Goal: Task Accomplishment & Management: Use online tool/utility

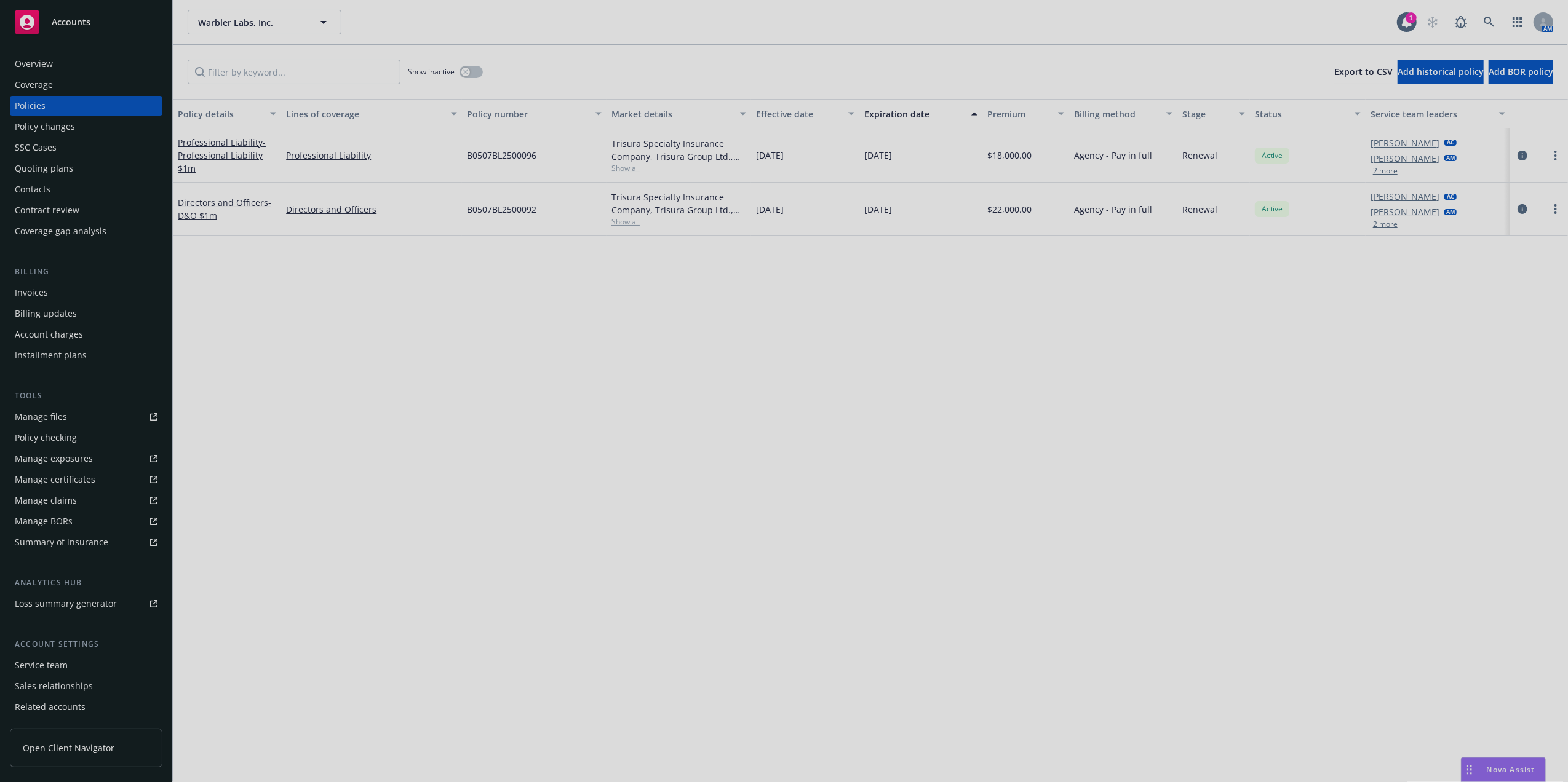
click at [128, 104] on div at bounding box center [784, 391] width 1568 height 782
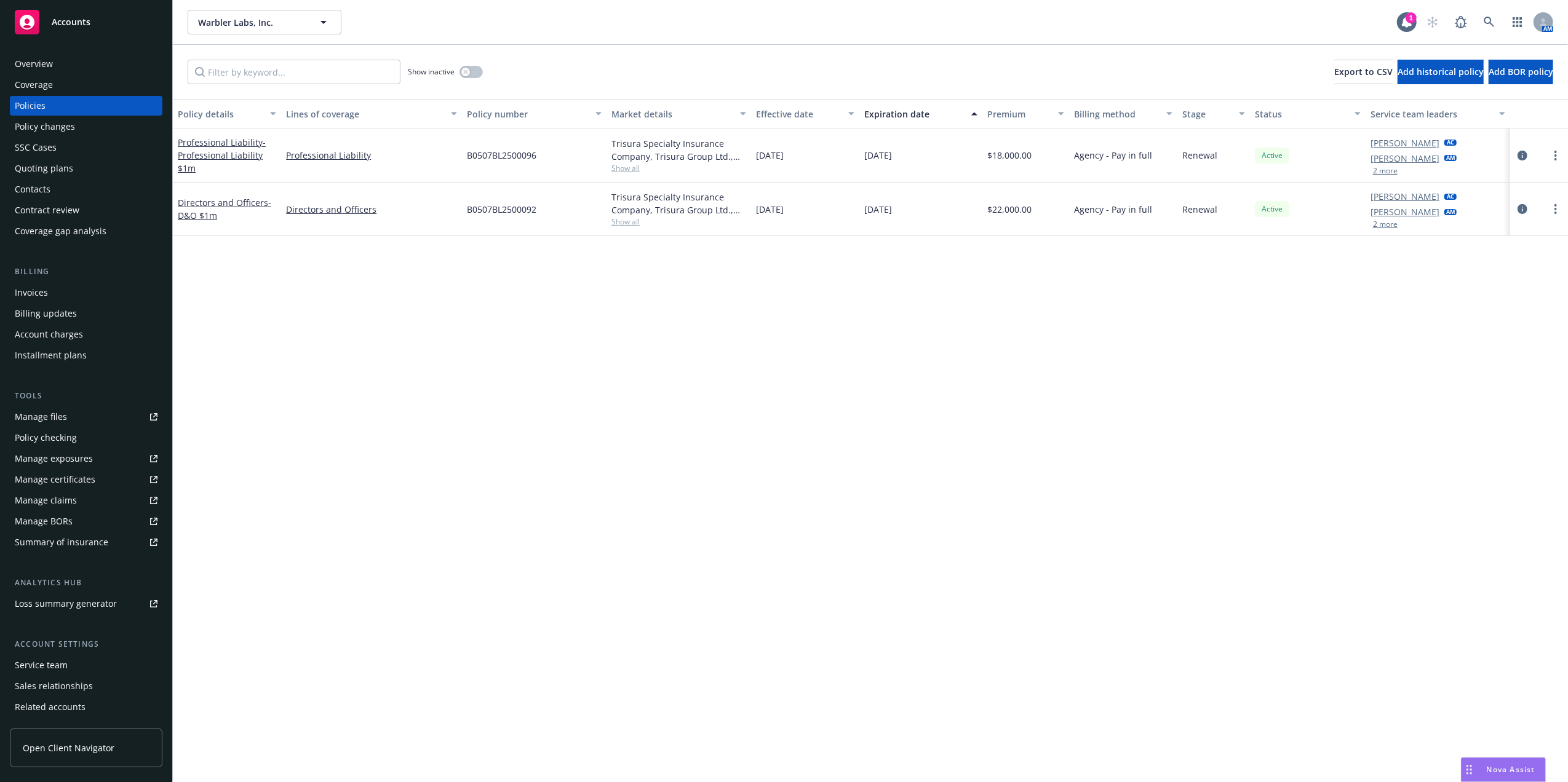
click at [873, 330] on div "Policy details Lines of coverage Policy number Market details Effective date Ex…" at bounding box center [870, 440] width 1395 height 683
click at [1483, 15] on link at bounding box center [1489, 22] width 24 height 24
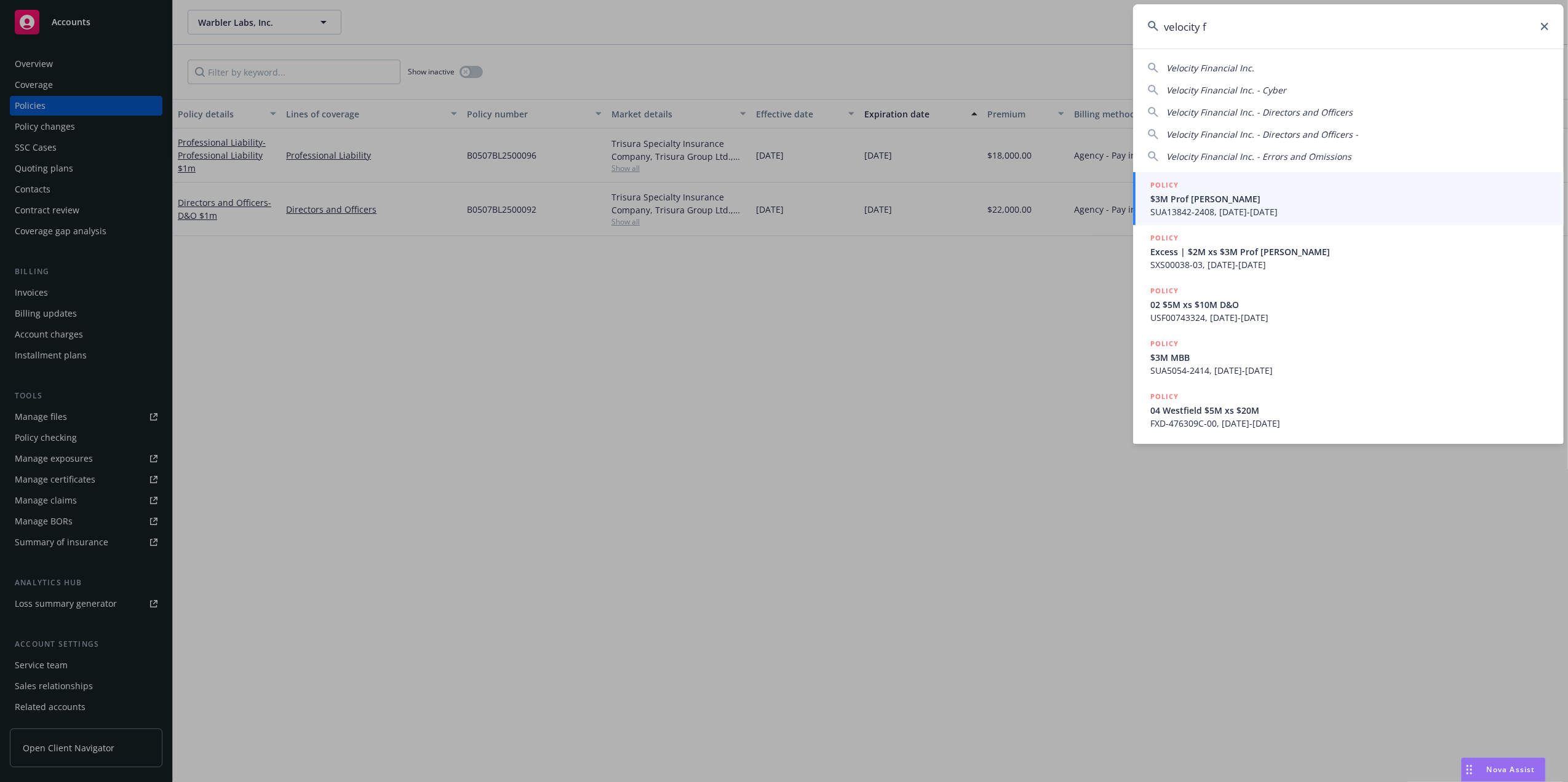
click at [1228, 62] on span "Velocity Financial Inc." at bounding box center [1210, 68] width 88 height 12
type input "Velocity Financial Inc."
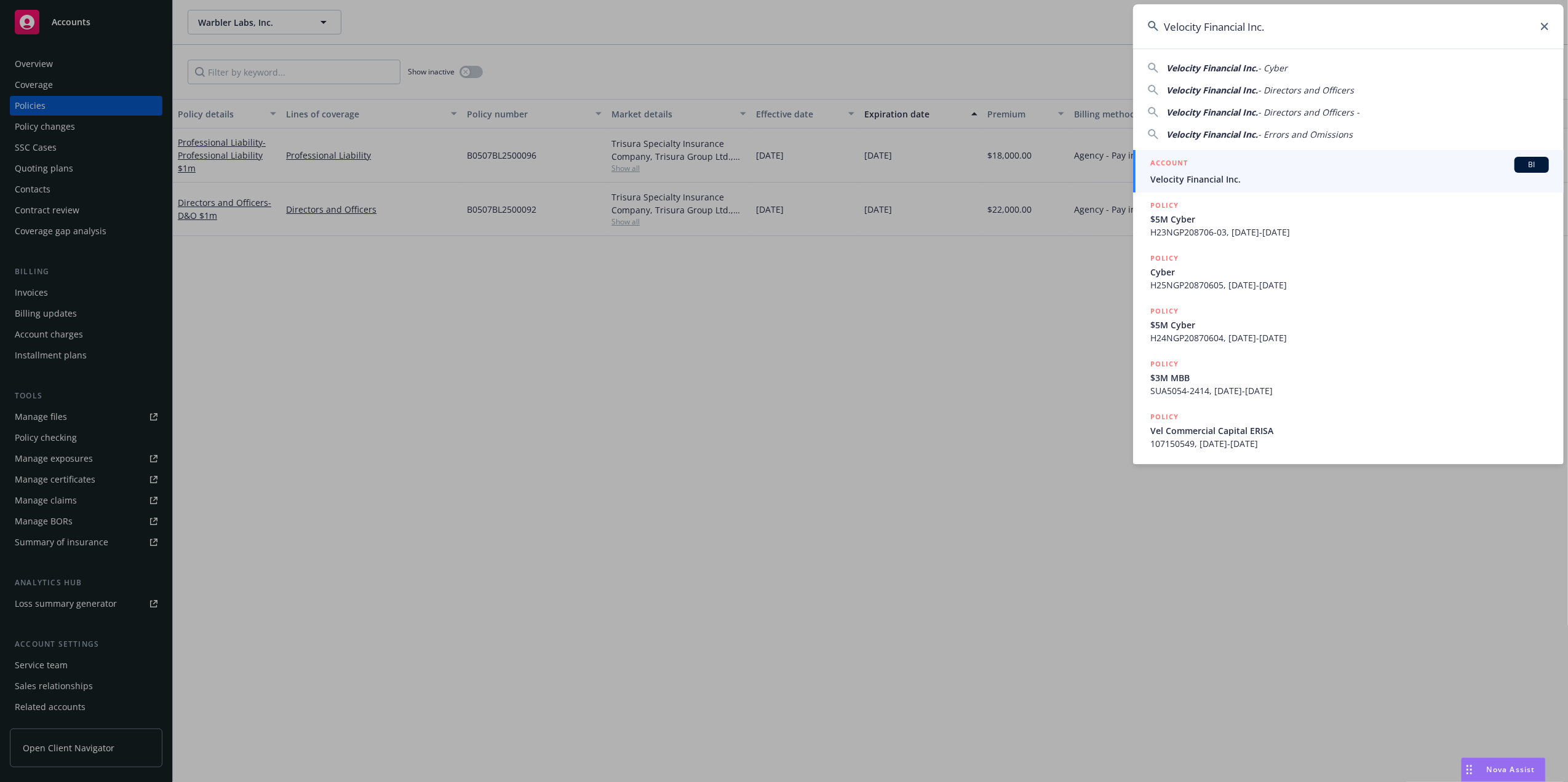
click at [1253, 180] on span "Velocity Financial Inc." at bounding box center [1349, 179] width 398 height 13
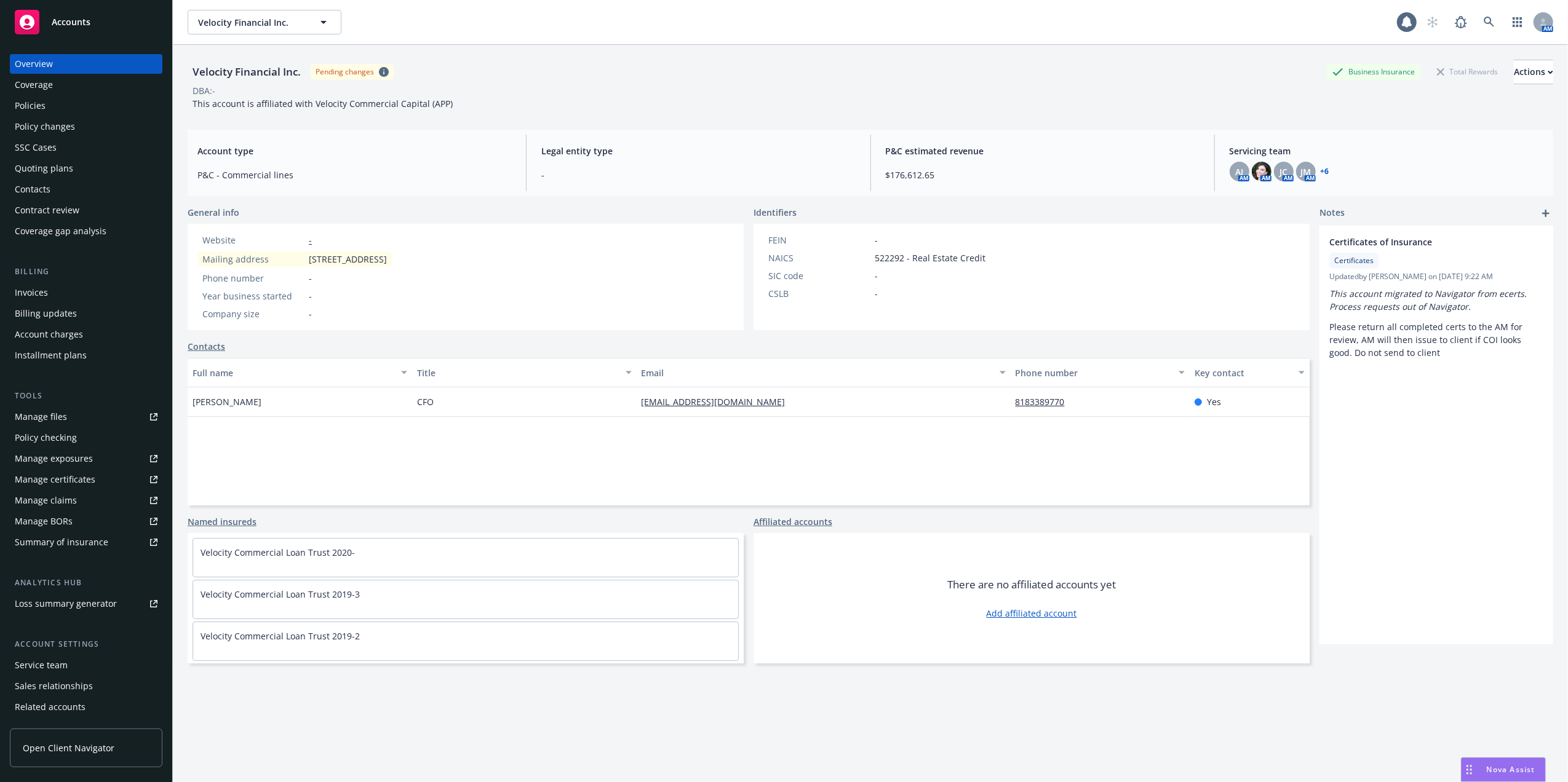
click at [46, 101] on div "Policies" at bounding box center [85, 105] width 143 height 19
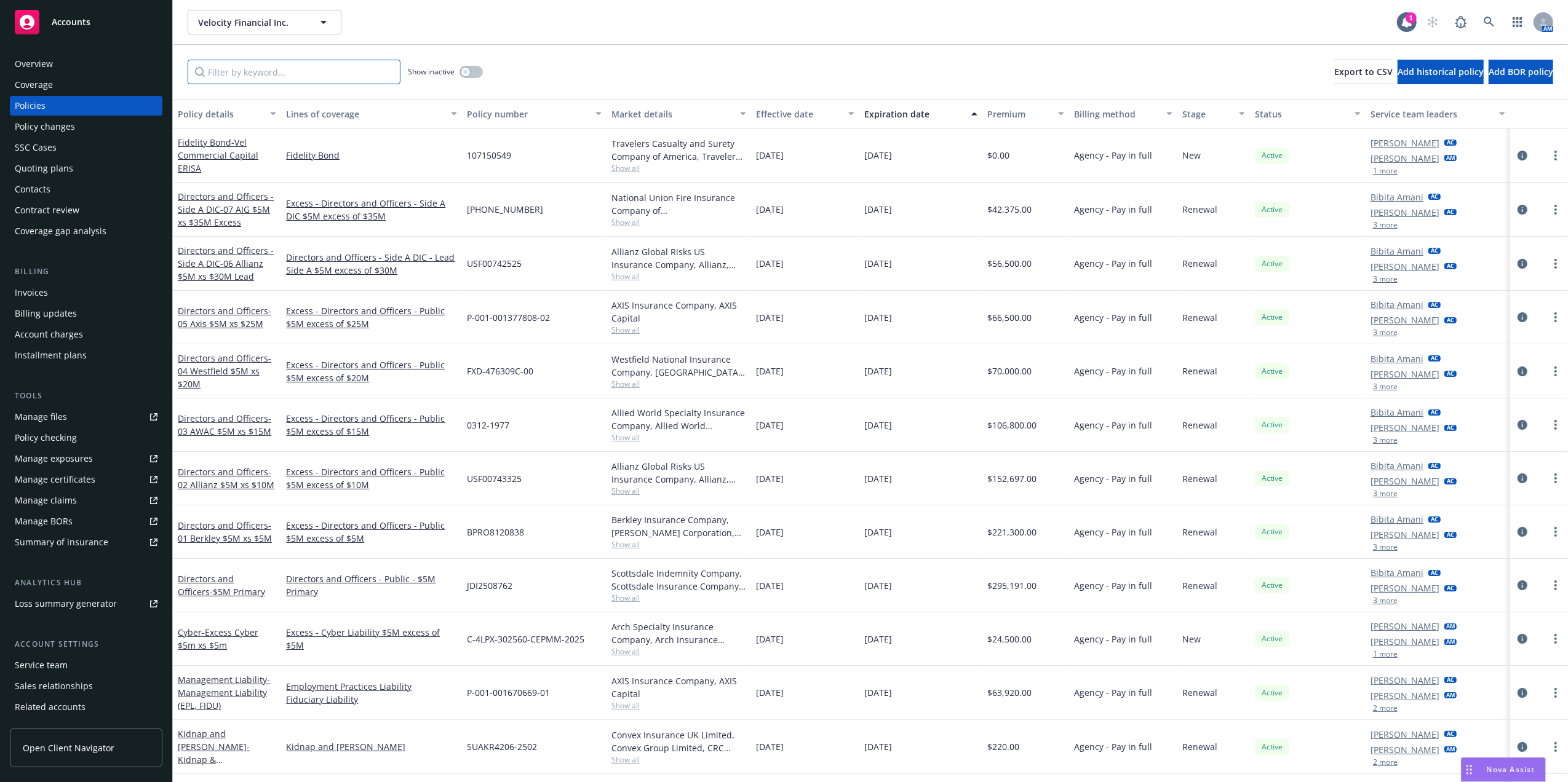
click at [259, 77] on input "Filter by keyword..." at bounding box center [294, 72] width 213 height 24
paste input "107150549"
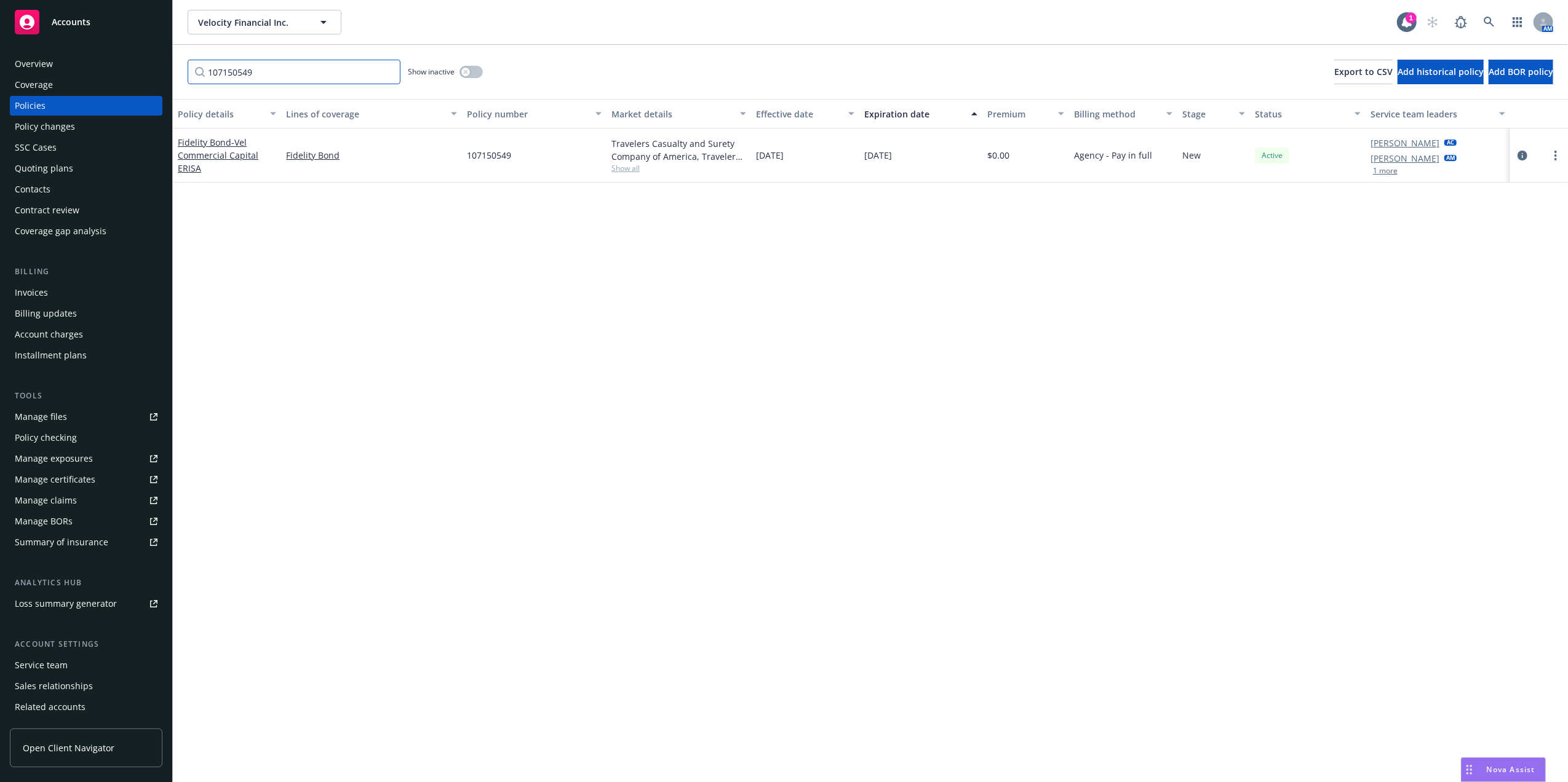
type input "107150549"
click at [57, 164] on div "Quoting plans" at bounding box center [43, 168] width 58 height 19
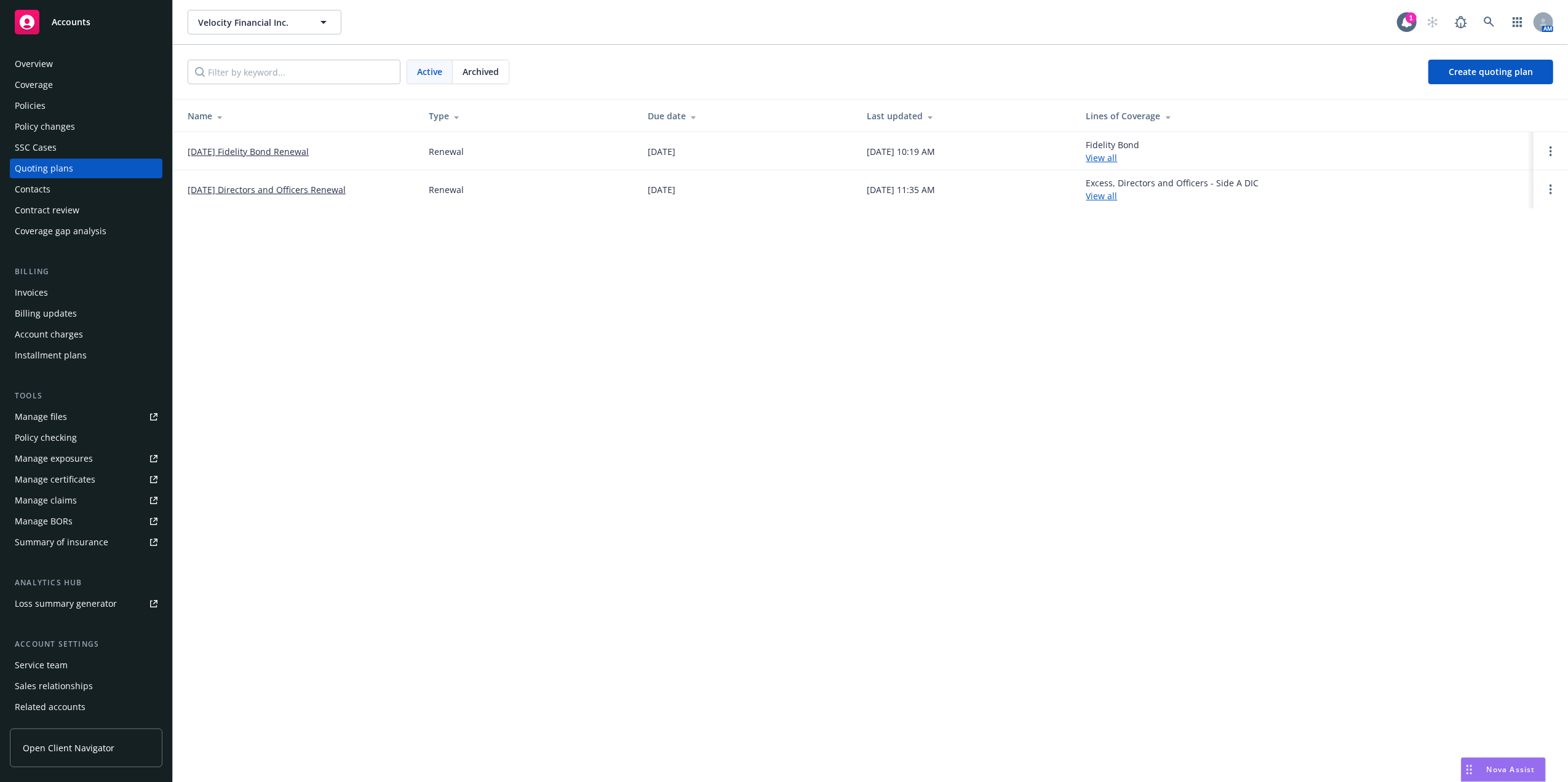
click at [220, 155] on link "09/13/25 Fidelity Bond Renewal" at bounding box center [248, 151] width 122 height 13
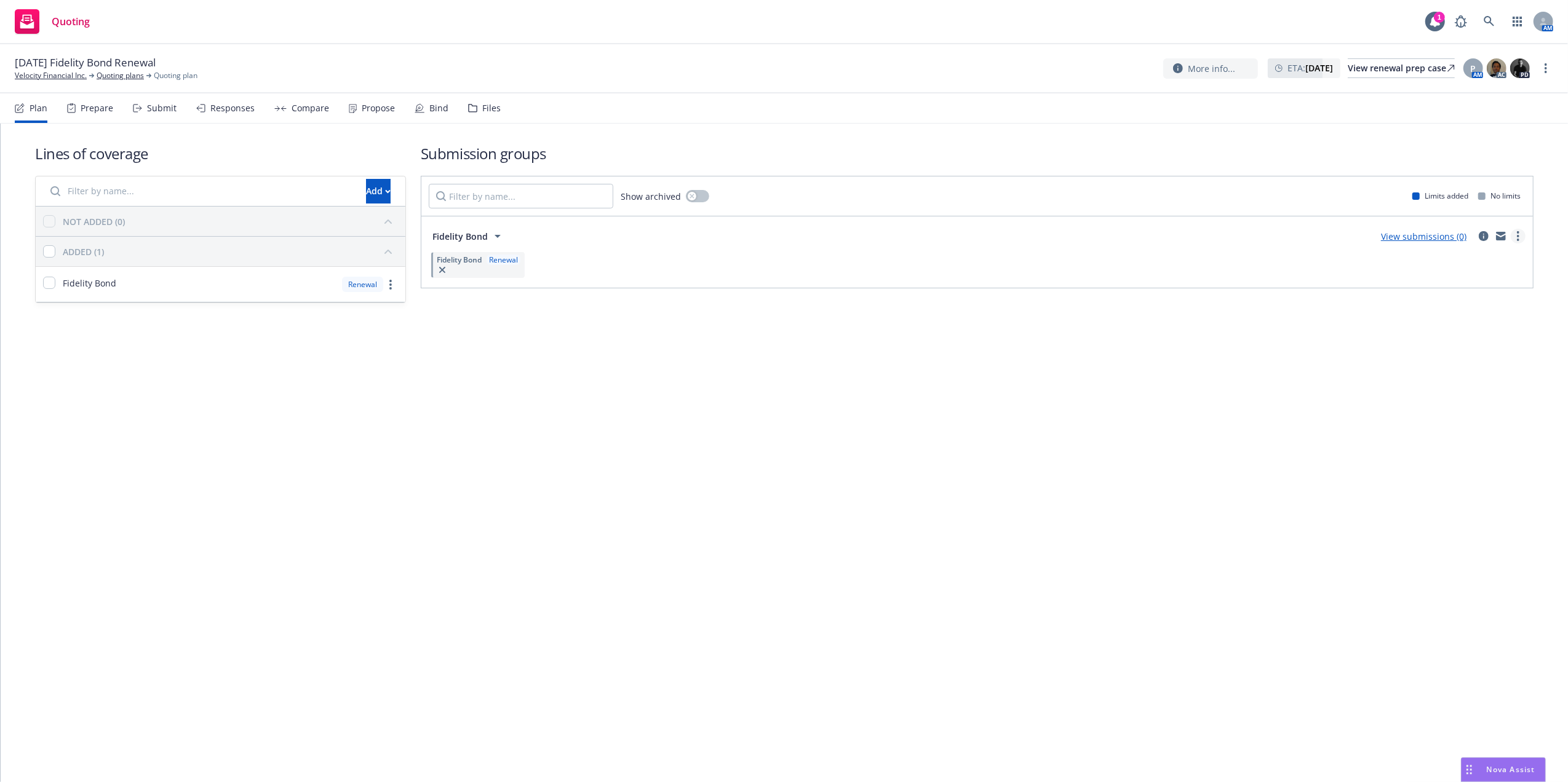
click at [1517, 236] on circle "more" at bounding box center [1517, 235] width 3 height 3
click at [1484, 396] on link "Create policy (fast track)" at bounding box center [1460, 390] width 130 height 24
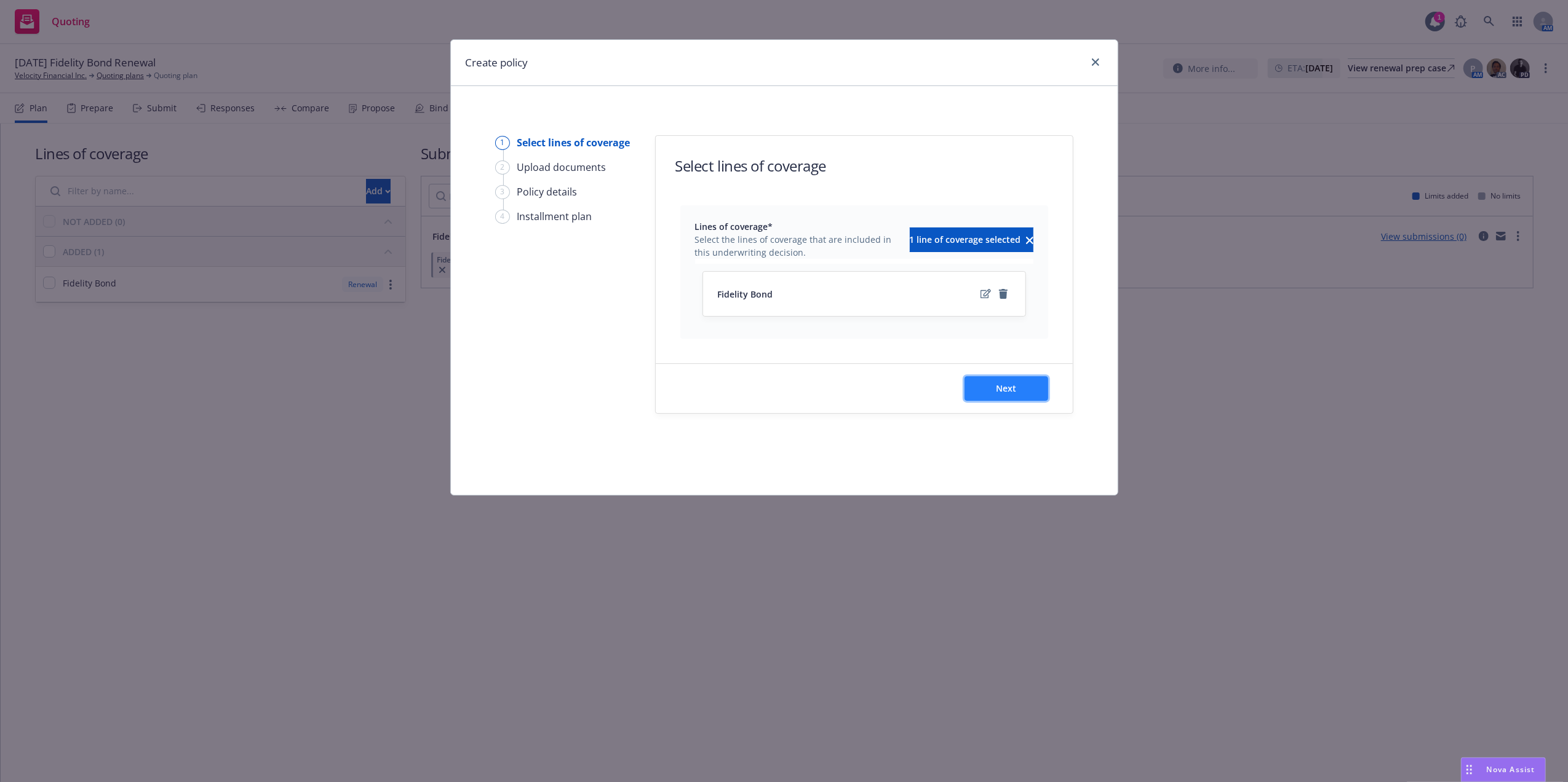
click at [1019, 396] on button "Next" at bounding box center [1006, 388] width 84 height 24
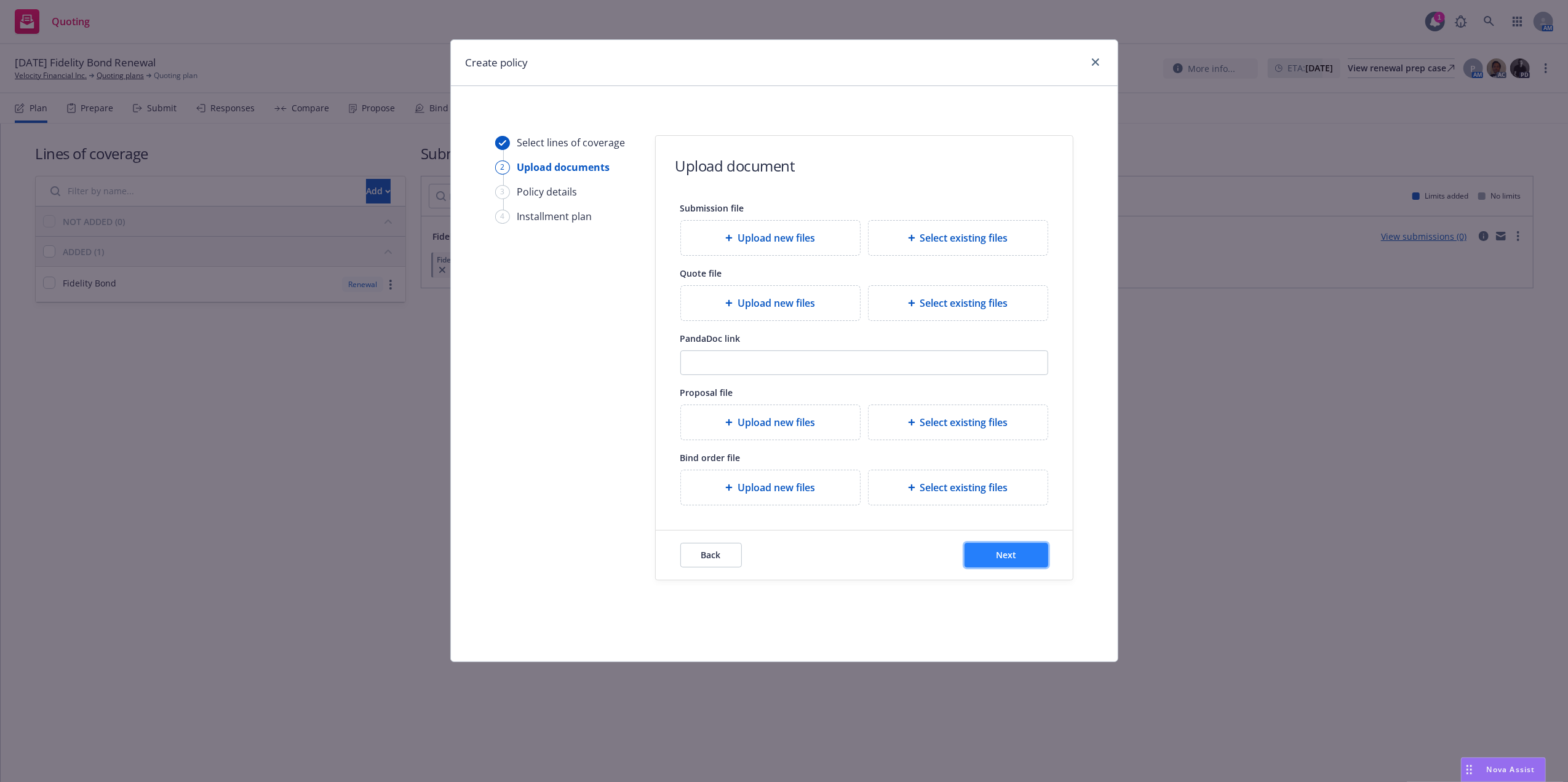
click at [1002, 561] on span "Next" at bounding box center [1006, 555] width 20 height 12
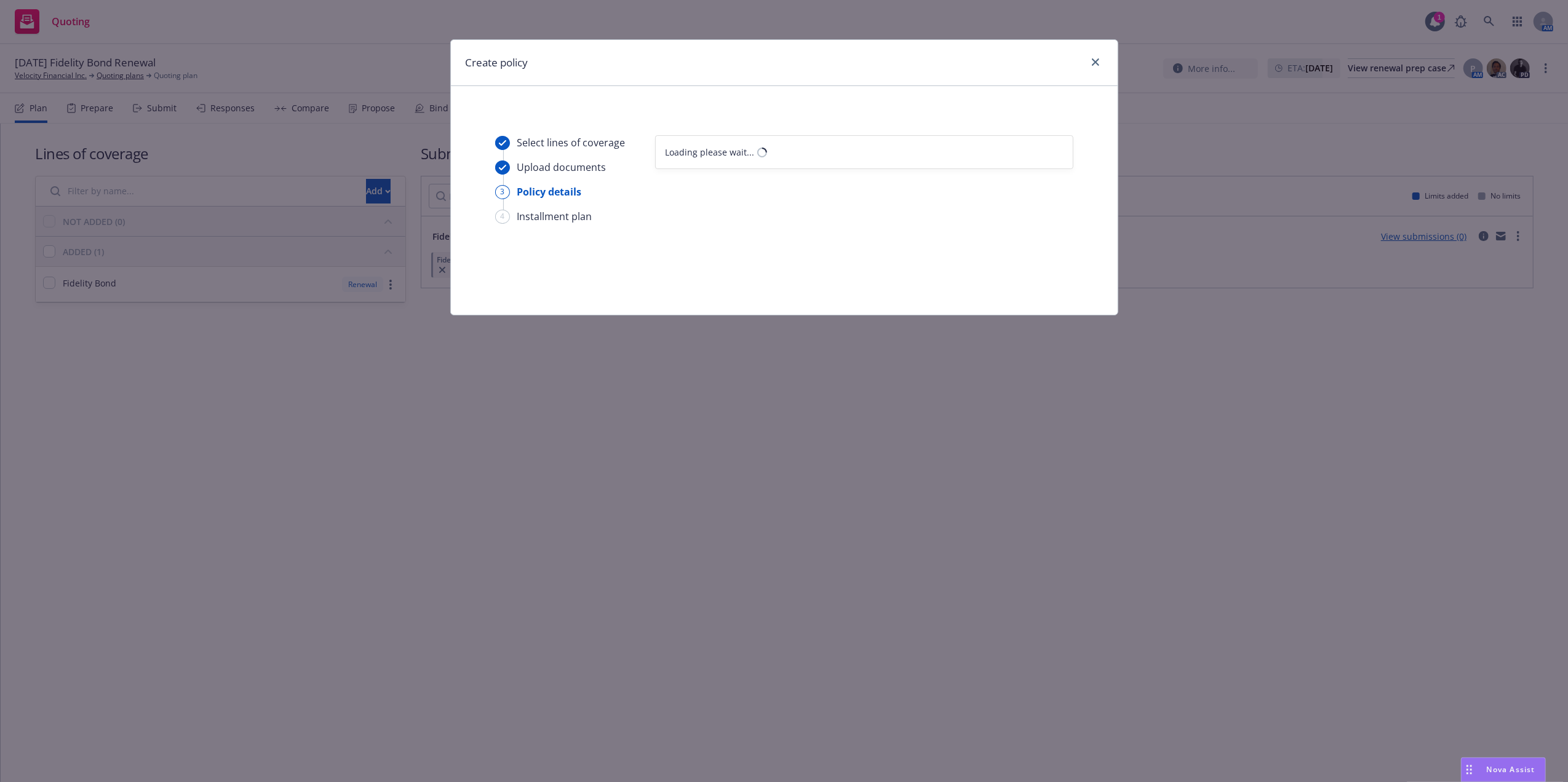
select select "12"
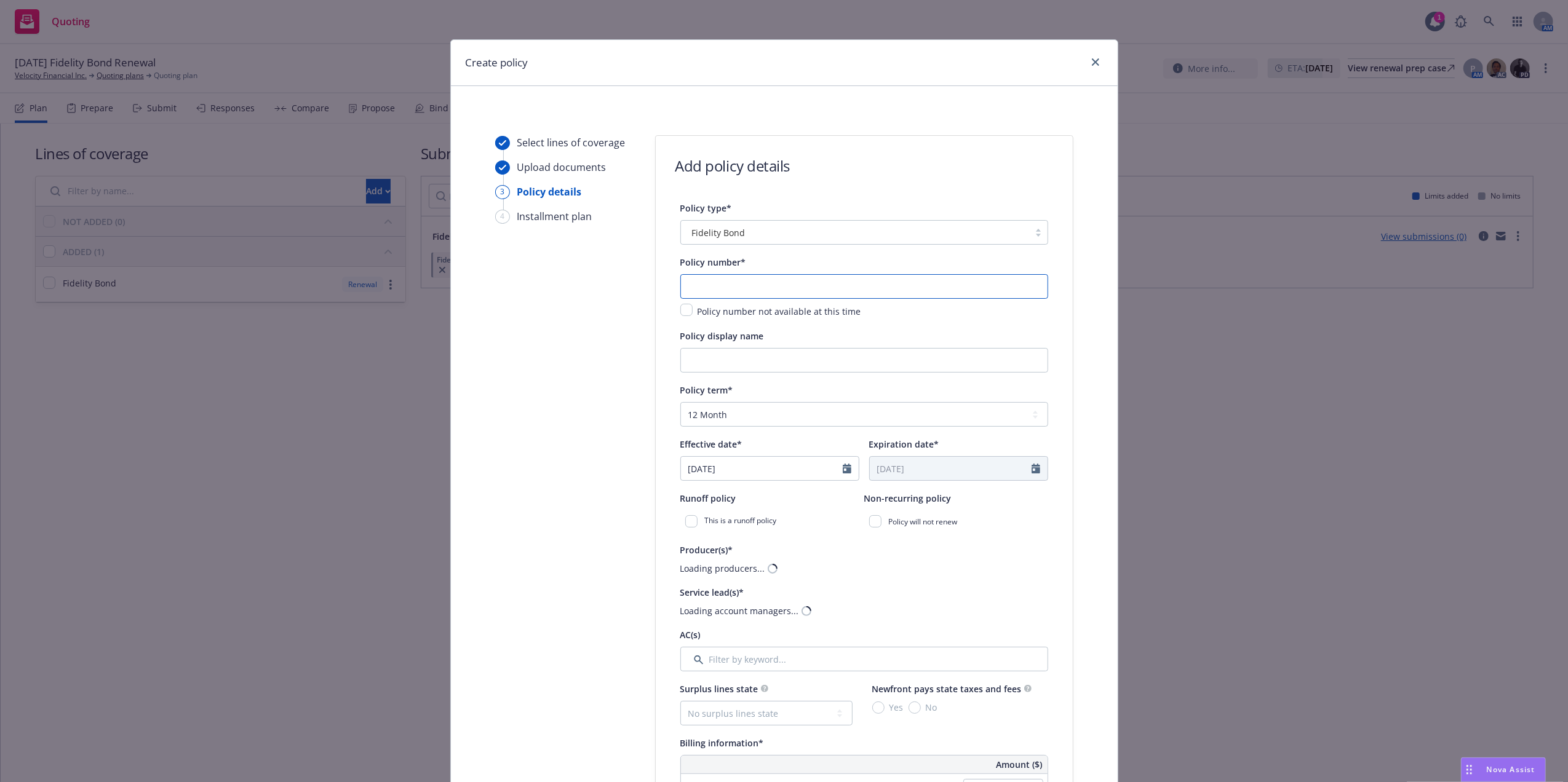
click at [734, 288] on input "text" at bounding box center [864, 286] width 368 height 24
paste input "107150549"
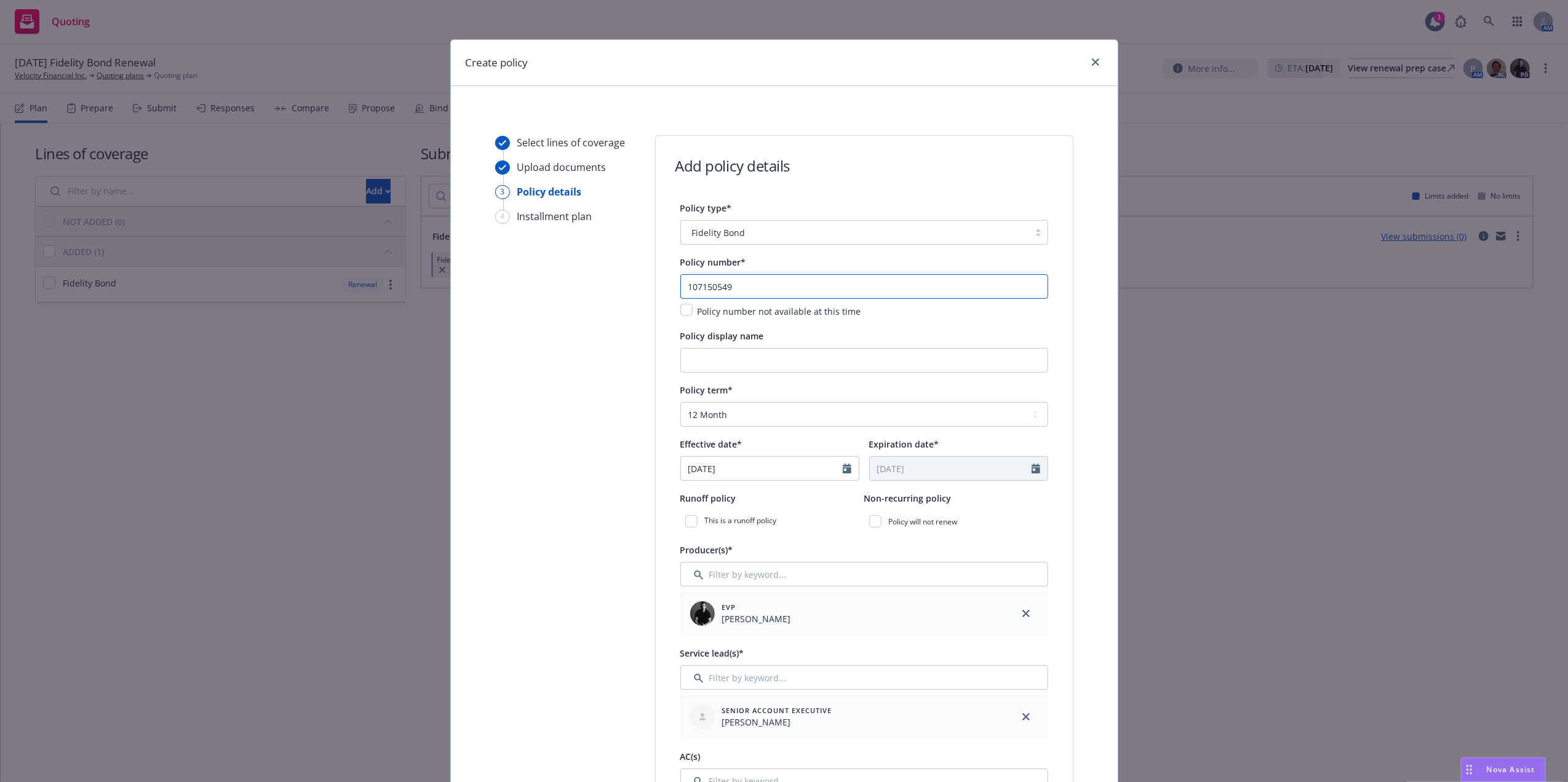
type input "107150549"
click at [744, 359] on input "Policy display name" at bounding box center [864, 360] width 368 height 24
type input "F"
type input "ERISA Fidelity Bond"
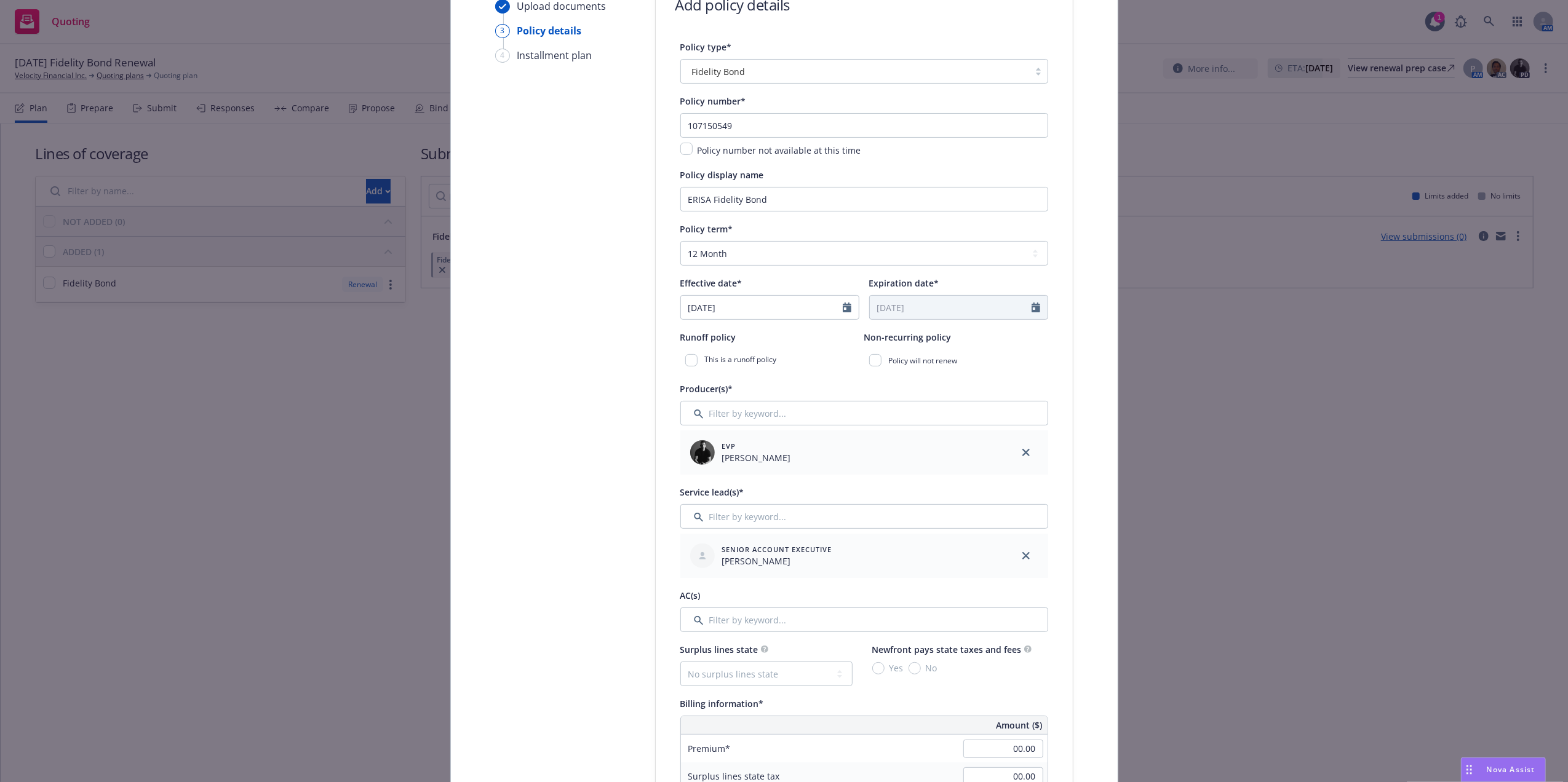
scroll to position [164, 0]
click at [728, 525] on input "Filter by keyword..." at bounding box center [864, 514] width 368 height 24
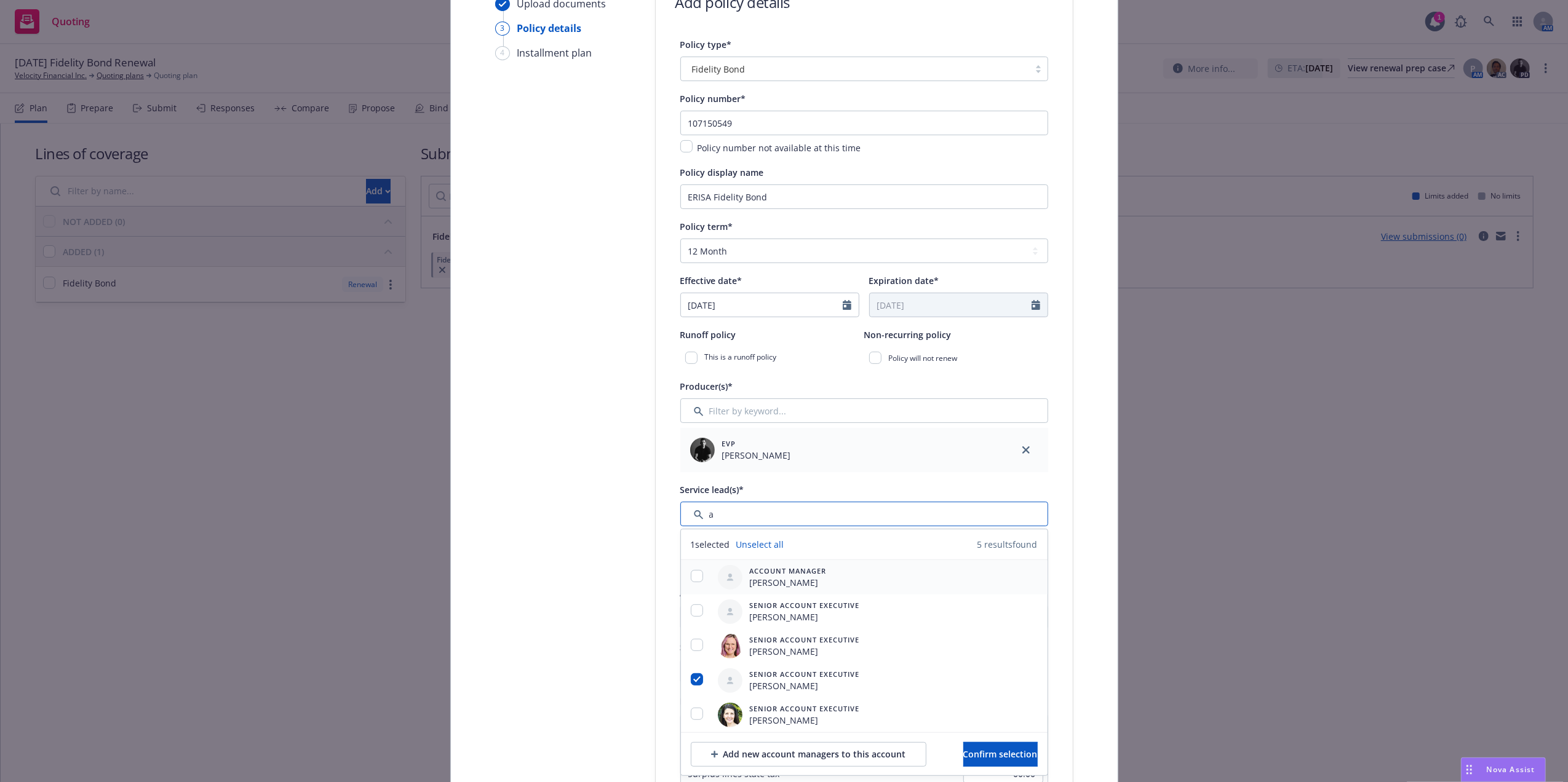
type input "a"
click at [691, 577] on input "checkbox" at bounding box center [697, 576] width 13 height 13
checkbox input "true"
click at [992, 758] on span "Confirm selection" at bounding box center [1000, 754] width 74 height 12
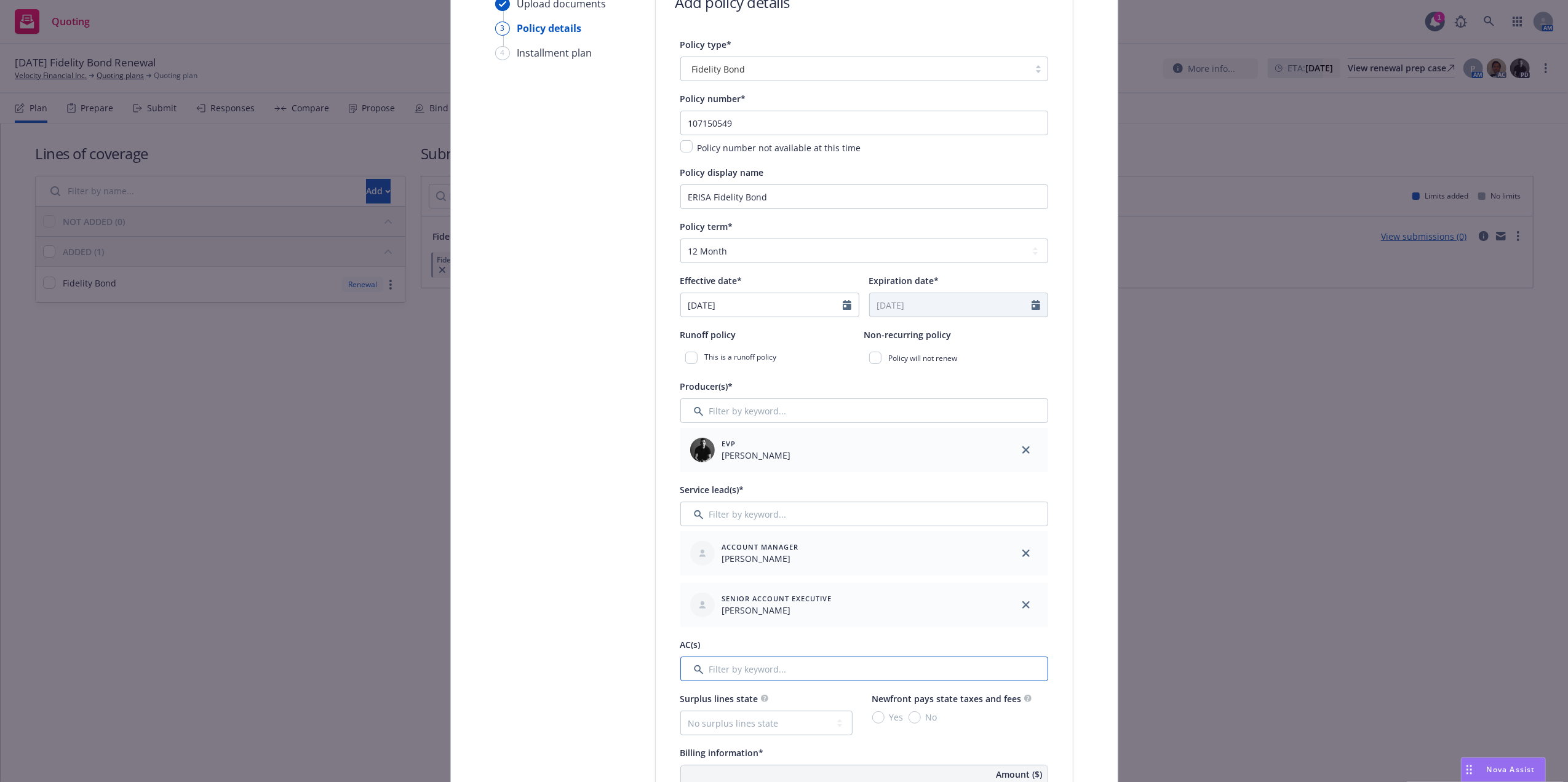
click at [791, 674] on input "Filter by keyword..." at bounding box center [864, 668] width 368 height 24
type input "a"
click at [691, 766] on input "checkbox" at bounding box center [697, 765] width 13 height 13
checkbox input "true"
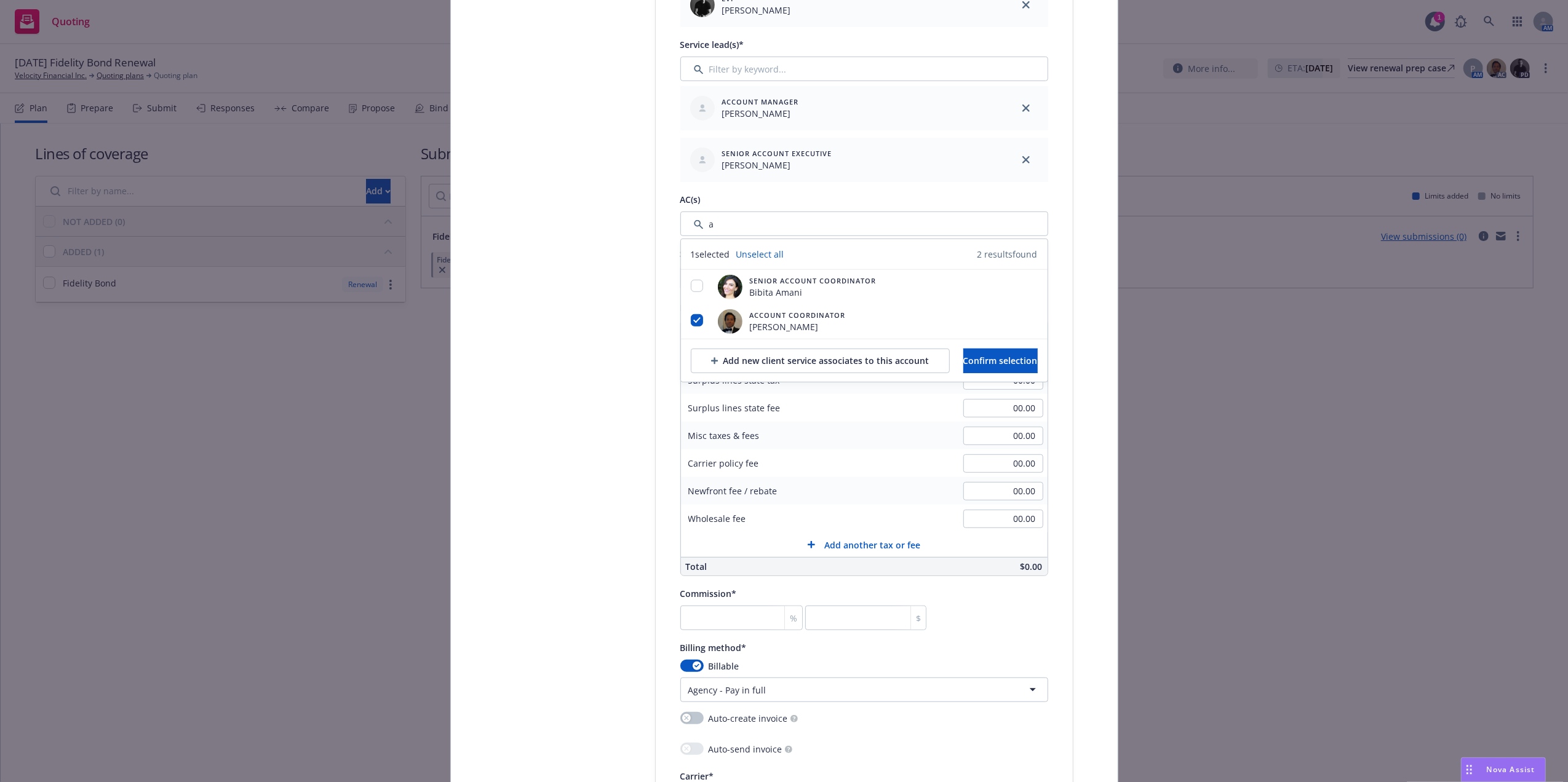
scroll to position [611, 0]
click at [1029, 357] on span "Confirm selection" at bounding box center [1000, 359] width 74 height 12
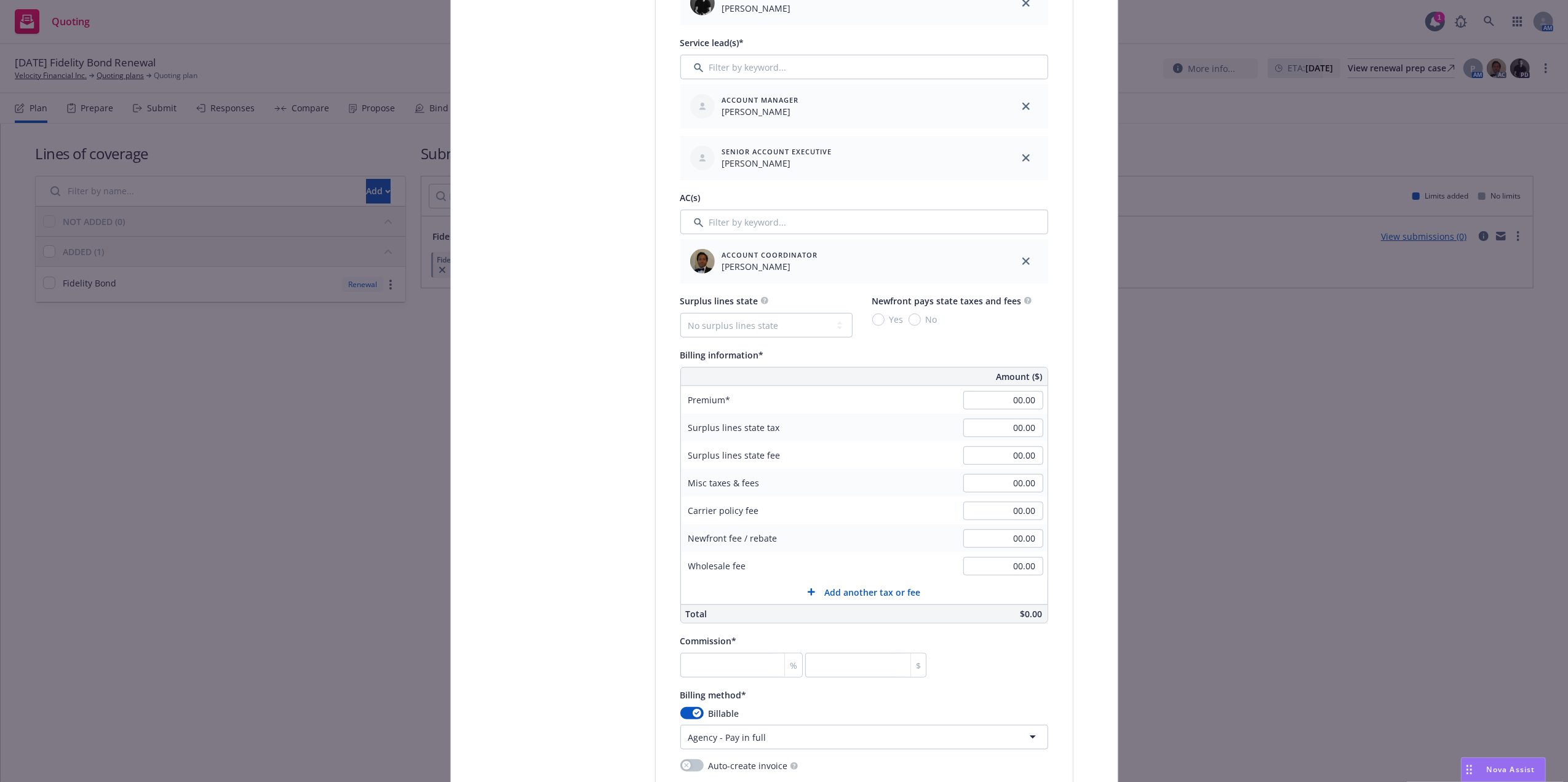
drag, startPoint x: 1014, startPoint y: 412, endPoint x: 1015, endPoint y: 399, distance: 13.0
click at [1014, 409] on div "00.00" at bounding box center [1003, 400] width 89 height 27
click at [1015, 398] on input "00.00" at bounding box center [1003, 401] width 80 height 19
paste input "57"
type input "570.00"
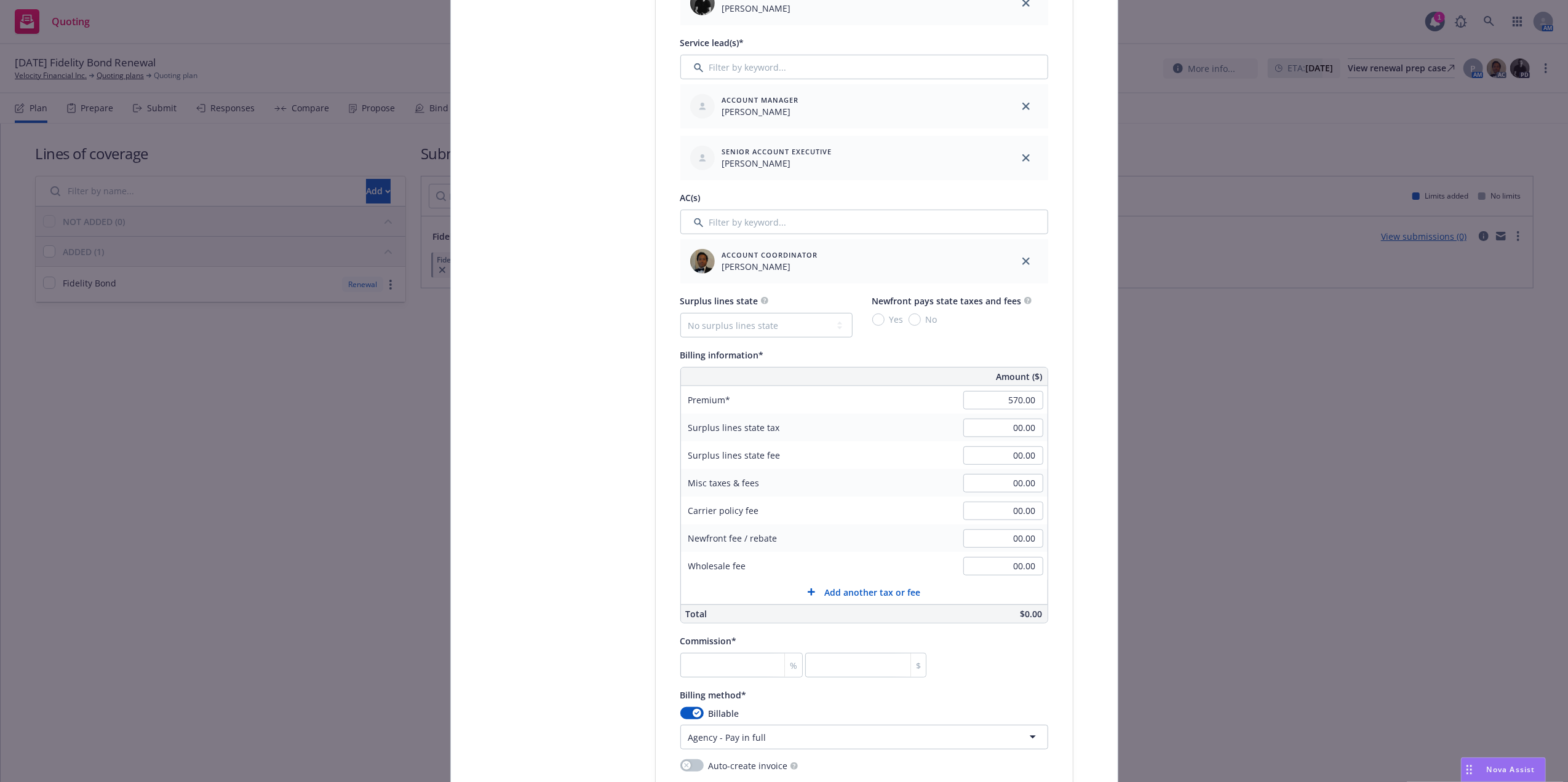
click at [1068, 371] on div "Select lines of coverage Upload documents 3 Policy details 4 Installment plan A…" at bounding box center [784, 425] width 637 height 1800
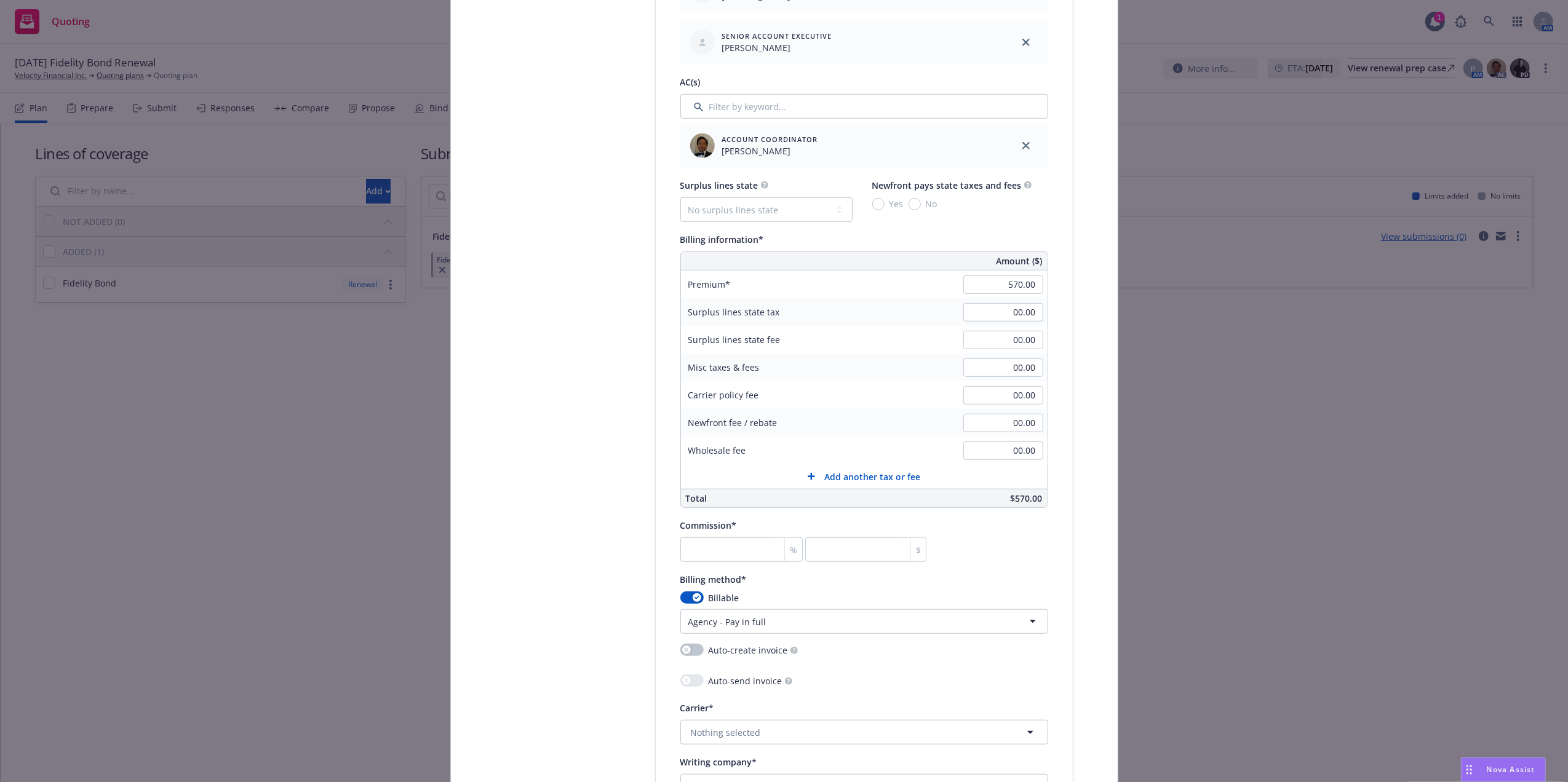
scroll to position [790, 0]
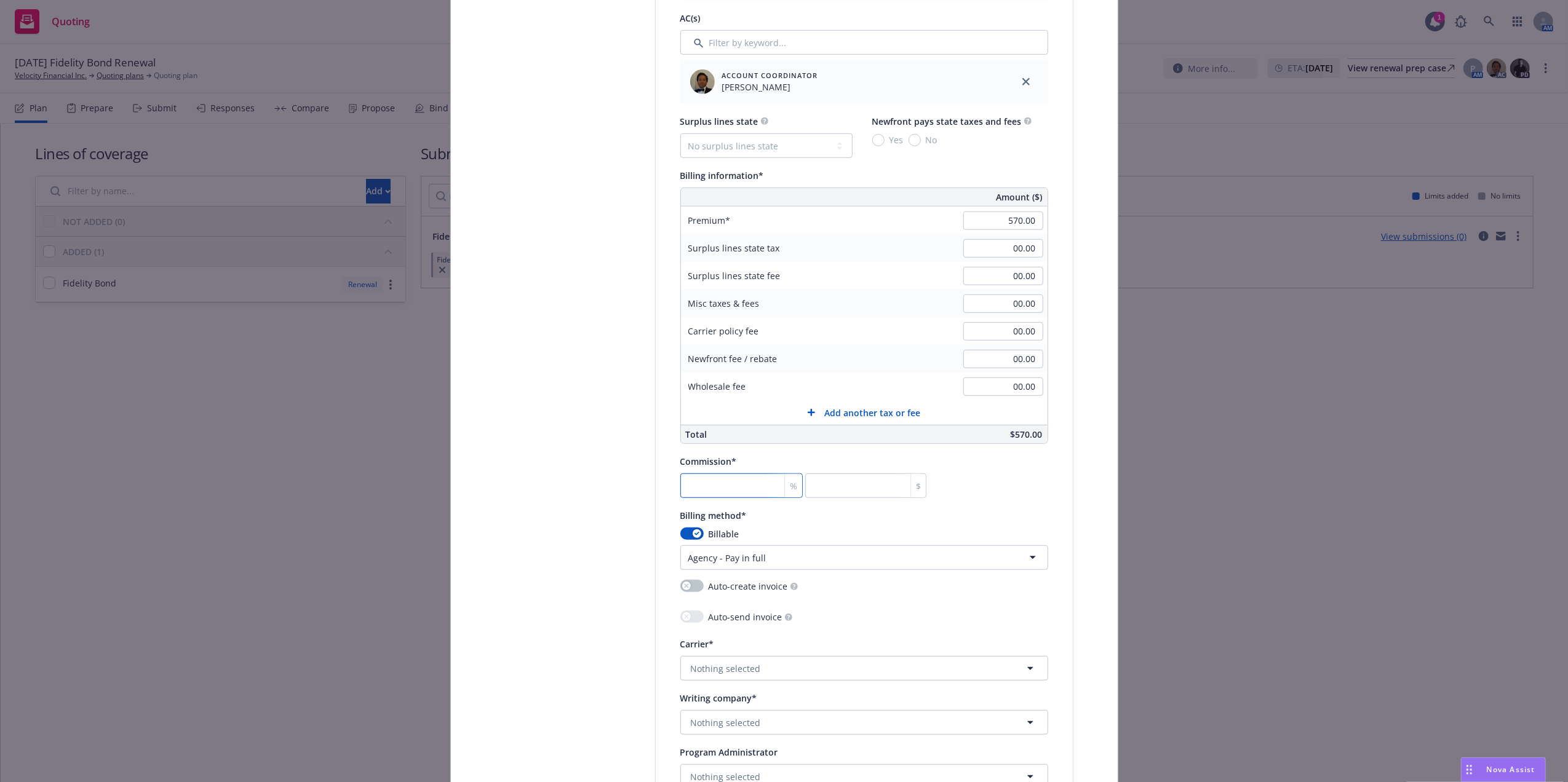
click at [712, 478] on input "number" at bounding box center [742, 485] width 123 height 24
paste input "20"
type input "20"
type input "114"
type input "20"
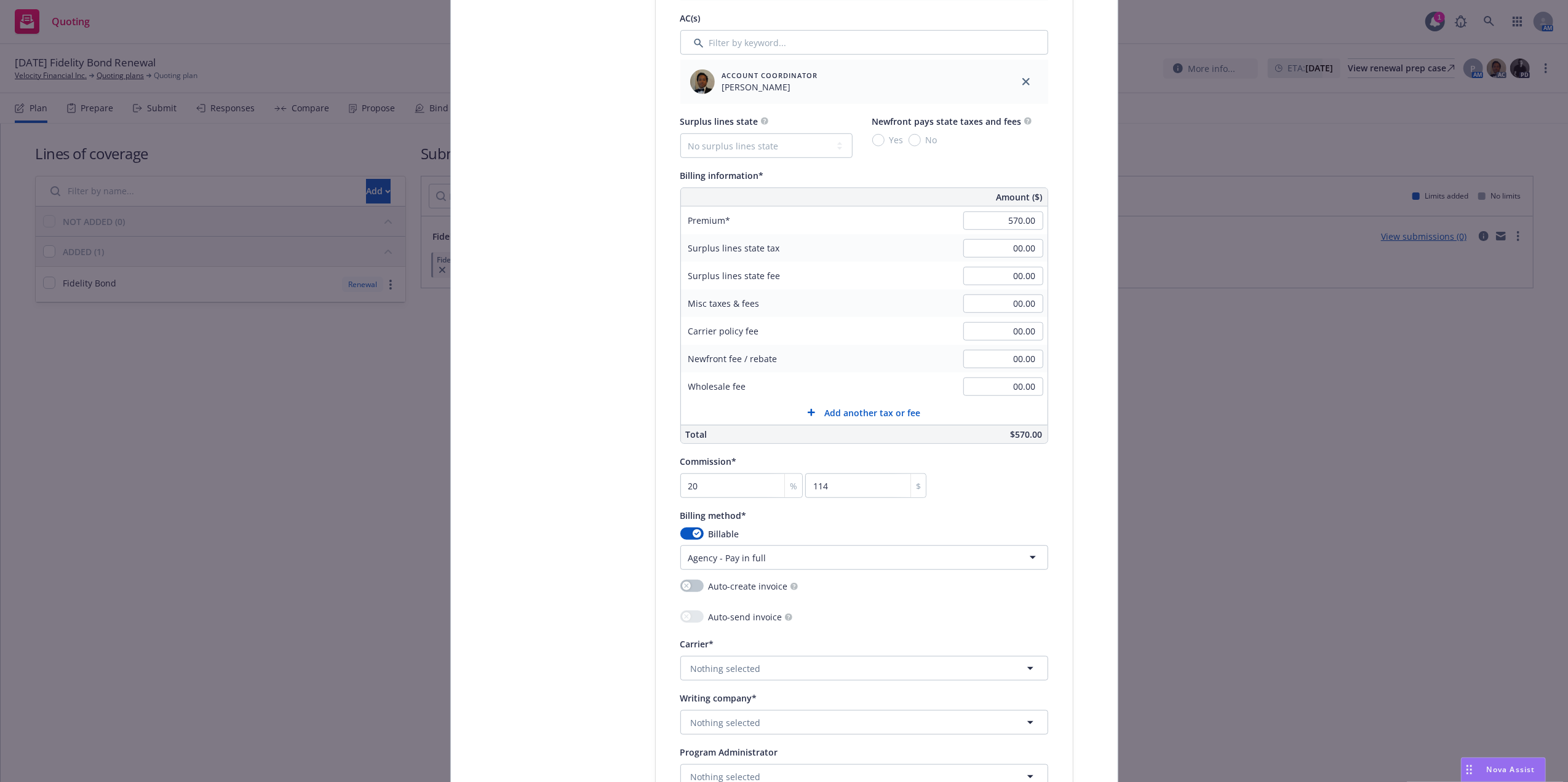
click at [999, 488] on div "Commission* 20 % 114 $" at bounding box center [864, 476] width 368 height 44
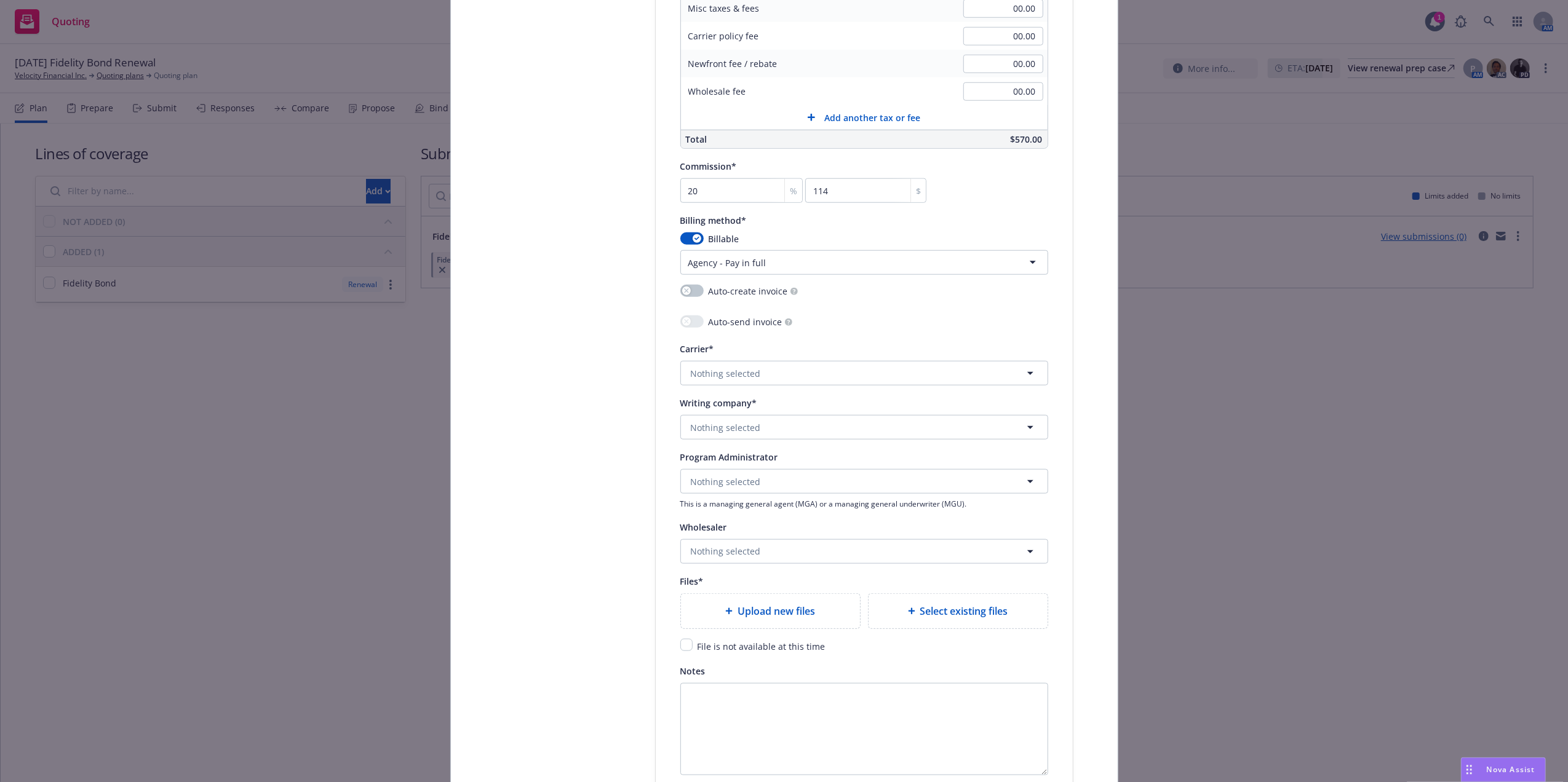
scroll to position [1140, 0]
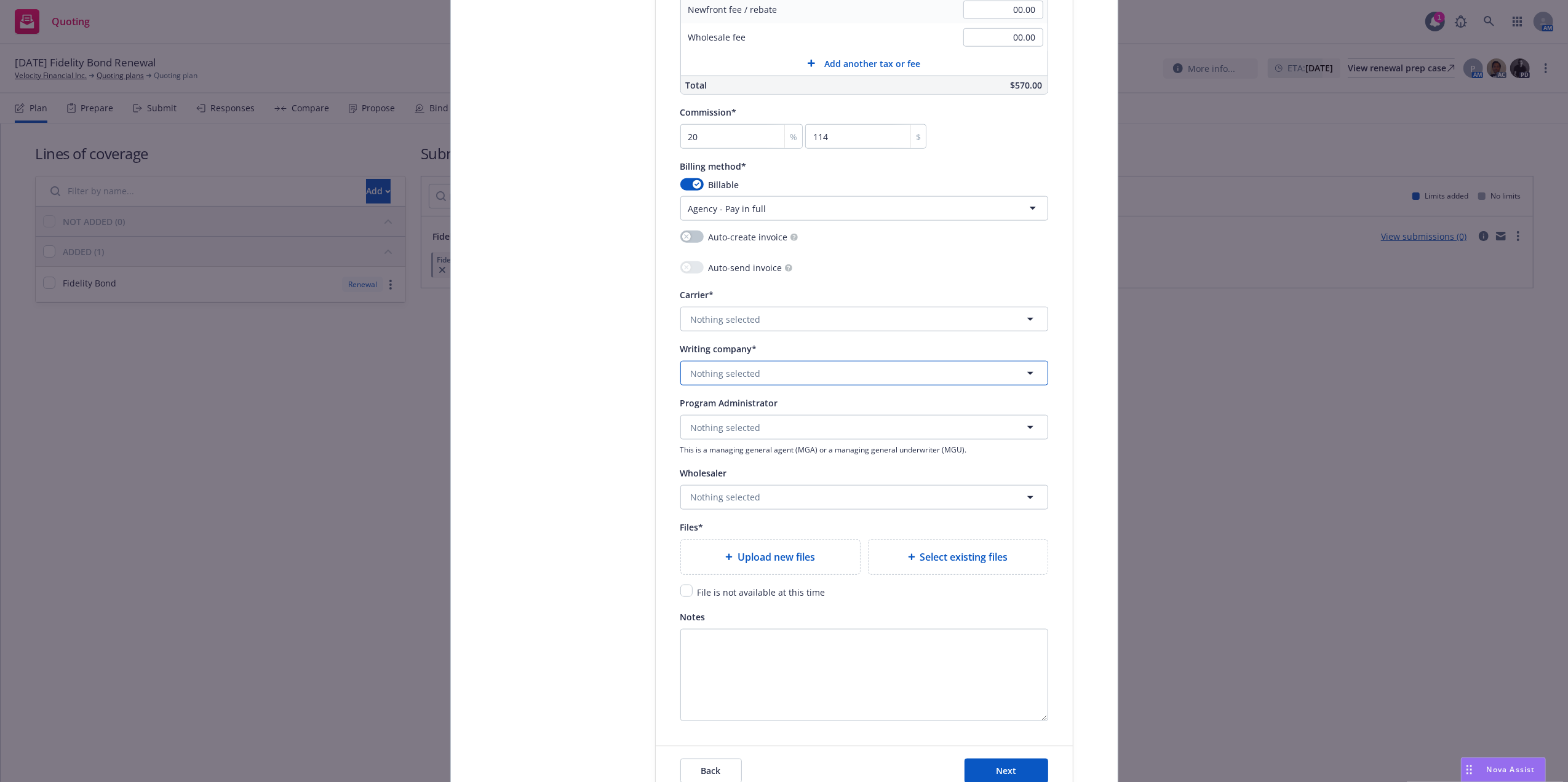
click at [798, 378] on button "Nothing selected" at bounding box center [864, 373] width 368 height 24
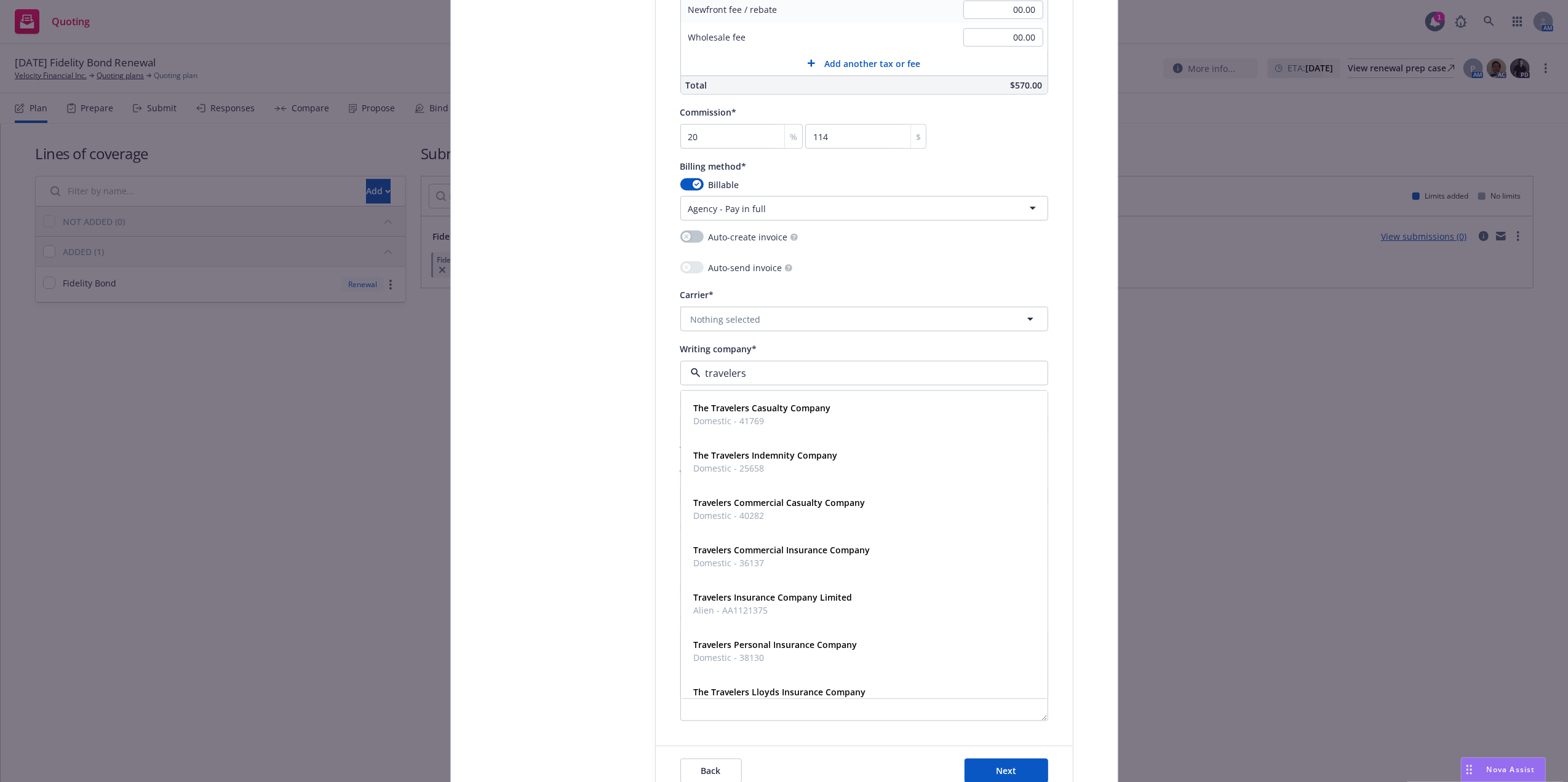
type input "travelers"
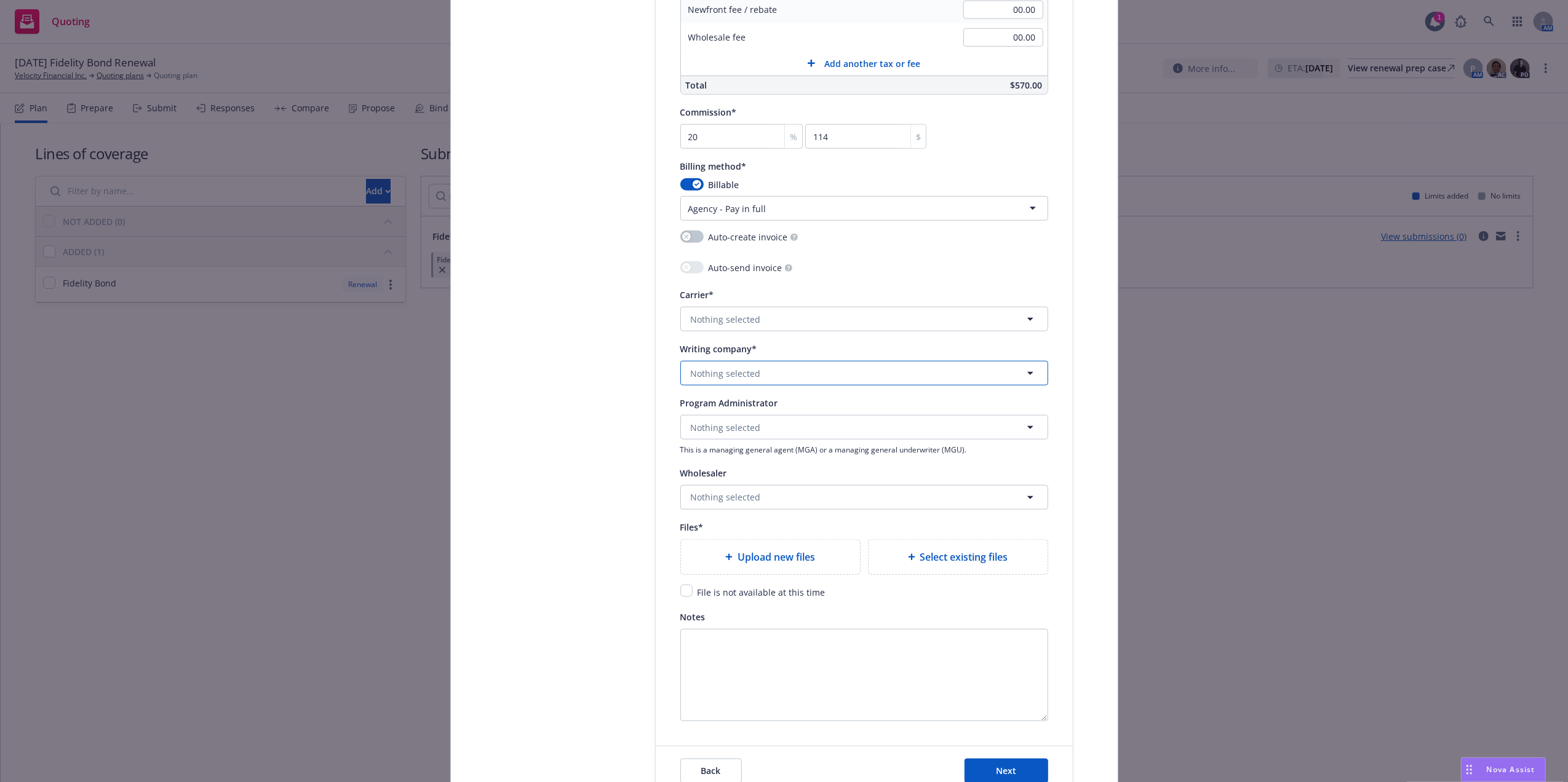
click at [779, 386] on button "Nothing selected" at bounding box center [864, 373] width 368 height 24
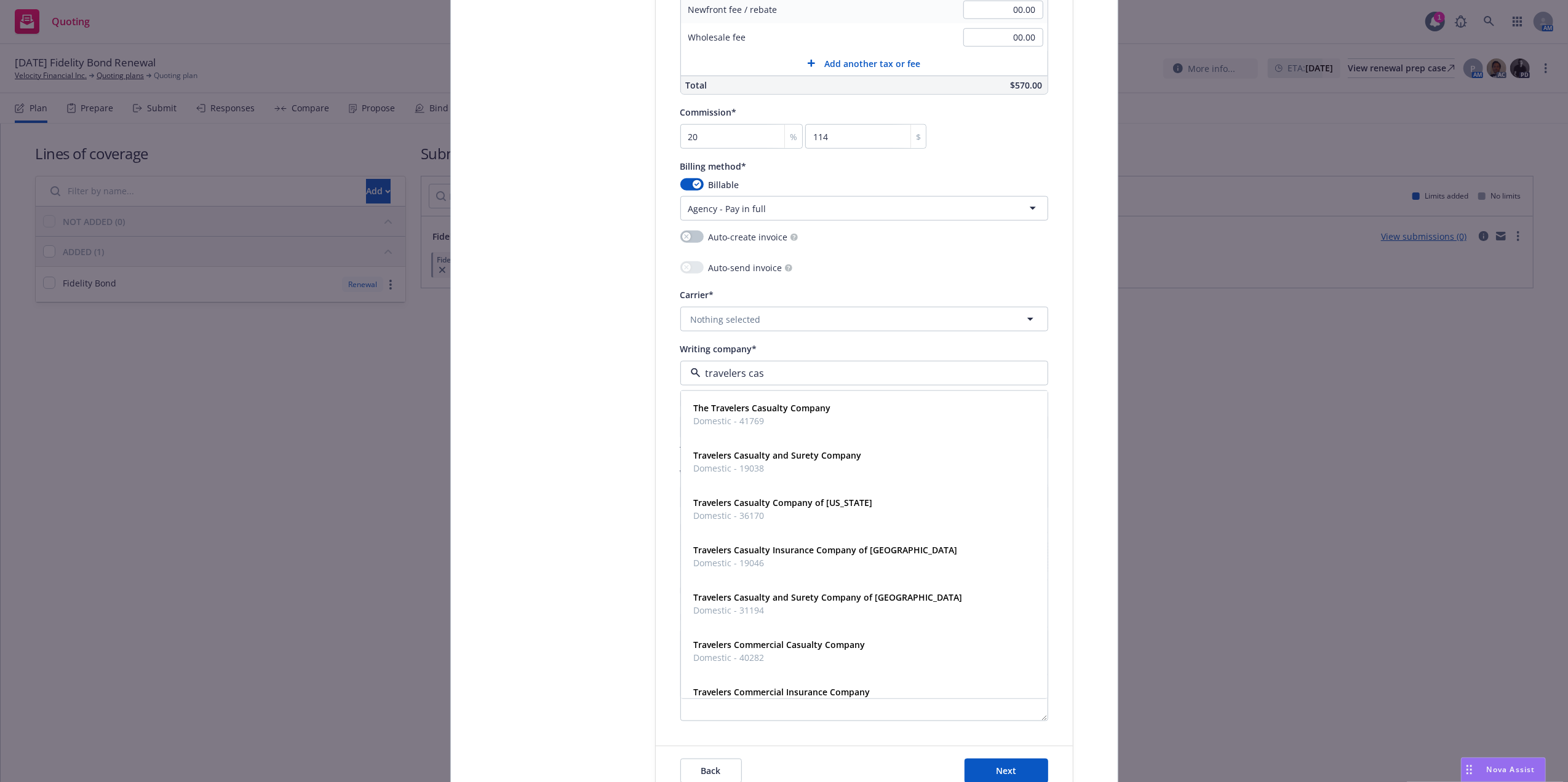
type input "travelers casu"
click at [793, 607] on span "Domestic - 31194" at bounding box center [828, 610] width 269 height 13
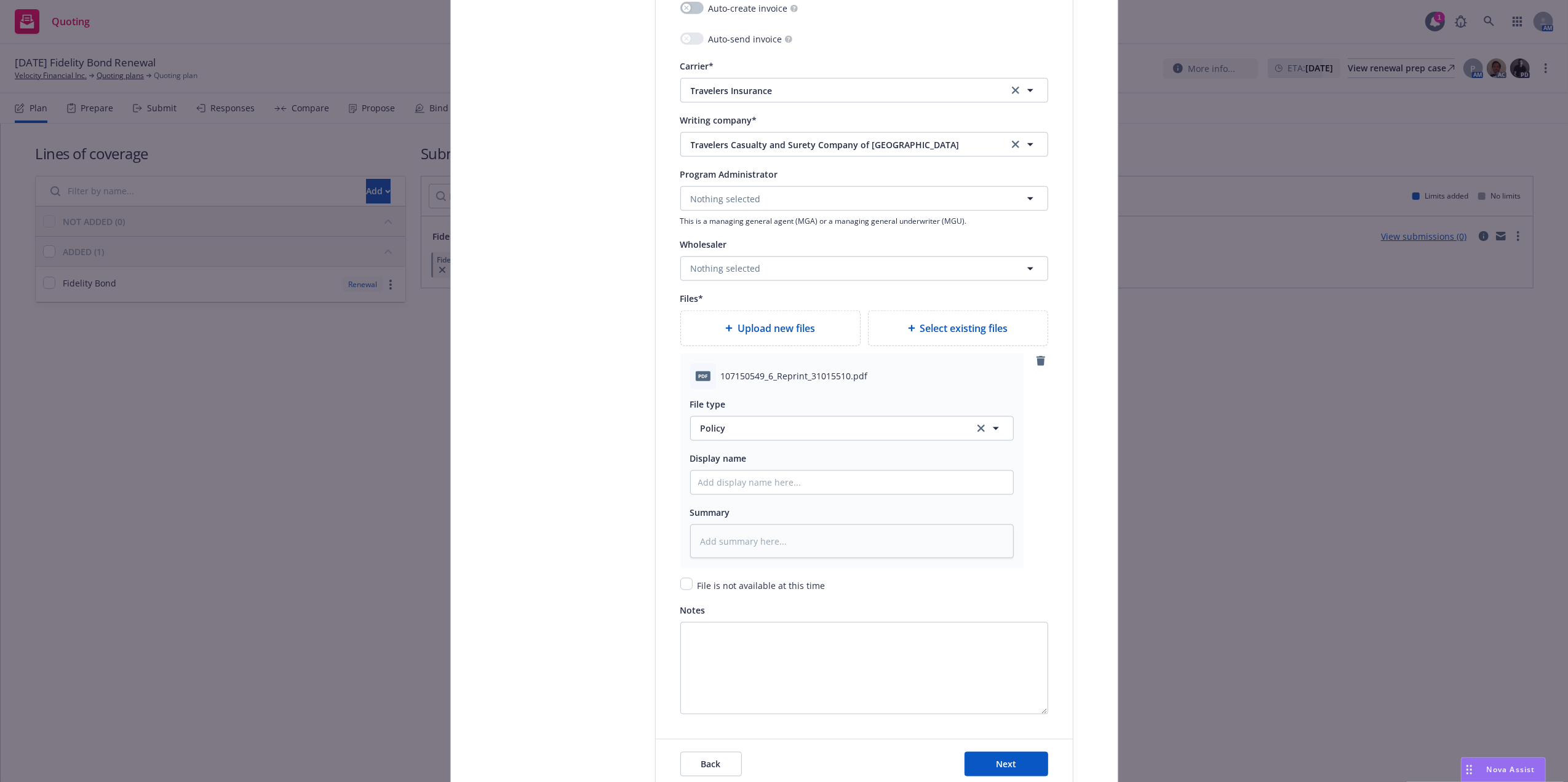
scroll to position [1380, 0]
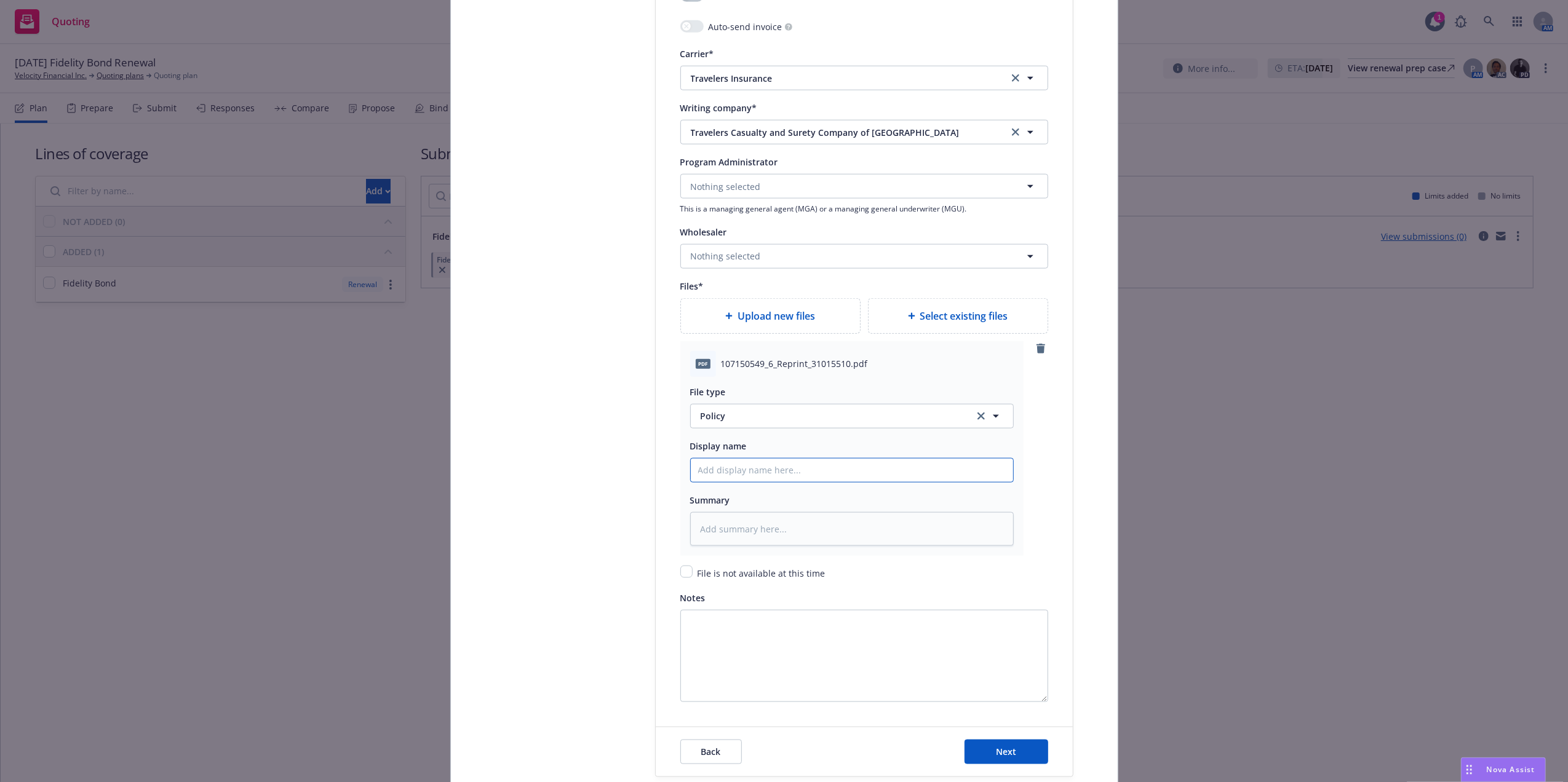
click at [784, 465] on input "Policy display name" at bounding box center [852, 471] width 322 height 24
paste input "20%"
type textarea "x"
type input "20%"
type textarea "x"
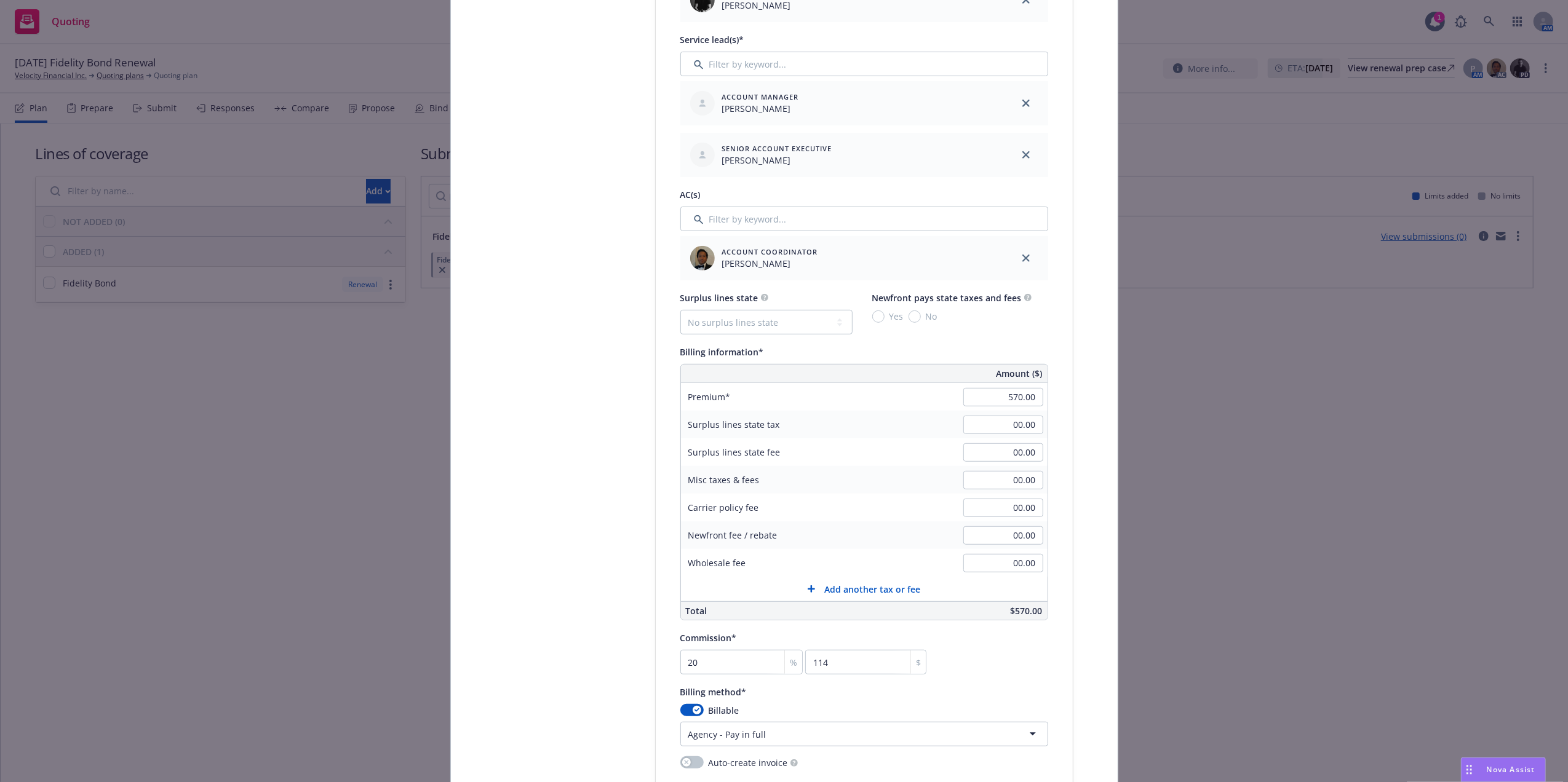
scroll to position [195, 0]
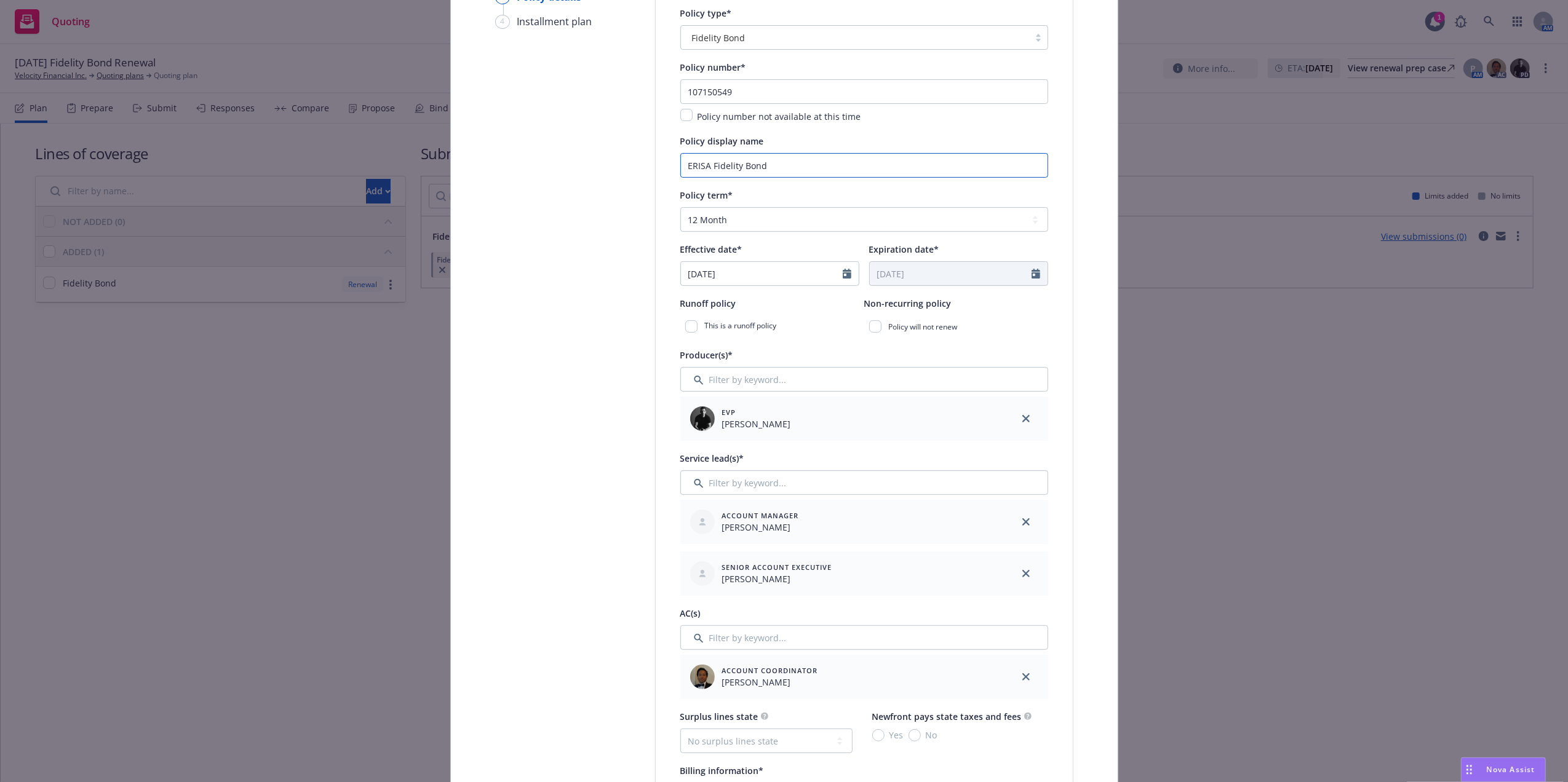
click at [825, 159] on input "ERISA Fidelity Bond" at bounding box center [864, 164] width 368 height 24
click at [825, 160] on input "ERISA Fidelity Bond" at bounding box center [864, 164] width 368 height 24
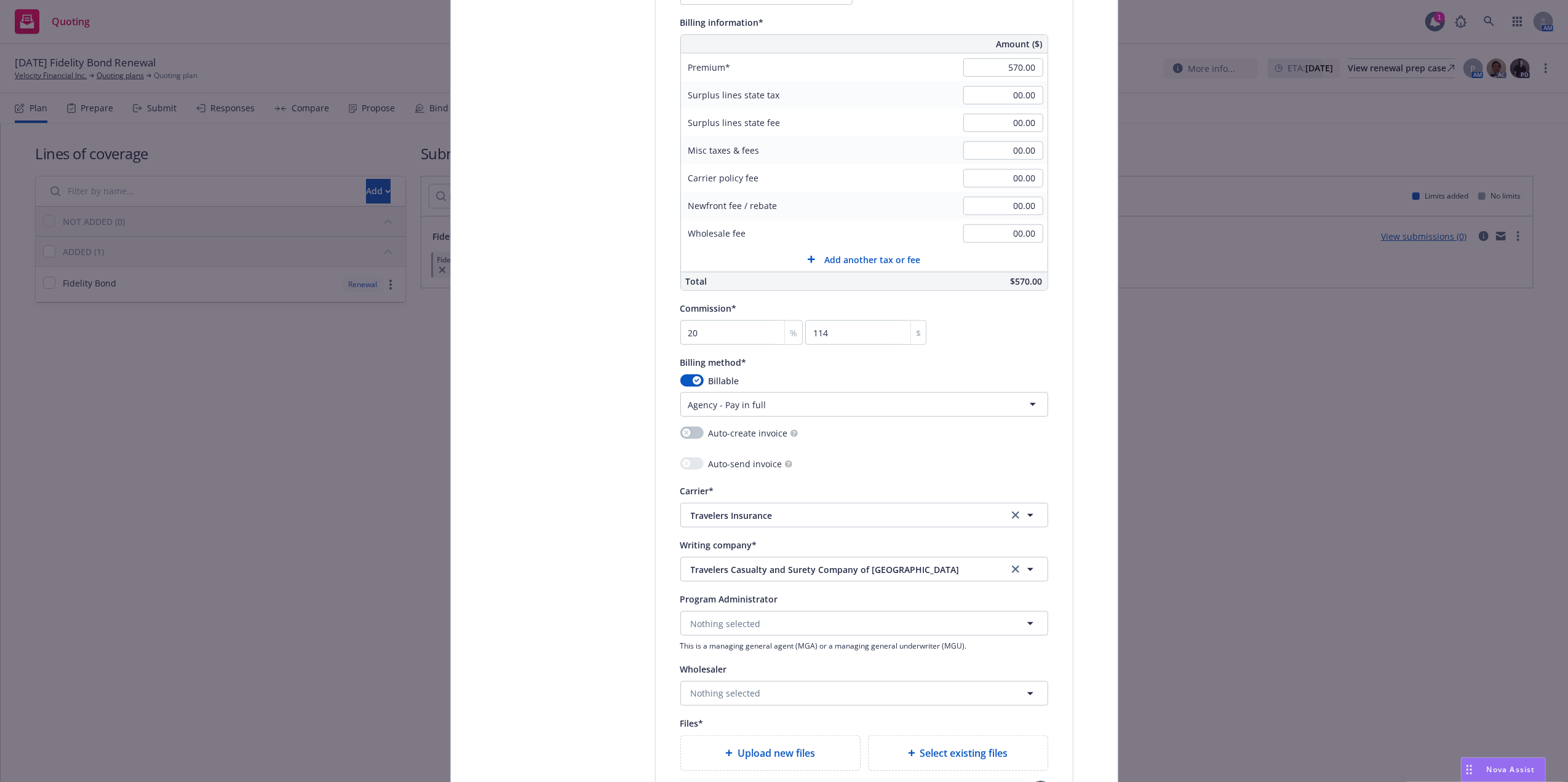
scroll to position [1501, 0]
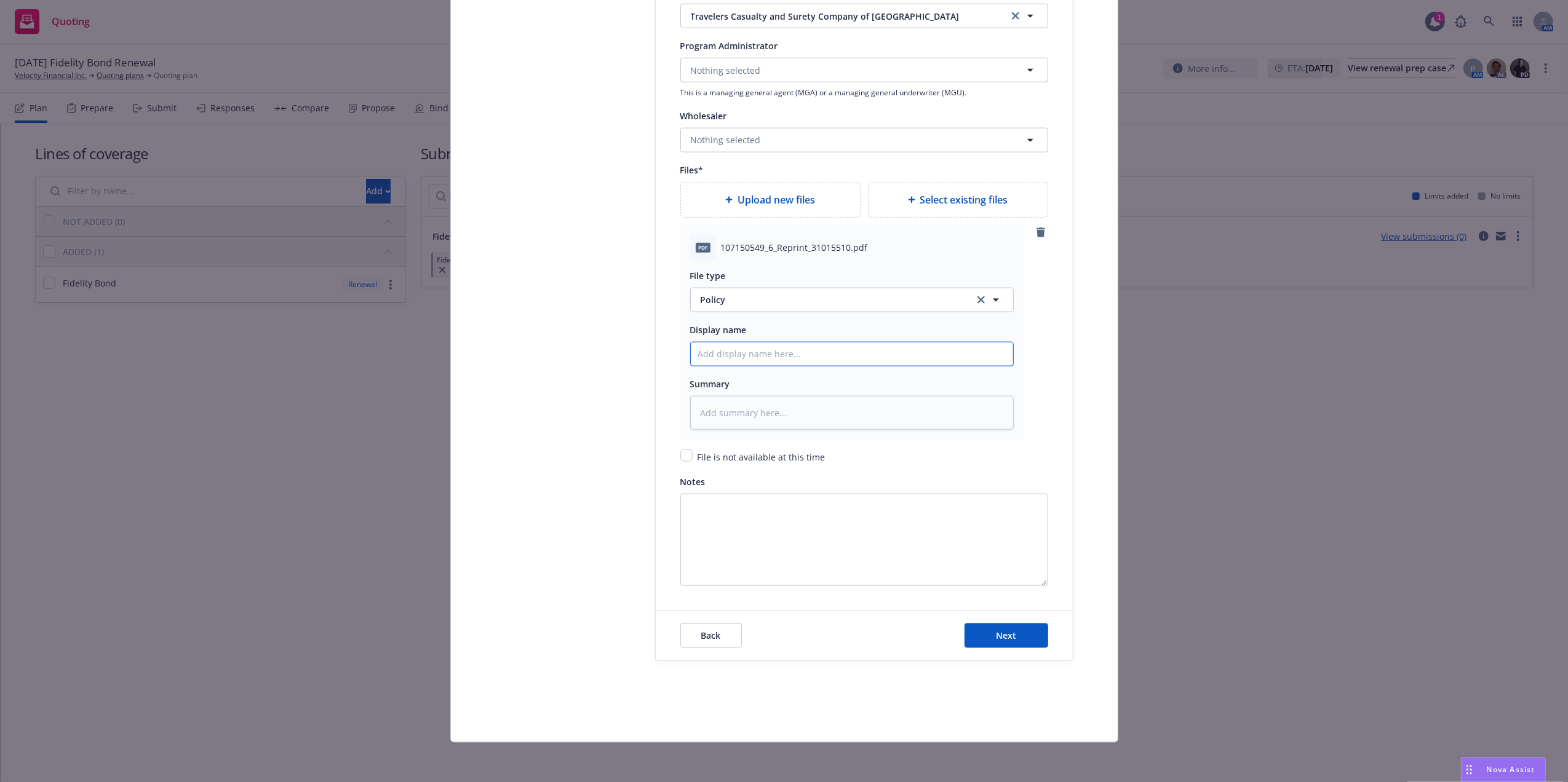
click at [716, 353] on input "Policy display name" at bounding box center [852, 354] width 322 height 24
type textarea "x"
type input "2"
type textarea "x"
type input "25"
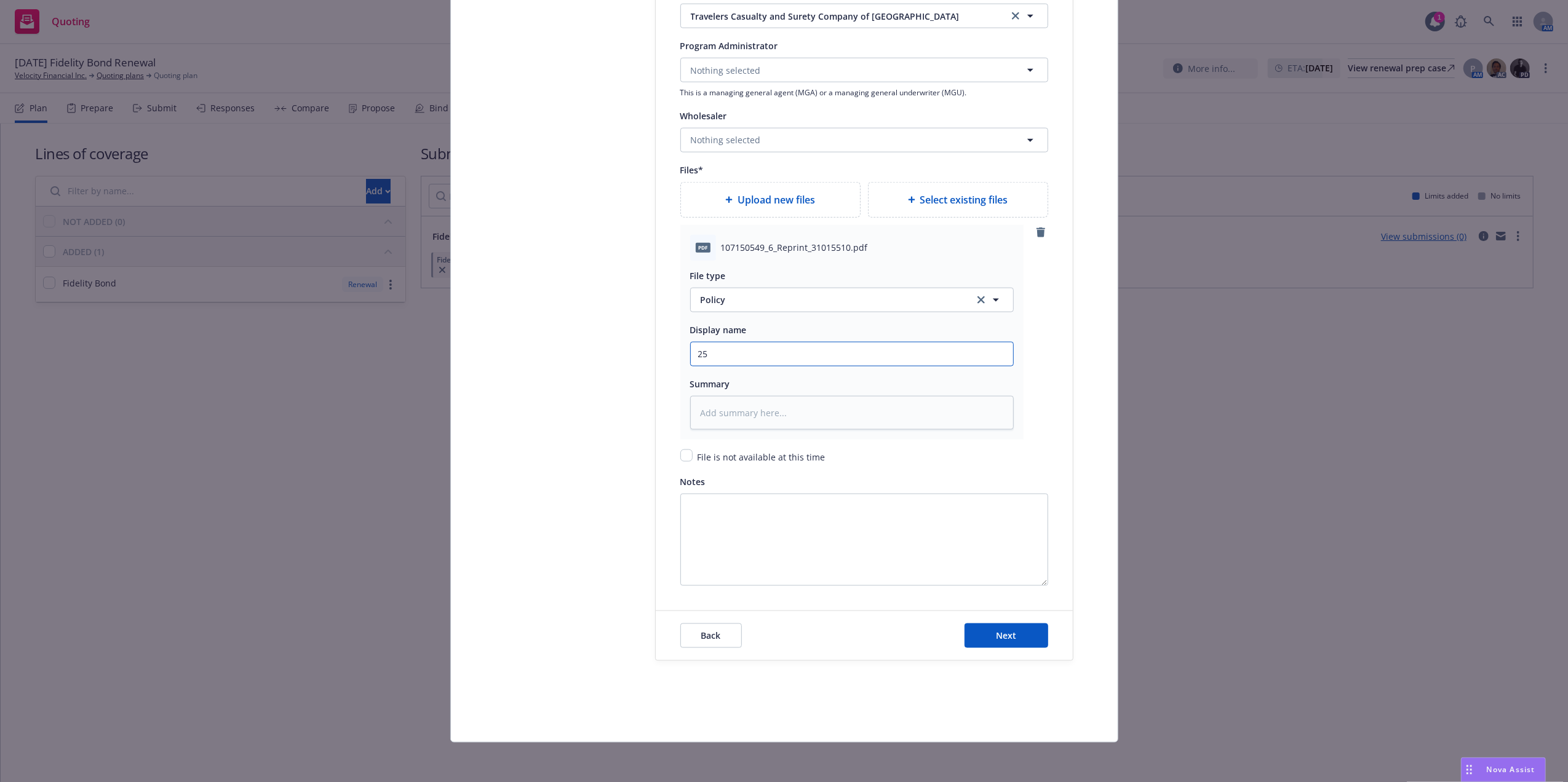
type textarea "x"
type input "25-2"
type textarea "x"
type input "25-26"
paste input "ERISA Fidelity Bond"
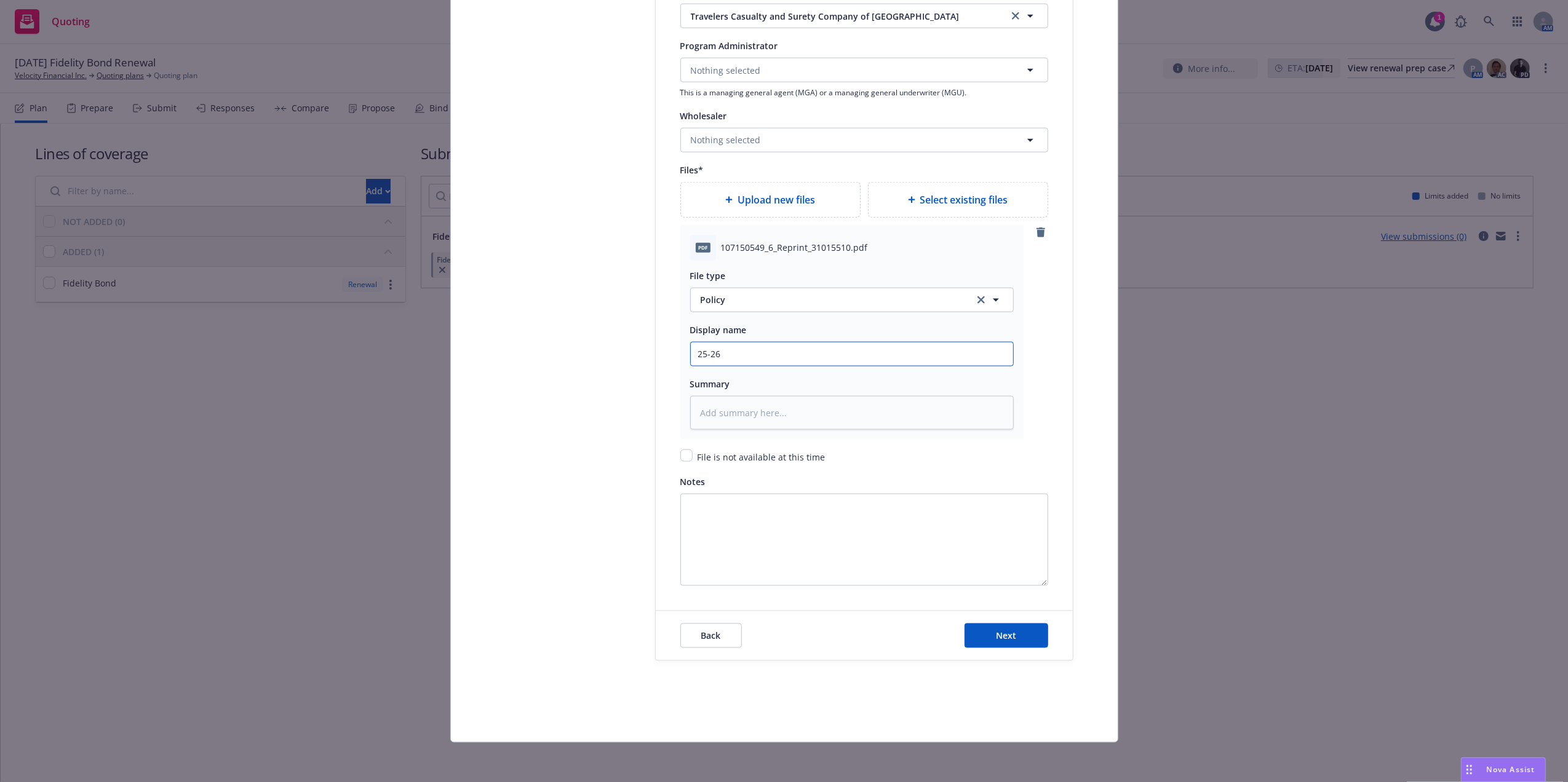
type textarea "x"
type input "25-26 ERISA Fidelity Bond"
type textarea "x"
type input "25-26 ERISA Fidelity Bond"
click at [887, 357] on input "25-26 ERISA Fidelity Bond" at bounding box center [852, 354] width 322 height 24
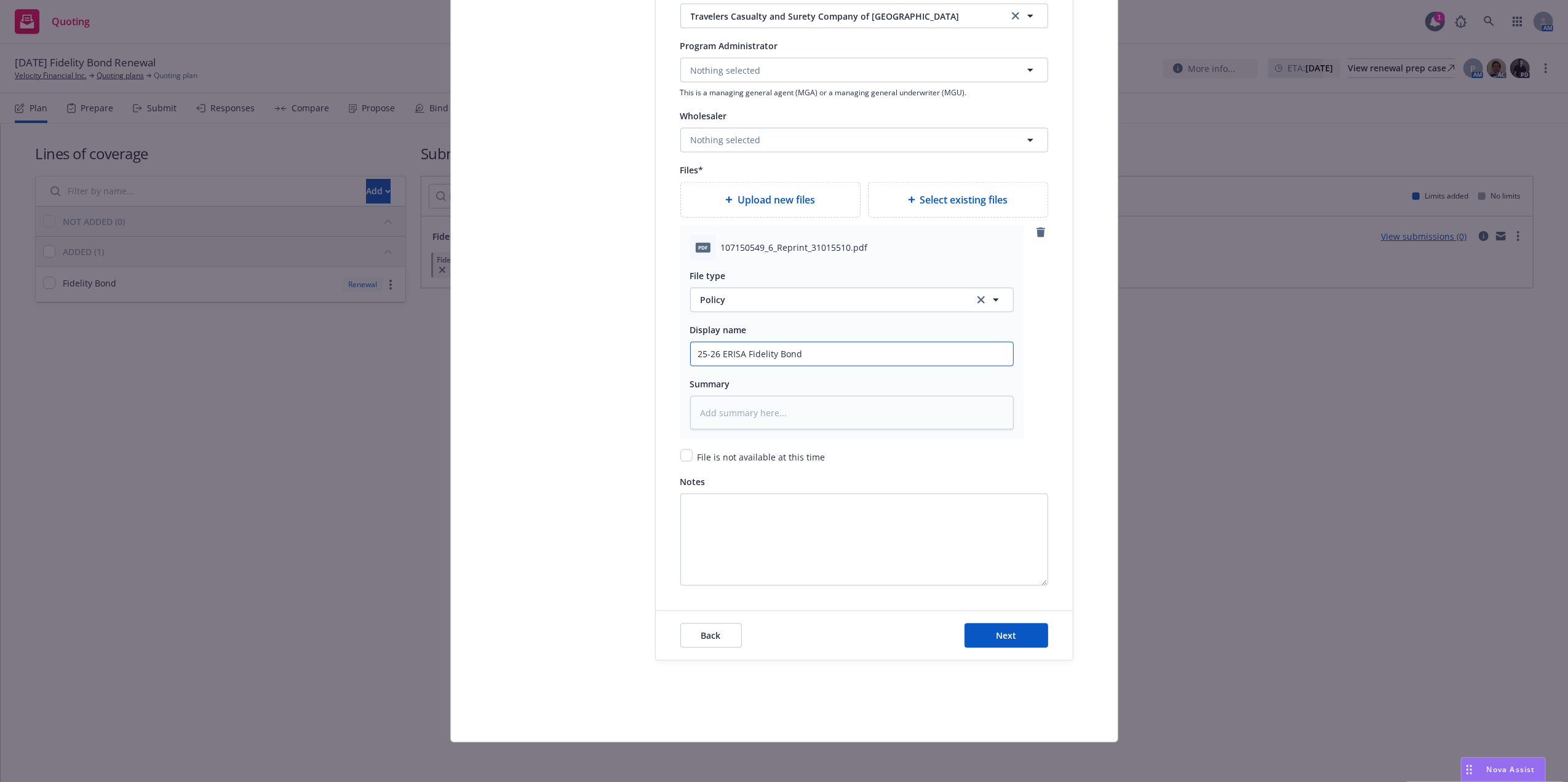
type textarea "x"
type input "25-26 ERISA Fidelity Bond $"
type textarea "x"
type input "25-26 ERISA Fidelity Bond $5"
type textarea "x"
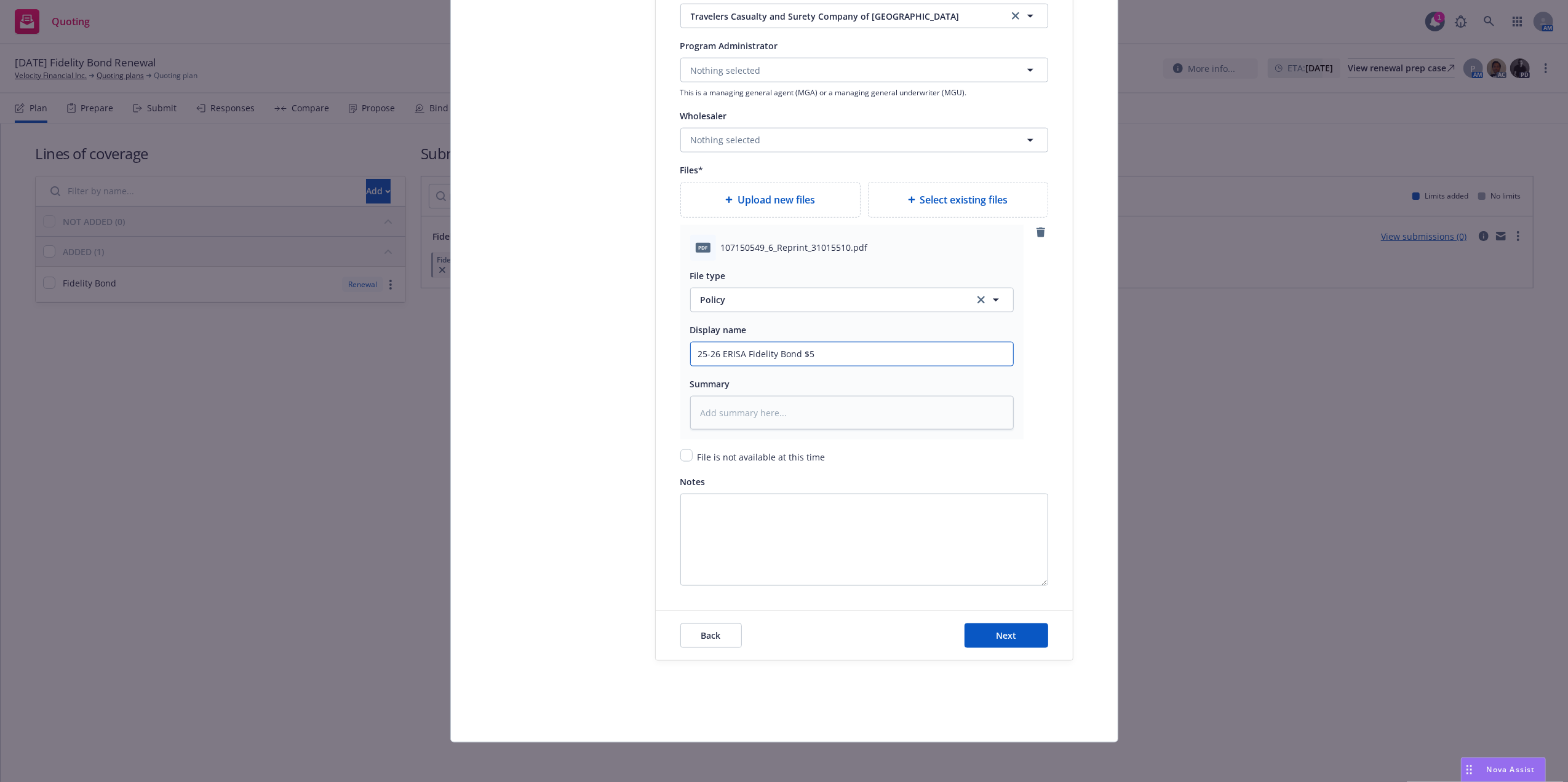
type input "25-26 ERISA Fidelity Bond $50"
type textarea "x"
type input "25-26 ERISA Fidelity Bond $500"
type textarea "x"
type input "25-26 ERISA Fidelity Bond $500k"
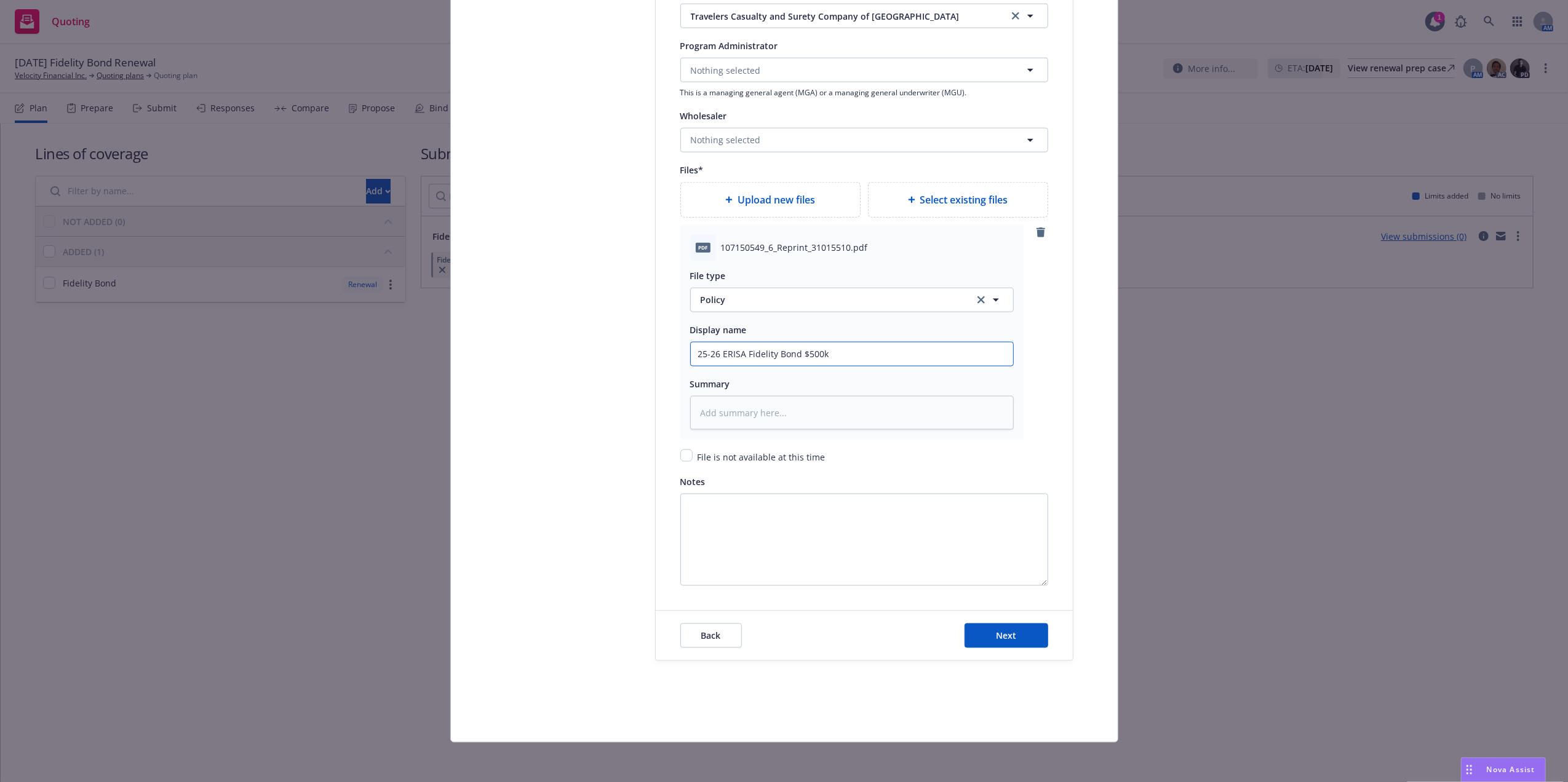
type textarea "x"
type input "25-26 ERISA Fidelity Bond $500k"
type textarea "x"
type input "25-26 ERISA Fidelity Bond $500k P"
type textarea "x"
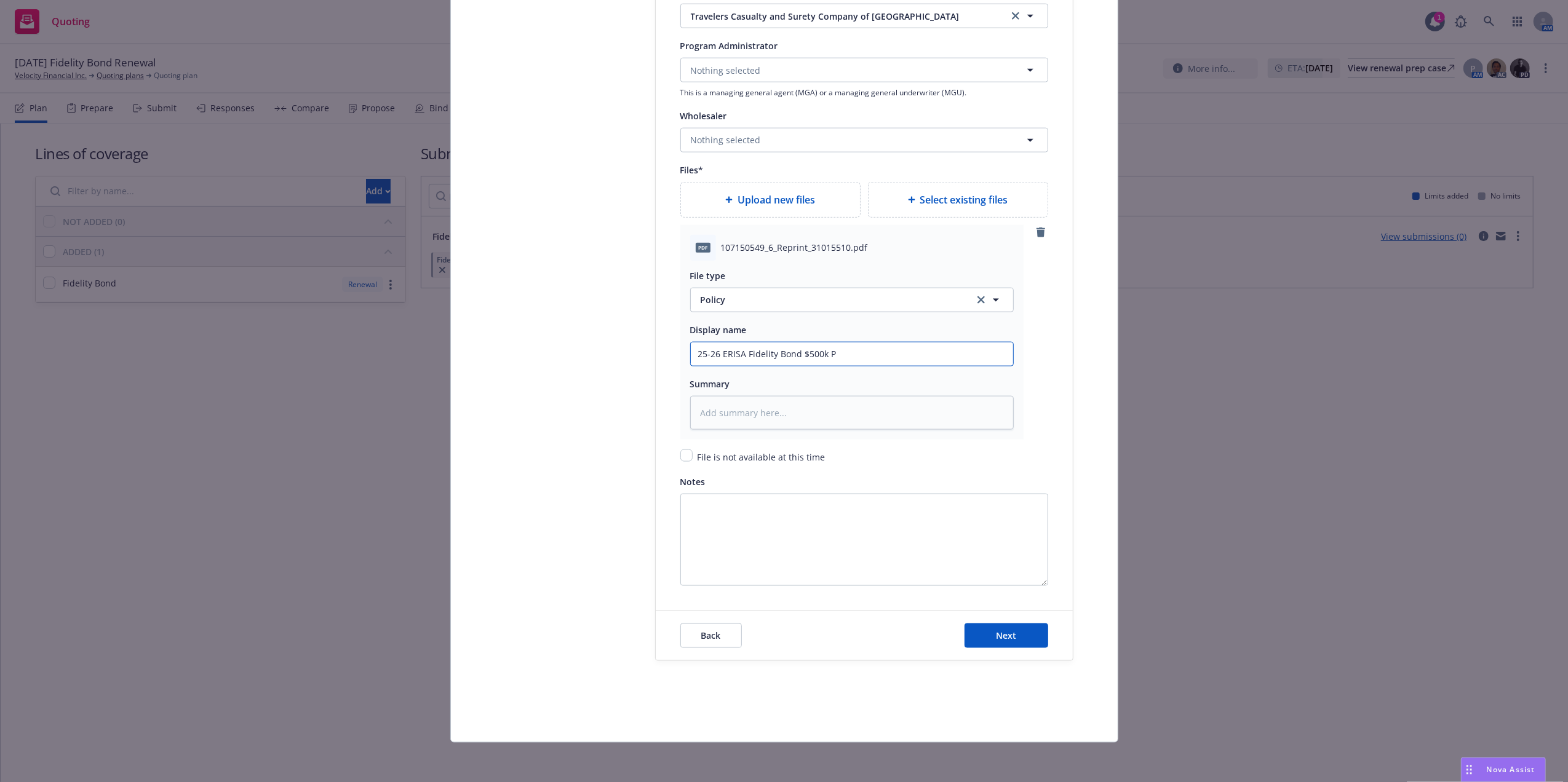
type input "25-26 ERISA Fidelity Bond $500k Po"
type textarea "x"
type input "25-26 ERISA Fidelity Bond $500k Pol"
type textarea "x"
type input "25-26 ERISA Fidelity Bond $500k Poli"
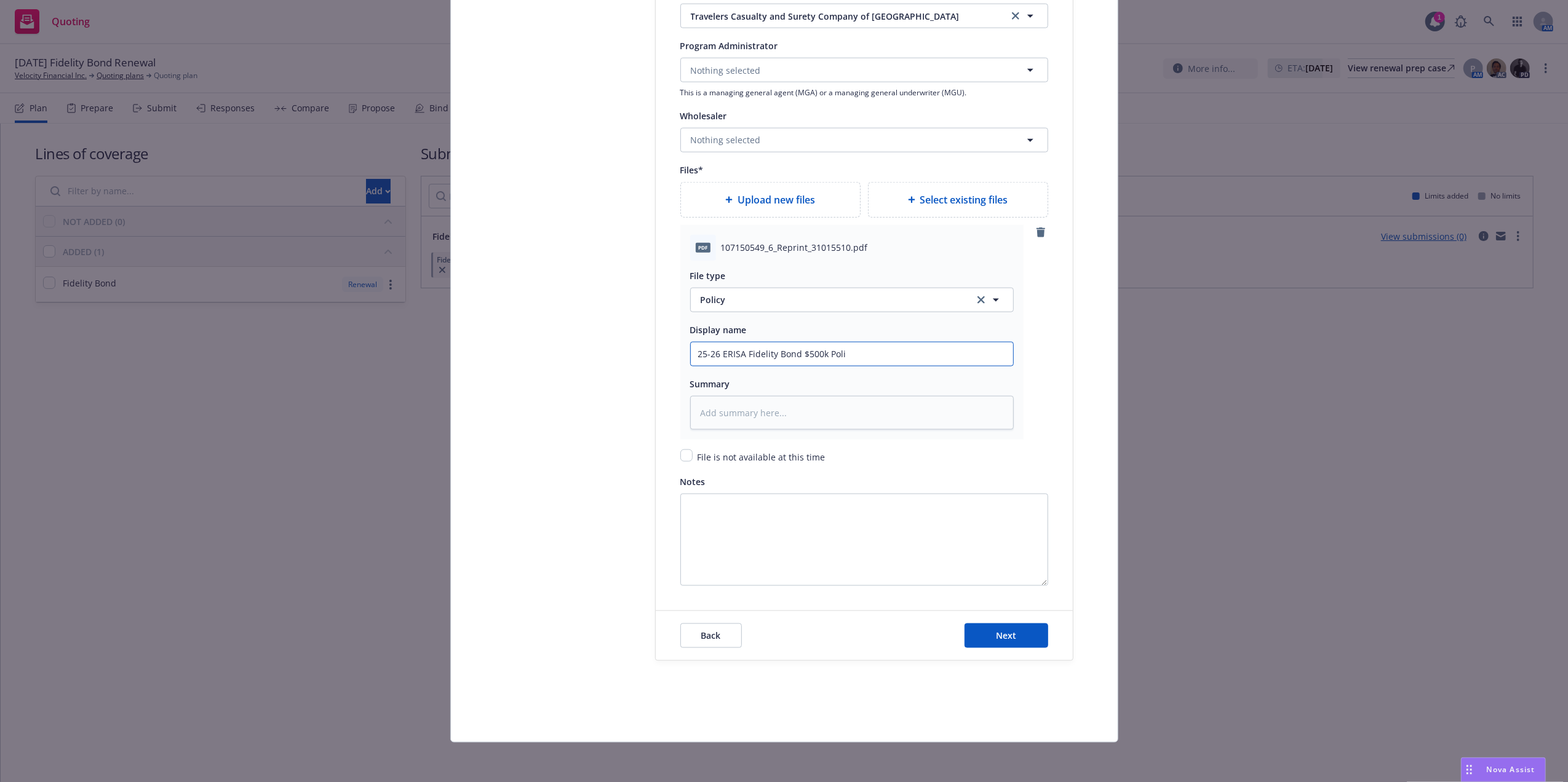
type textarea "x"
type input "25-26 ERISA Fidelity Bond $500k Policy"
type textarea "x"
type input "25-26 ERISA Fidelity Bond $500k Policy"
type textarea "x"
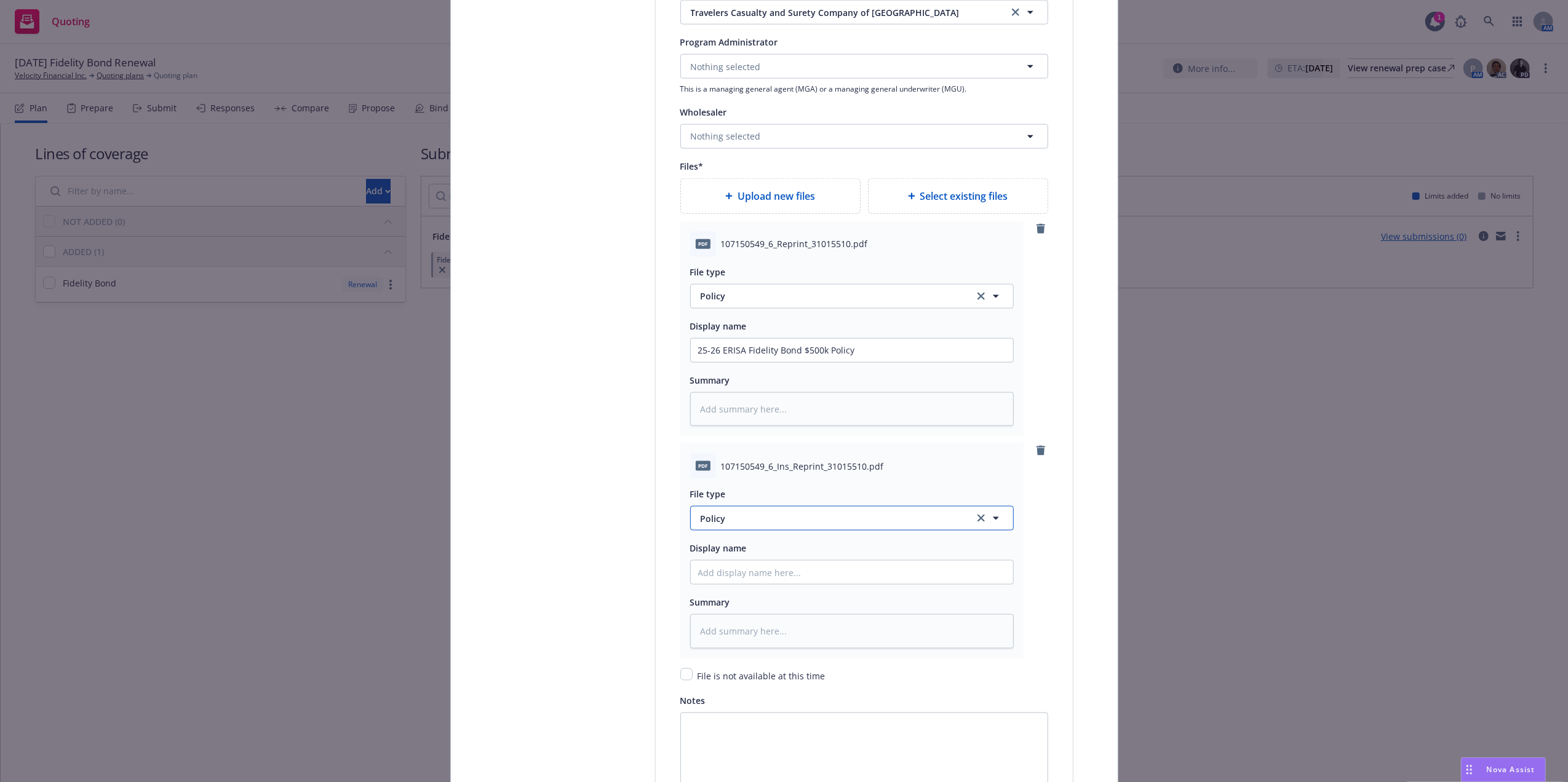
click at [783, 513] on button "Policy" at bounding box center [852, 518] width 323 height 24
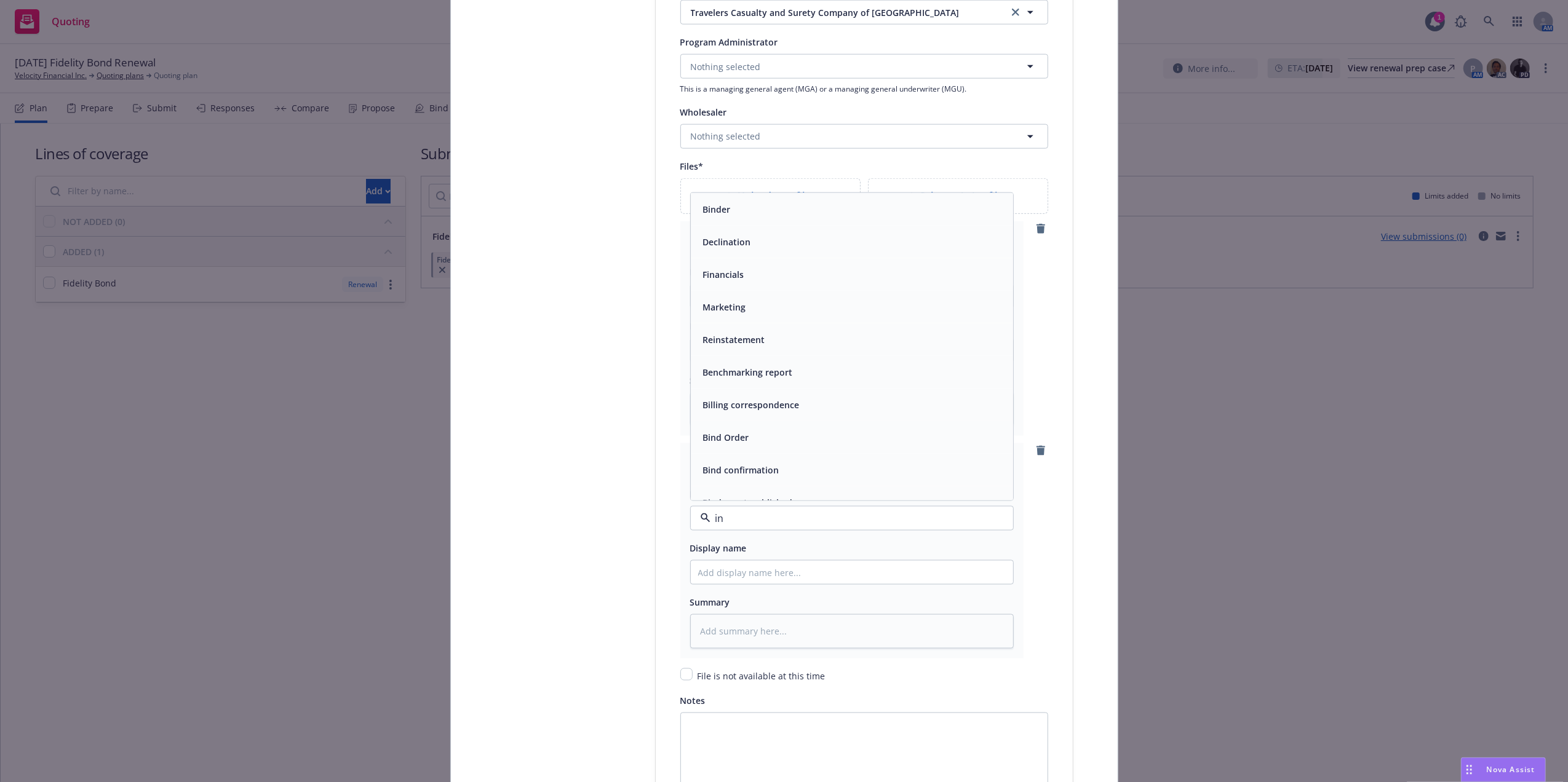
type input "inv"
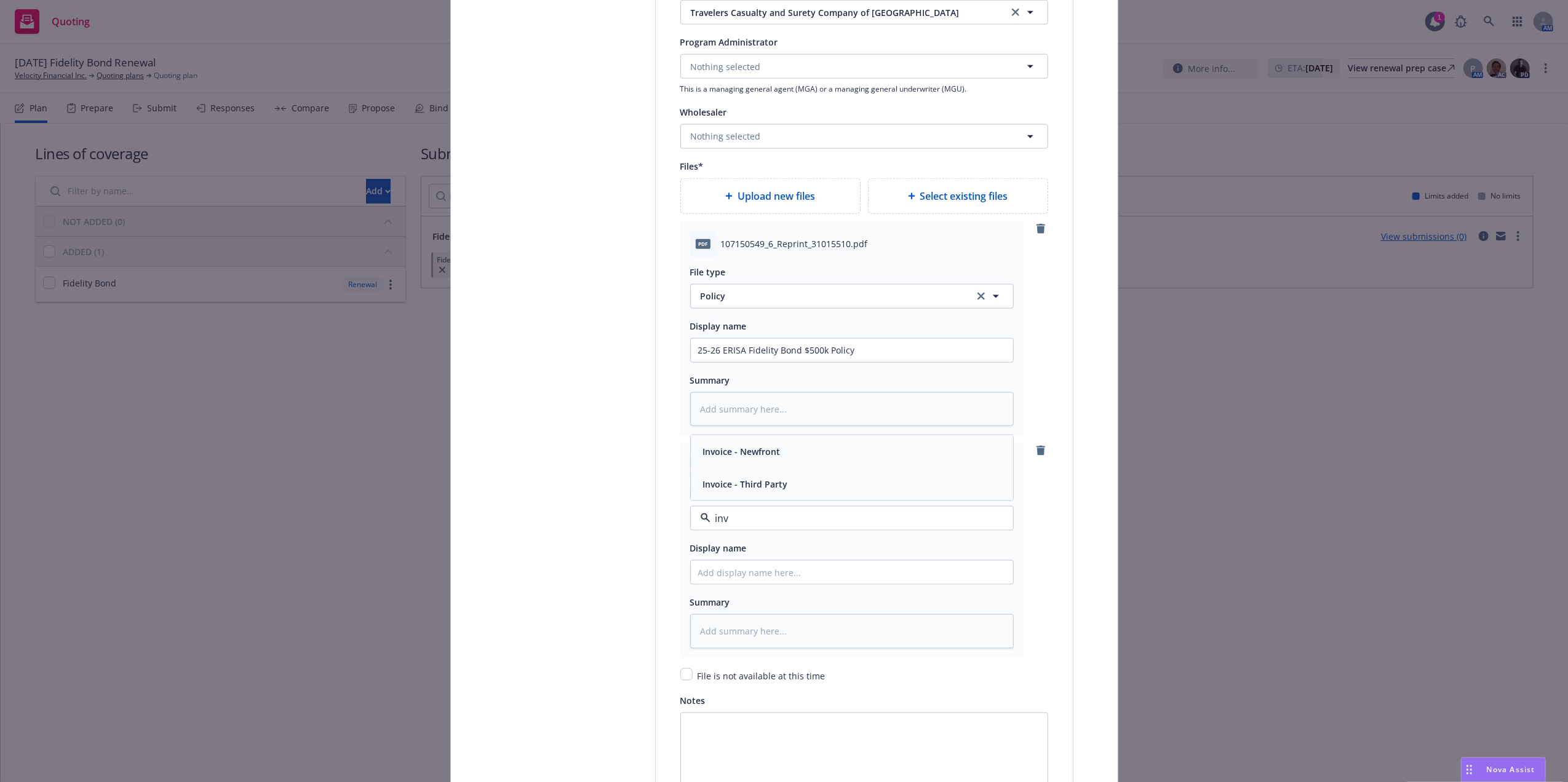
click at [841, 476] on div "Invoice - Third Party" at bounding box center [852, 484] width 322 height 33
drag, startPoint x: 820, startPoint y: 350, endPoint x: 539, endPoint y: 429, distance: 291.9
click at [422, 339] on div "Create policy Select lines of coverage Upload documents 3 Policy details 4 Inst…" at bounding box center [784, 391] width 1568 height 782
click at [830, 362] on input "Policy display name" at bounding box center [852, 351] width 322 height 24
paste input "25-26 ERISA Fidelity Bond $500k"
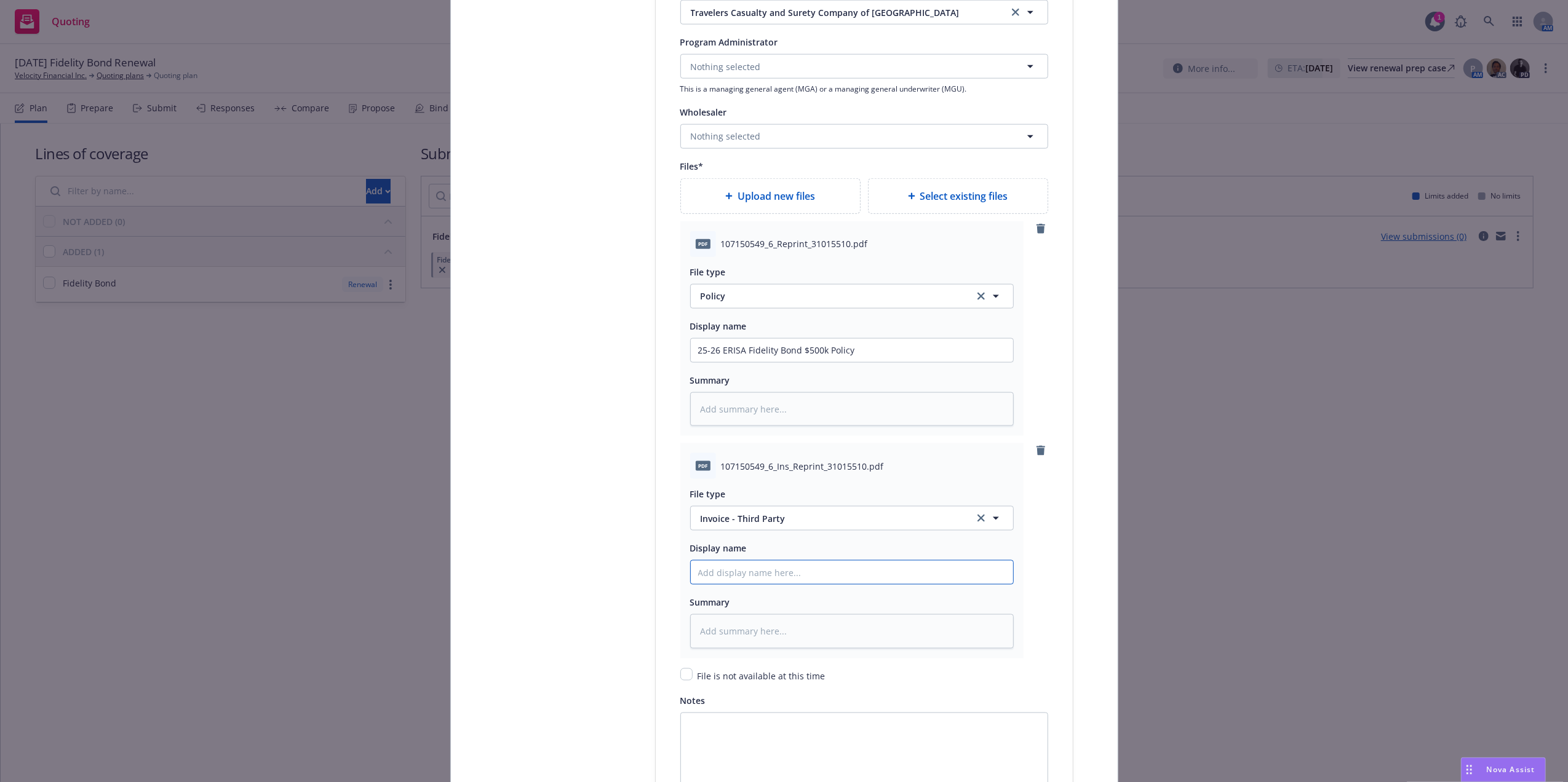
type textarea "x"
type input "25-26 ERISA Fidelity Bond $500k"
type textarea "x"
type input "25-26 ERISA Fidelity Bond $500k"
type textarea "x"
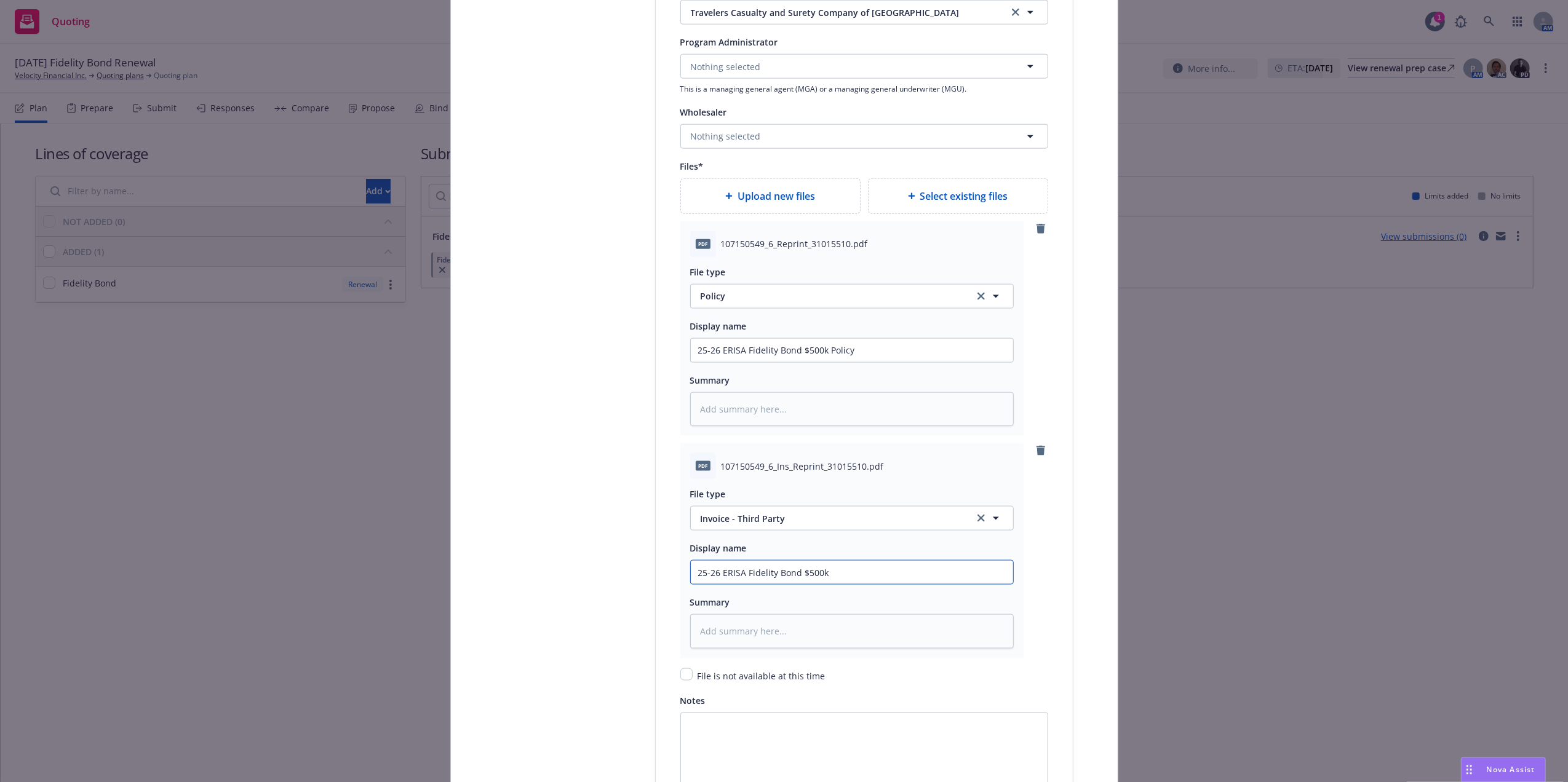
type input "25-26 ERISA Fidelity Bond $500k I"
type textarea "x"
type input "25-26 ERISA Fidelity Bond $500k In"
type textarea "x"
type input "25-26 ERISA Fidelity Bond $500k Invo"
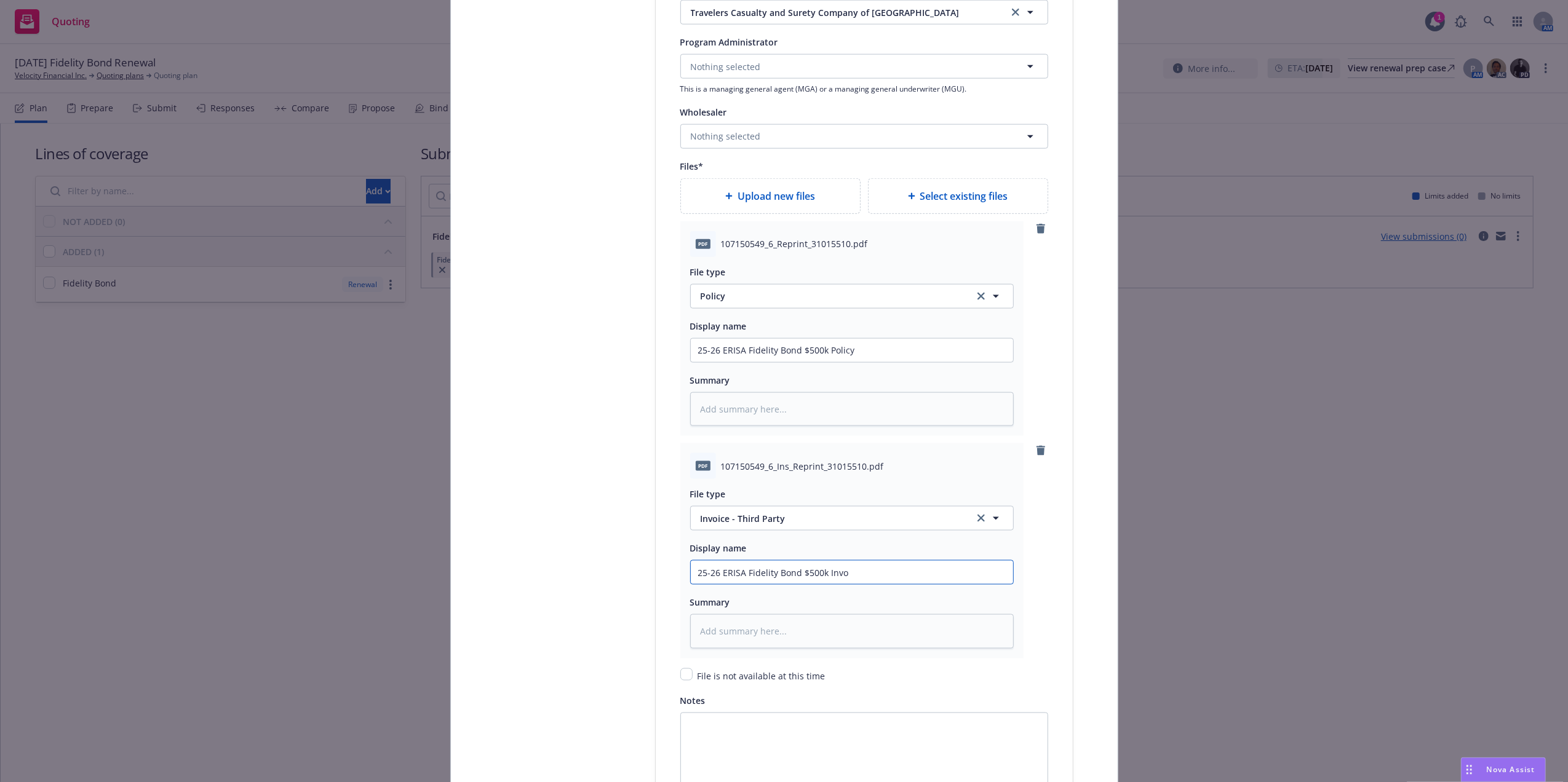
type textarea "x"
type input "25-26 ERISA Fidelity Bond $500k Invoi"
type textarea "x"
type input "25-26 ERISA Fidelity Bond $500k Invoic"
type textarea "x"
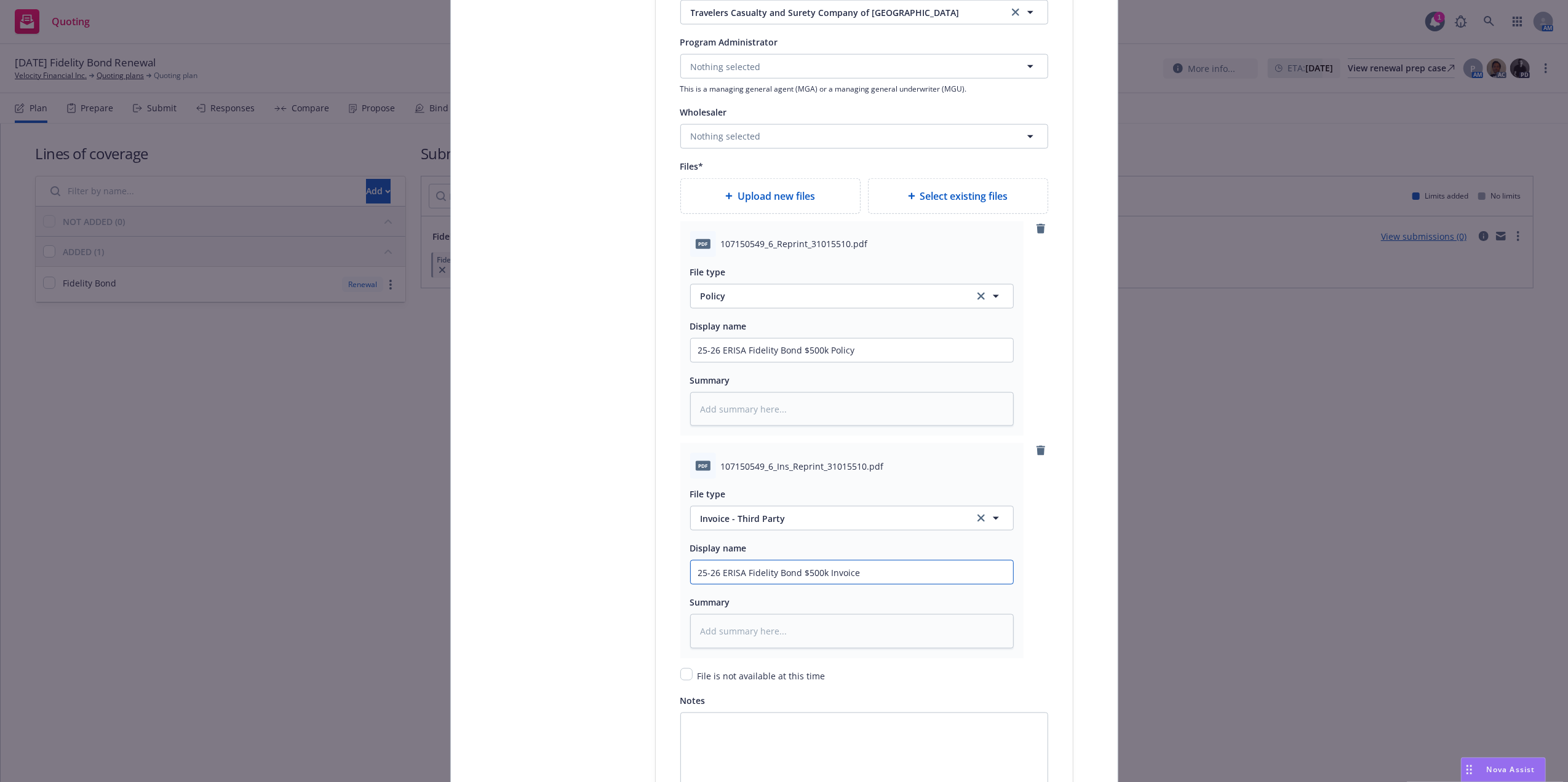
type input "25-26 ERISA Fidelity Bond $500k Invoice"
type textarea "x"
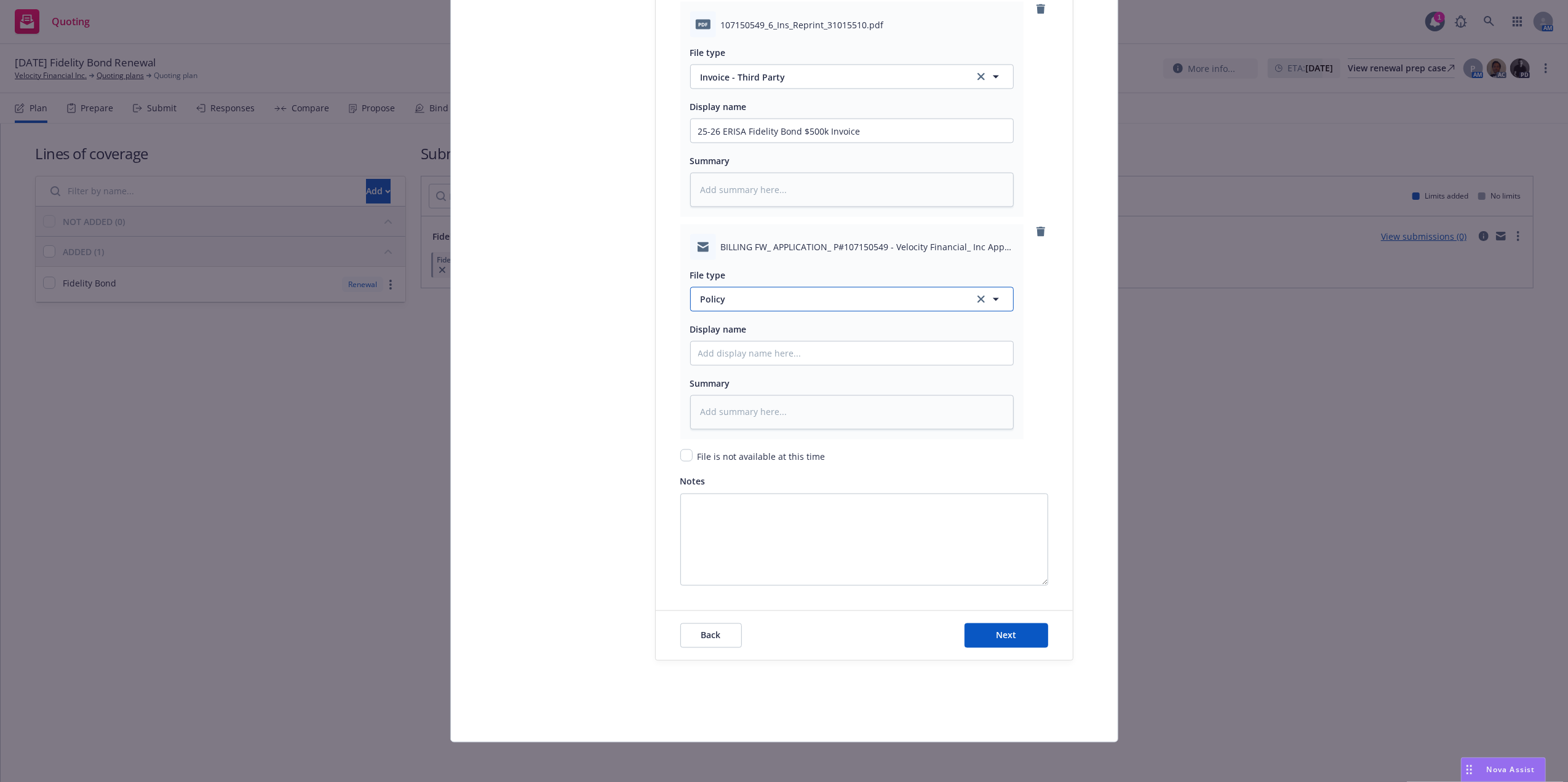
click at [764, 300] on span "Policy" at bounding box center [830, 299] width 259 height 13
type input "email"
drag, startPoint x: 847, startPoint y: 325, endPoint x: 825, endPoint y: 345, distance: 29.7
click at [846, 325] on div "Email" at bounding box center [852, 333] width 307 height 18
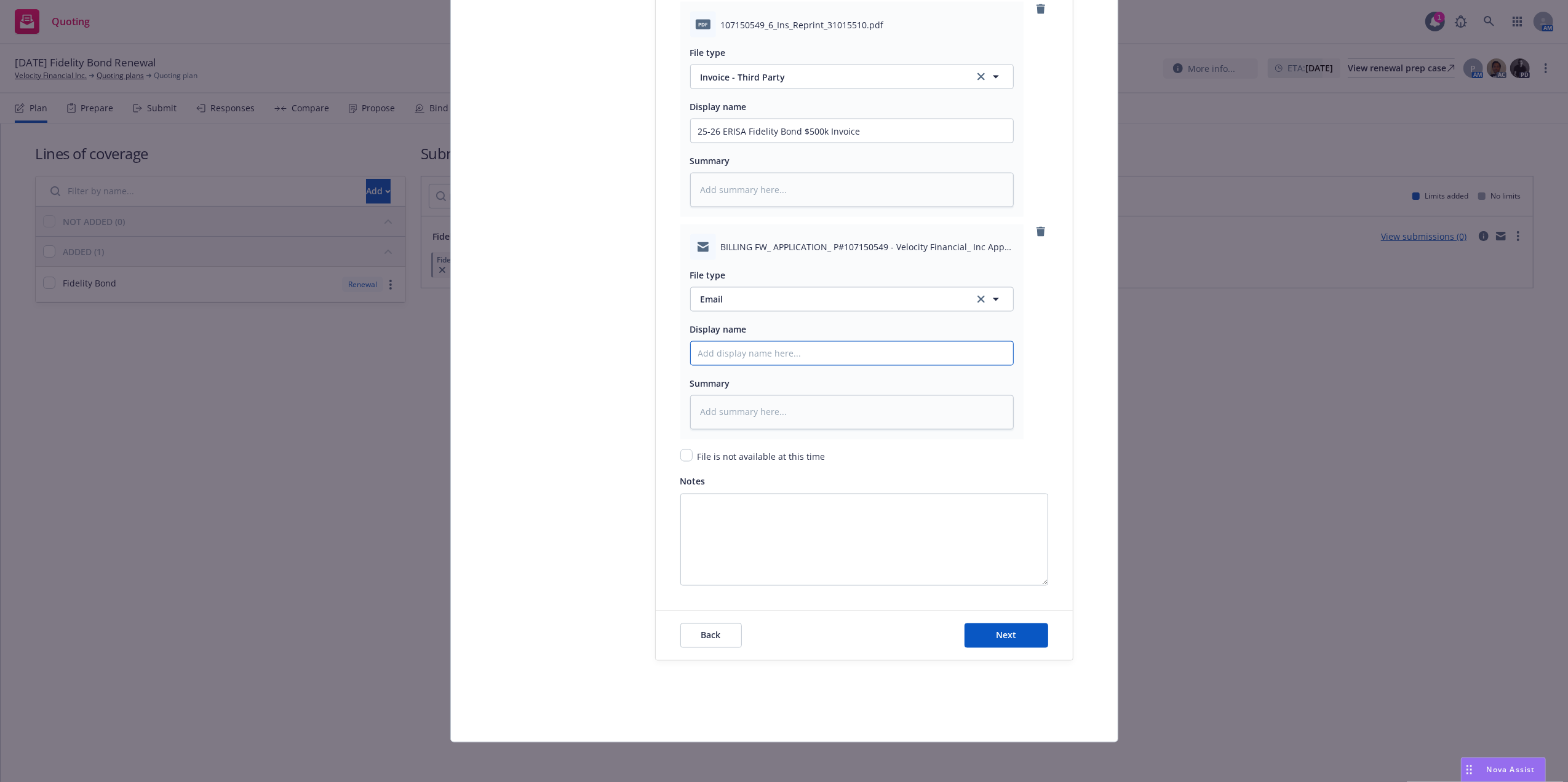
paste input "25-26 ERISA Fidelity Bond $500k"
type textarea "x"
type input "25-26 ERISA Fidelity Bond $500k"
type textarea "x"
type input "25-26 ERISA Fidelity Bond $500k"
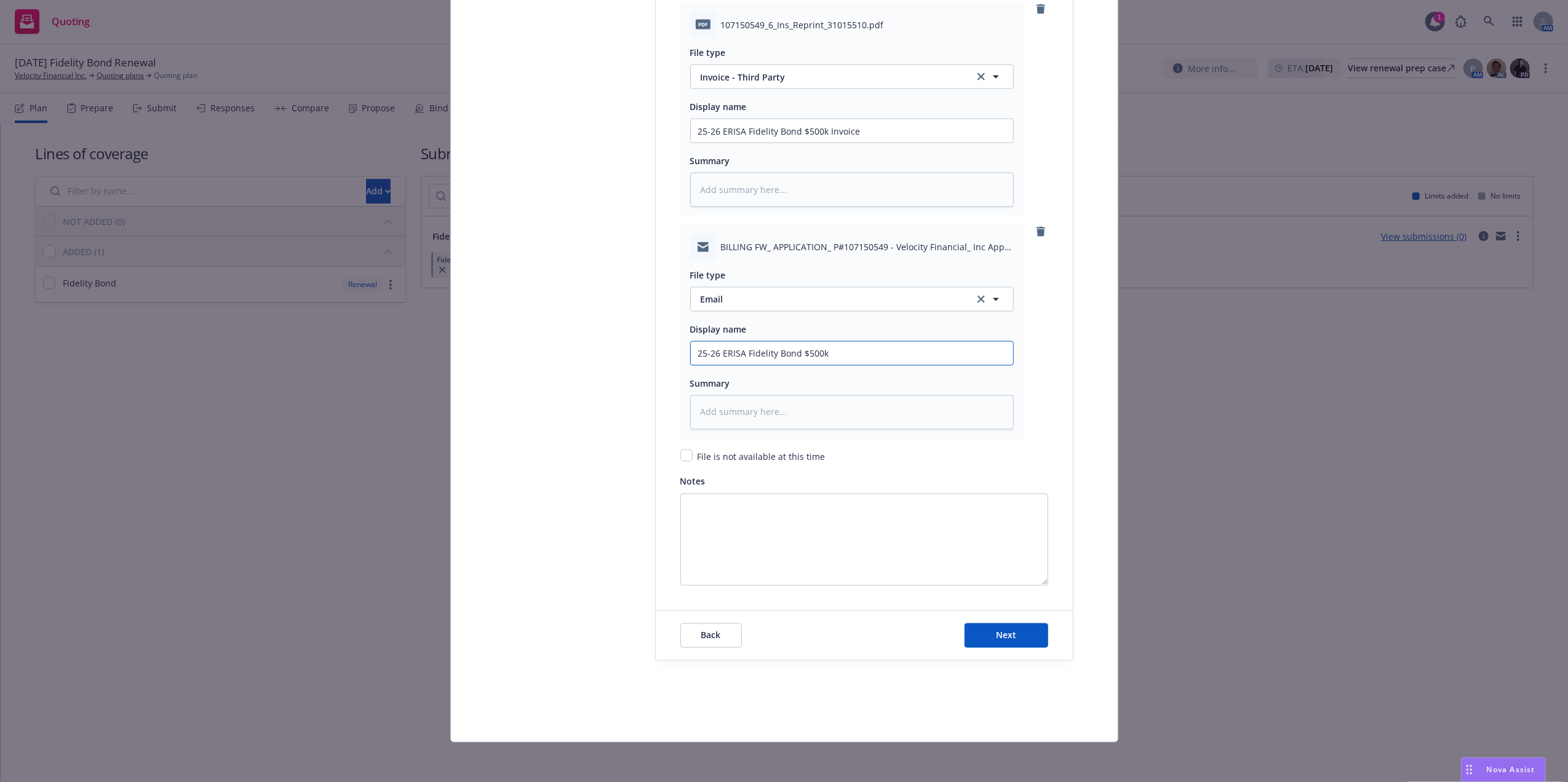
type textarea "x"
type input "25-26 ERISA Fidelity Bond $500k E"
type textarea "x"
type input "25-26 ERISA Fidelity Bond $500k Em"
type textarea "x"
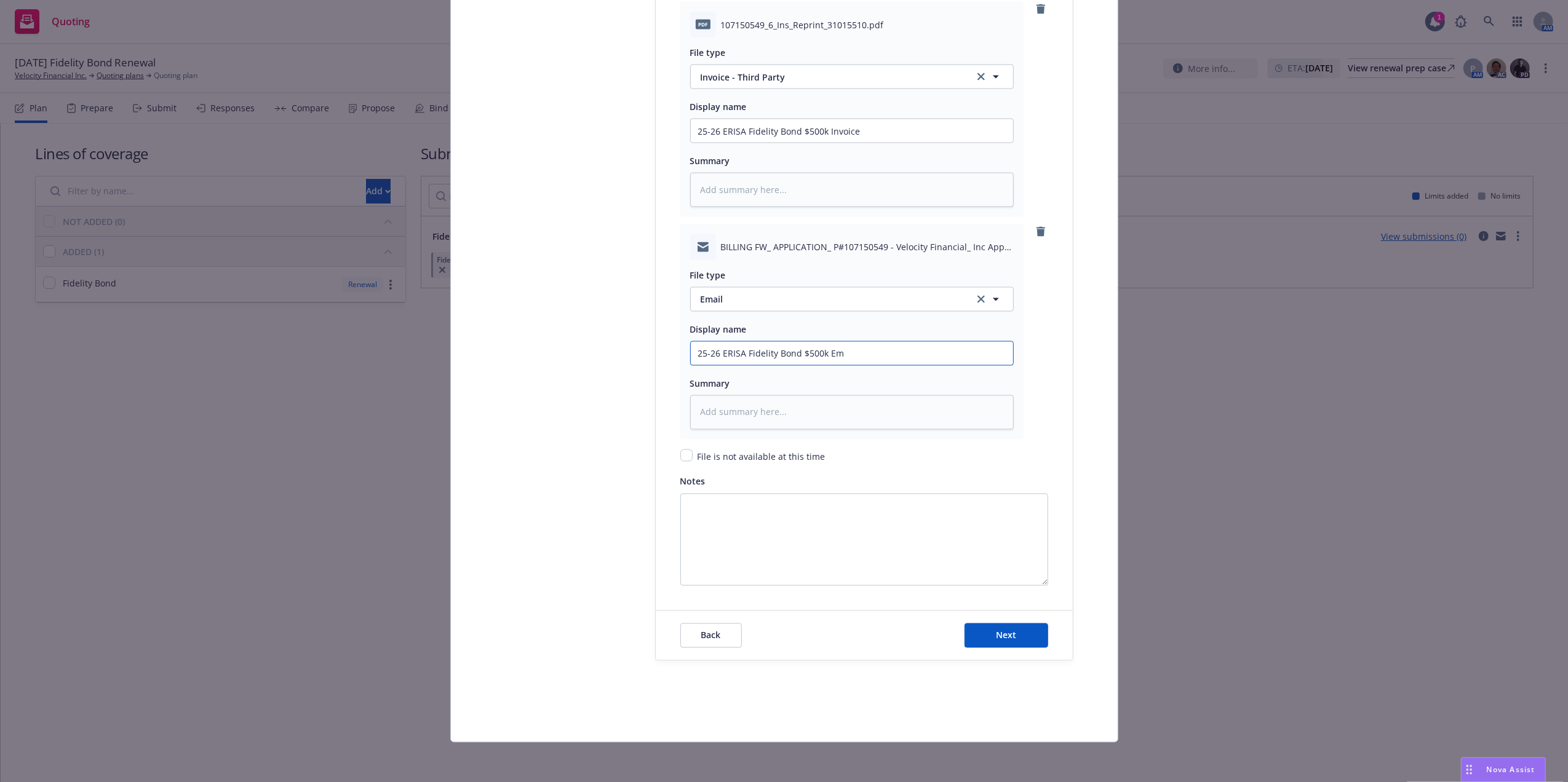
type input "25-26 ERISA Fidelity Bond $500k Ema"
type textarea "x"
type input "25-26 ERISA Fidelity Bond $500k Emai"
type textarea "x"
type input "25-26 ERISA Fidelity Bond $500k Email"
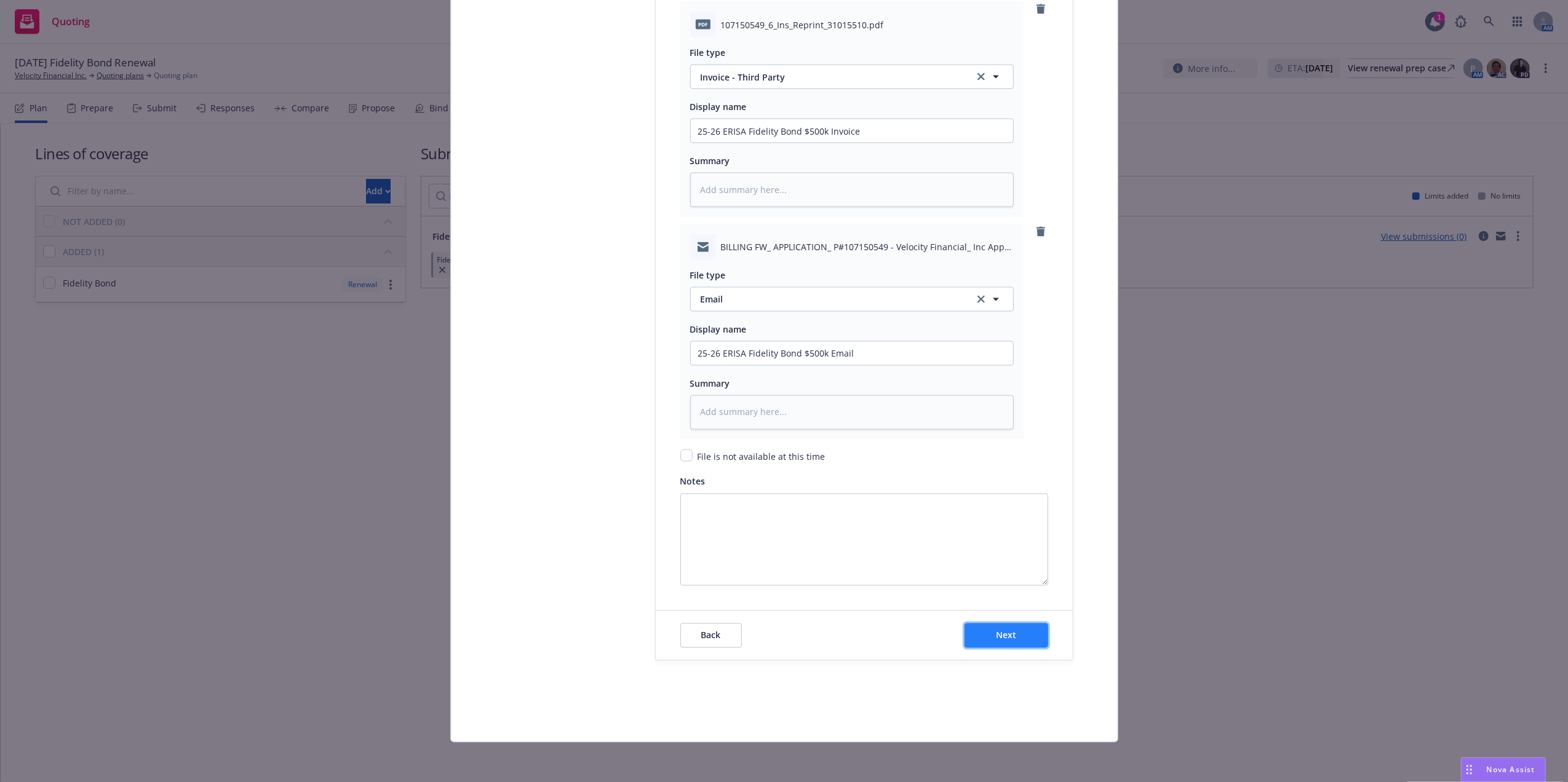
click at [1014, 639] on button "Next" at bounding box center [1006, 635] width 84 height 24
type textarea "x"
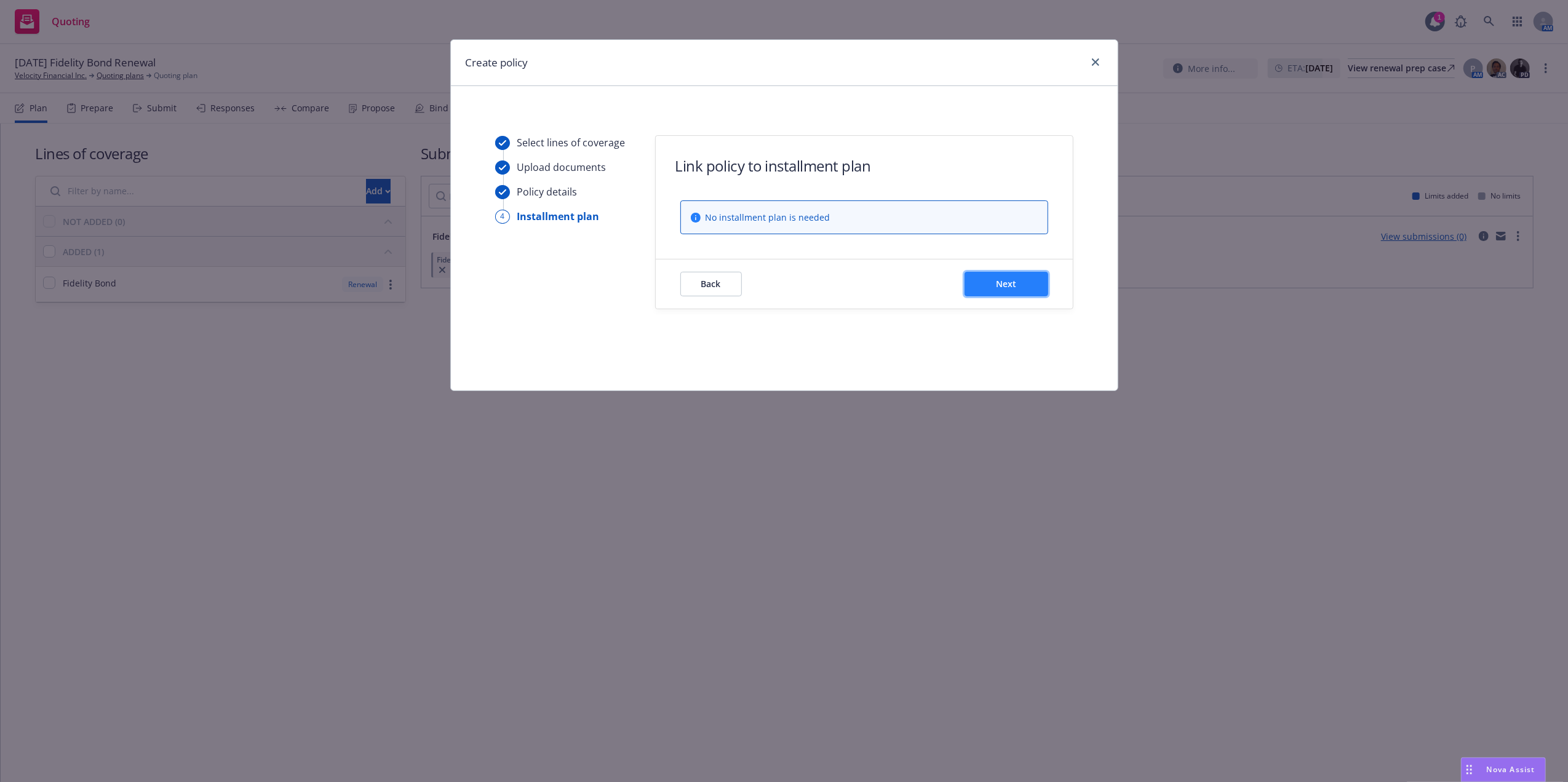
click at [1005, 283] on span "Next" at bounding box center [1006, 283] width 20 height 12
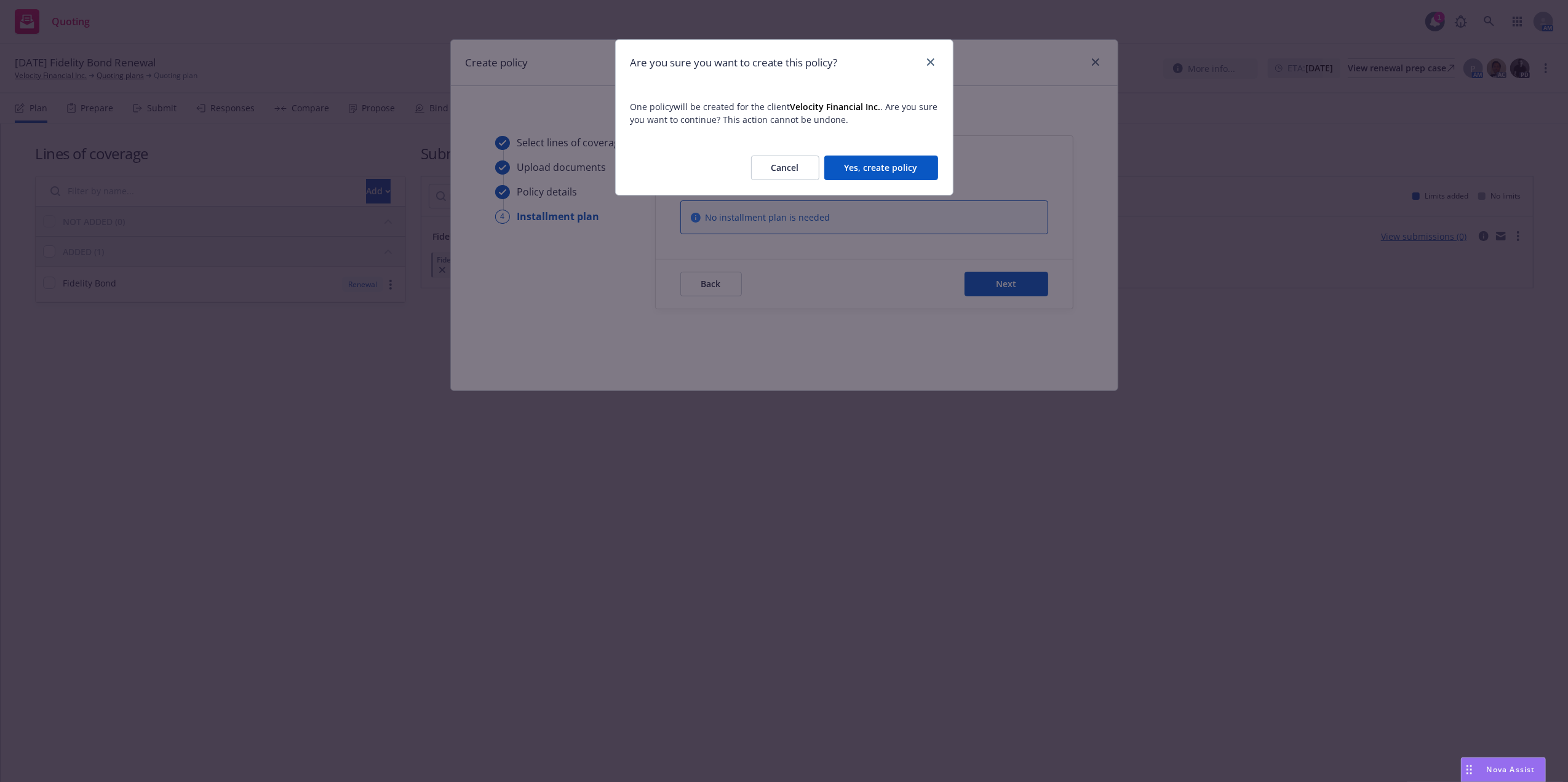
click at [887, 167] on button "Yes, create policy" at bounding box center [881, 167] width 114 height 24
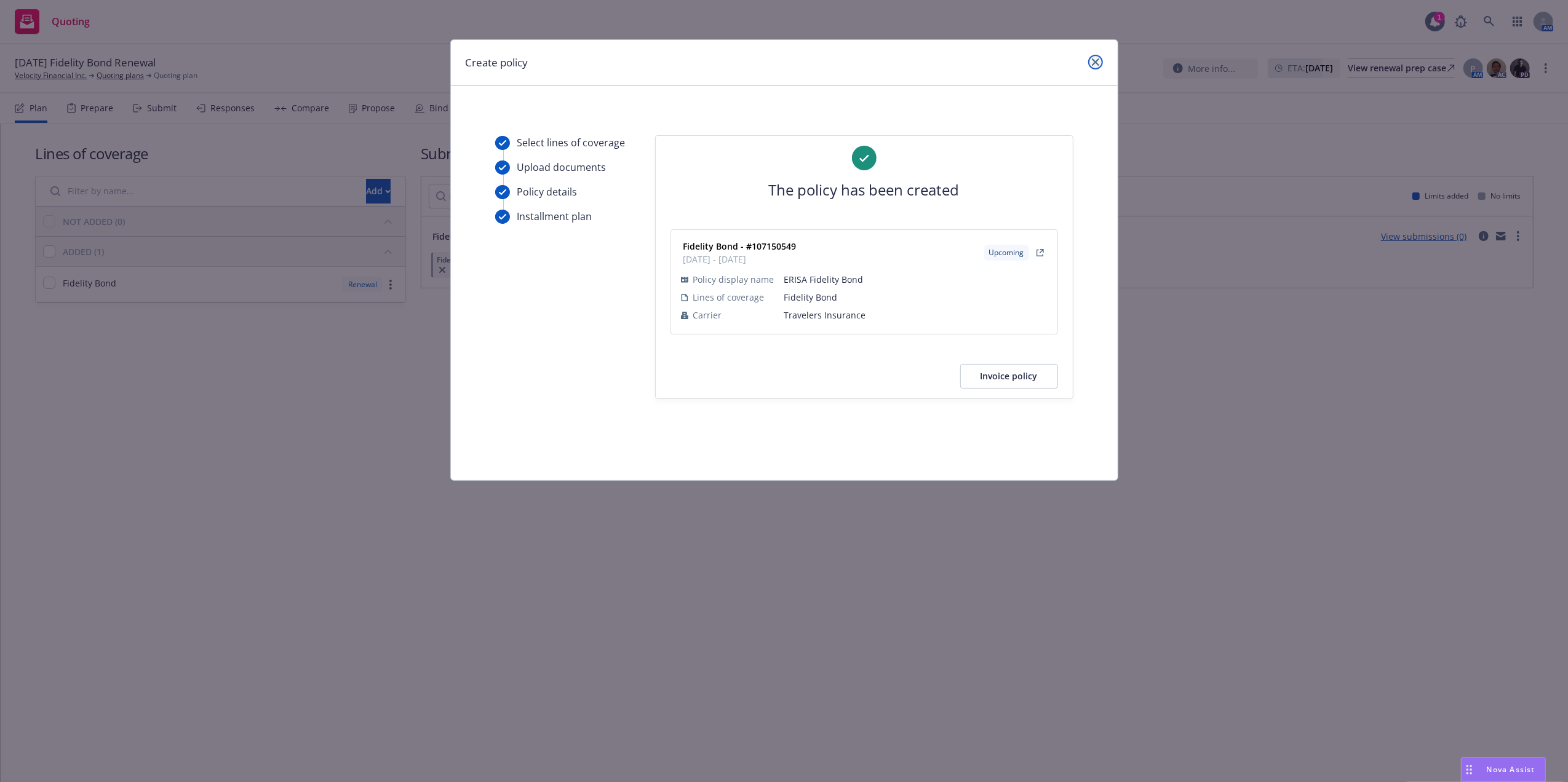
click at [1090, 57] on link "close" at bounding box center [1095, 62] width 14 height 14
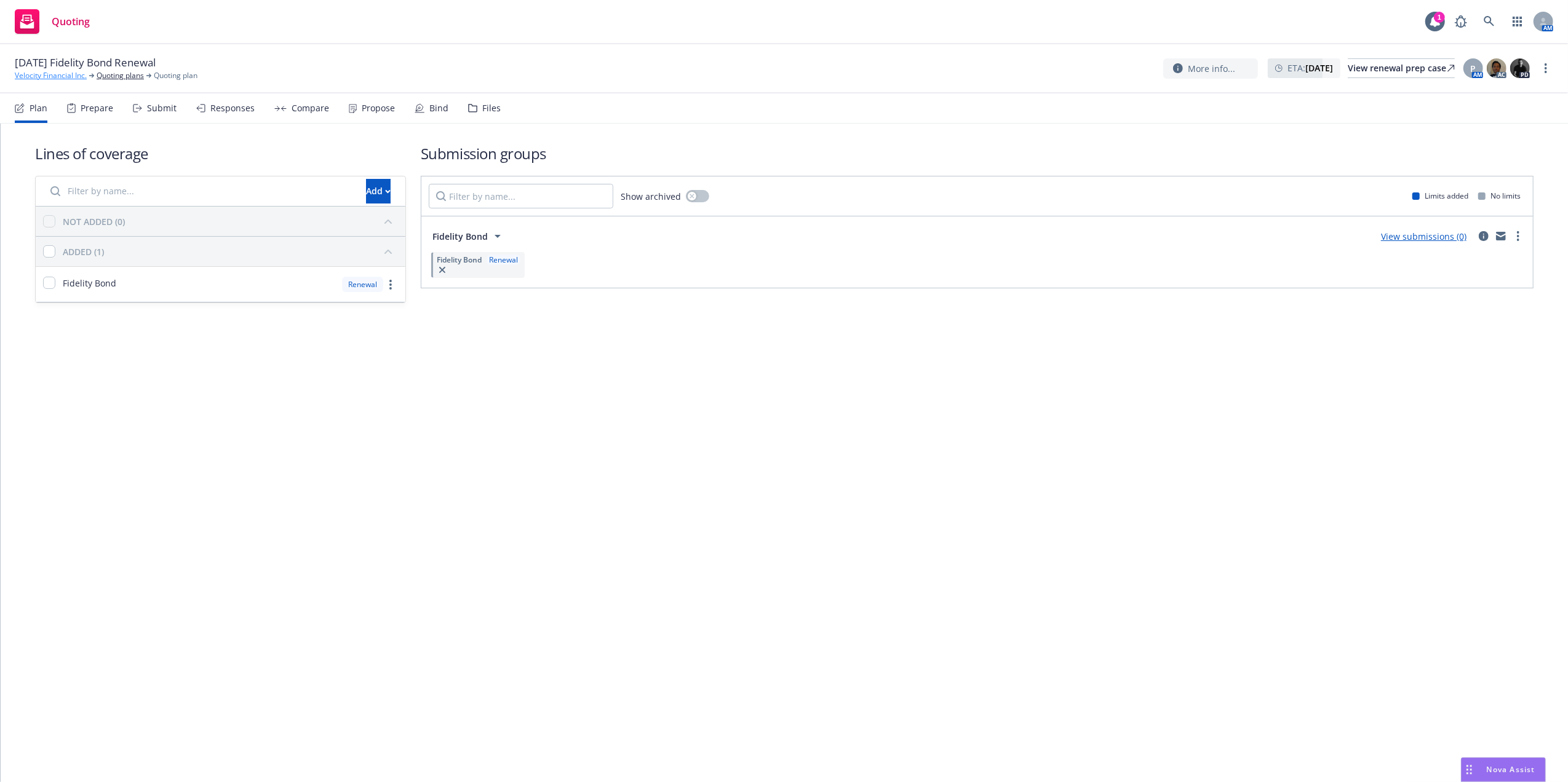
click at [57, 78] on link "Velocity Financial Inc." at bounding box center [50, 75] width 72 height 11
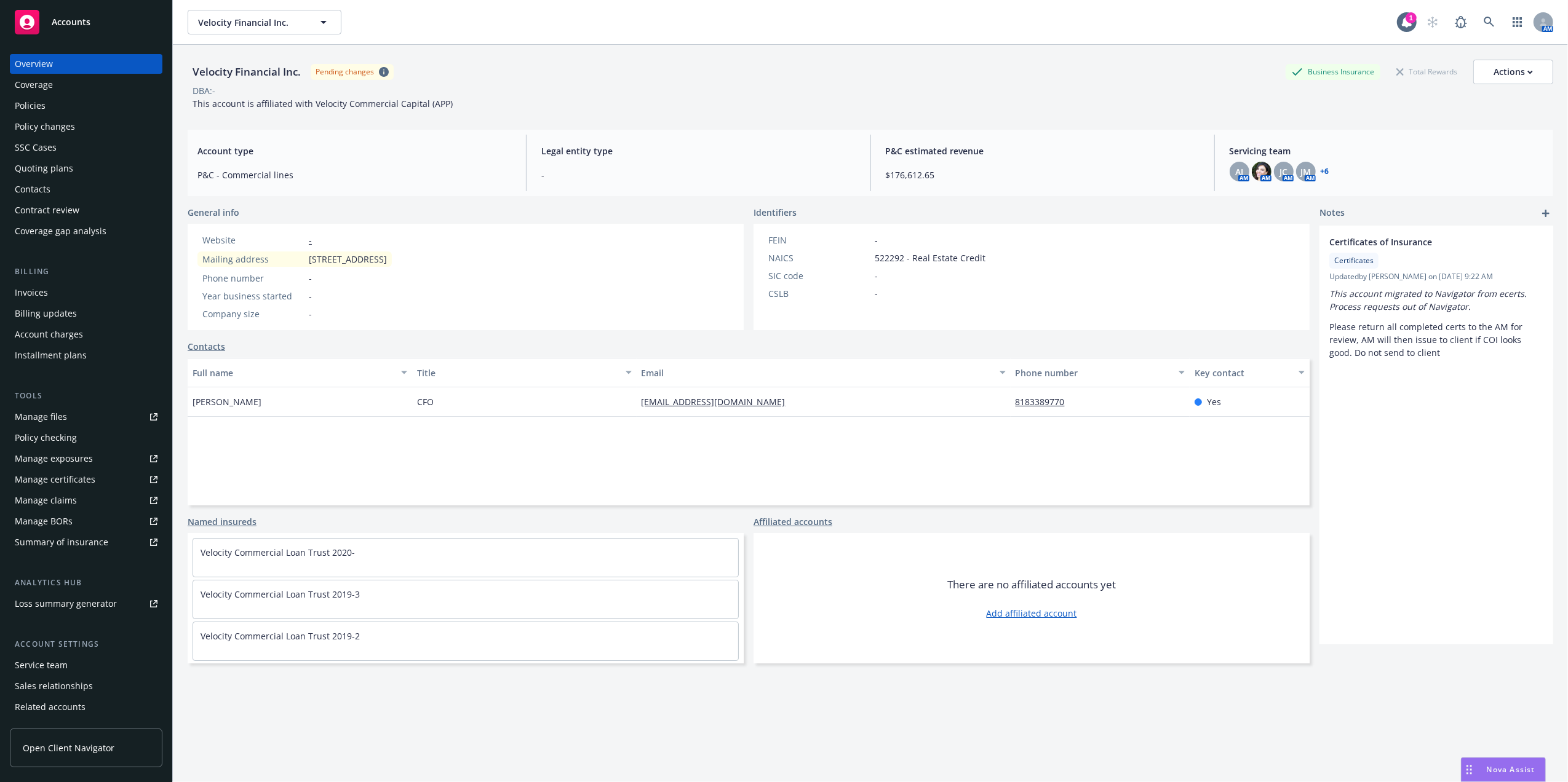
click at [69, 111] on div "Policies" at bounding box center [85, 105] width 143 height 19
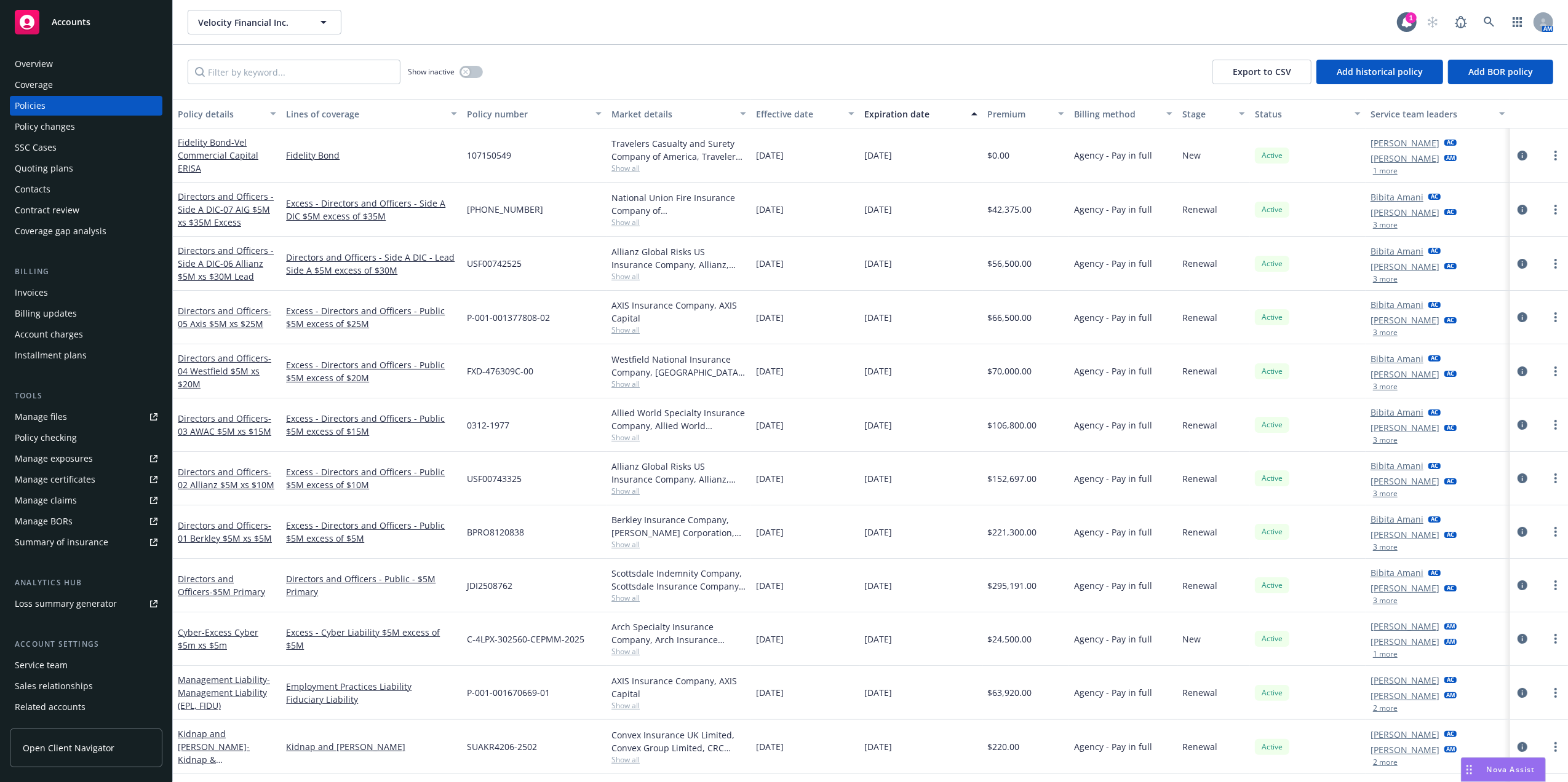
click at [895, 111] on div "Expiration date" at bounding box center [914, 114] width 100 height 13
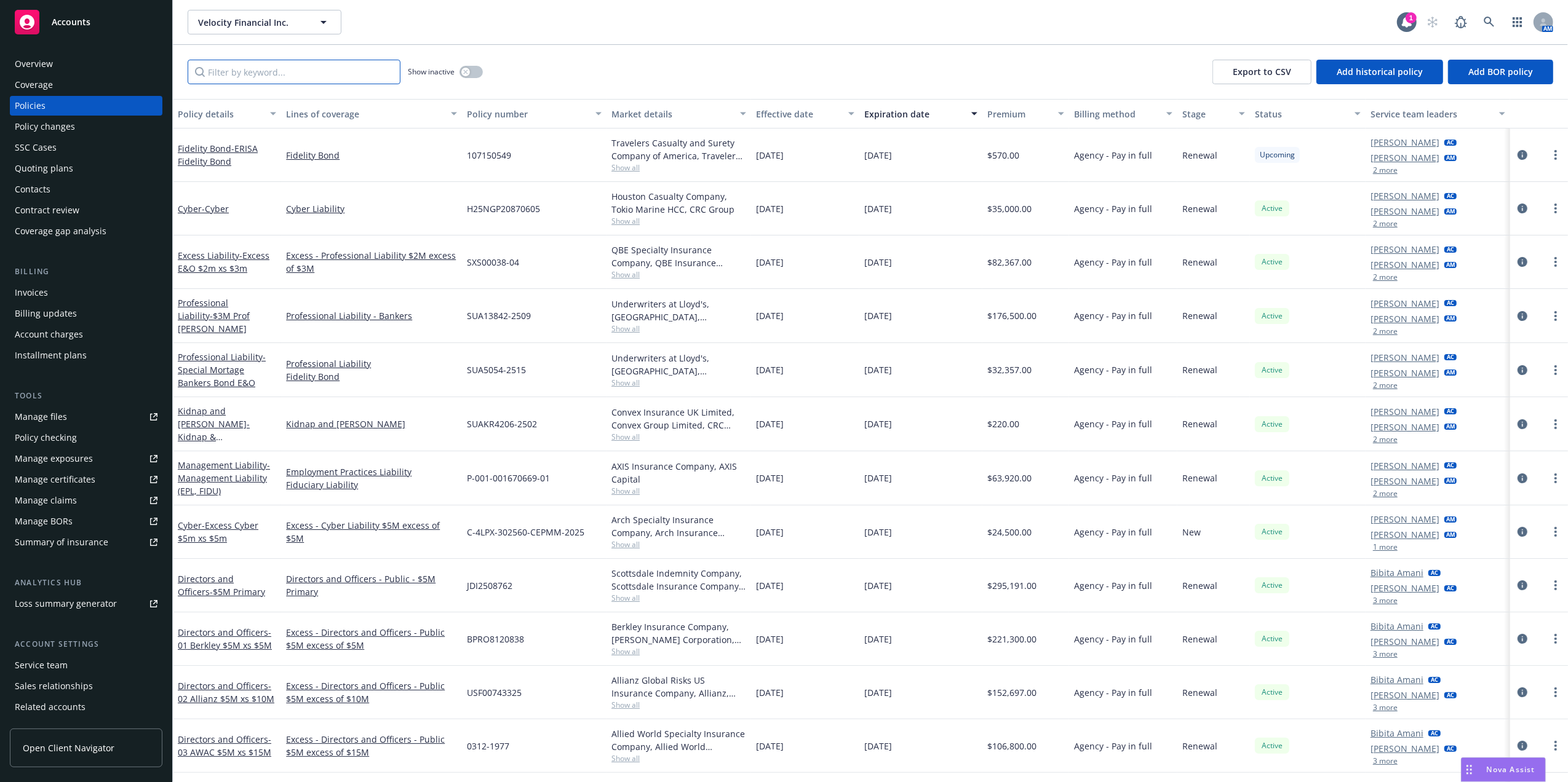
click at [305, 76] on input "Filter by keyword..." at bounding box center [294, 72] width 213 height 24
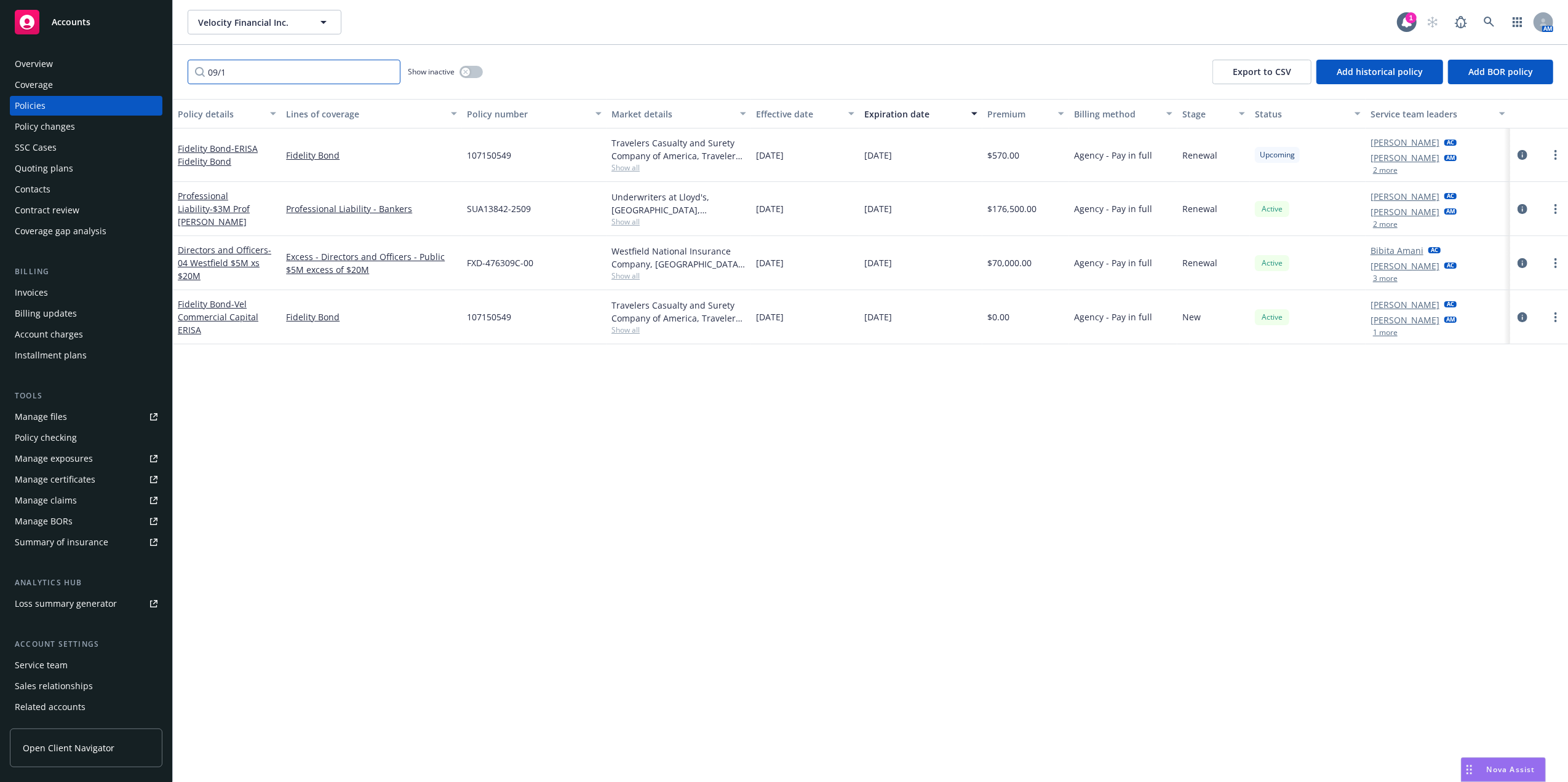
type input "09/13"
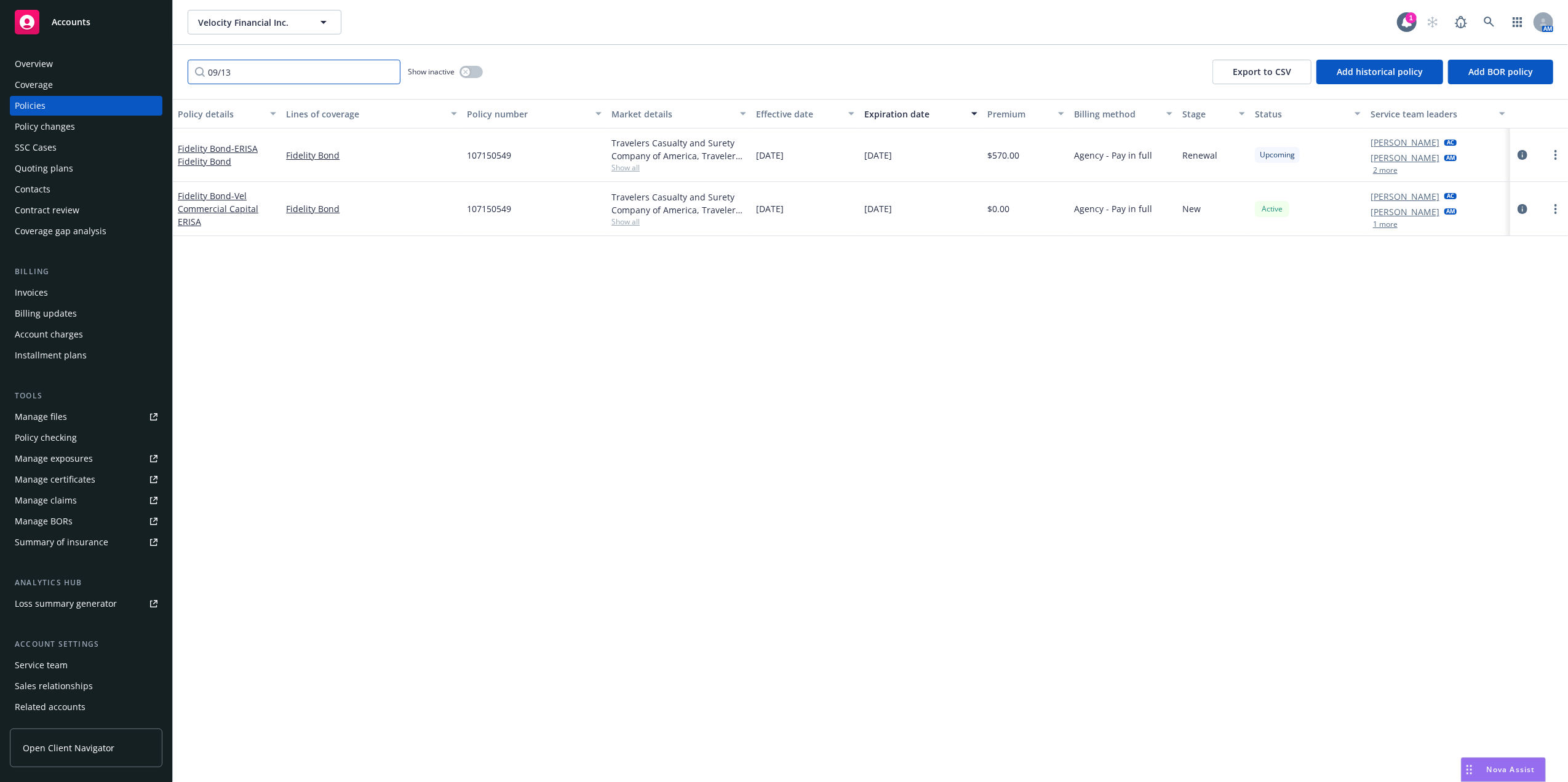
click at [390, 72] on input "09/13" at bounding box center [294, 72] width 213 height 24
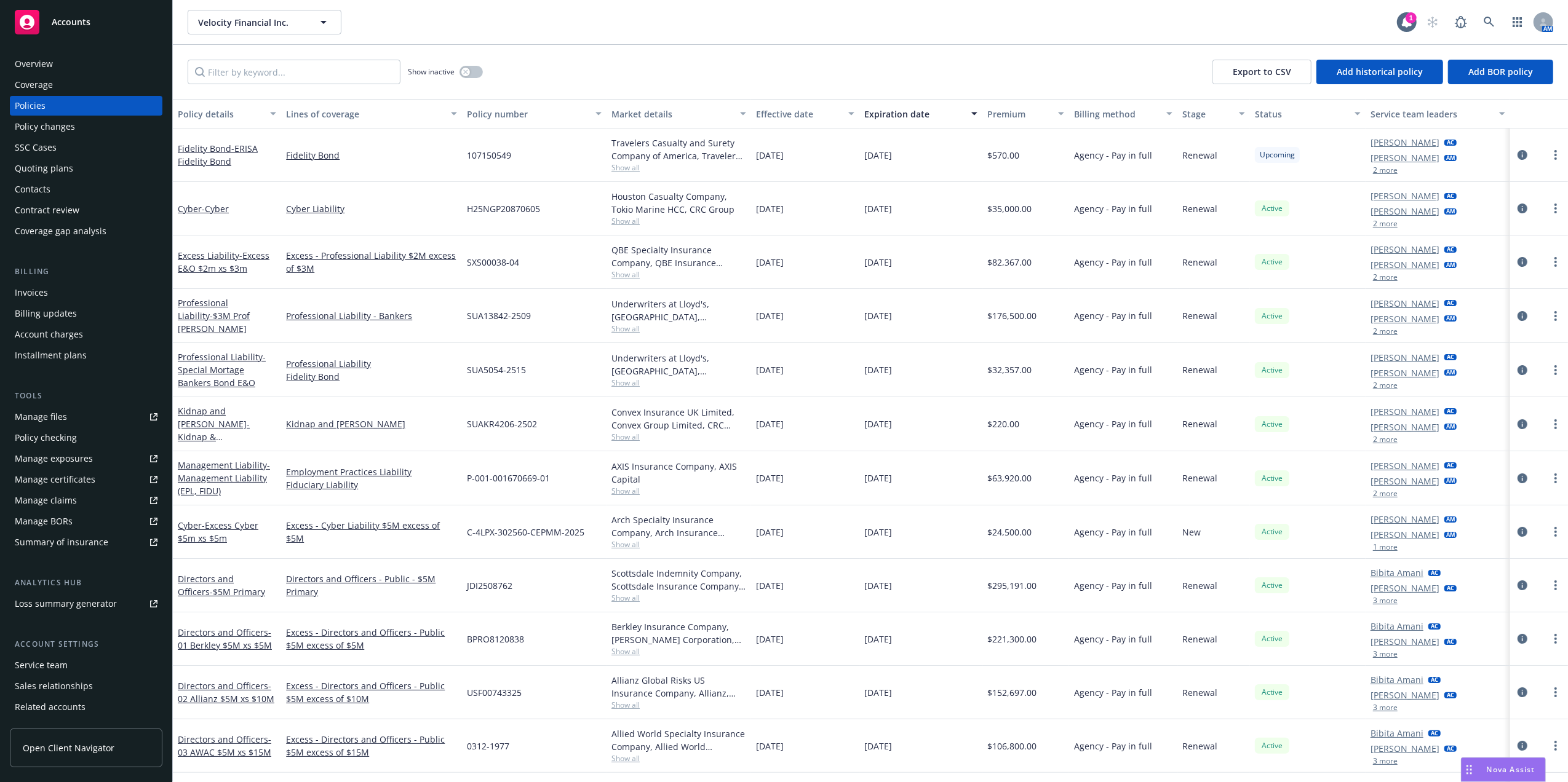
click at [95, 285] on div "Invoices" at bounding box center [85, 292] width 143 height 19
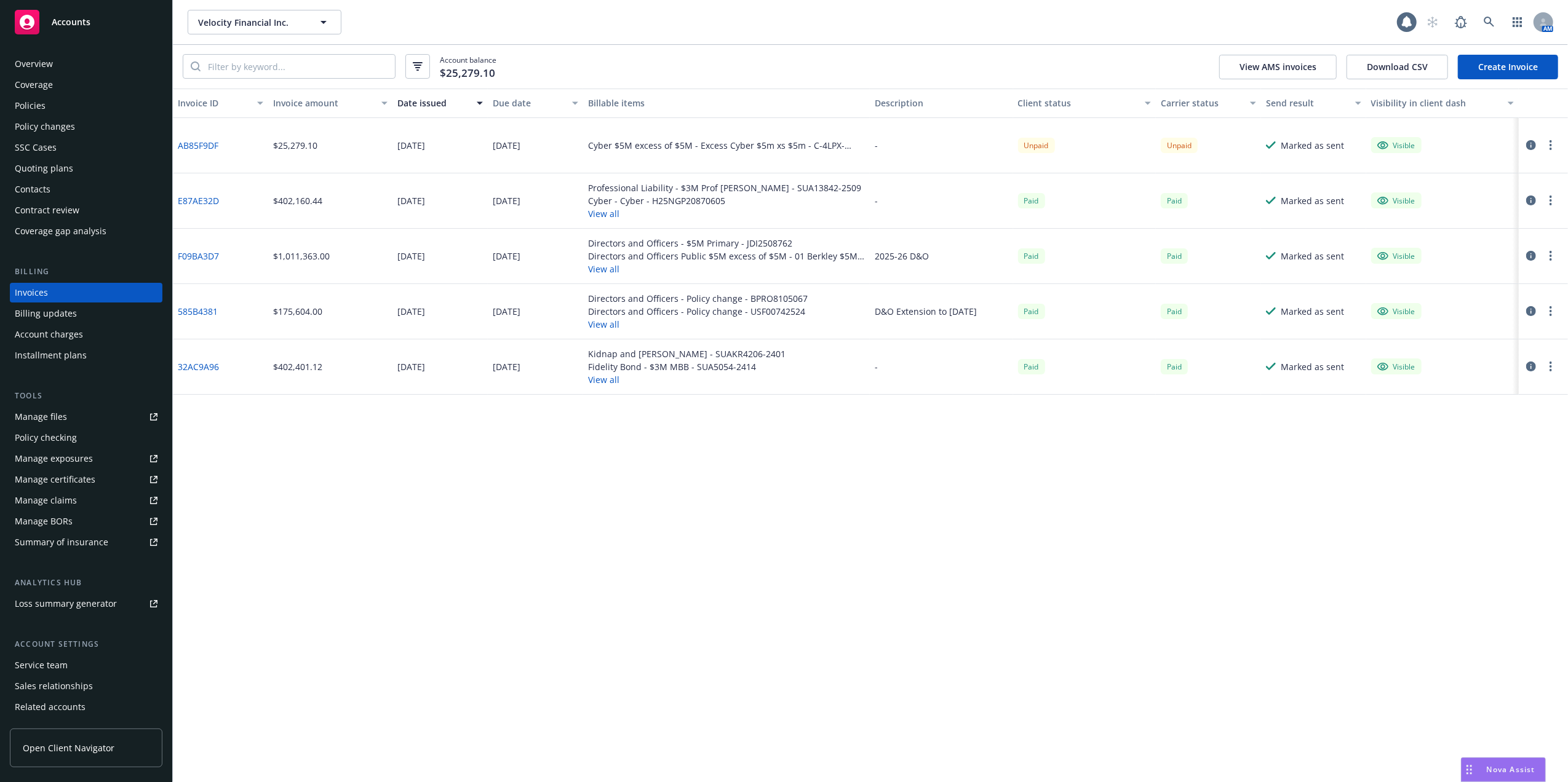
click at [1490, 70] on link "Create Invoice" at bounding box center [1508, 67] width 100 height 24
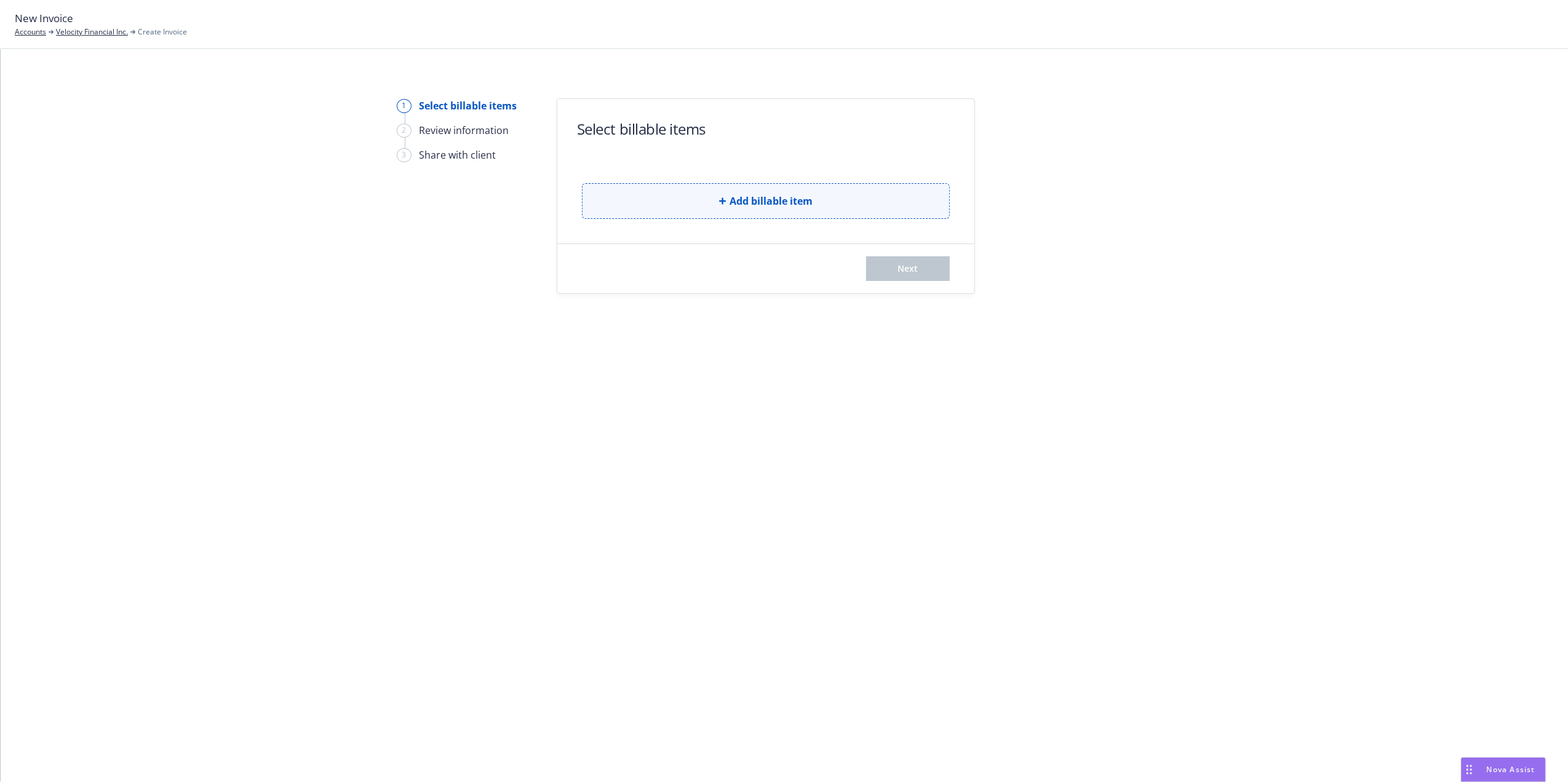
click at [846, 201] on button "Add billable item" at bounding box center [766, 201] width 368 height 35
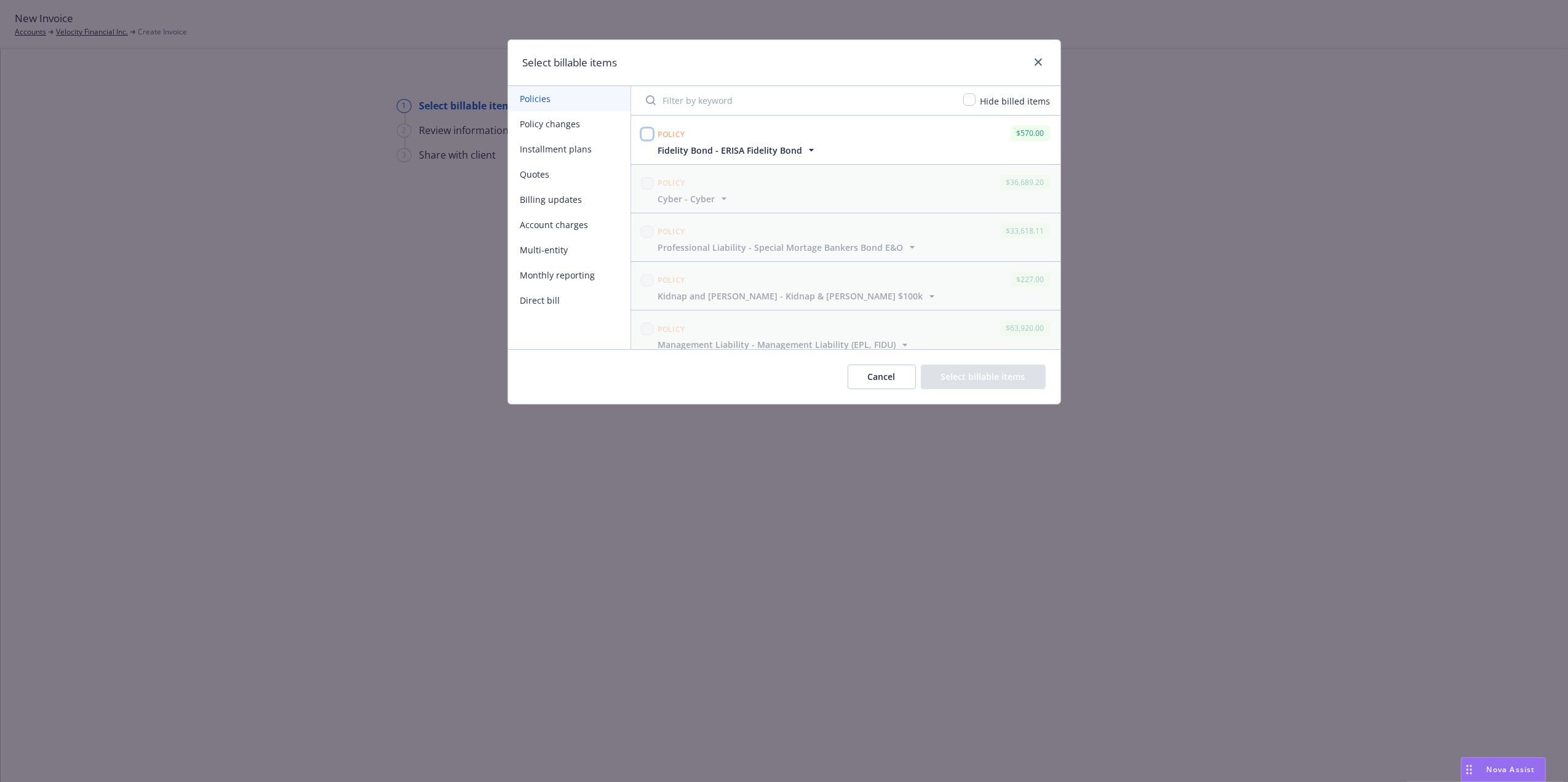
click at [646, 137] on input "checkbox" at bounding box center [647, 134] width 13 height 13
checkbox input "true"
click at [986, 378] on button "Select billable items" at bounding box center [983, 376] width 125 height 24
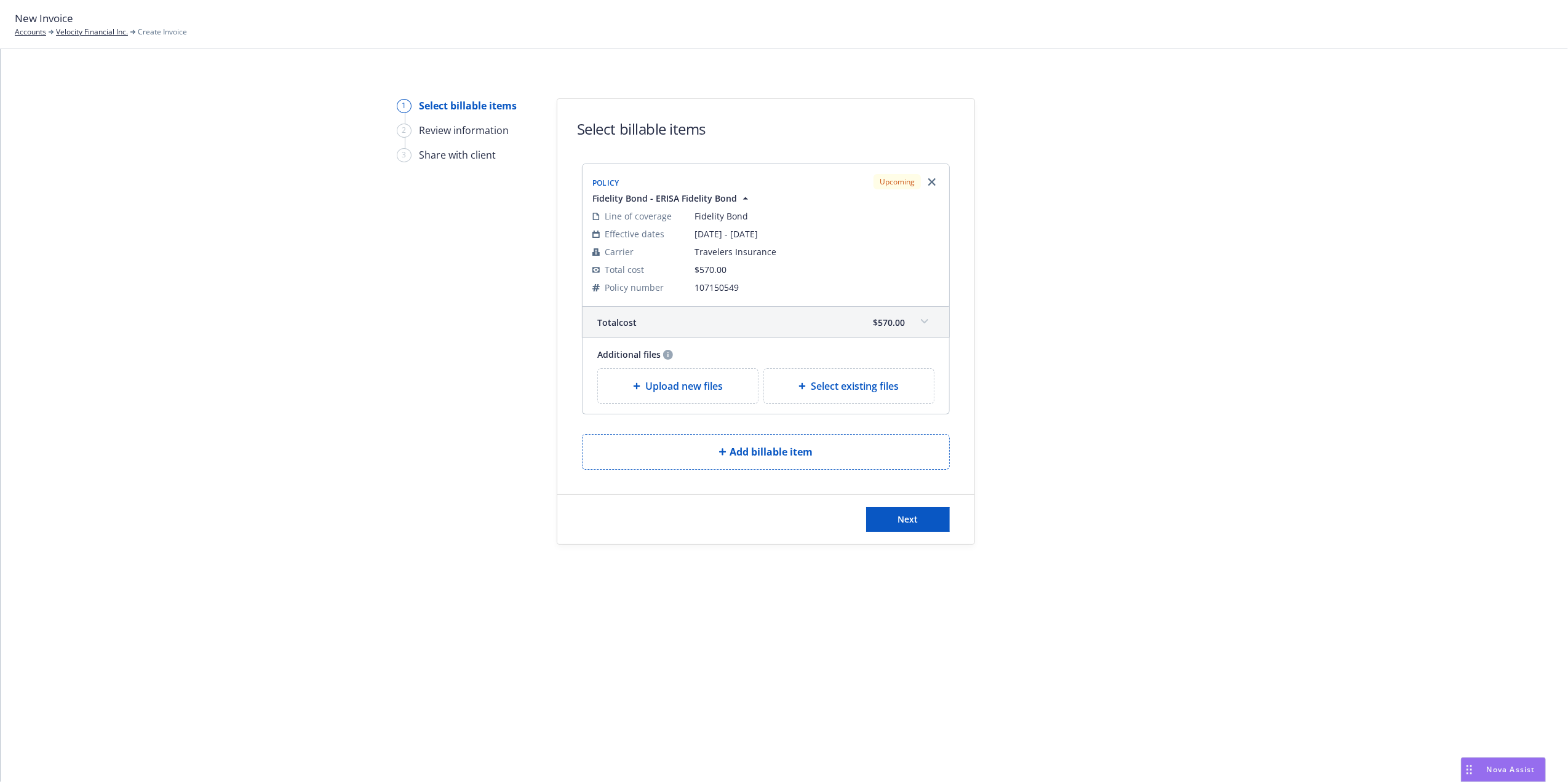
click at [1211, 304] on div "1 Select billable items 2 Review information 3 Share with client Select billabl…" at bounding box center [784, 321] width 1538 height 446
click at [906, 524] on span "Next" at bounding box center [908, 520] width 20 height 12
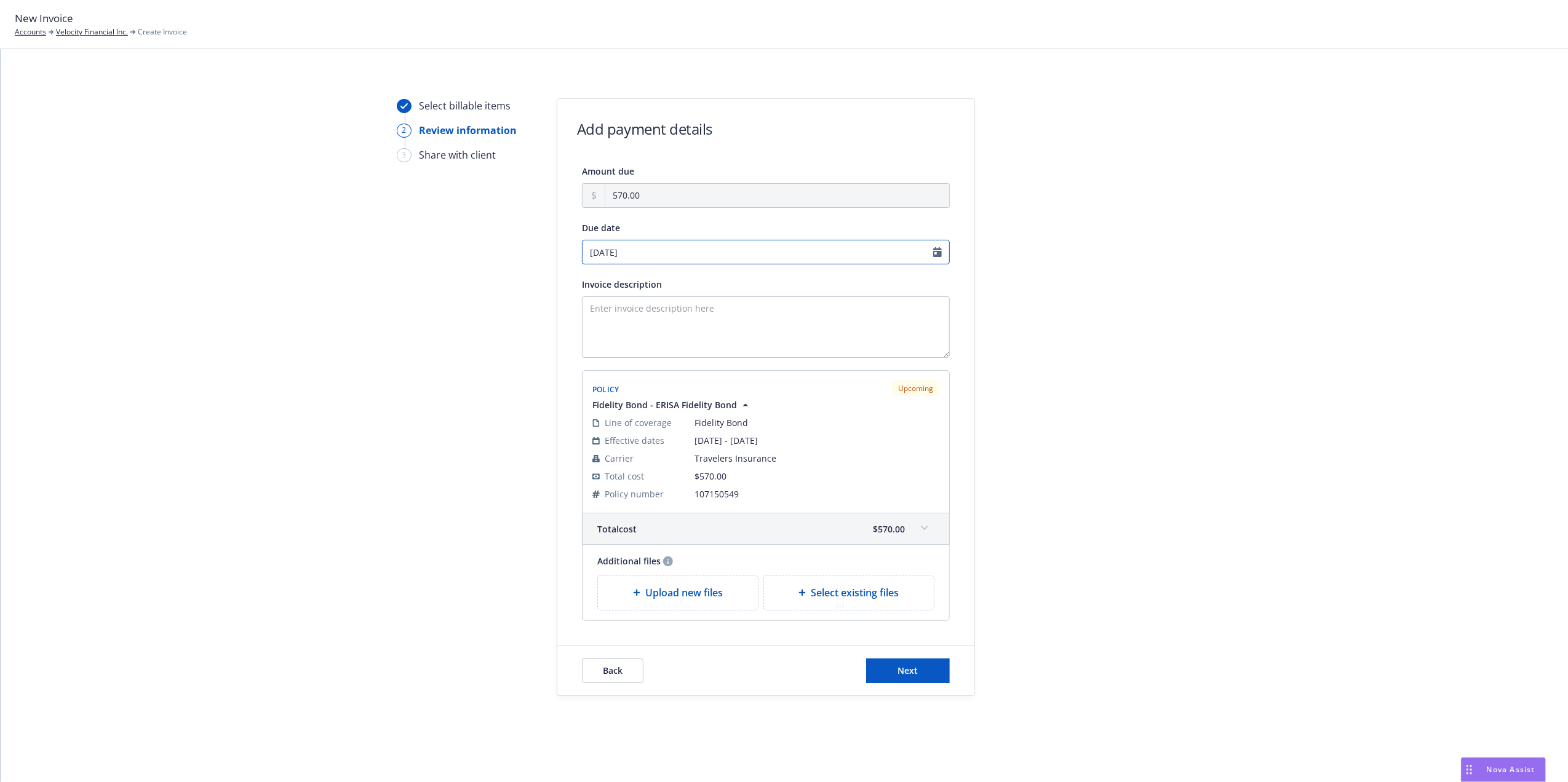
click at [938, 252] on input "09/13/2025" at bounding box center [766, 251] width 368 height 24
select select "September"
select select "2025"
click at [597, 277] on link "chevronLeft" at bounding box center [592, 278] width 14 height 14
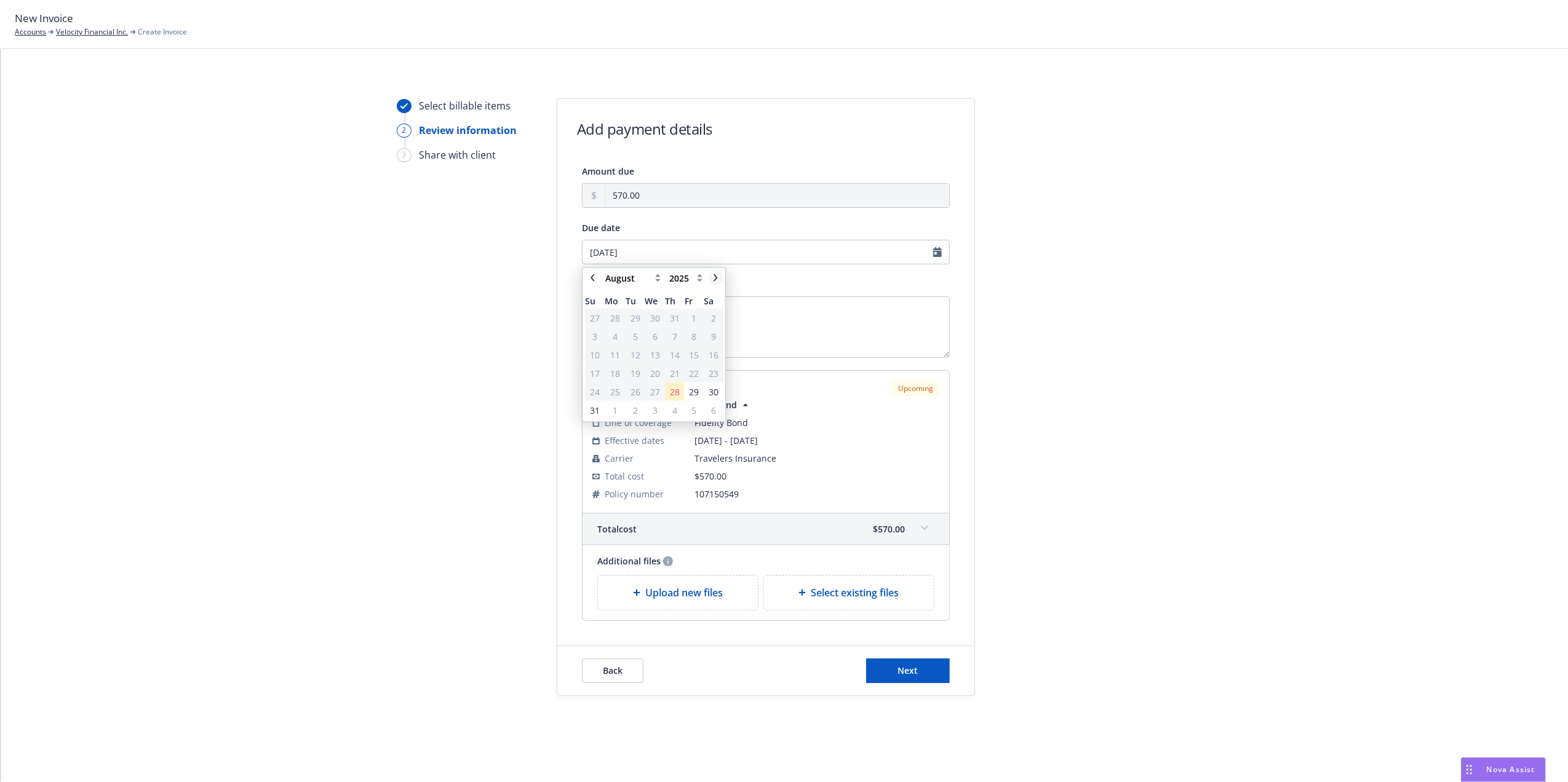
click at [714, 278] on icon "chevronRight" at bounding box center [715, 278] width 8 height 8
select select "September"
click at [628, 335] on span "9" at bounding box center [635, 336] width 17 height 15
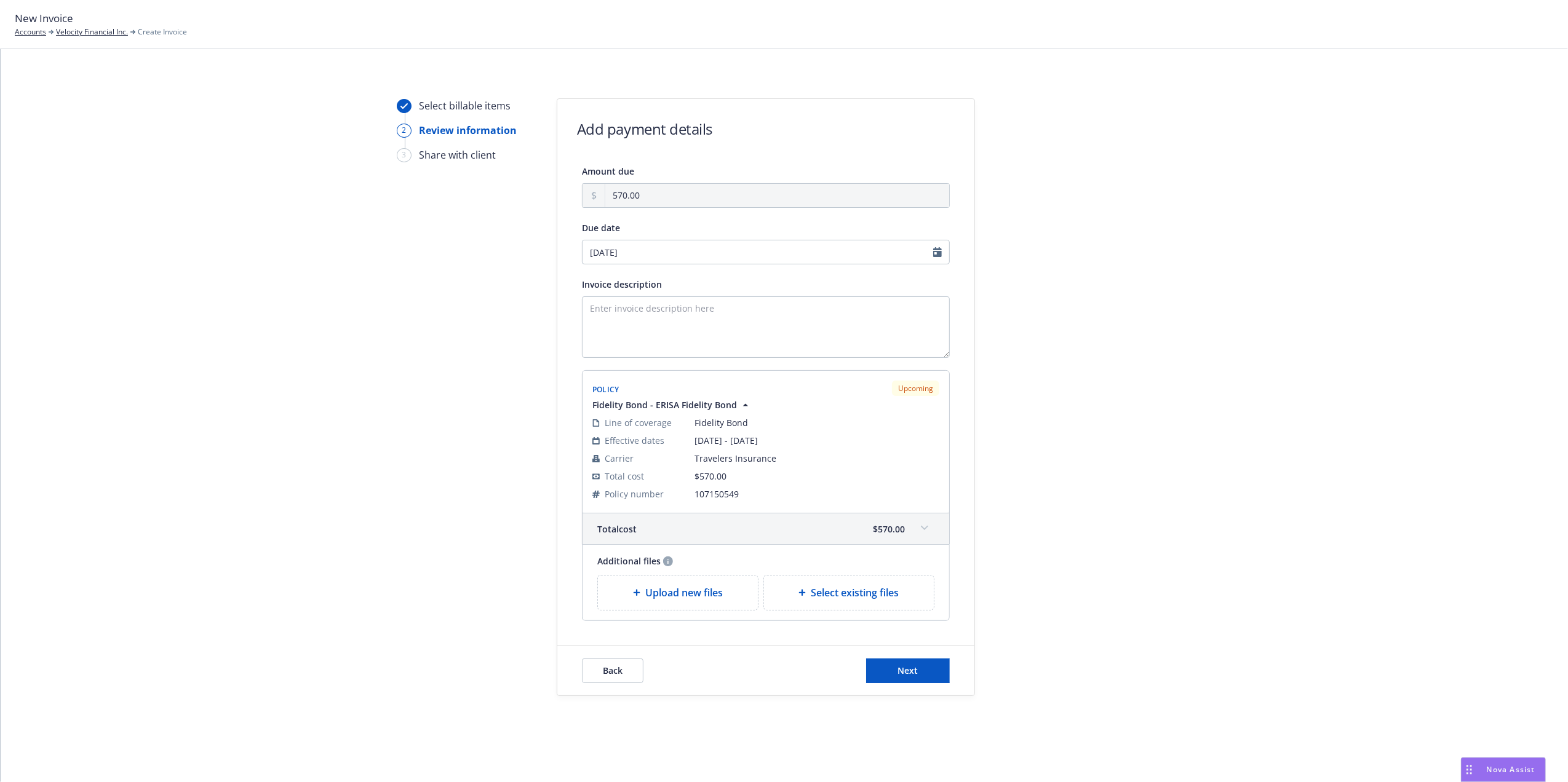
type input "[DATE]"
click at [1197, 337] on div "Select billable items 2 Review information 3 Share with client Add payment deta…" at bounding box center [784, 397] width 1538 height 597
click at [911, 666] on span "Next" at bounding box center [908, 671] width 20 height 12
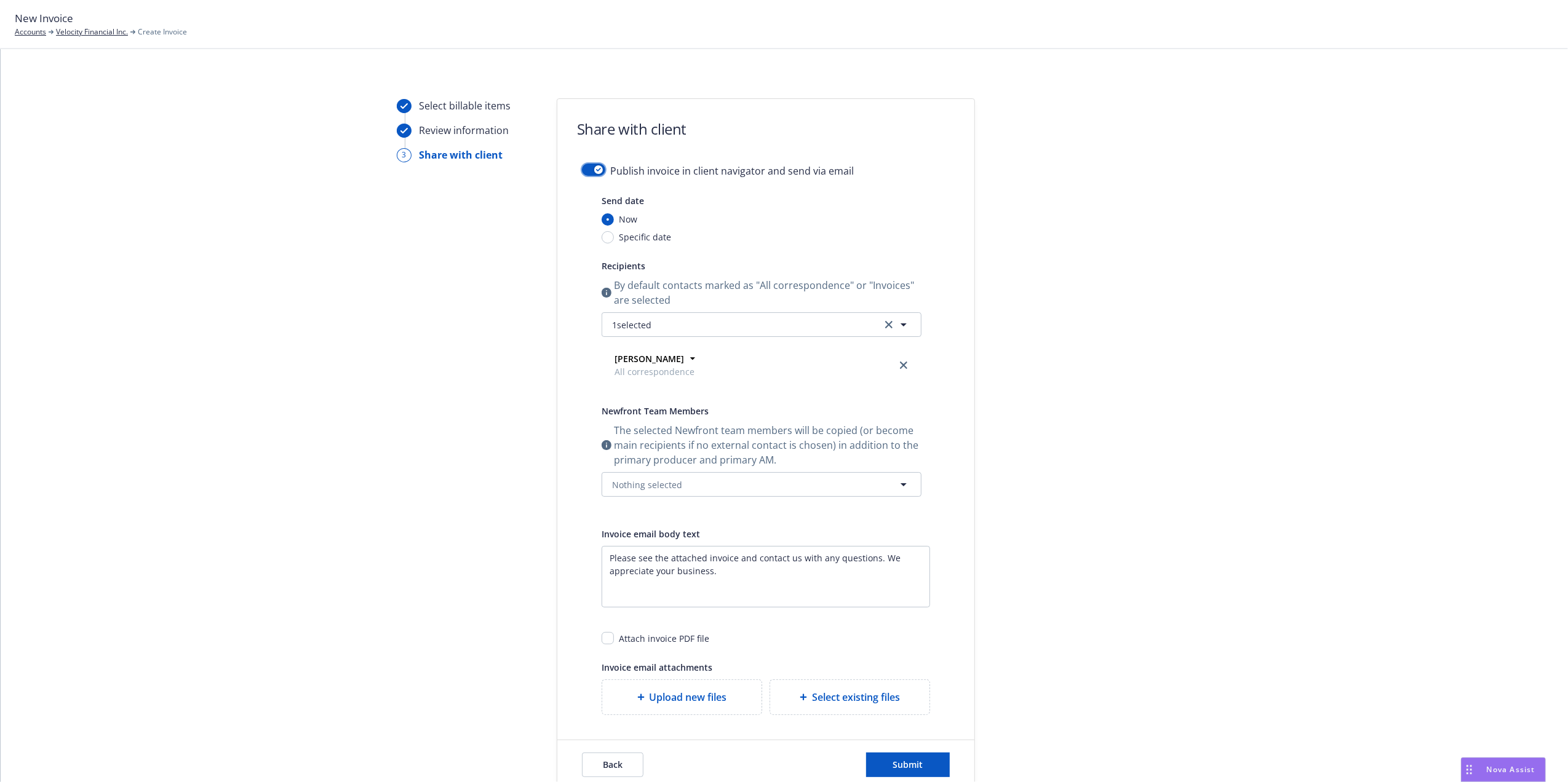
click at [584, 166] on button "button" at bounding box center [594, 170] width 24 height 13
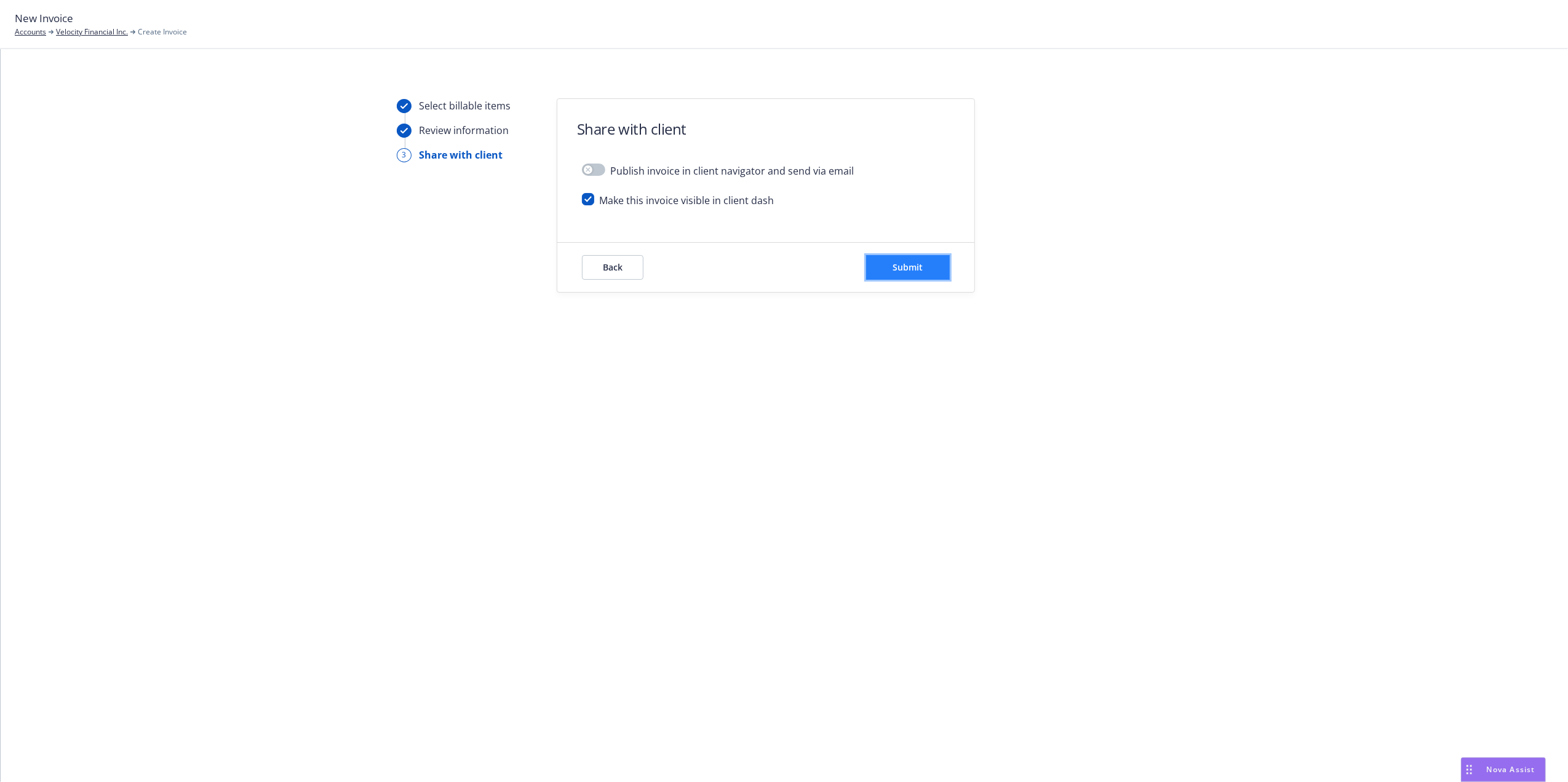
click at [925, 266] on button "Submit" at bounding box center [907, 267] width 84 height 24
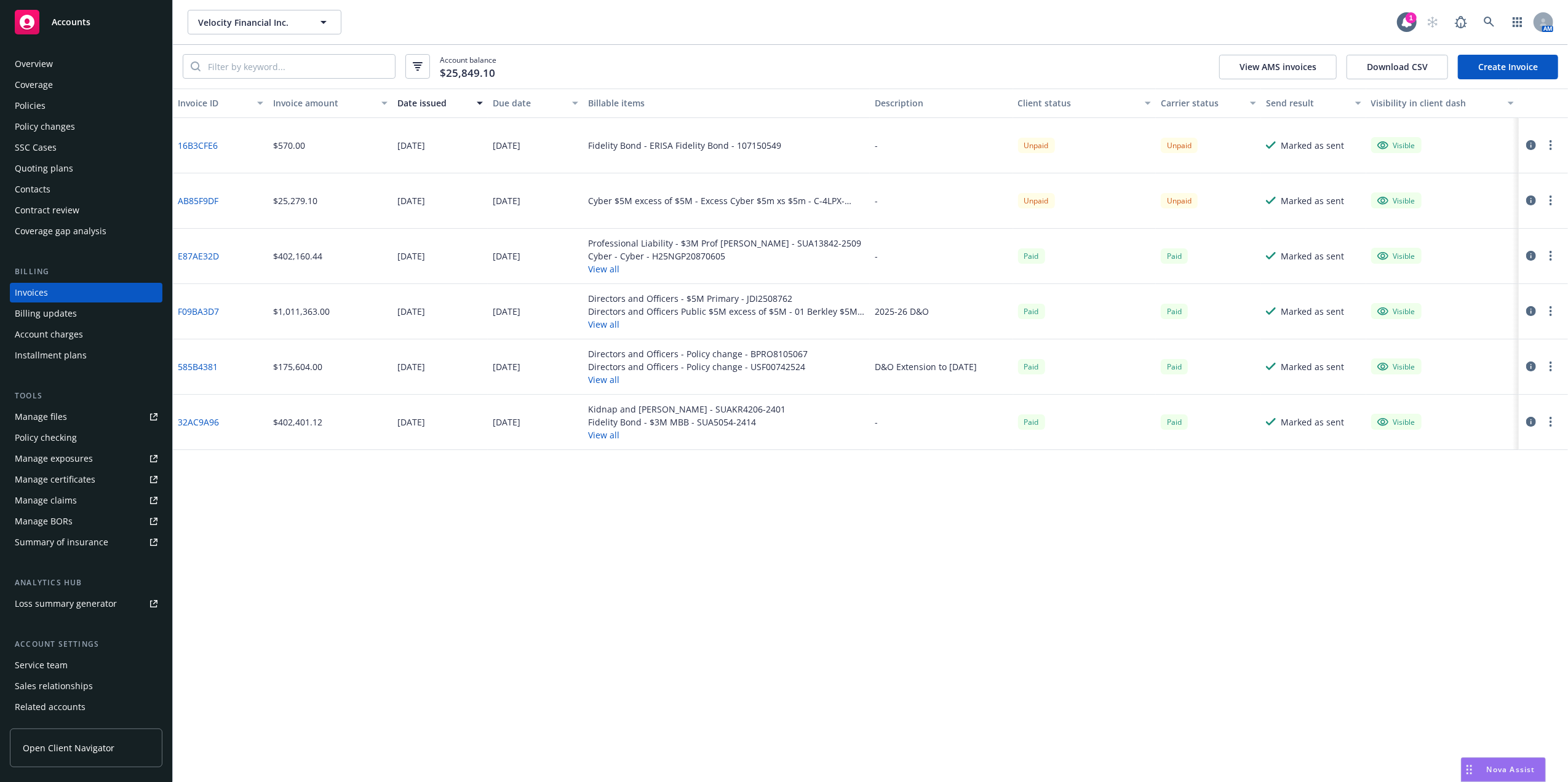
click at [212, 138] on div "16B3CFE6" at bounding box center [220, 146] width 95 height 56
click at [210, 141] on link "16B3CFE6" at bounding box center [197, 145] width 40 height 13
click at [1487, 22] on icon at bounding box center [1489, 22] width 11 height 11
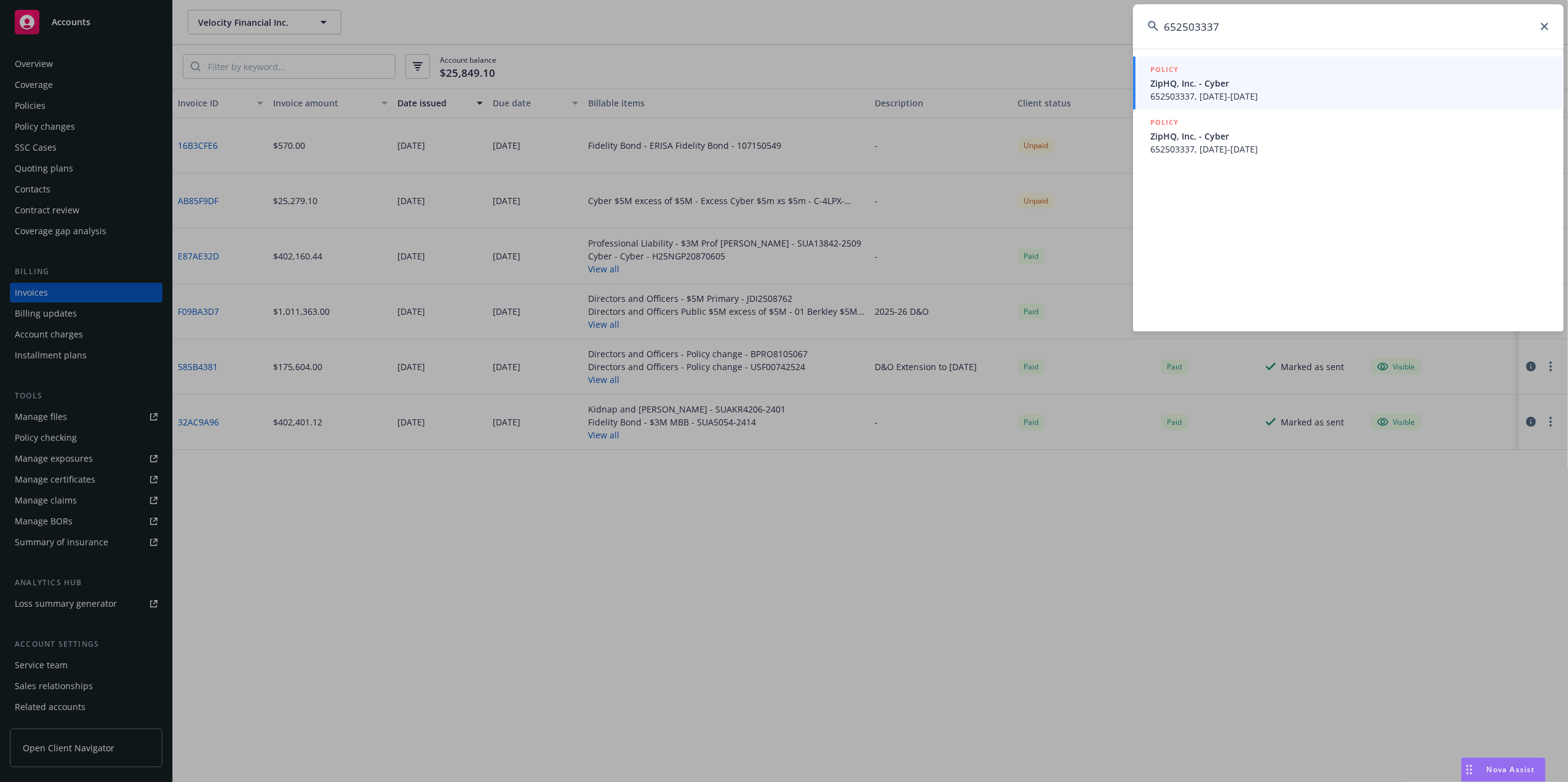
type input "652503337"
click at [1239, 85] on span "ZipHQ, Inc. - Cyber" at bounding box center [1349, 83] width 398 height 13
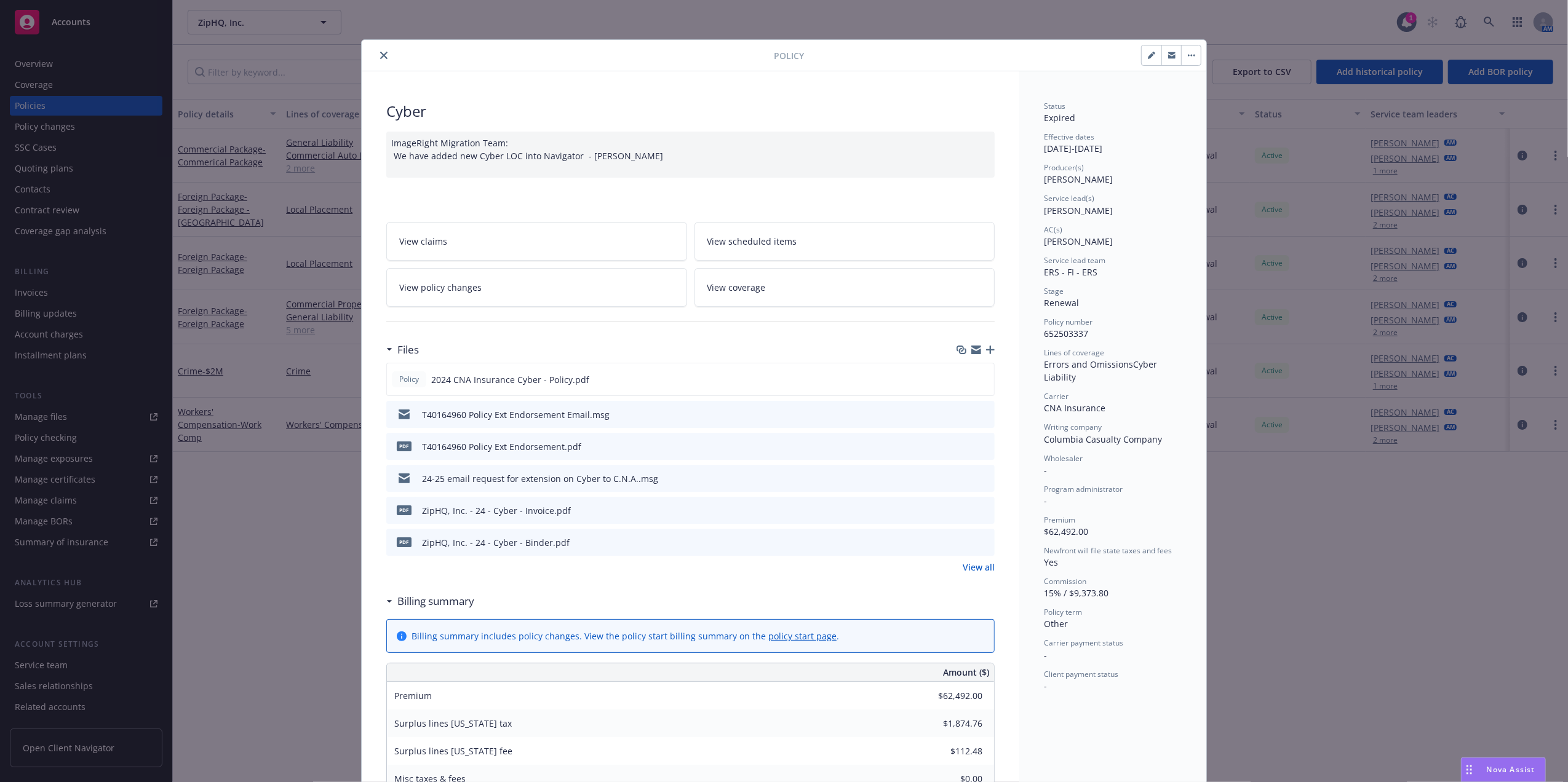
click at [371, 62] on div at bounding box center [570, 55] width 408 height 14
click at [380, 57] on icon "close" at bounding box center [383, 55] width 8 height 8
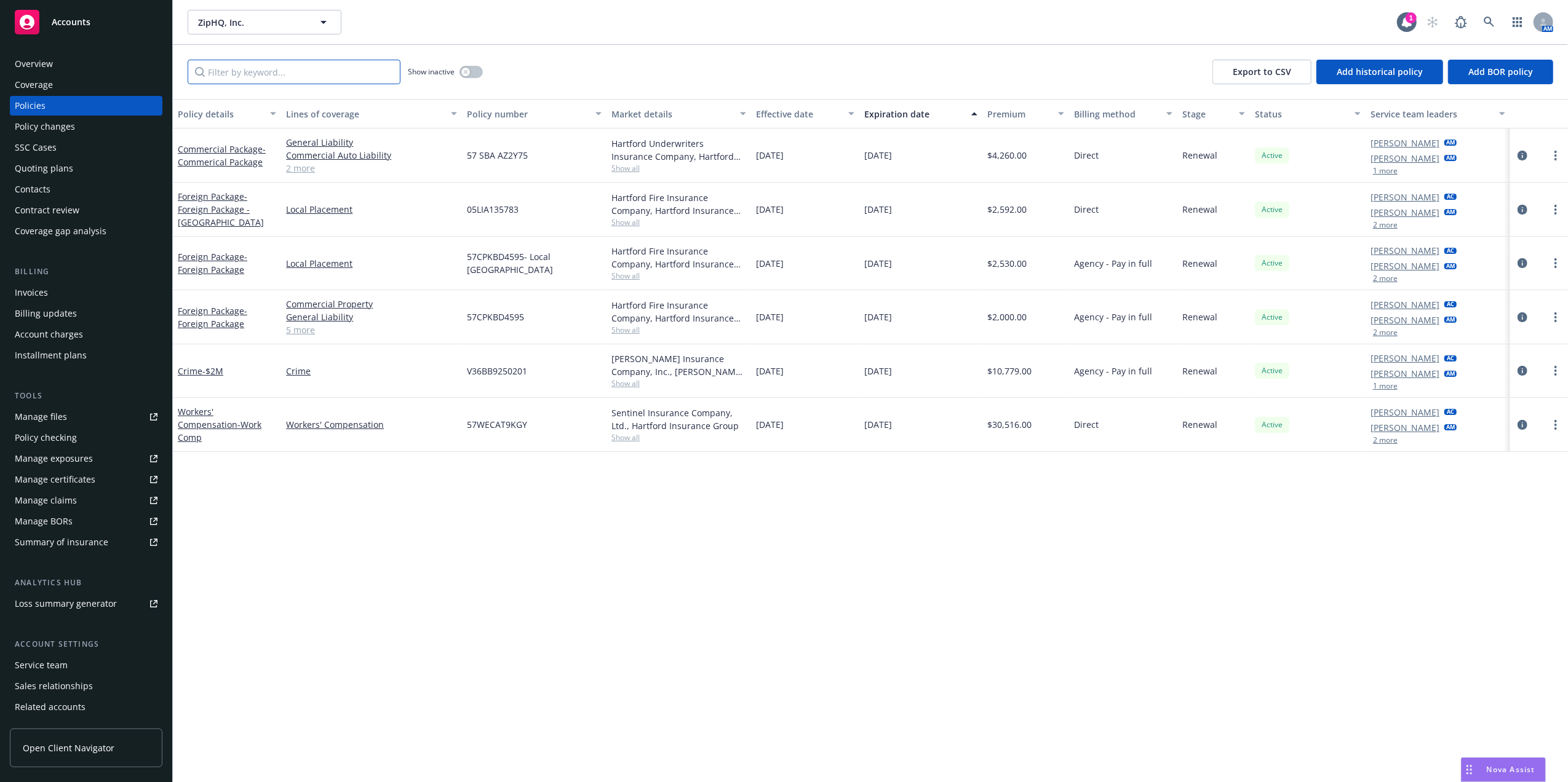
click at [276, 77] on input "Filter by keyword..." at bounding box center [294, 72] width 213 height 24
paste input "652503337"
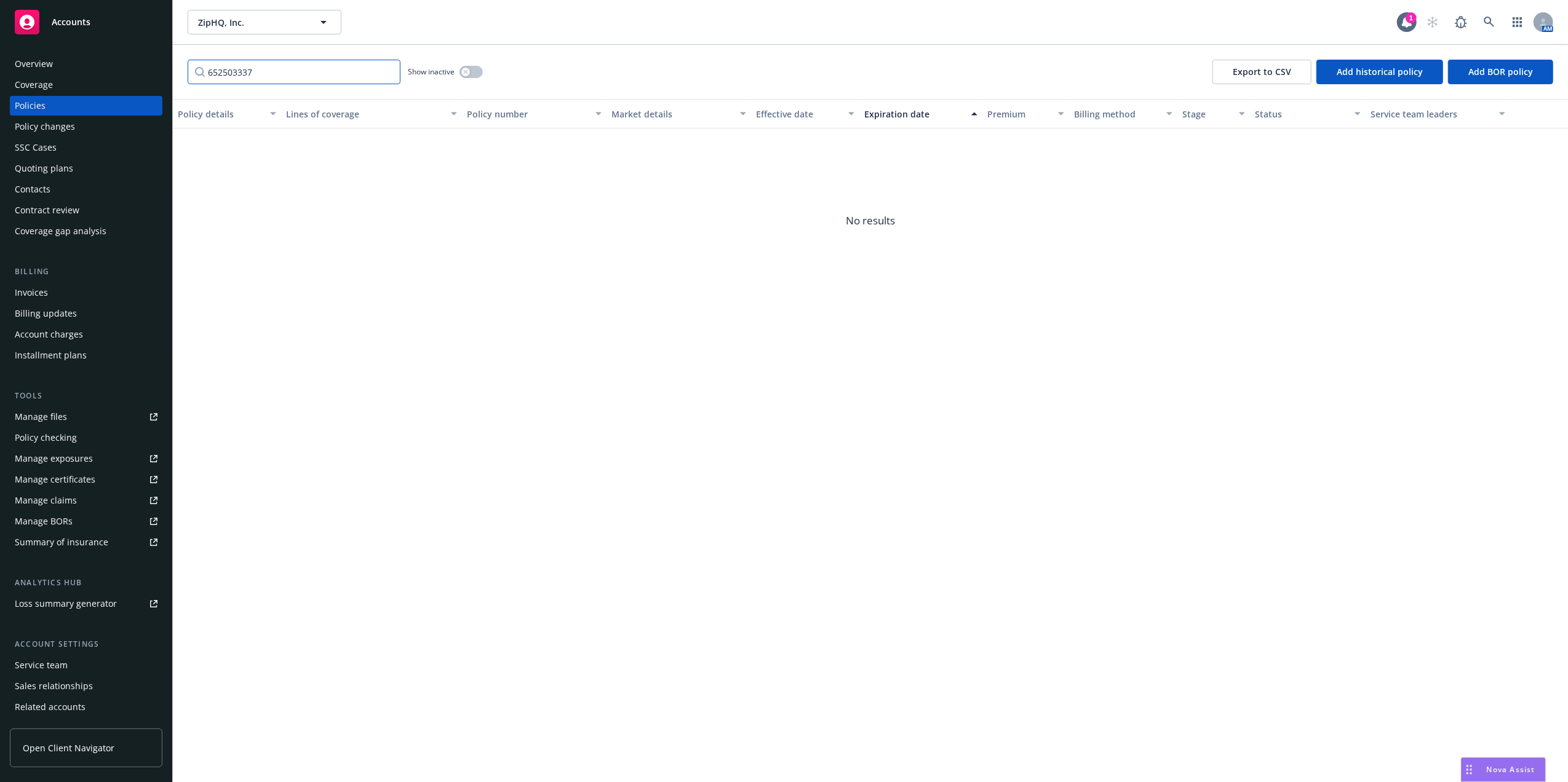
type input "652503337"
click at [462, 73] on div "button" at bounding box center [466, 72] width 8 height 8
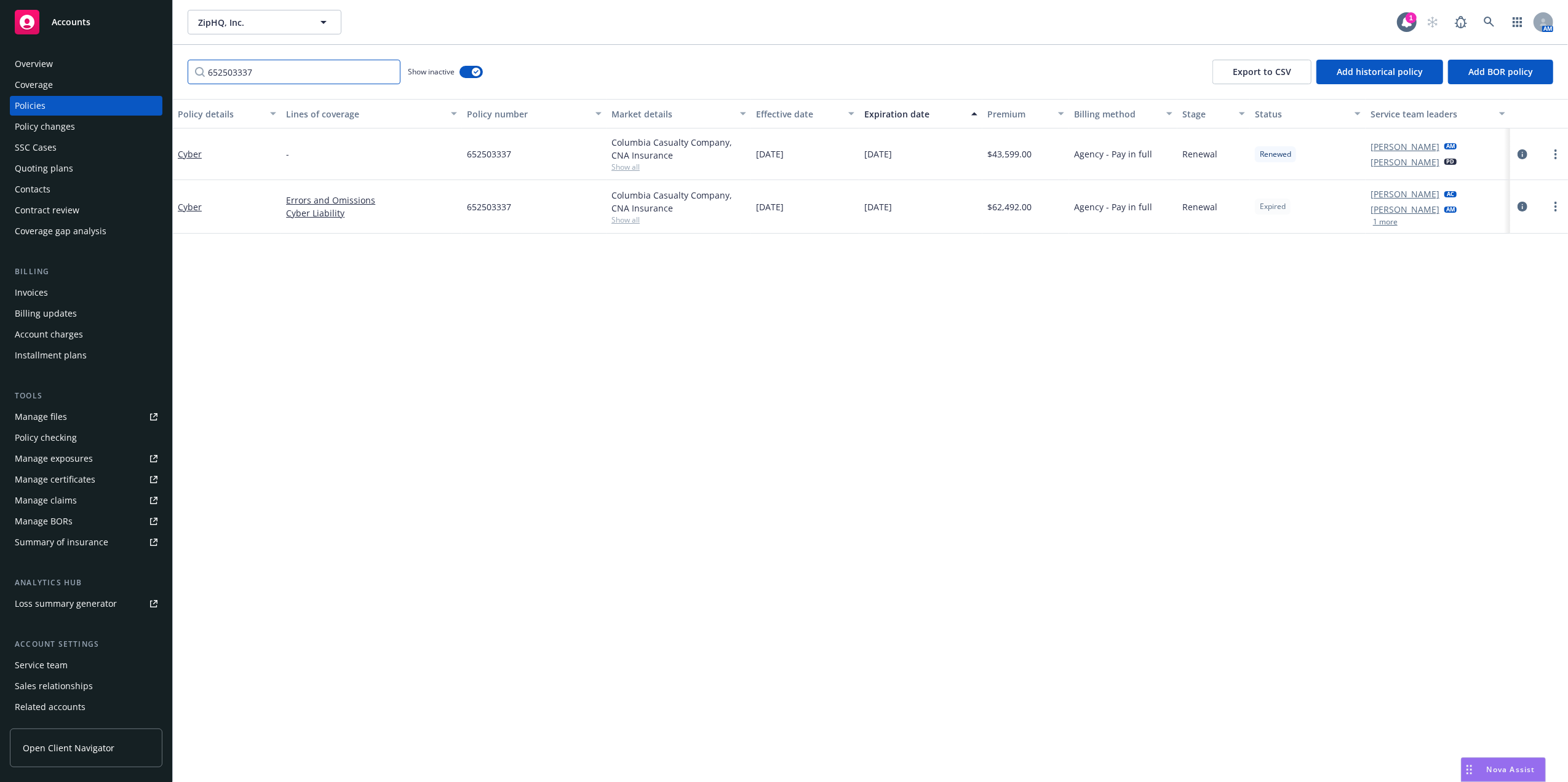
click at [389, 74] on input "652503337" at bounding box center [294, 72] width 213 height 24
click at [88, 171] on div "Quoting plans" at bounding box center [85, 168] width 143 height 19
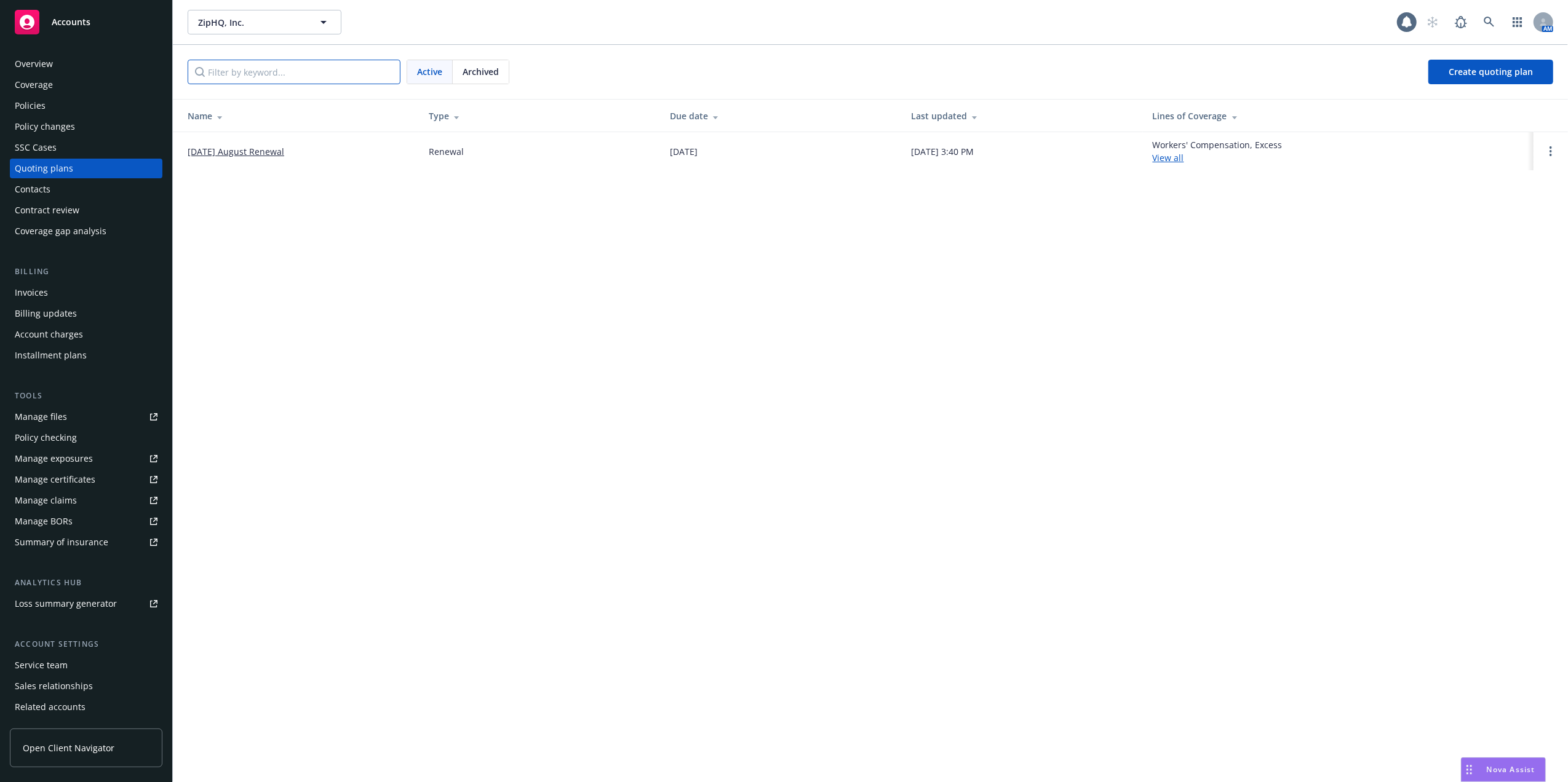
click at [353, 65] on input "Filter by keyword..." at bounding box center [294, 72] width 213 height 24
click at [254, 148] on link "[DATE] August Renewal" at bounding box center [235, 151] width 96 height 13
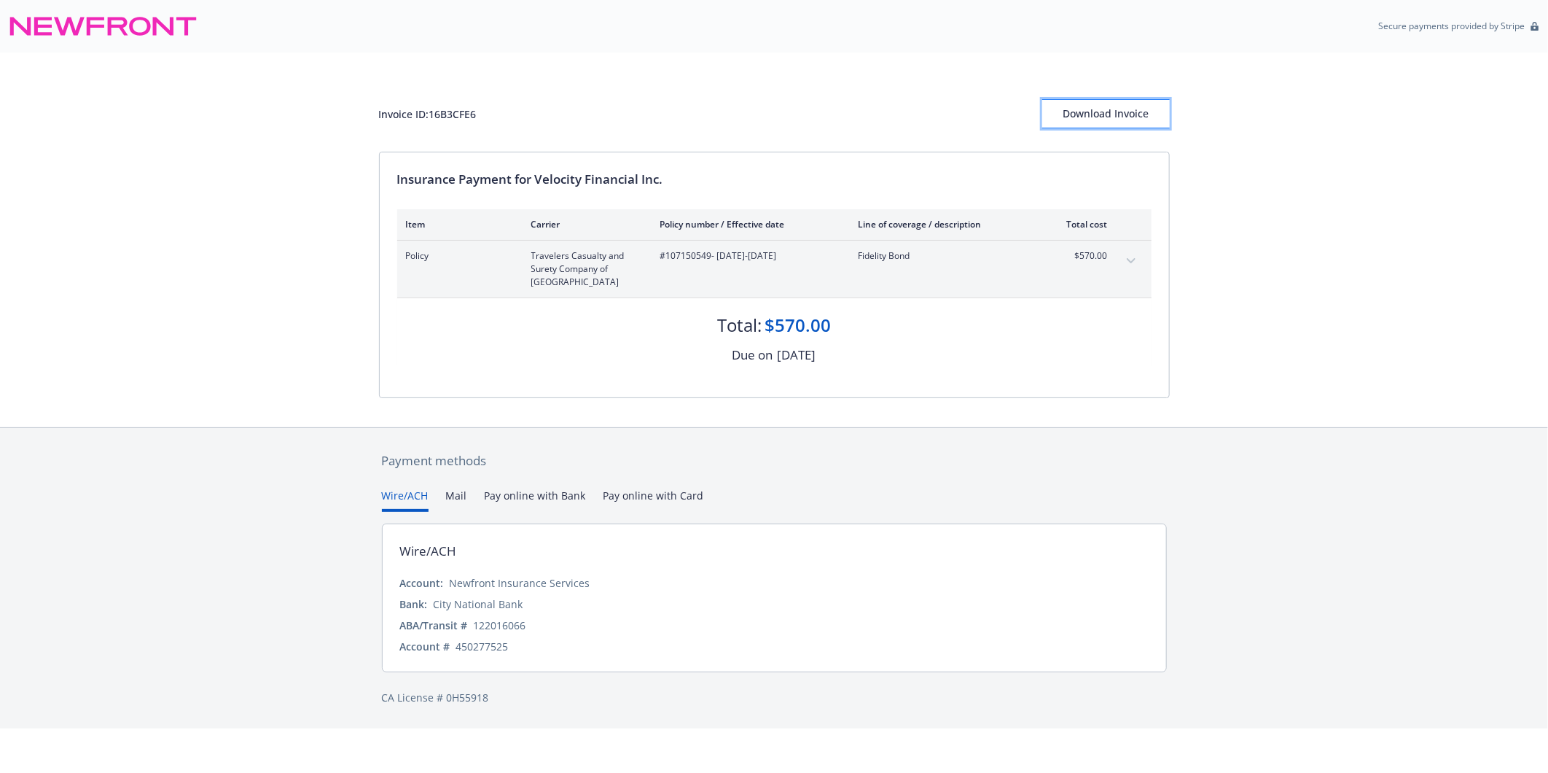
click at [1145, 115] on div "Download Invoice" at bounding box center [1106, 114] width 128 height 28
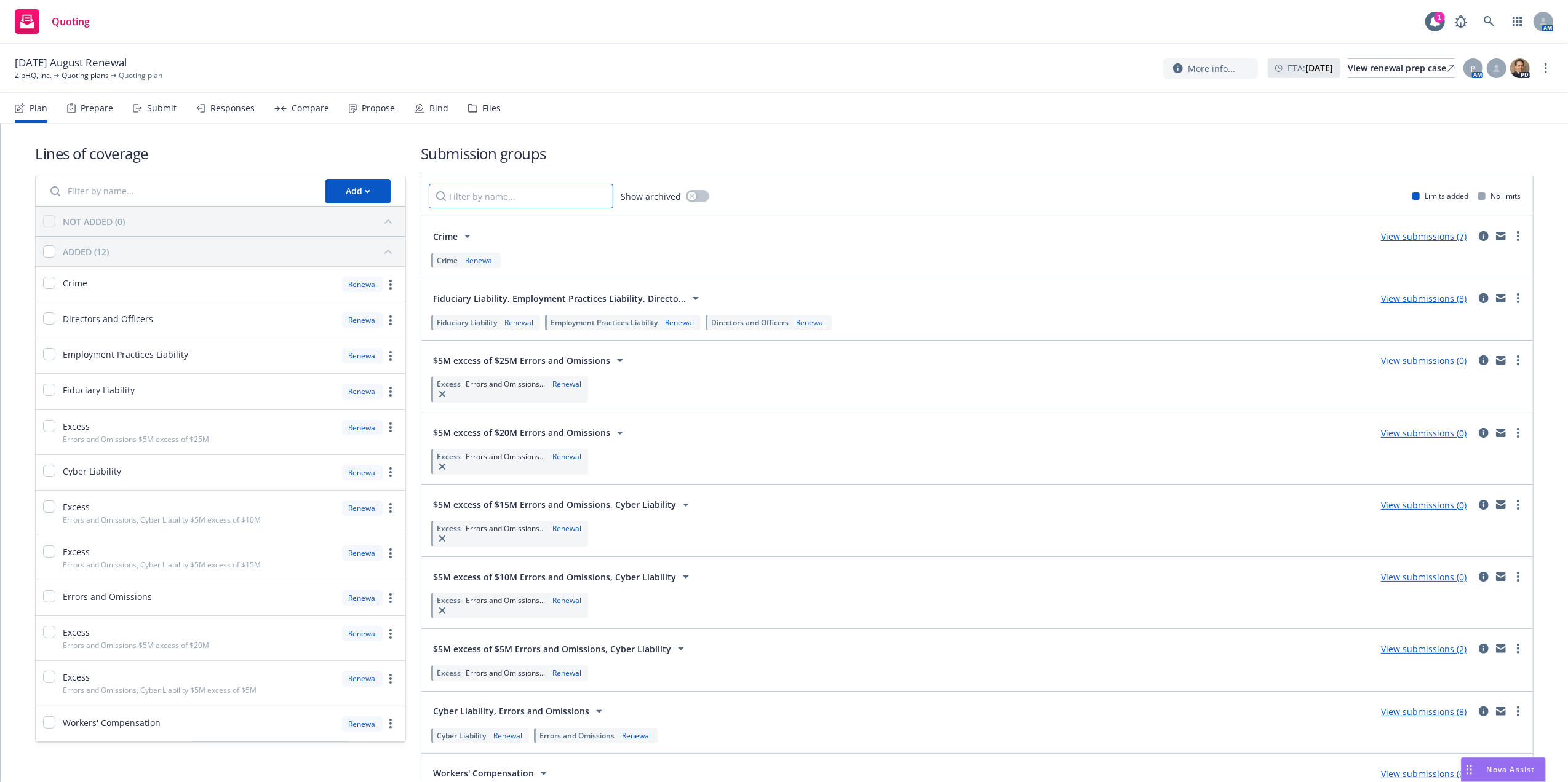
click at [506, 190] on input "Filter by name..." at bounding box center [521, 196] width 185 height 24
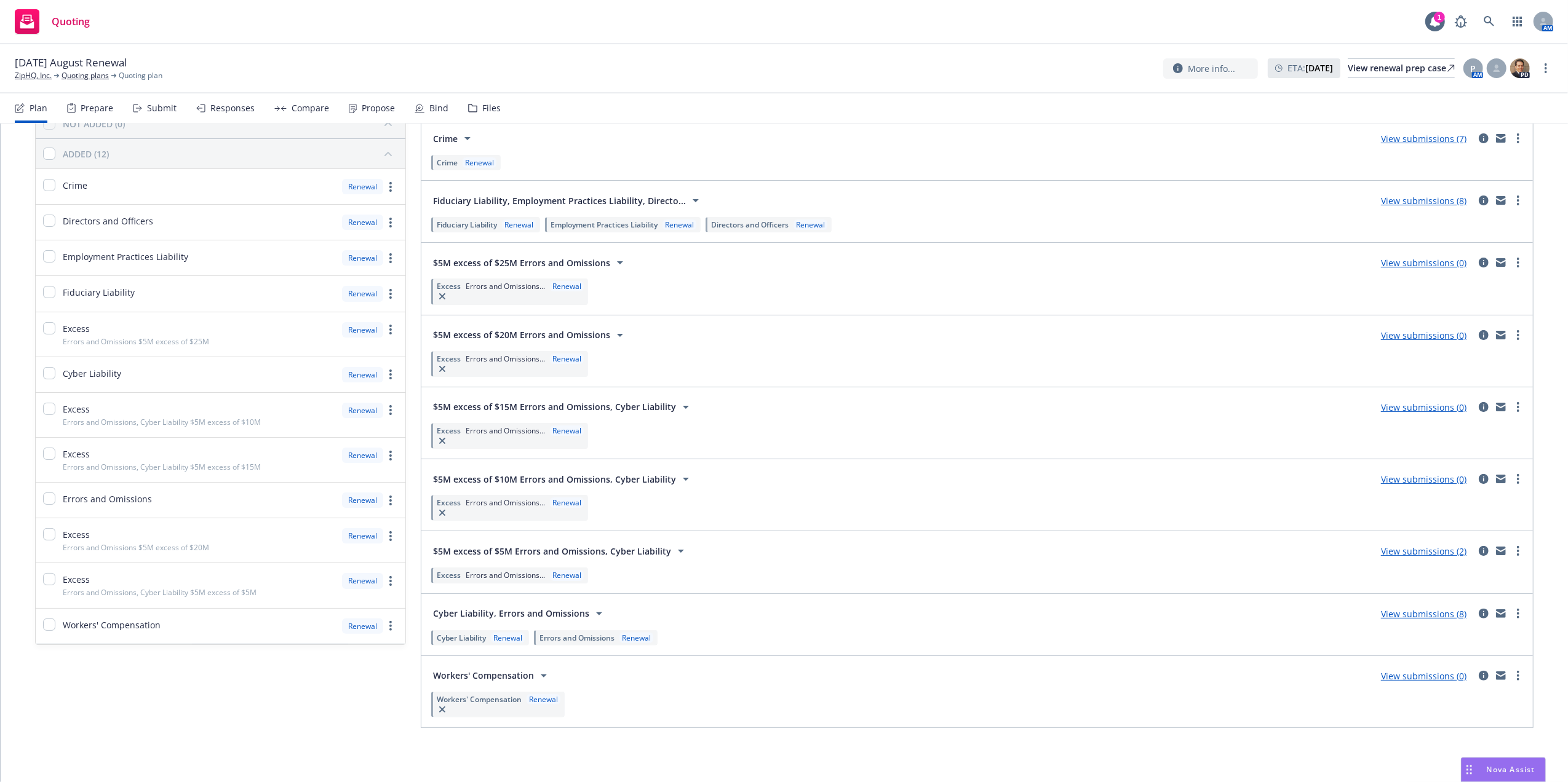
click at [547, 607] on span "Cyber Liability, Errors and Omissions" at bounding box center [511, 612] width 156 height 13
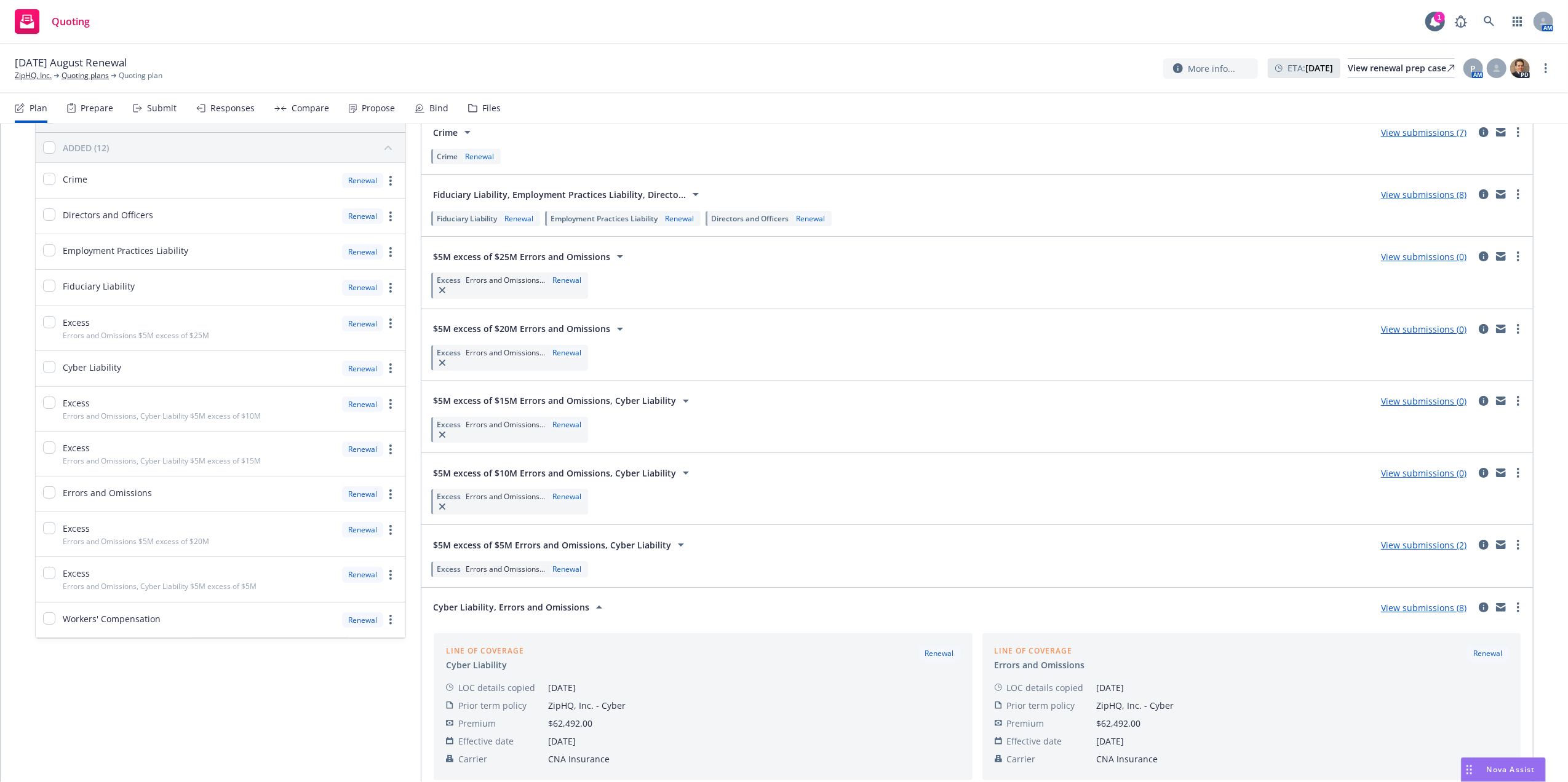
click at [545, 607] on span "Cyber Liability, Errors and Omissions" at bounding box center [511, 607] width 156 height 13
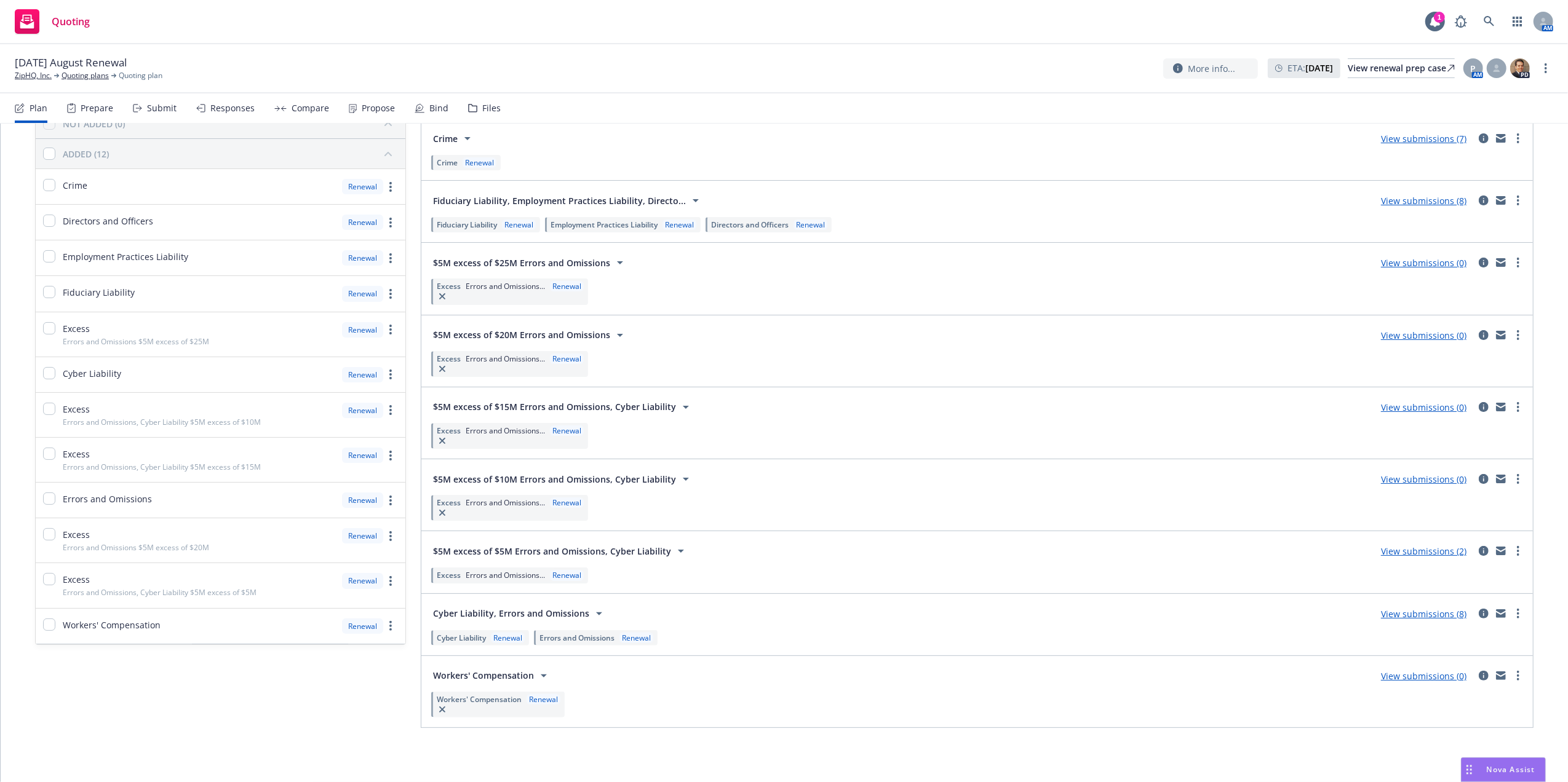
click at [539, 603] on button "Cyber Liability, Errors and Omissions" at bounding box center [520, 613] width 182 height 24
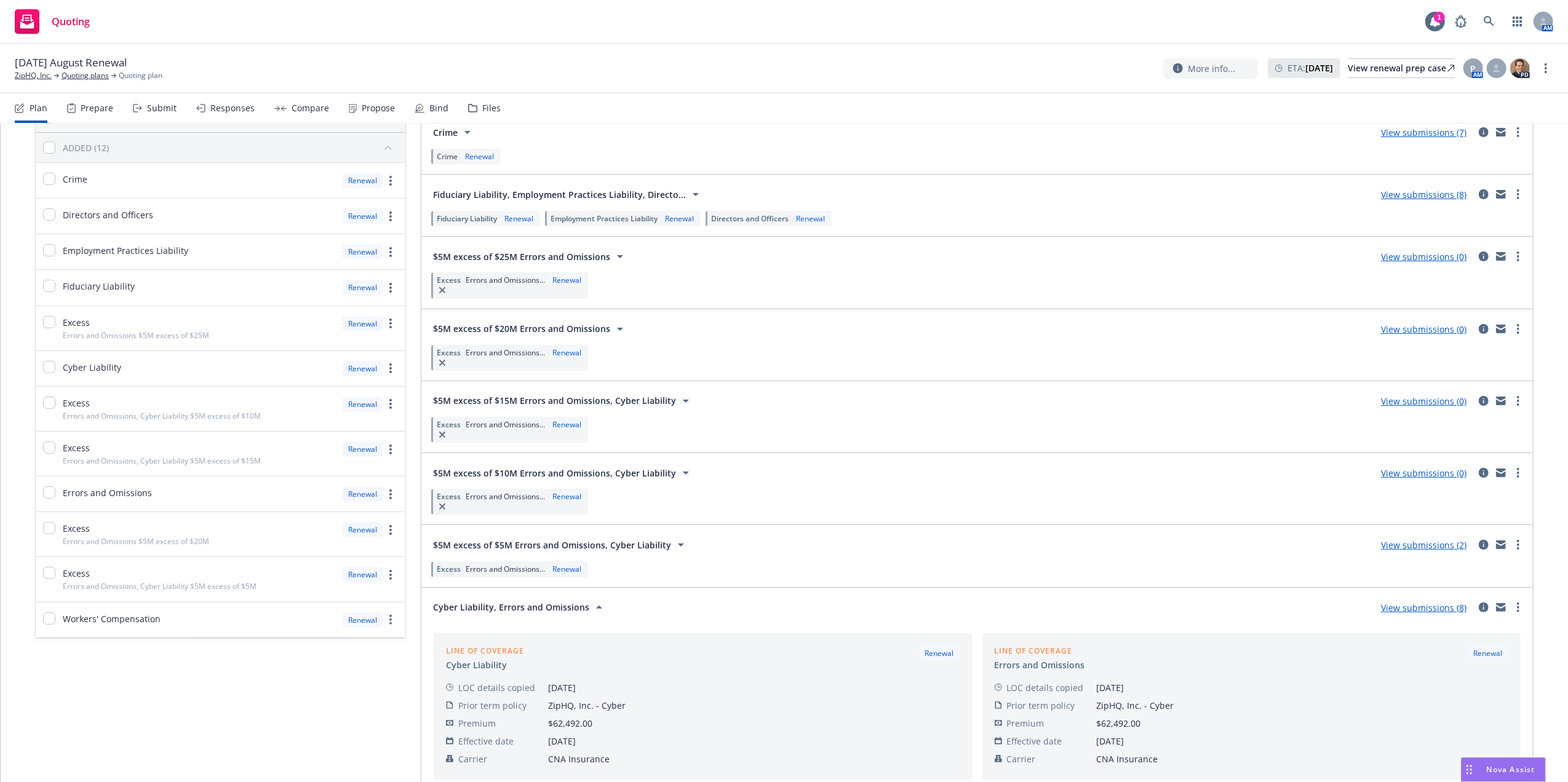
click at [571, 611] on span "Cyber Liability, Errors and Omissions" at bounding box center [511, 607] width 156 height 13
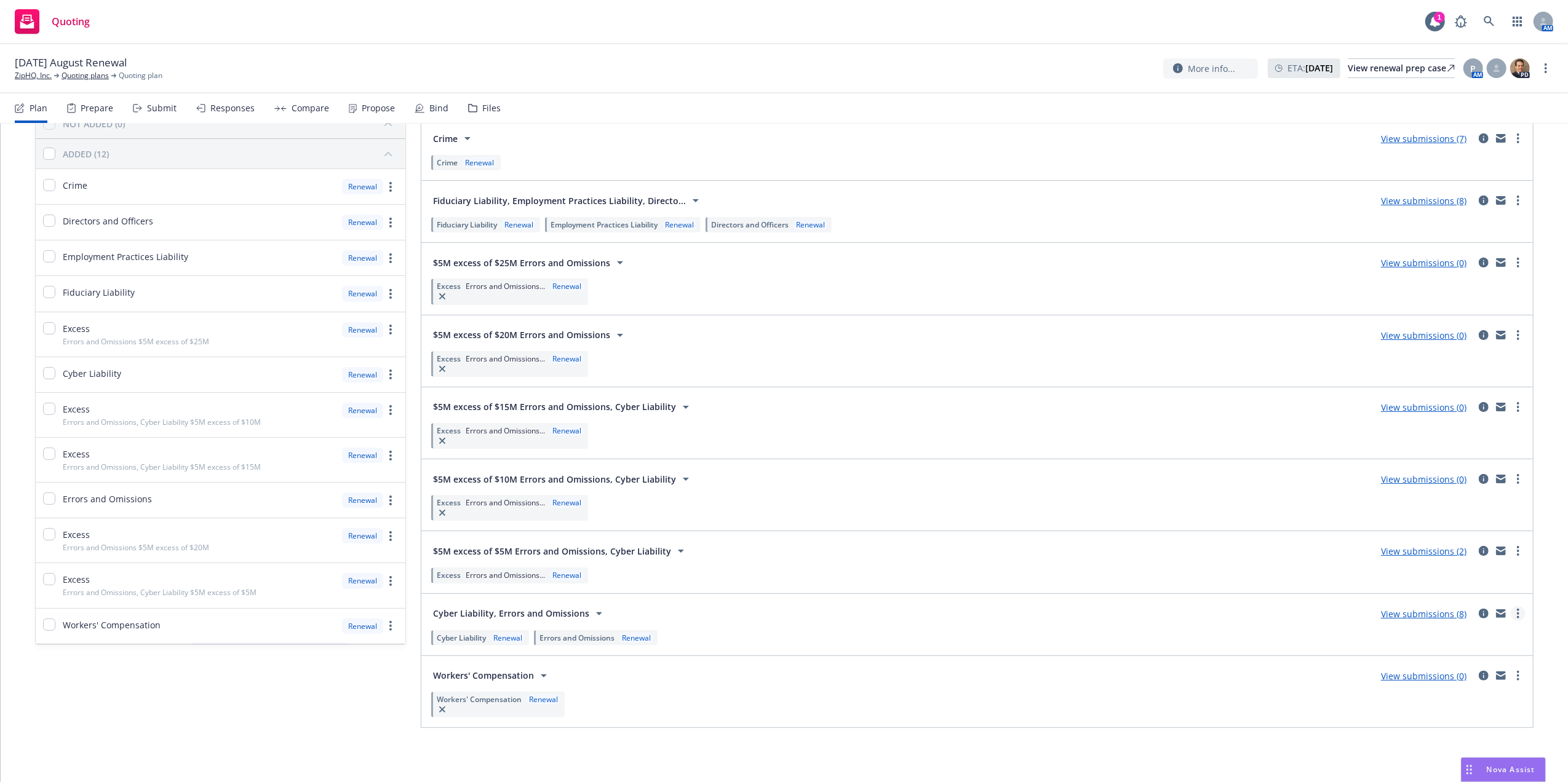
click at [1511, 611] on link "more" at bounding box center [1517, 613] width 14 height 14
click at [1477, 593] on span "Create policy (fast track)" at bounding box center [1459, 594] width 128 height 12
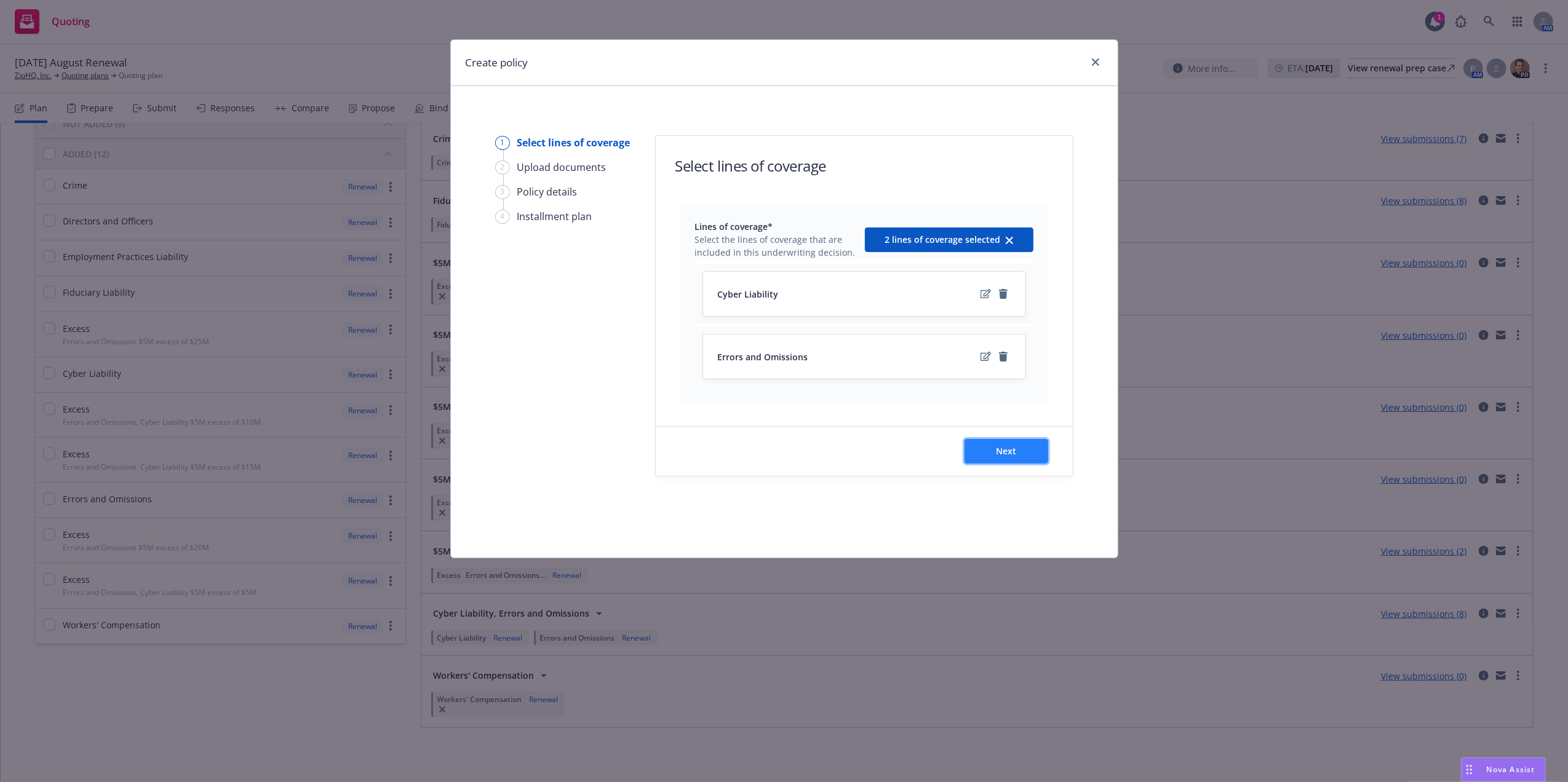
click at [1012, 461] on button "Next" at bounding box center [1006, 450] width 84 height 24
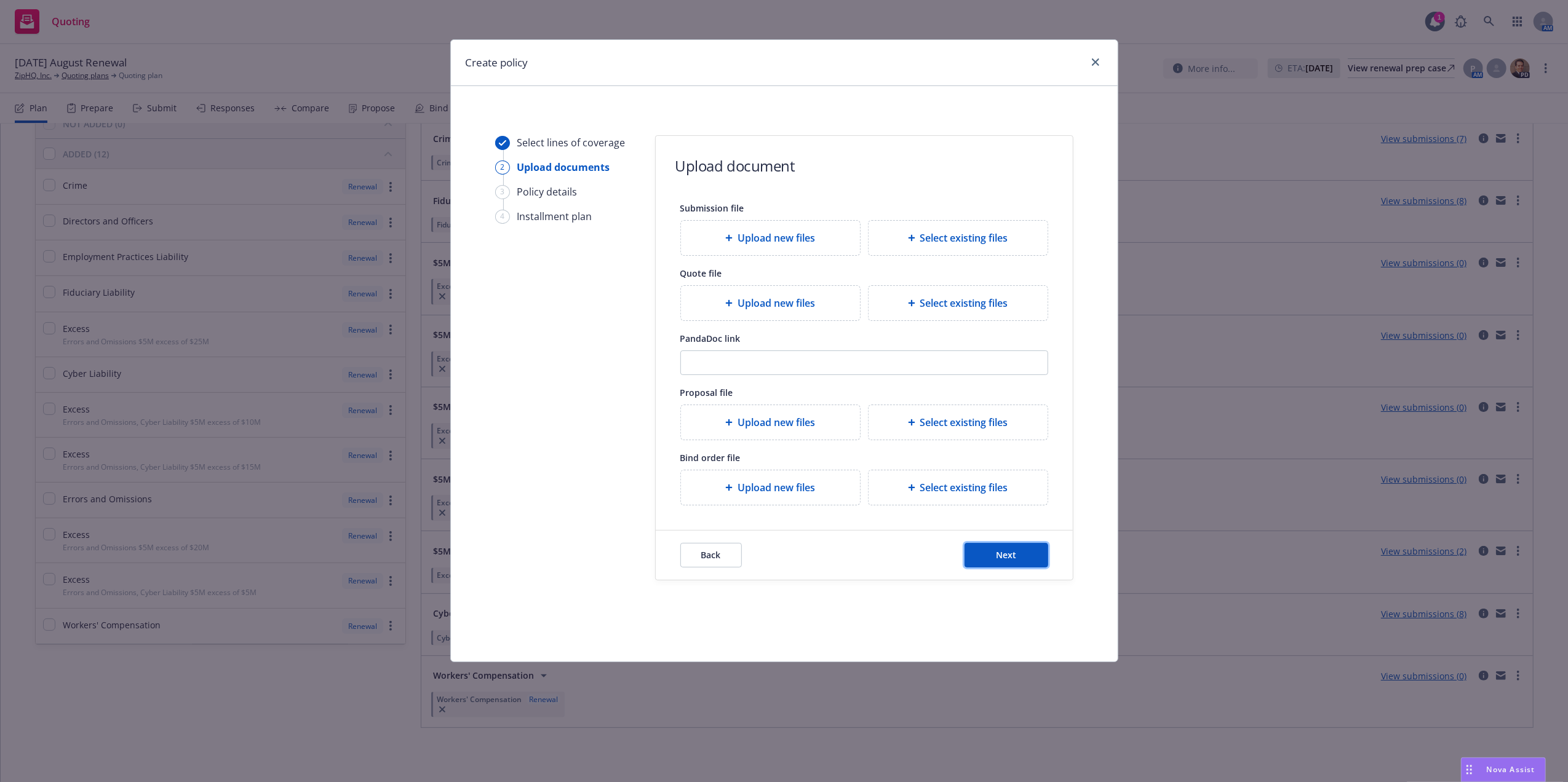
drag, startPoint x: 1046, startPoint y: 559, endPoint x: 984, endPoint y: 532, distance: 67.6
click at [1045, 559] on button "Next" at bounding box center [1006, 555] width 84 height 24
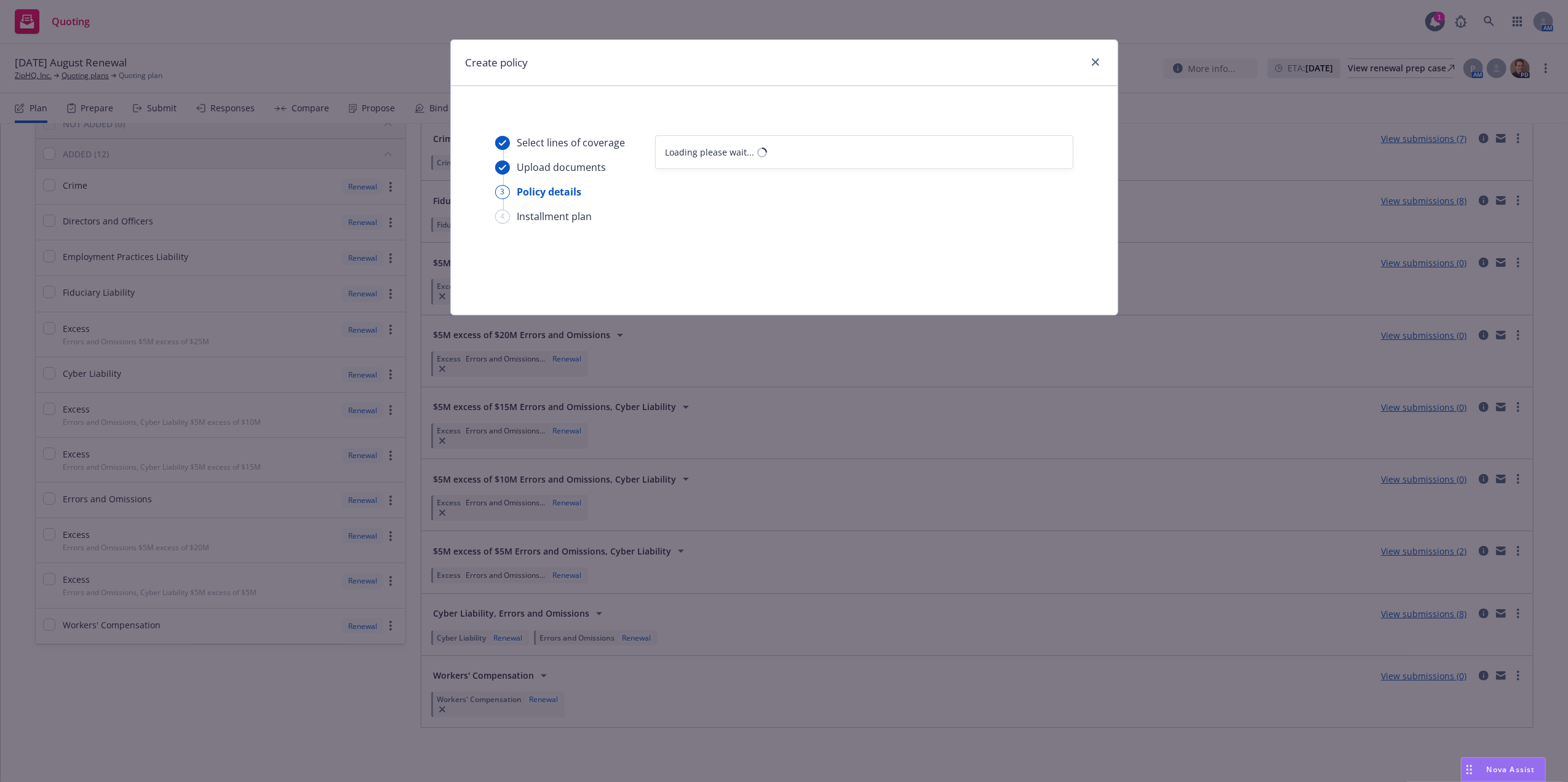
select select "12"
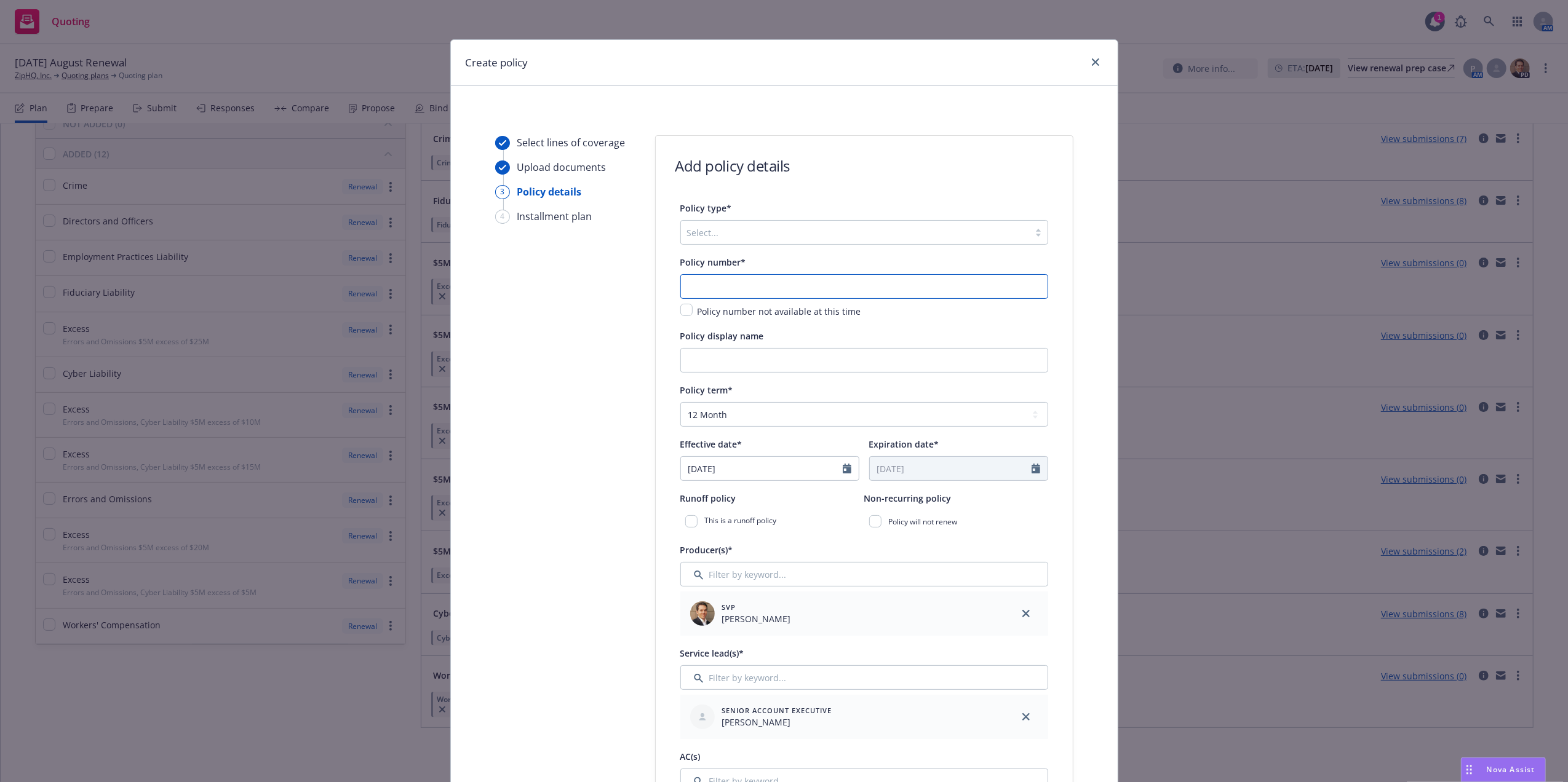
click at [729, 282] on input "text" at bounding box center [864, 286] width 368 height 24
paste input "652503337"
type input "652503337"
click at [788, 233] on div at bounding box center [855, 232] width 336 height 14
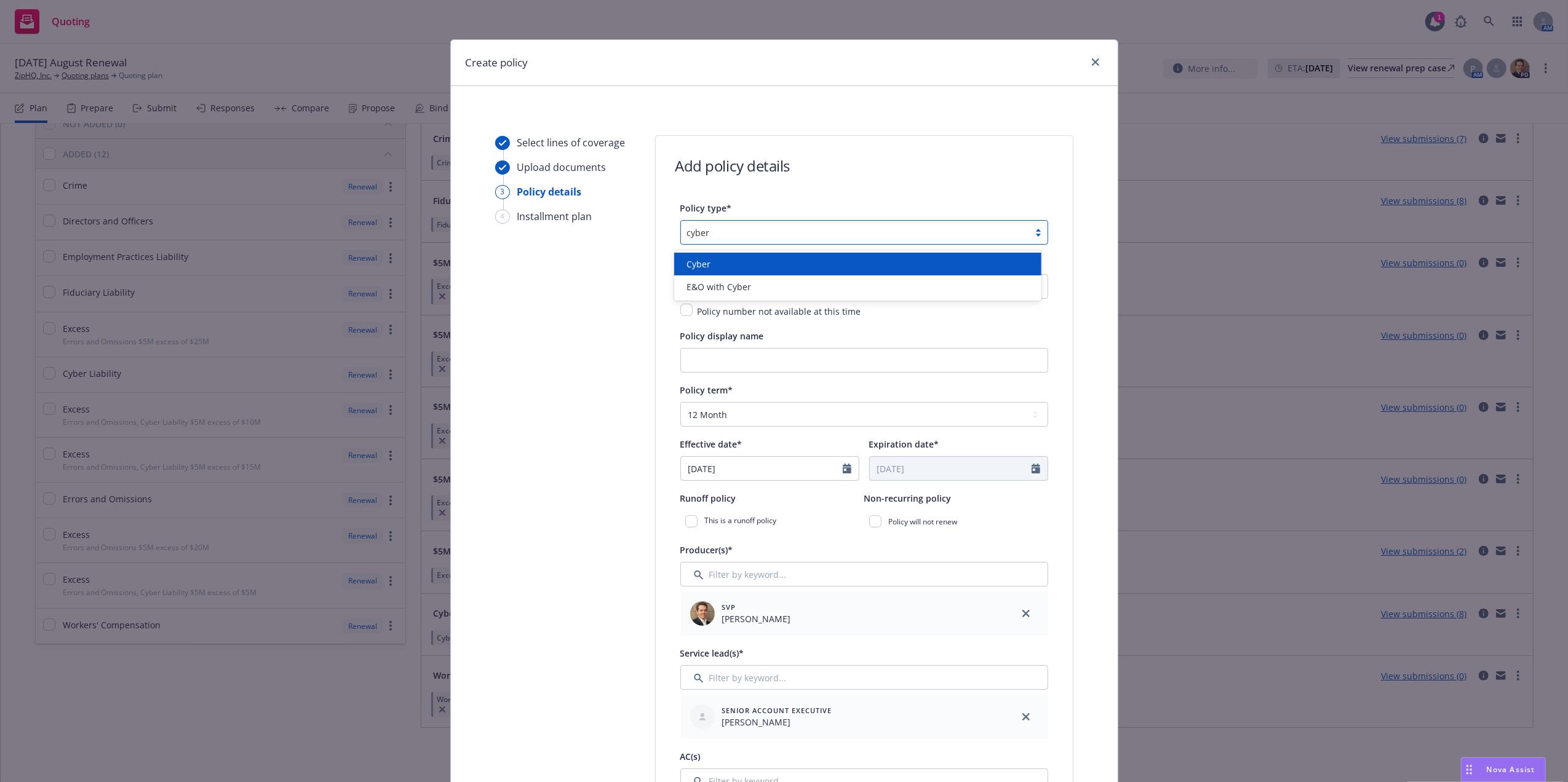
click at [760, 264] on div "Cyber" at bounding box center [858, 263] width 353 height 13
type input "cyber"
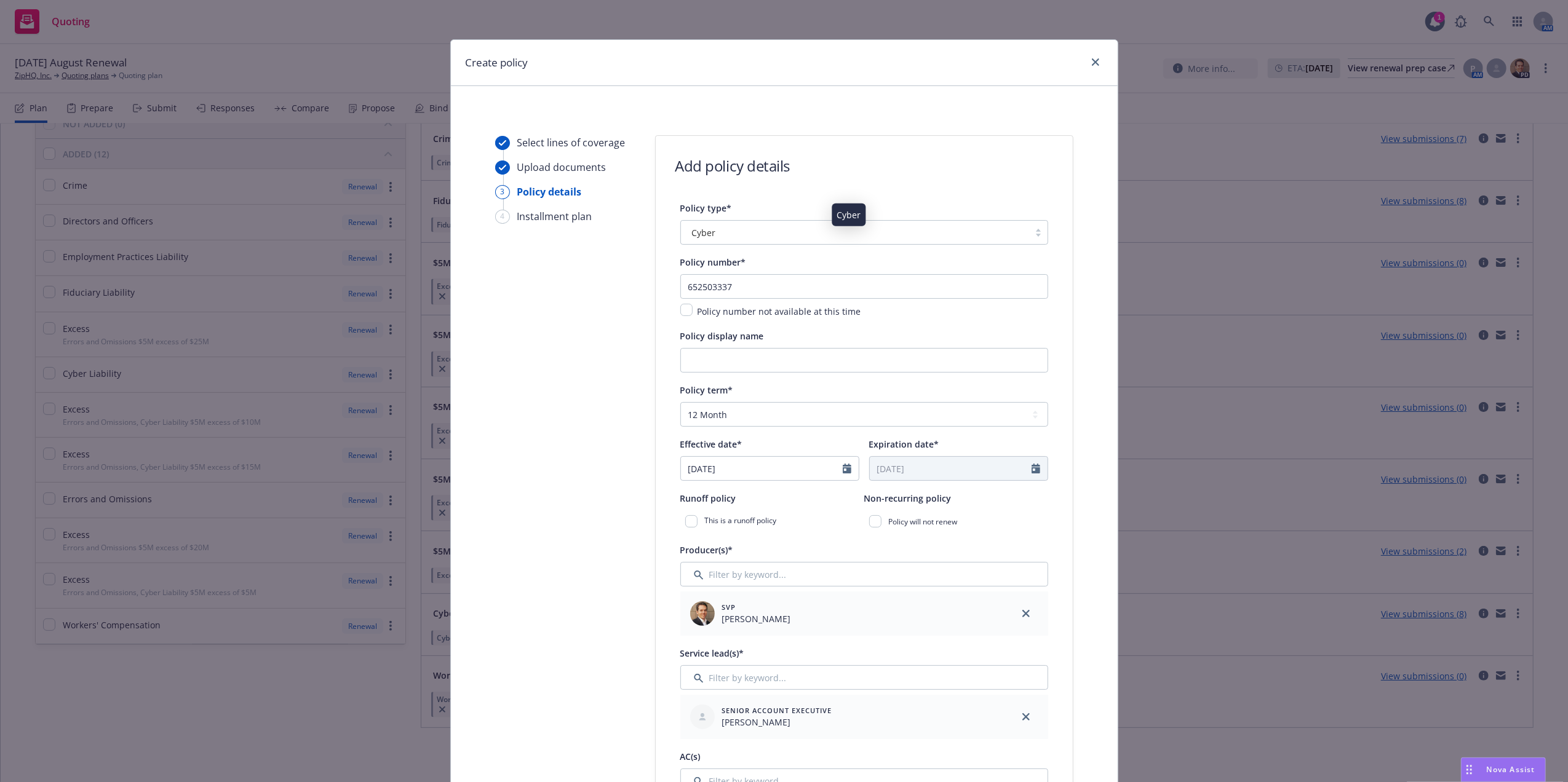
click at [743, 229] on div "Cyber" at bounding box center [855, 232] width 336 height 13
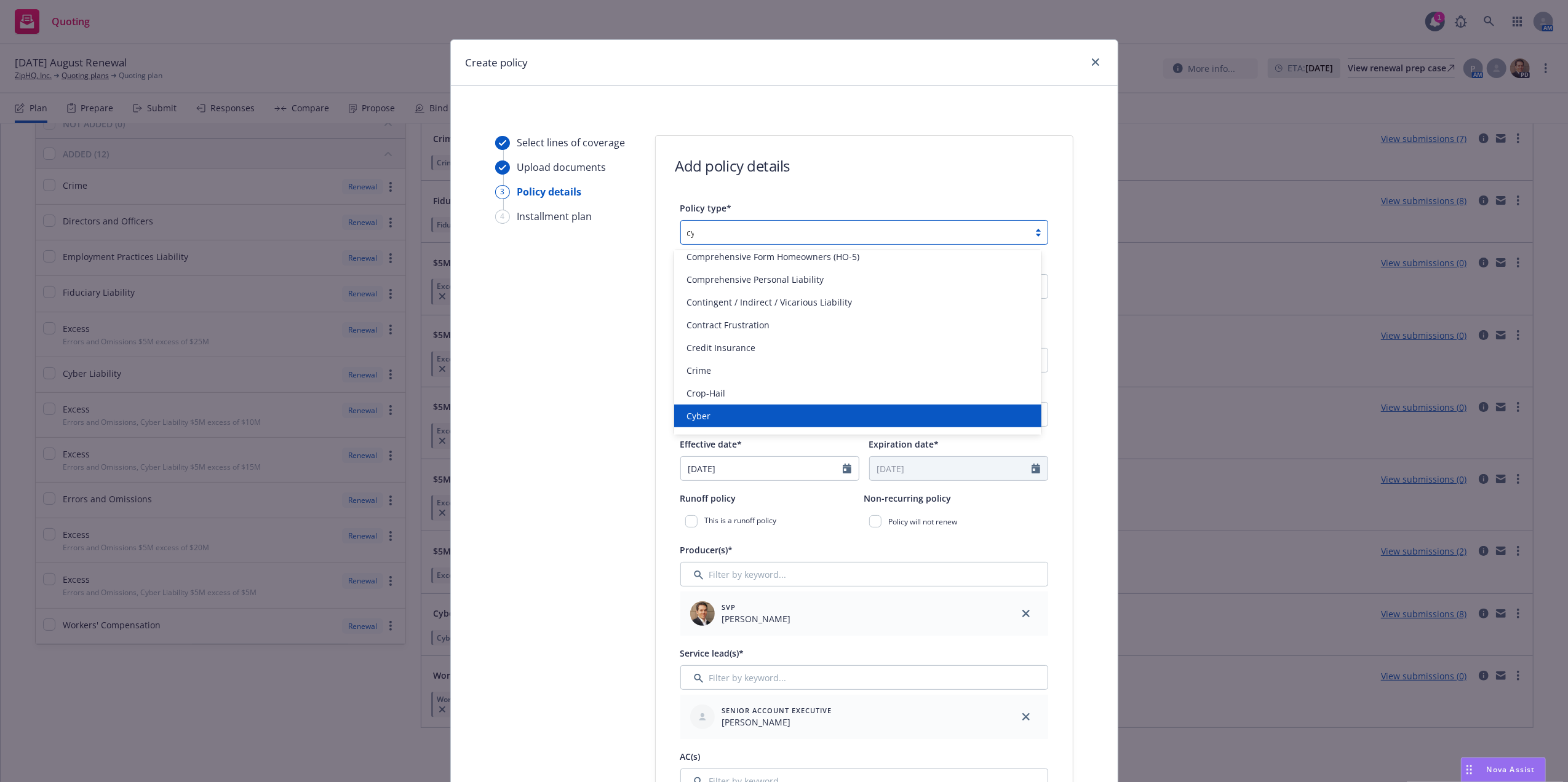
scroll to position [0, 0]
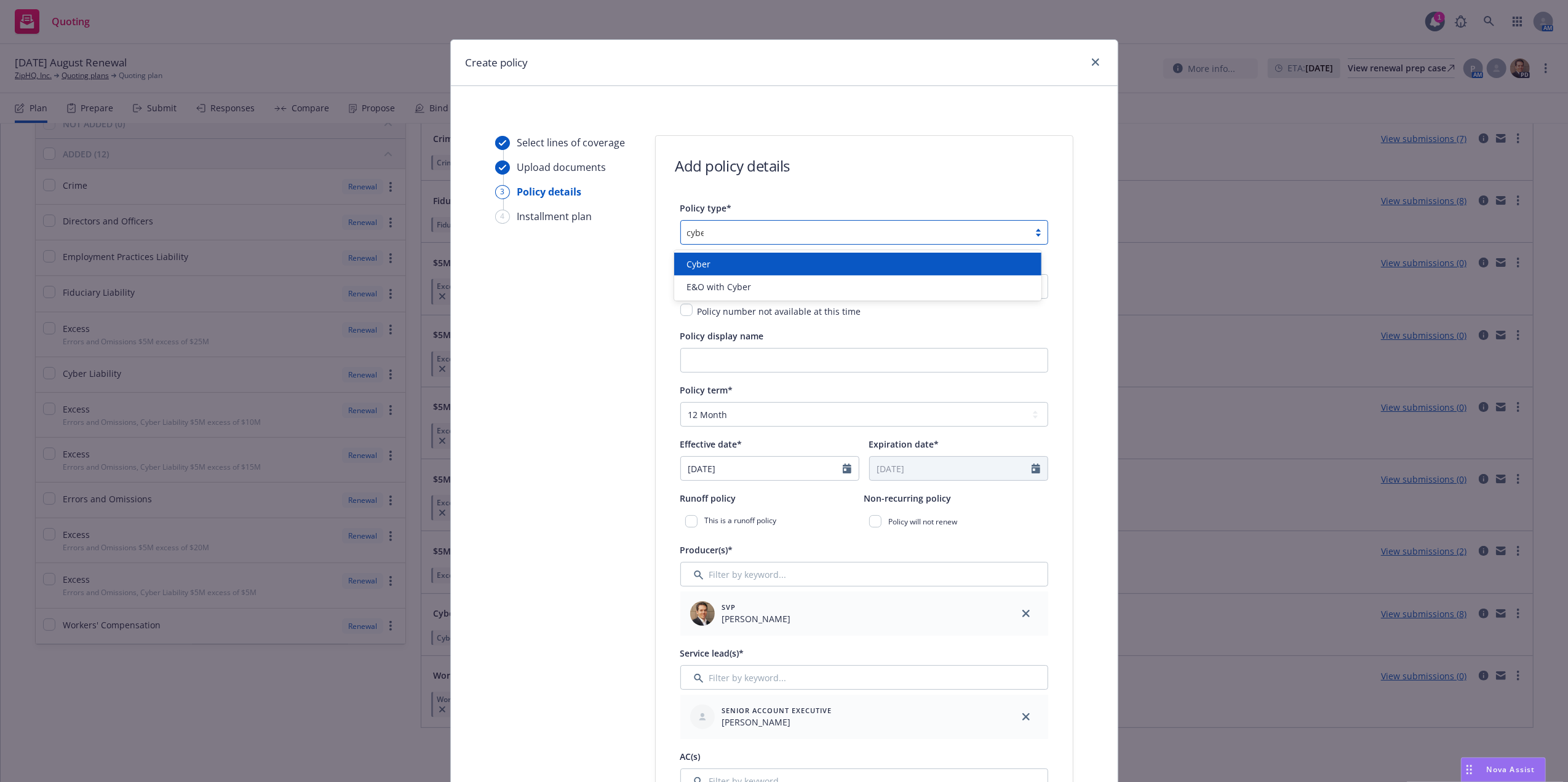
type input "cyber"
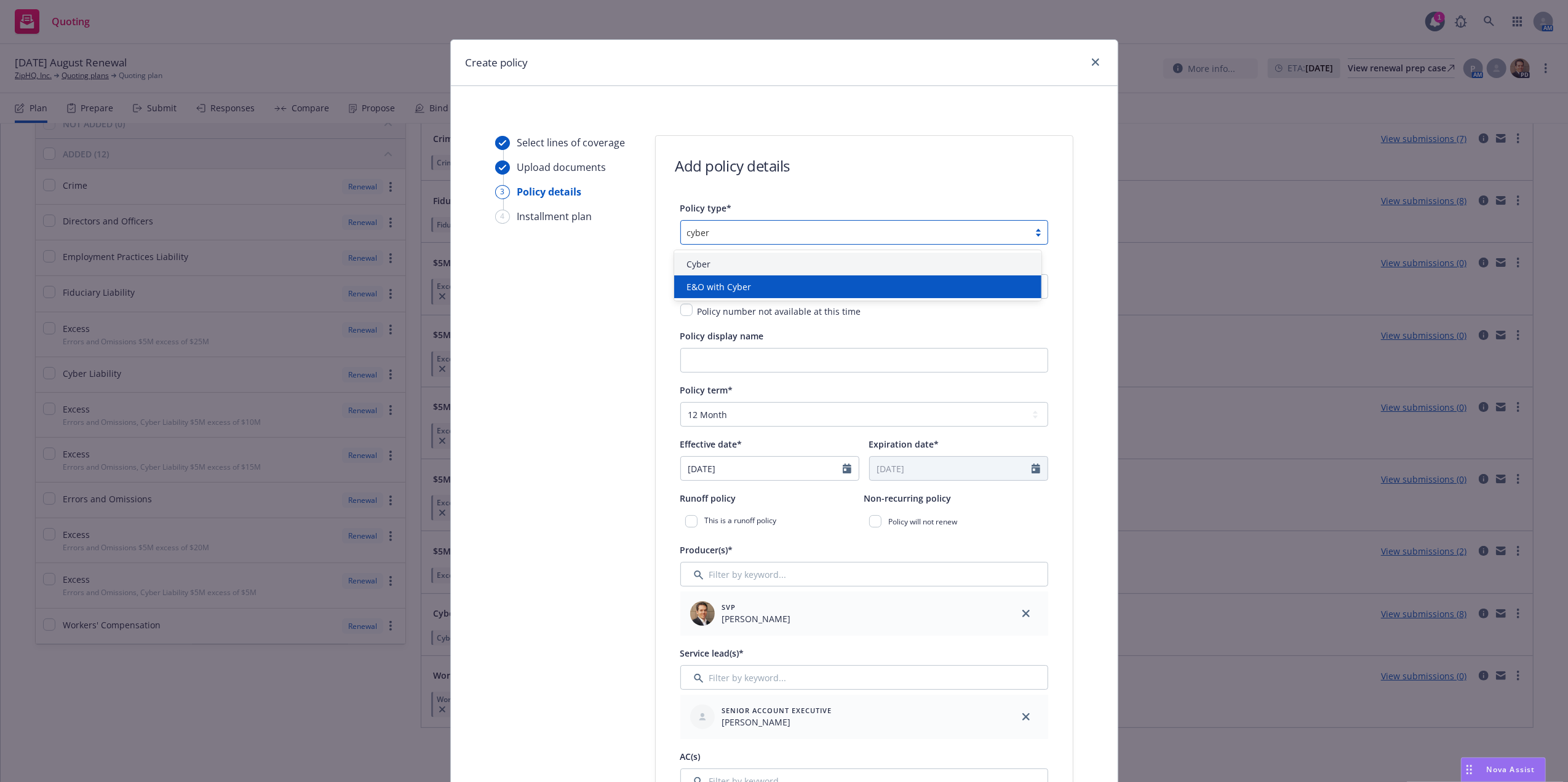
click at [764, 283] on div "E&O with Cyber" at bounding box center [858, 286] width 353 height 13
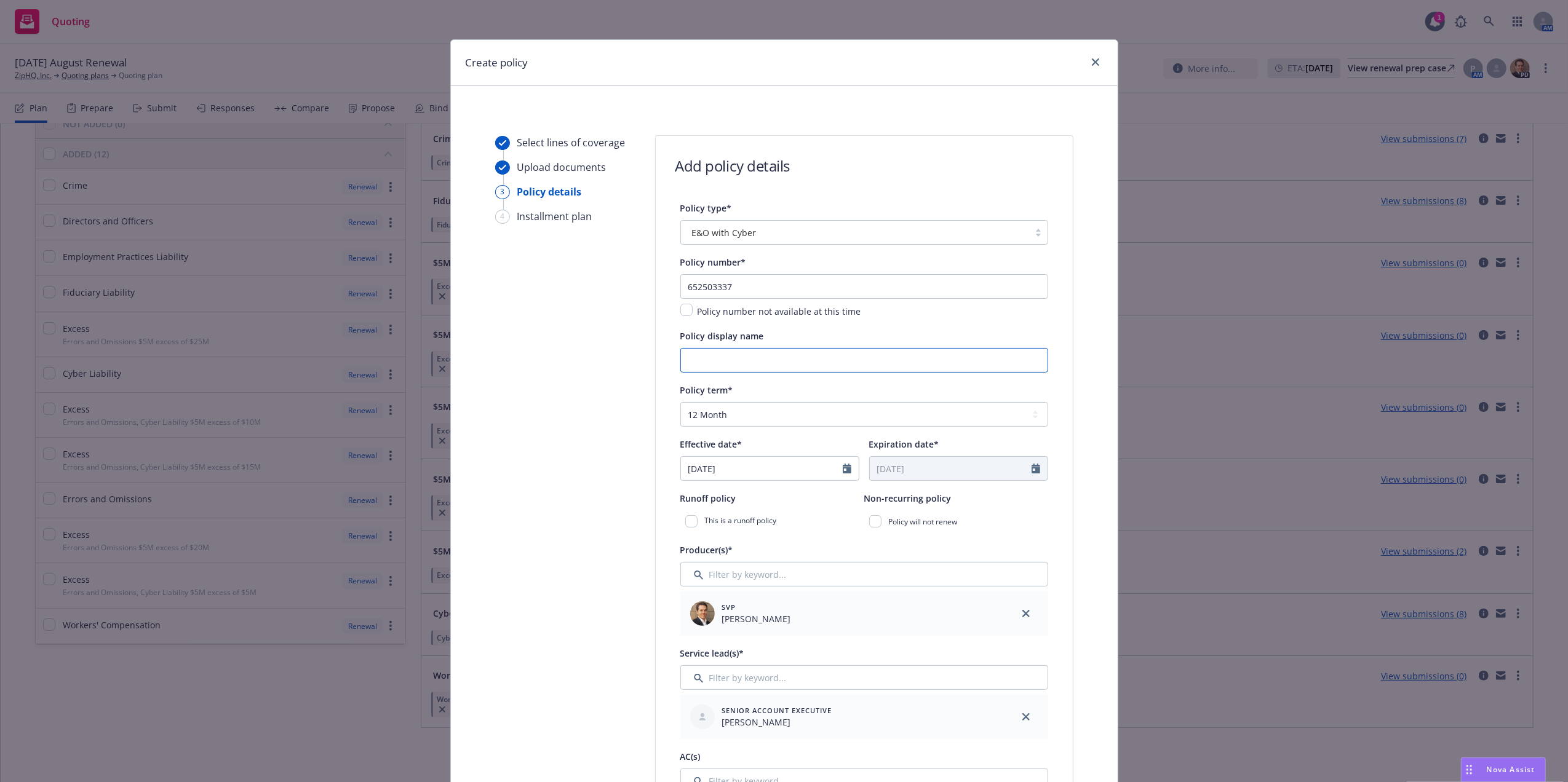
click at [770, 369] on input "Policy display name" at bounding box center [864, 360] width 368 height 24
click at [843, 468] on icon "Calendar" at bounding box center [847, 469] width 8 height 10
select select "8"
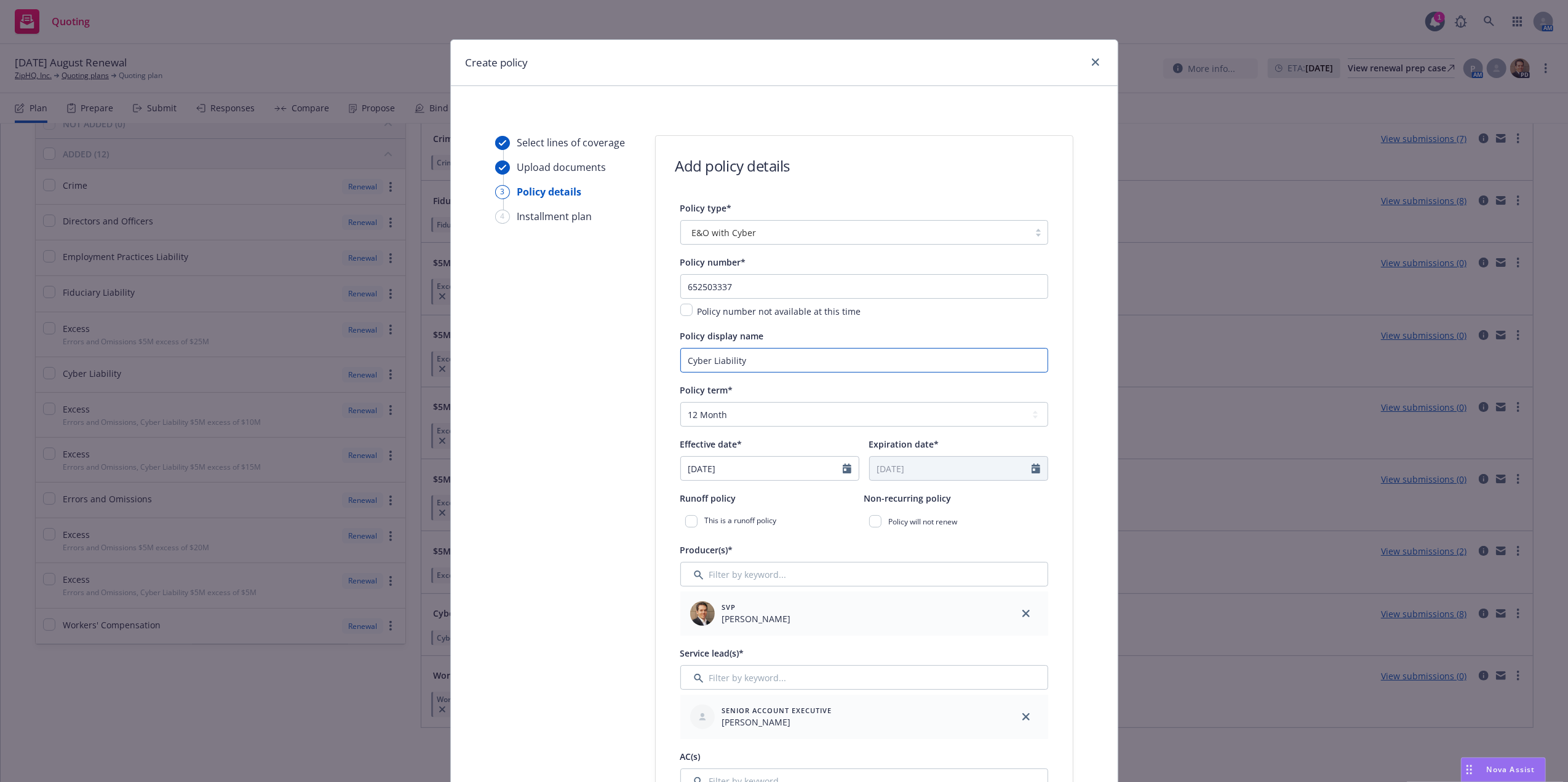
click at [827, 359] on input "Cyber Liability" at bounding box center [864, 360] width 368 height 24
type input "Cyber Liability $5m"
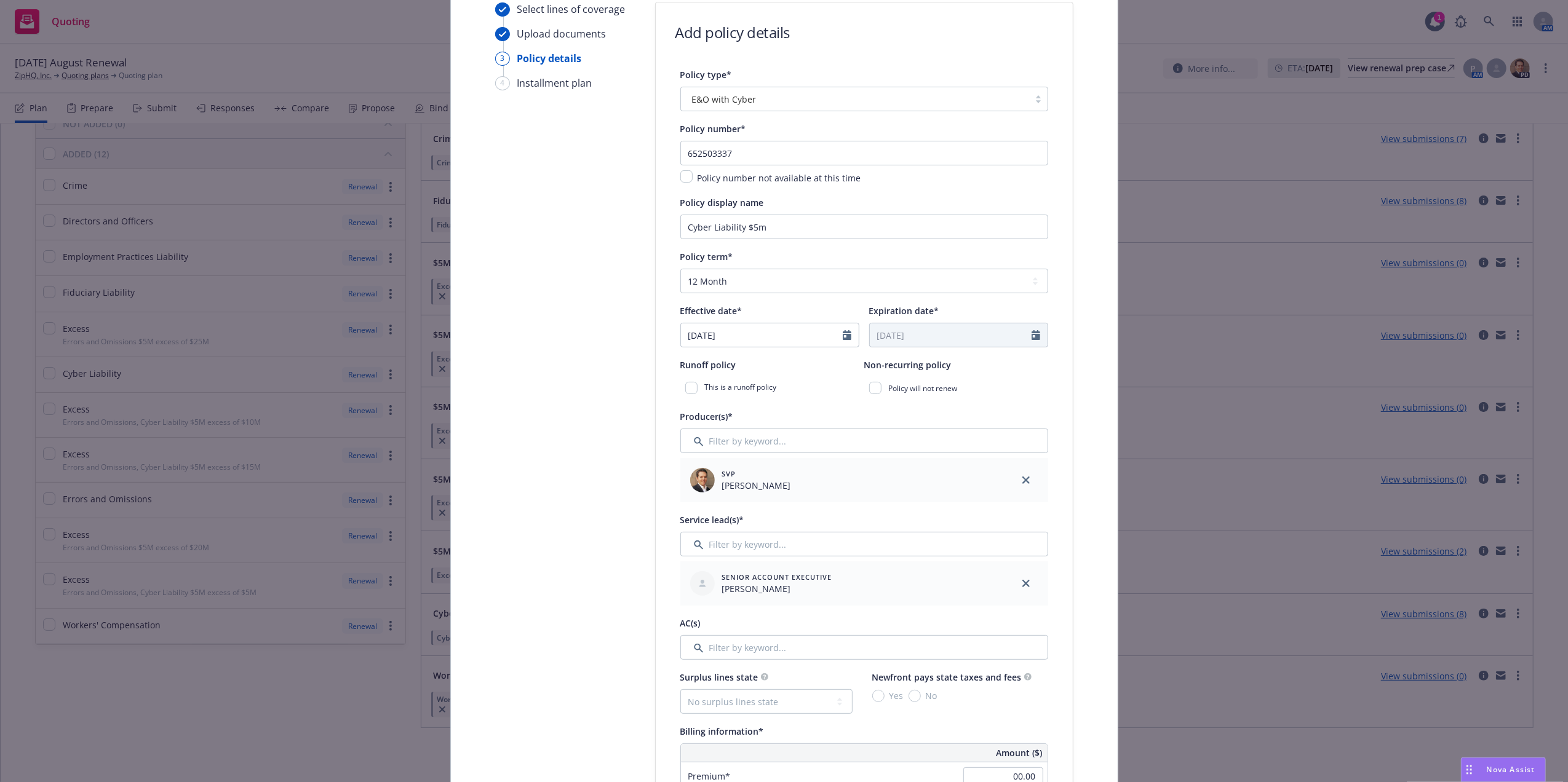
scroll to position [190, 0]
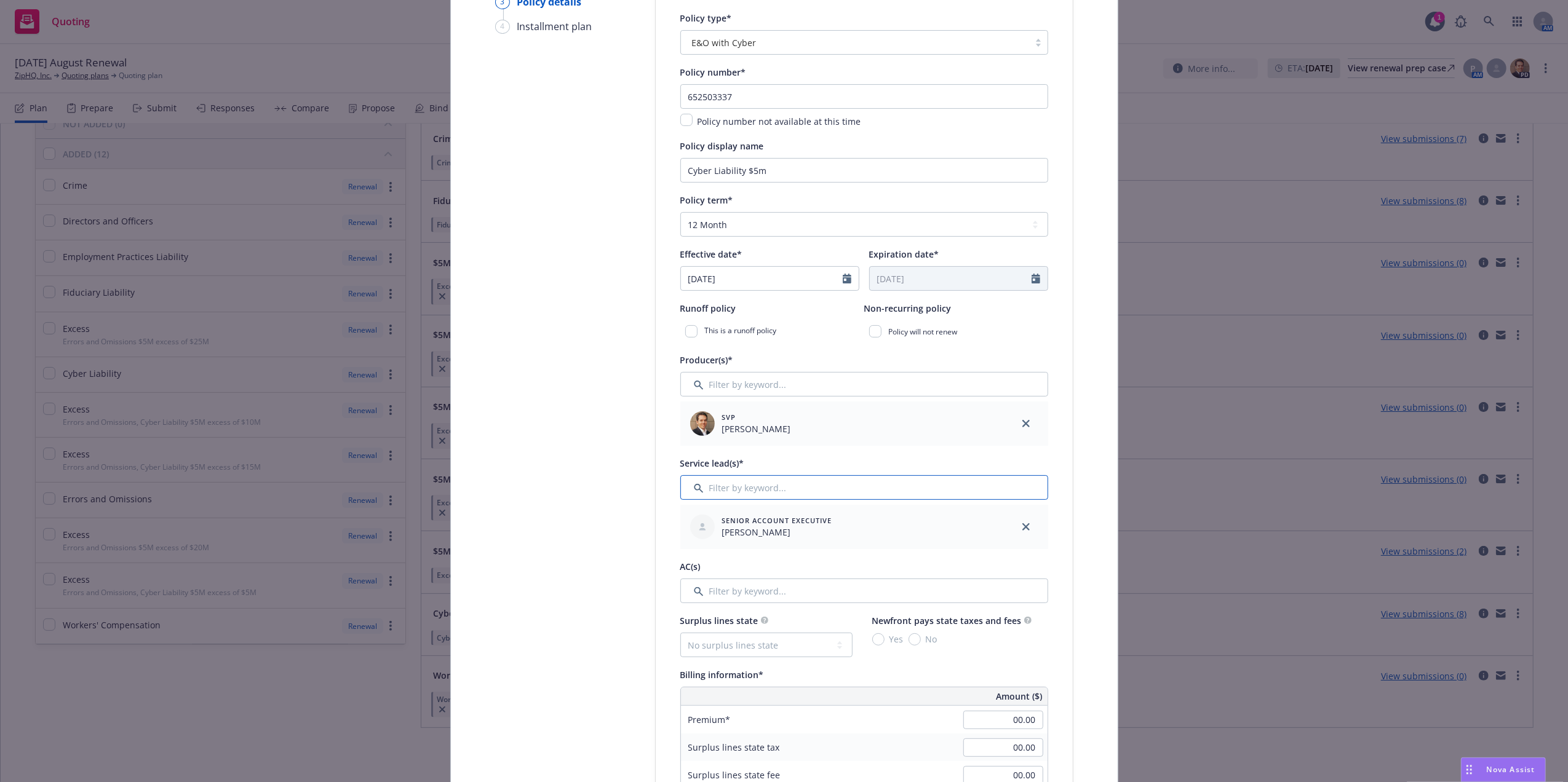
click at [827, 481] on input "Filter by keyword..." at bounding box center [864, 487] width 368 height 24
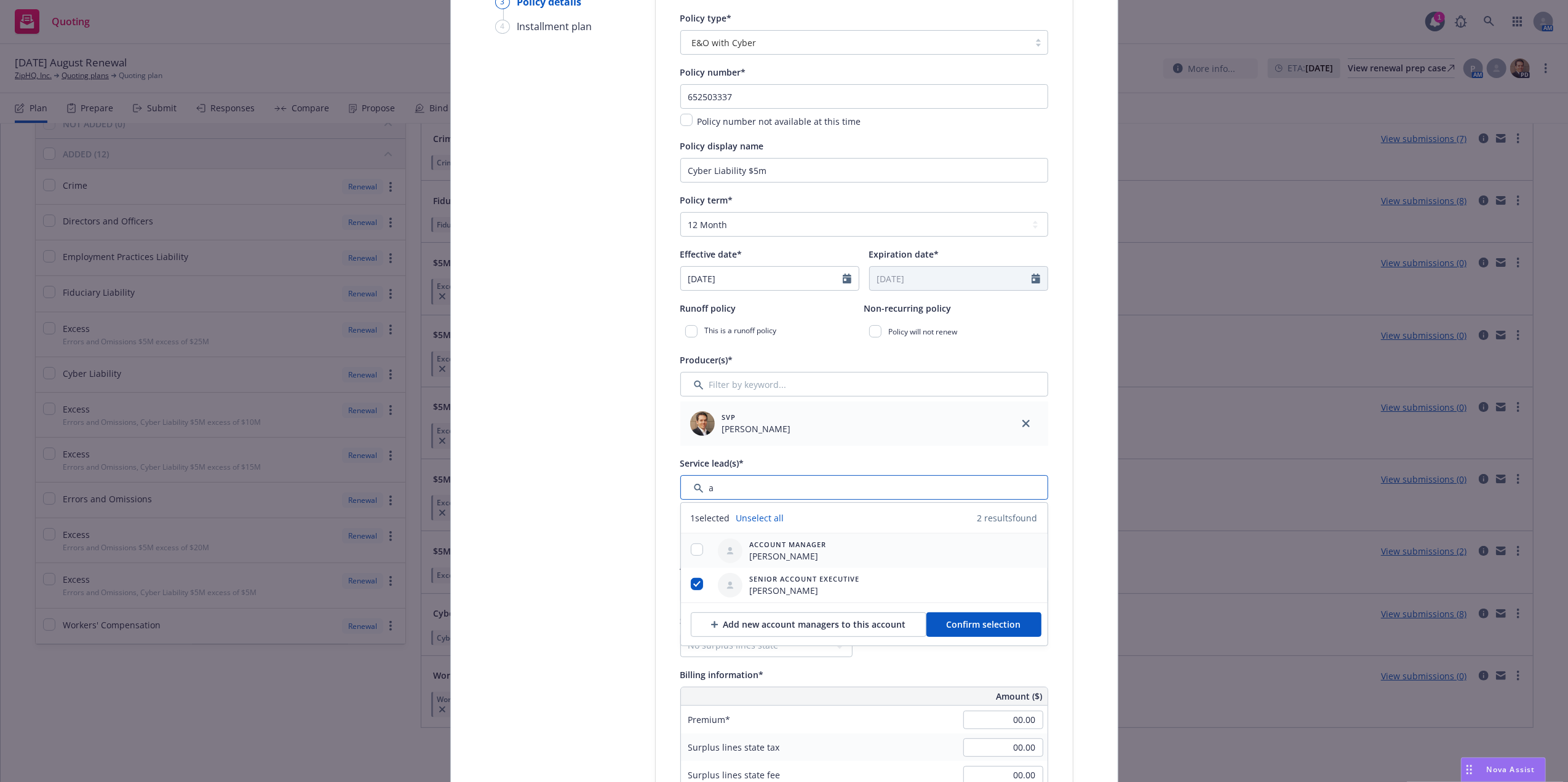
type input "a"
click at [684, 544] on div at bounding box center [697, 550] width 32 height 14
click at [695, 552] on input "checkbox" at bounding box center [697, 549] width 13 height 13
checkbox input "true"
click at [1012, 623] on button "Confirm selection" at bounding box center [984, 624] width 115 height 24
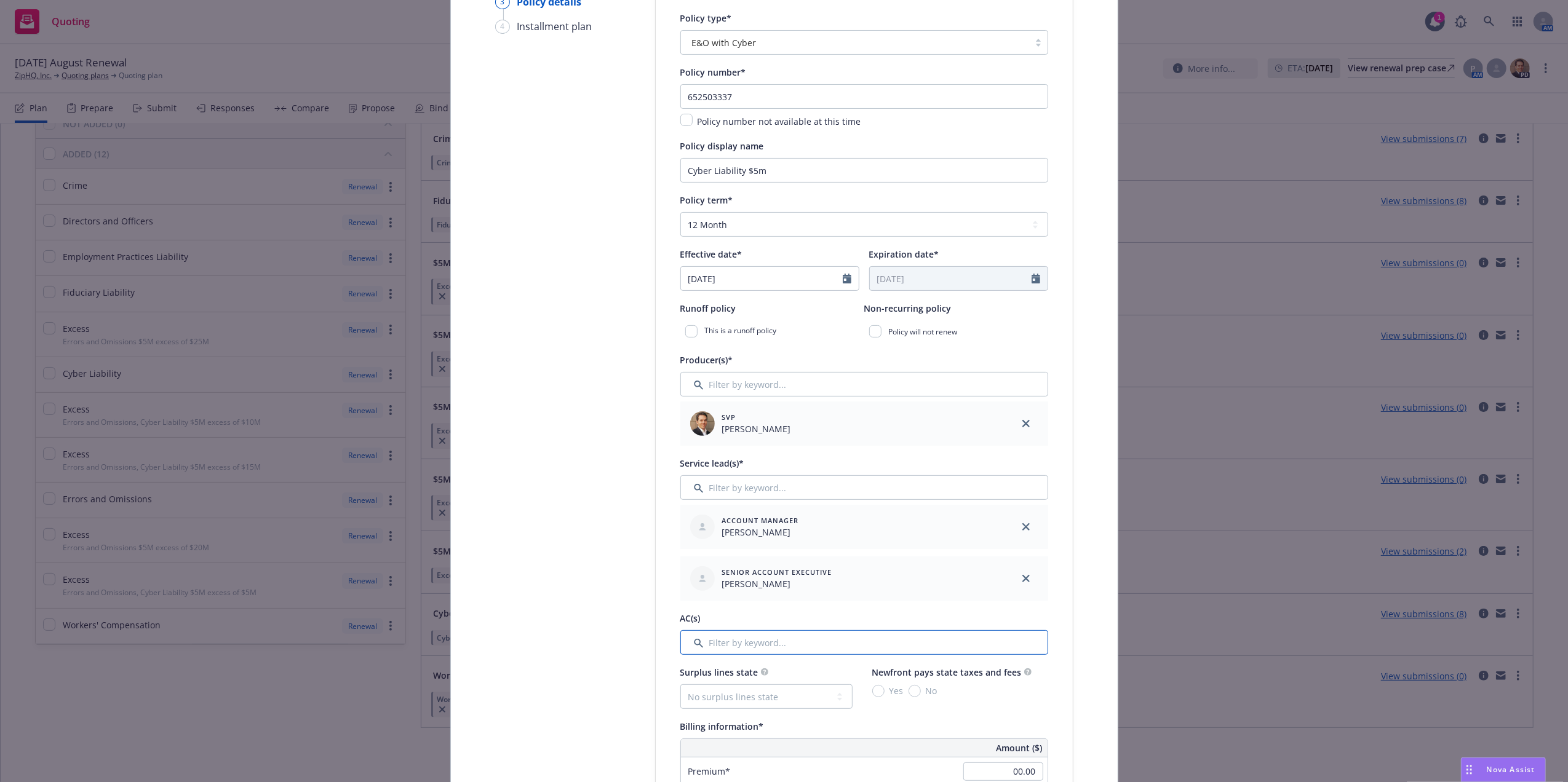
click at [835, 641] on input "Filter by keyword..." at bounding box center [864, 642] width 368 height 24
type input "sa"
click at [691, 704] on input "checkbox" at bounding box center [697, 704] width 13 height 13
checkbox input "true"
click at [998, 748] on span "Confirm selection" at bounding box center [1007, 745] width 74 height 12
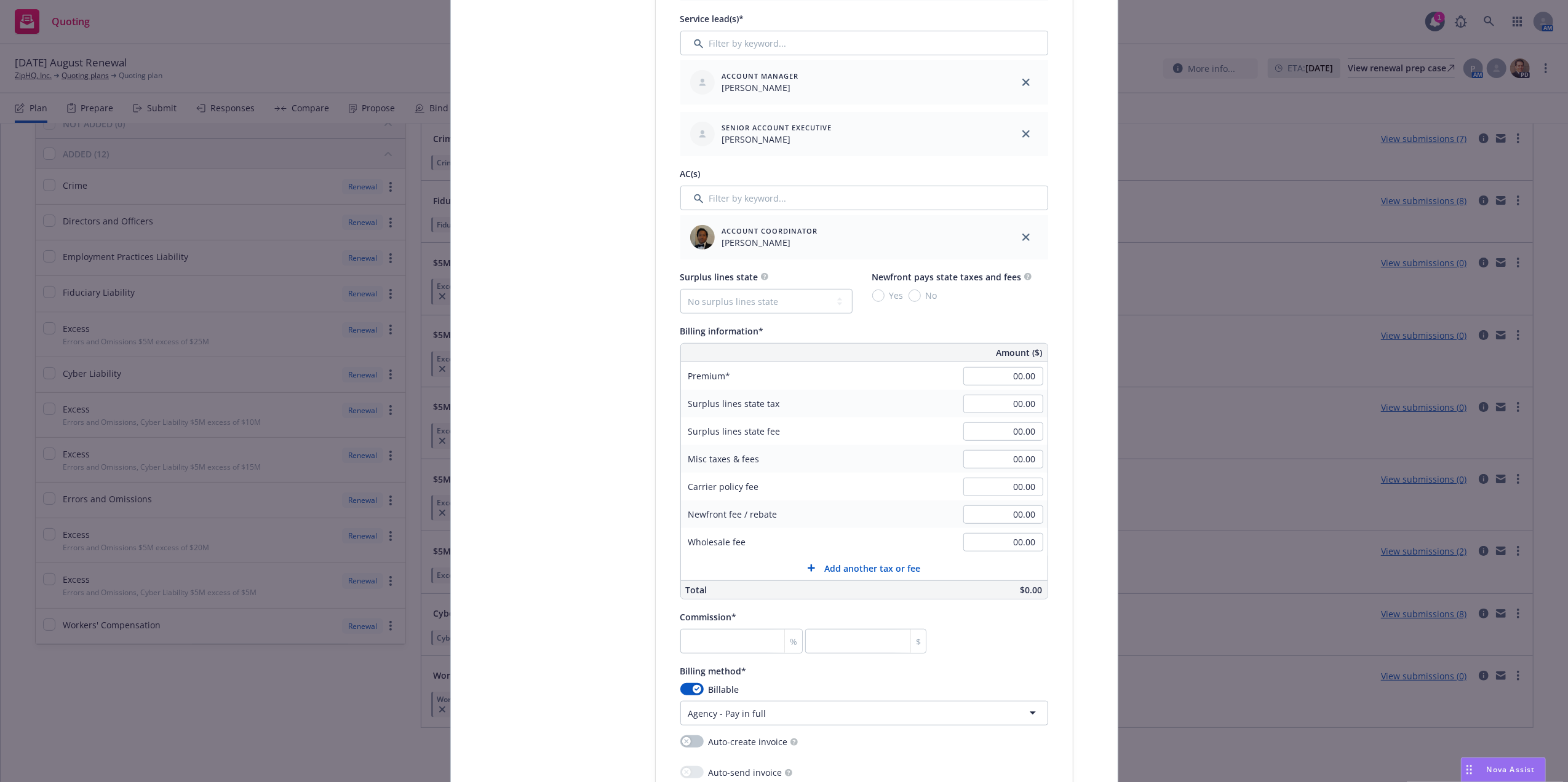
scroll to position [671, 0]
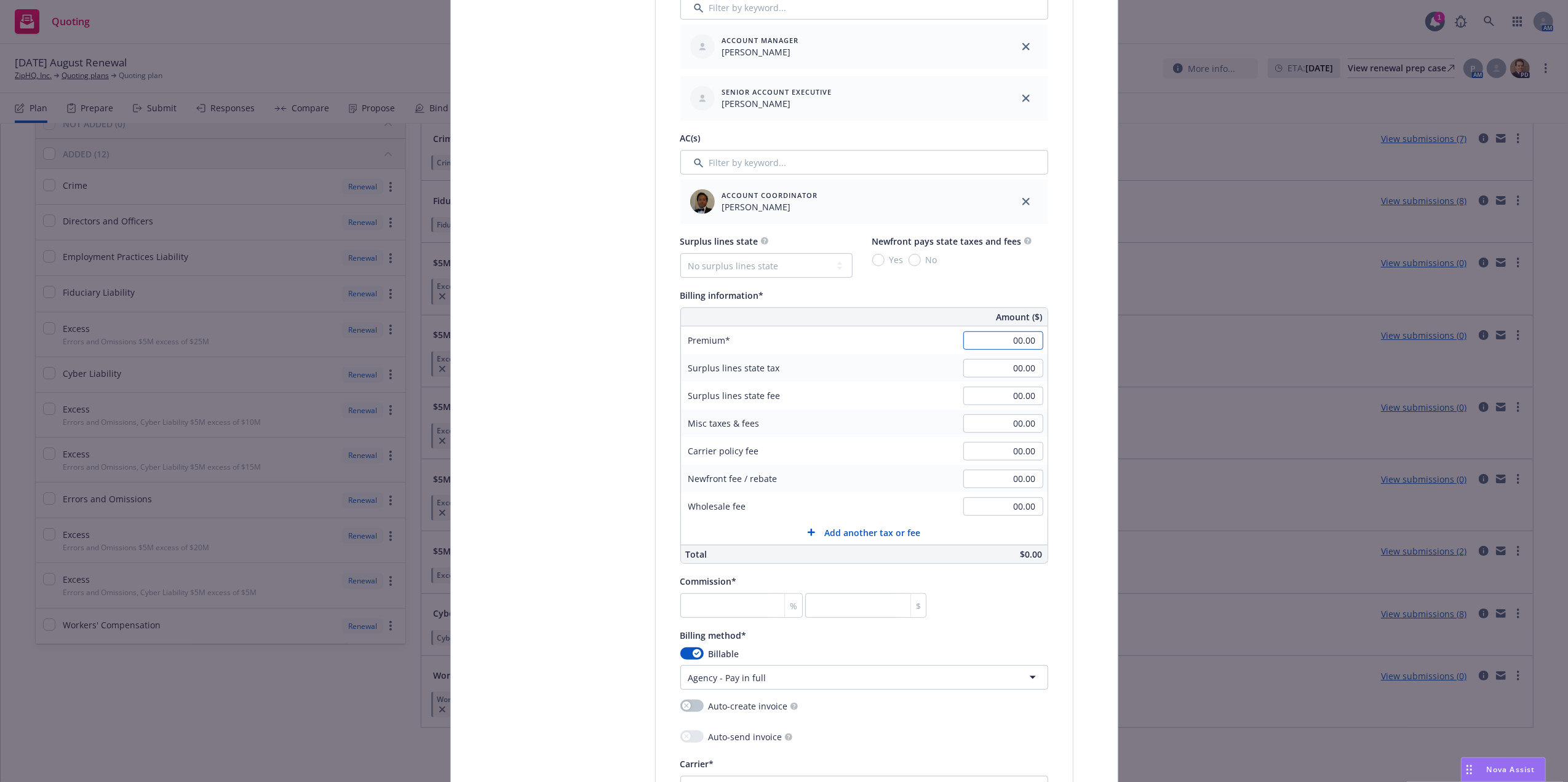
click at [1011, 347] on input "00.00" at bounding box center [1003, 341] width 80 height 19
paste input "49,75"
type input "49,750.00"
click at [1063, 303] on div "Policy type* E&O with Cyber Policy number* 652503337 Policy number not availabl…" at bounding box center [864, 359] width 417 height 1659
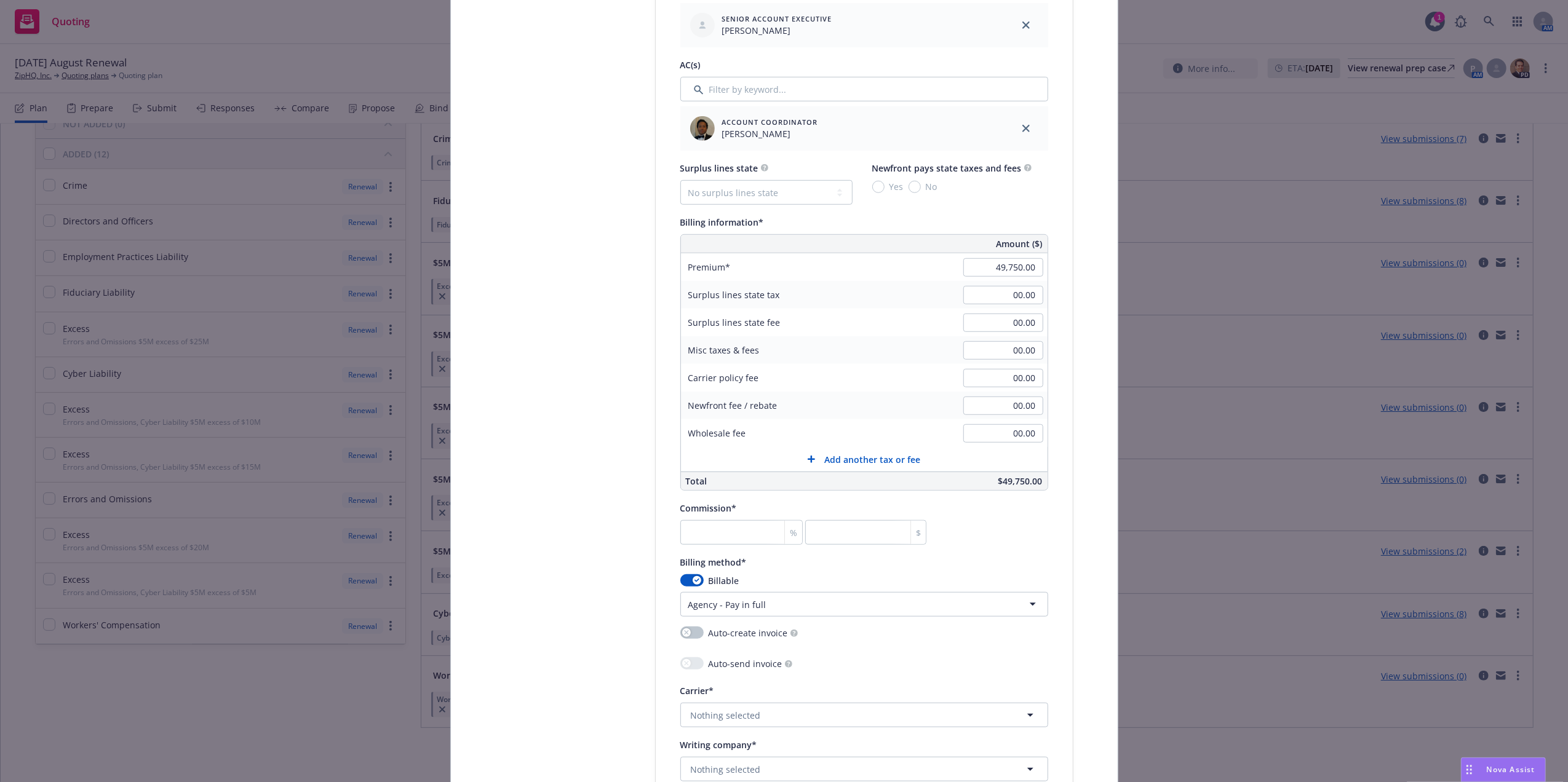
scroll to position [752, 0]
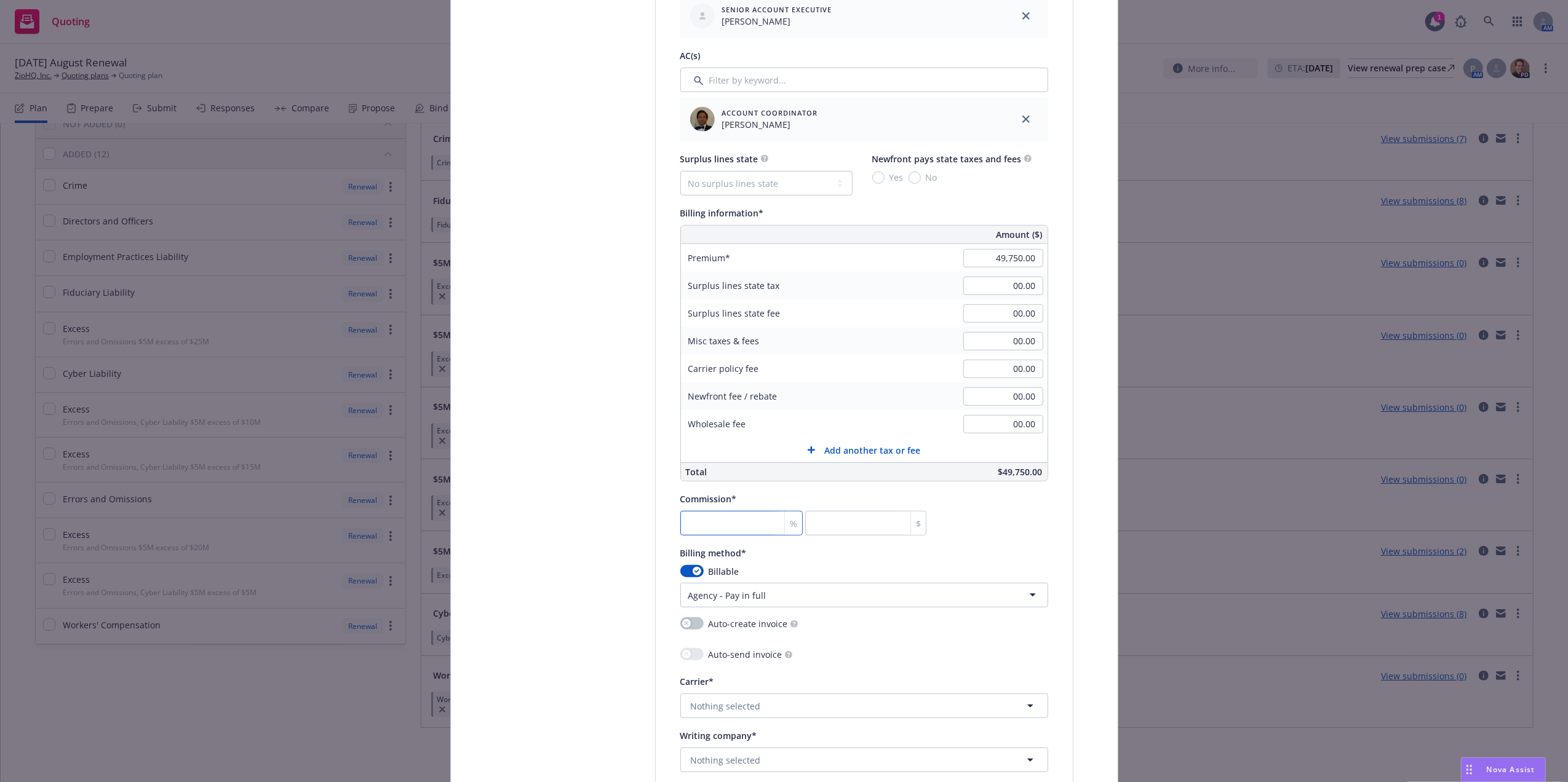
click at [727, 526] on input "number" at bounding box center [742, 523] width 123 height 24
type input "1"
type input "497.5"
type input "15"
type input "7462.5"
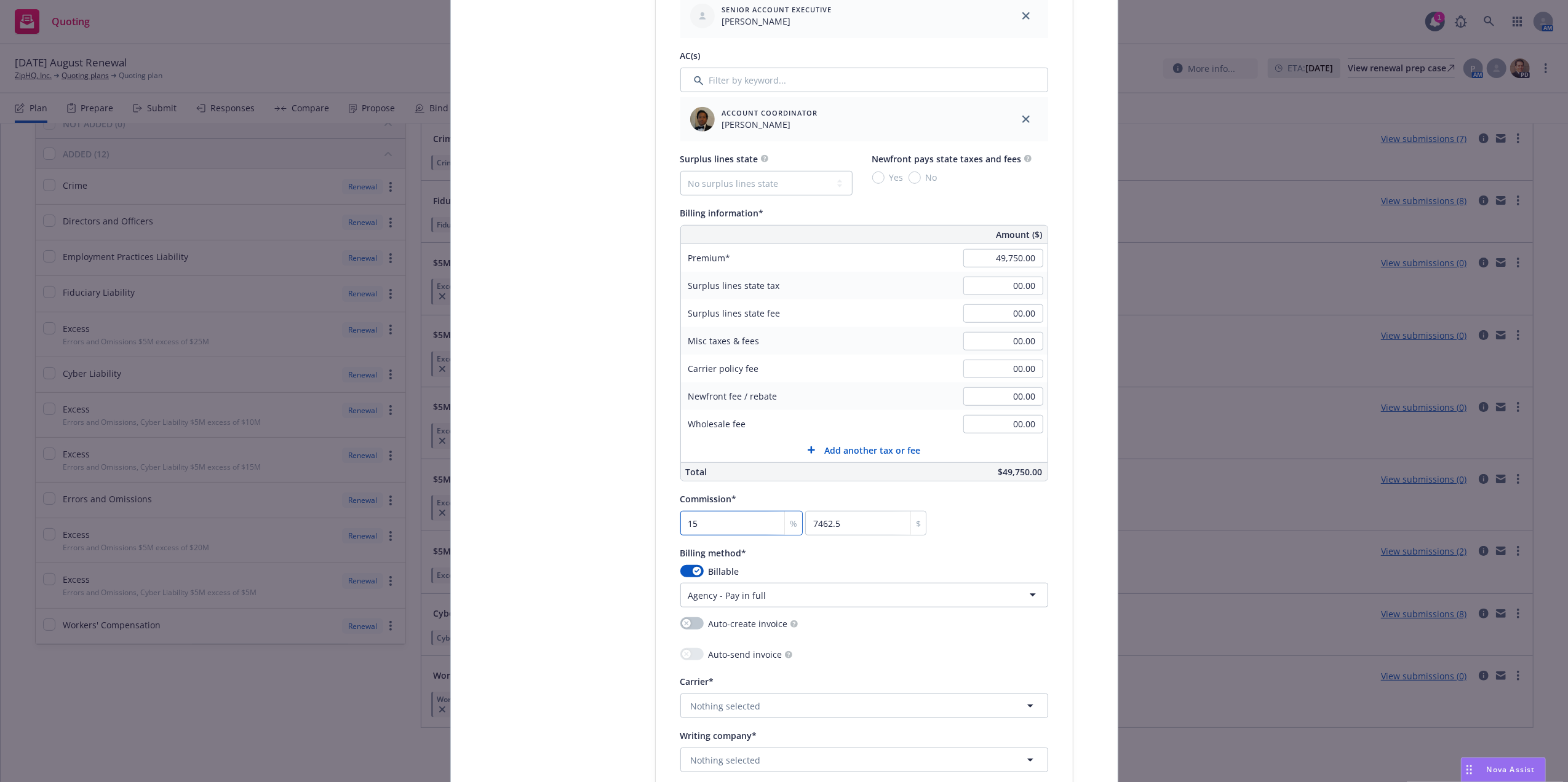
type input "15"
click at [1062, 554] on div "Policy type* E&O with Cyber Policy number* 652503337 Policy number not availabl…" at bounding box center [864, 277] width 417 height 1659
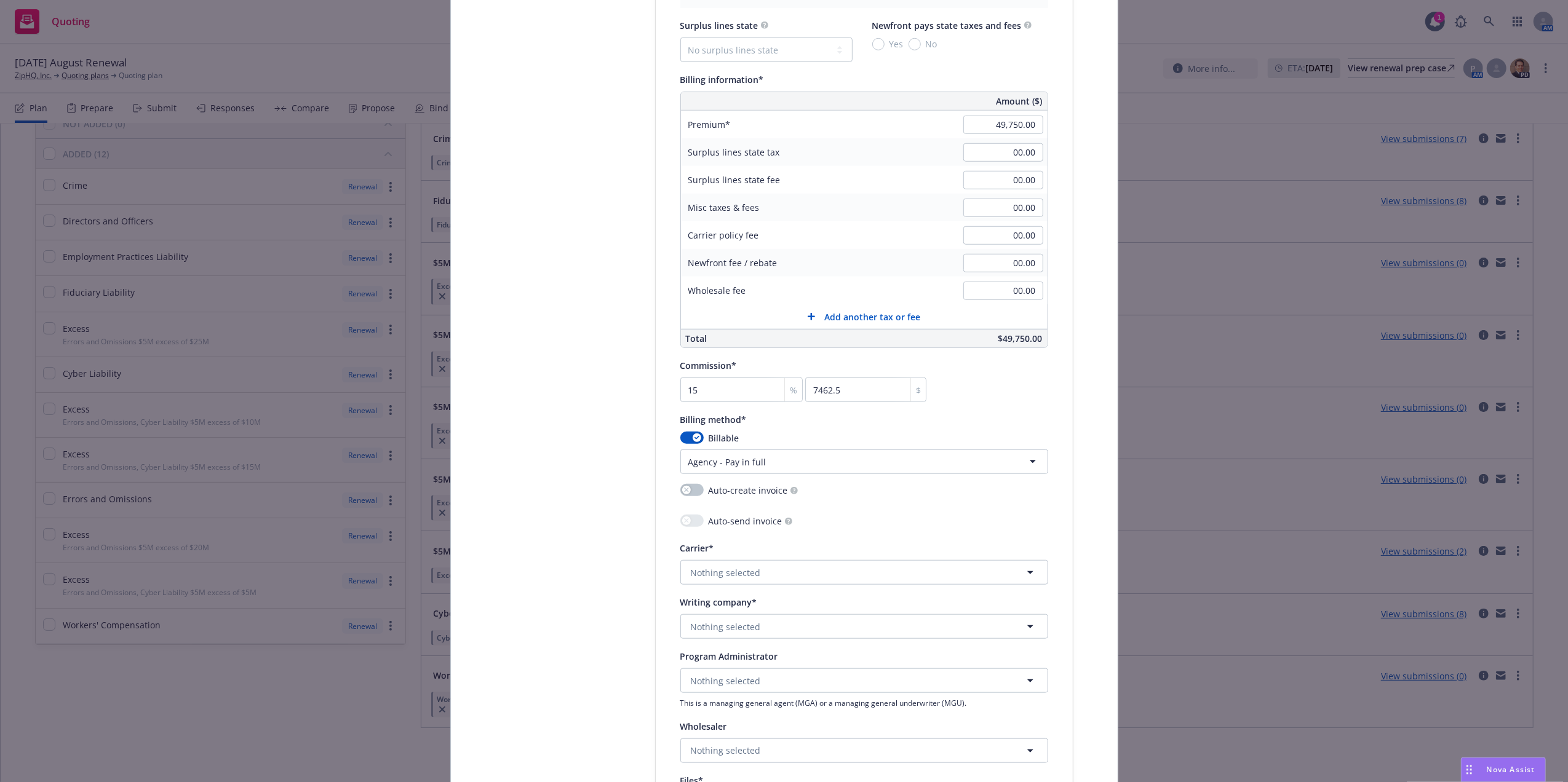
scroll to position [1036, 0]
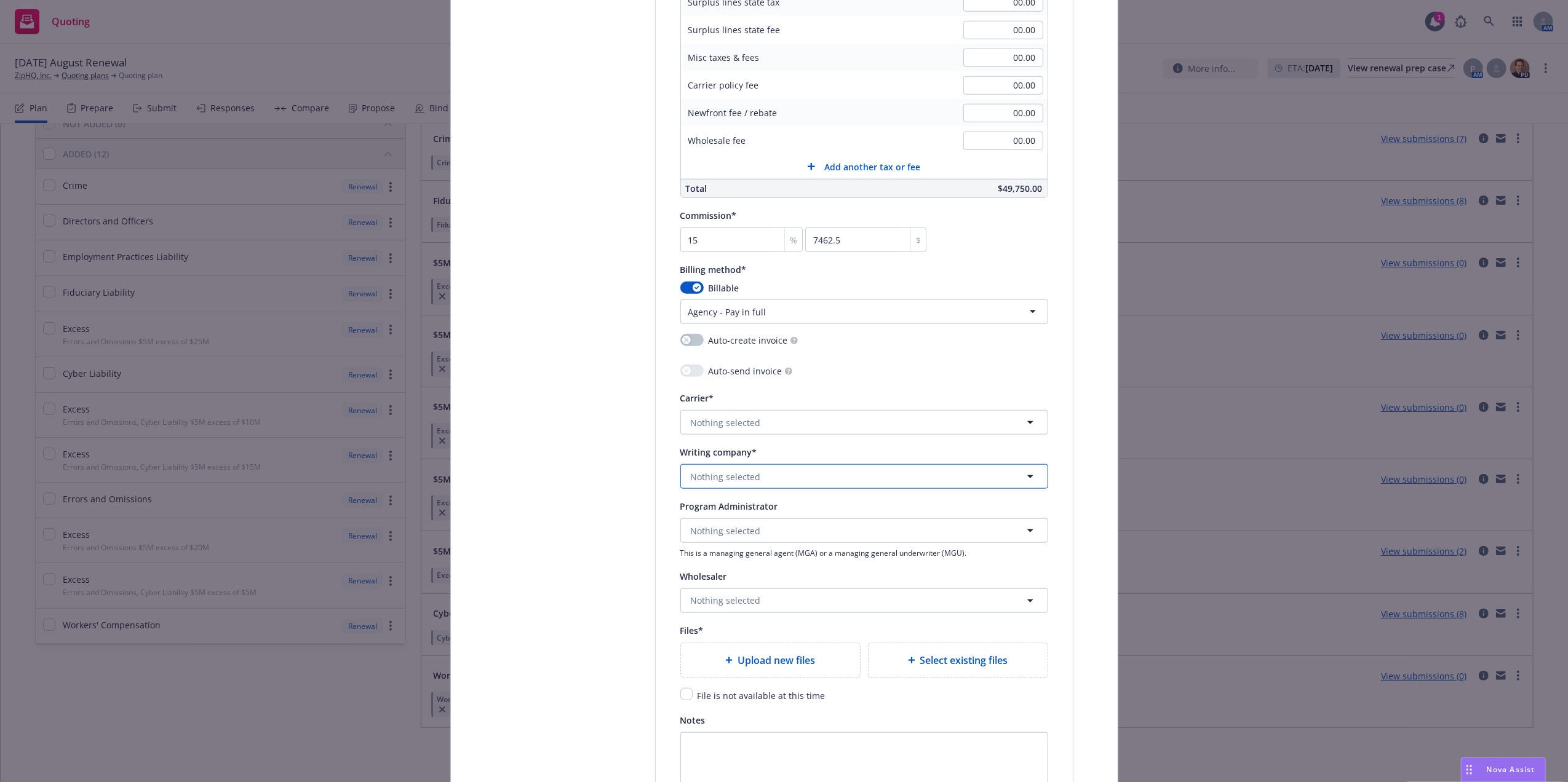
click at [863, 484] on button "Nothing selected" at bounding box center [864, 476] width 368 height 24
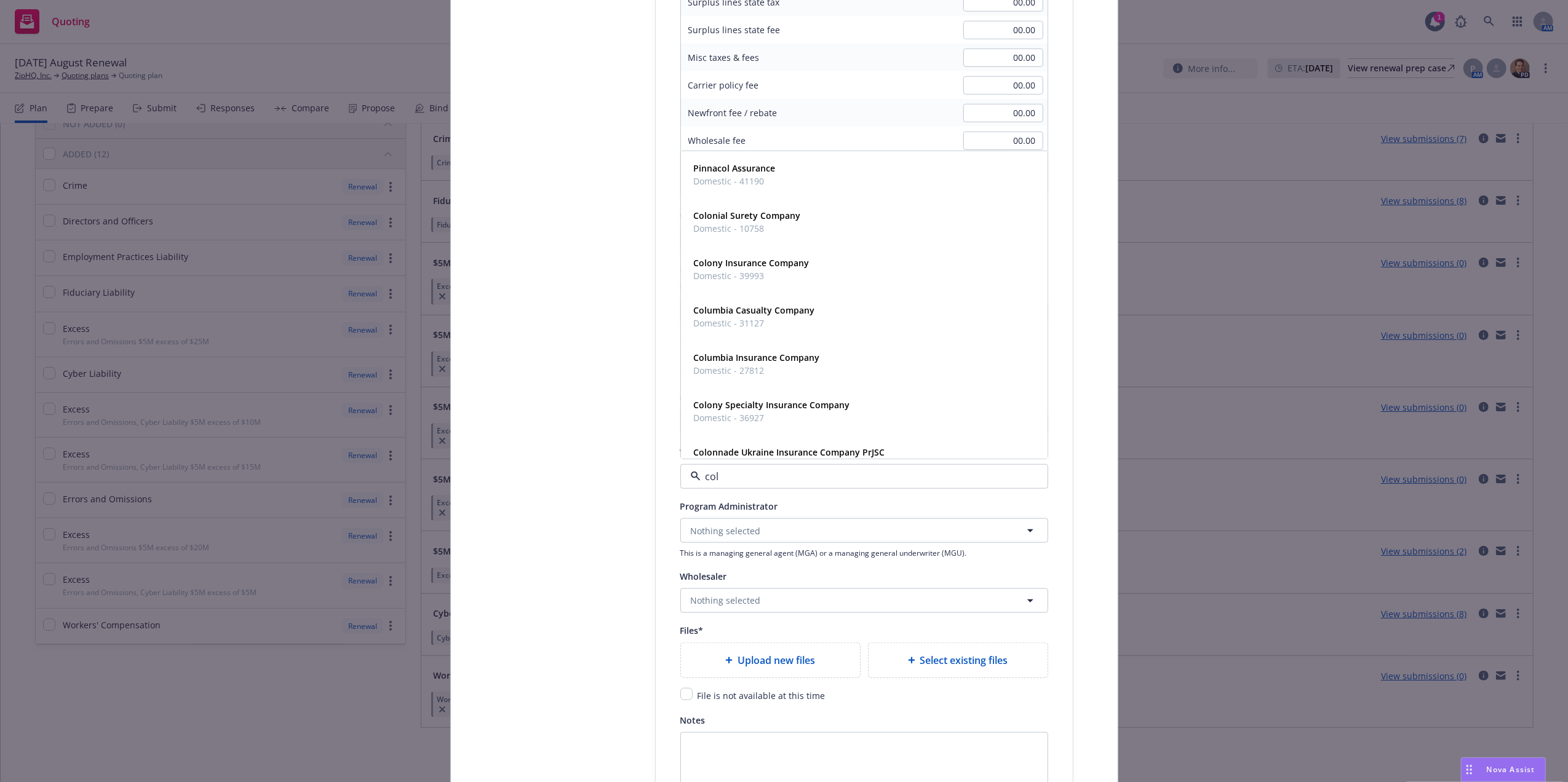
type input "colu"
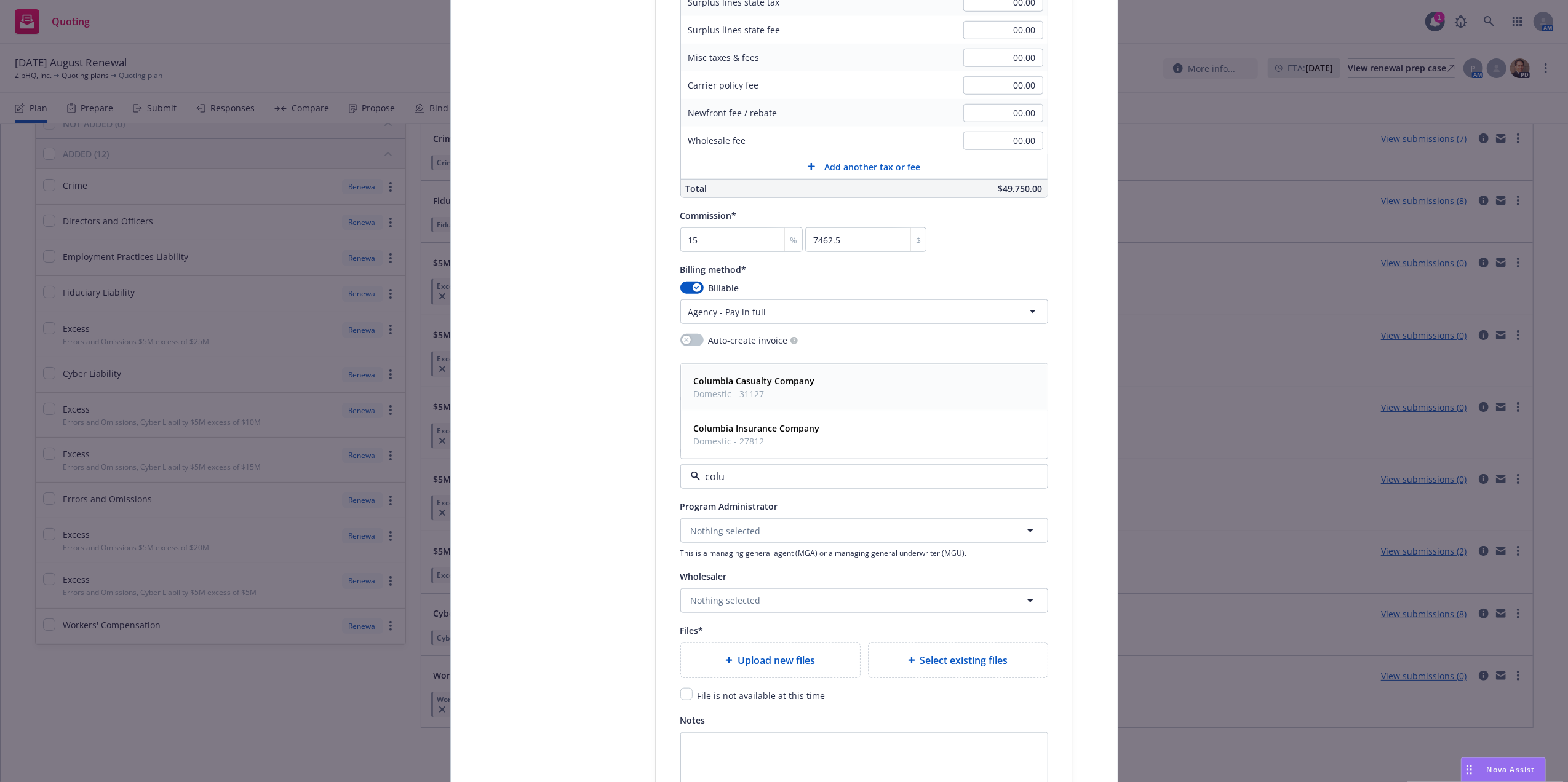
click at [775, 384] on strong "Columbia Casualty Company" at bounding box center [754, 381] width 122 height 12
click at [1007, 379] on div "Auto-send invoice" at bounding box center [864, 372] width 368 height 16
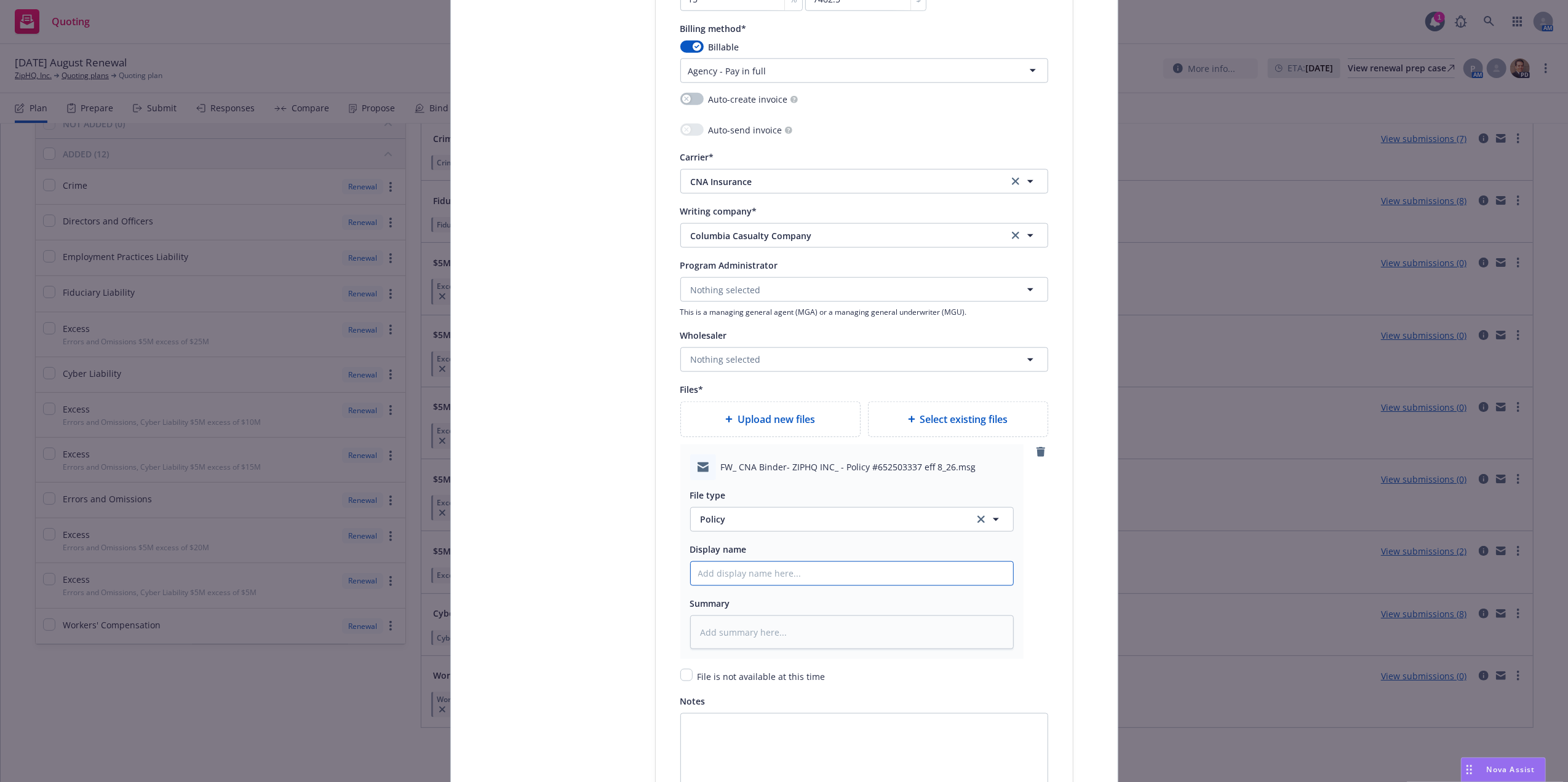
click at [738, 579] on input "Policy display name" at bounding box center [852, 574] width 322 height 24
click at [825, 524] on span "Policy" at bounding box center [830, 519] width 259 height 13
type input "bind"
click at [769, 400] on div "Binder" at bounding box center [852, 387] width 322 height 33
type textarea "x"
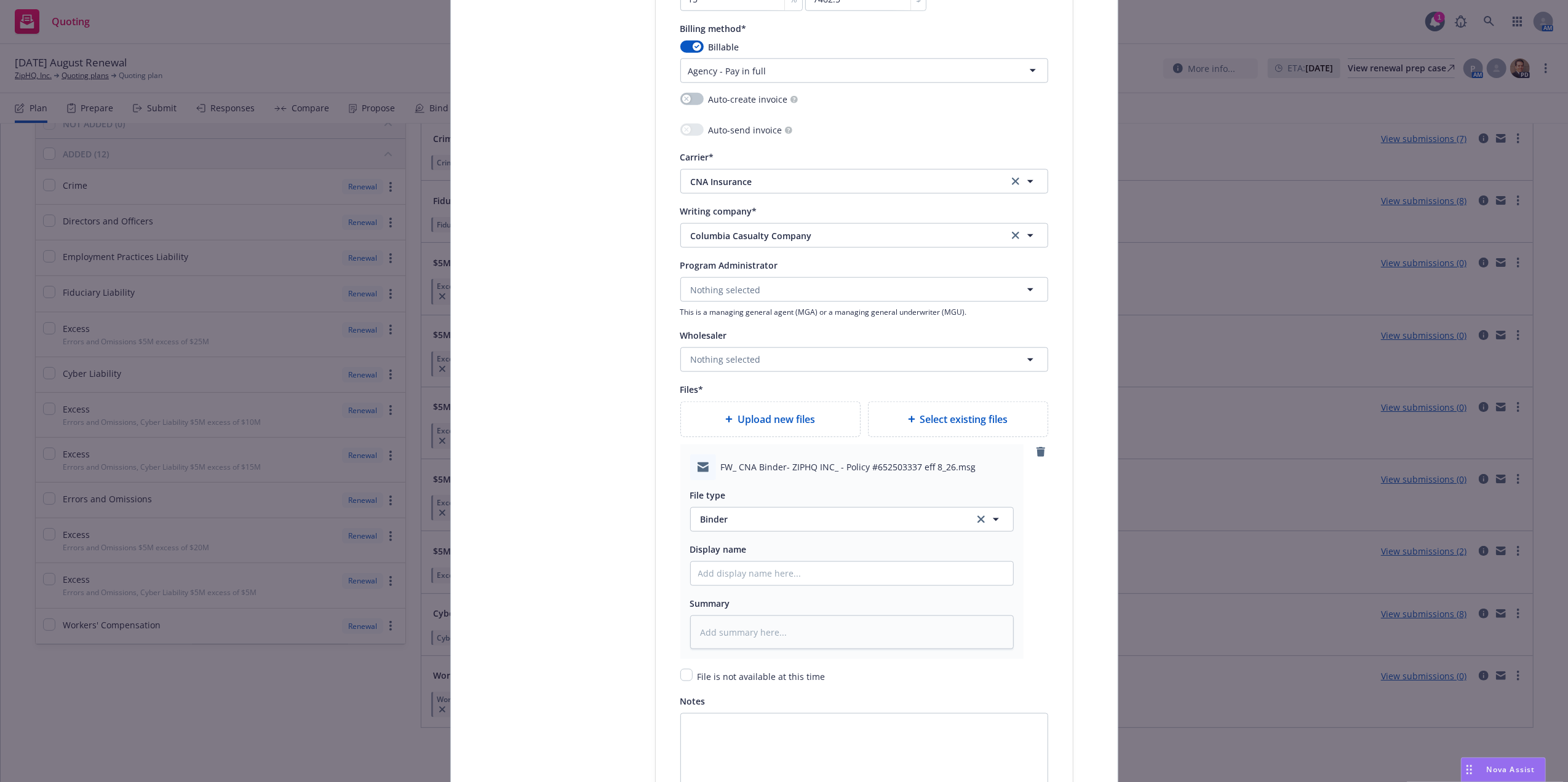
type input "Binder"
click at [830, 512] on button "Binder" at bounding box center [852, 519] width 323 height 24
type input "email"
click at [768, 547] on div "Email" at bounding box center [852, 553] width 307 height 18
click at [832, 580] on input "Policy display name" at bounding box center [852, 574] width 322 height 24
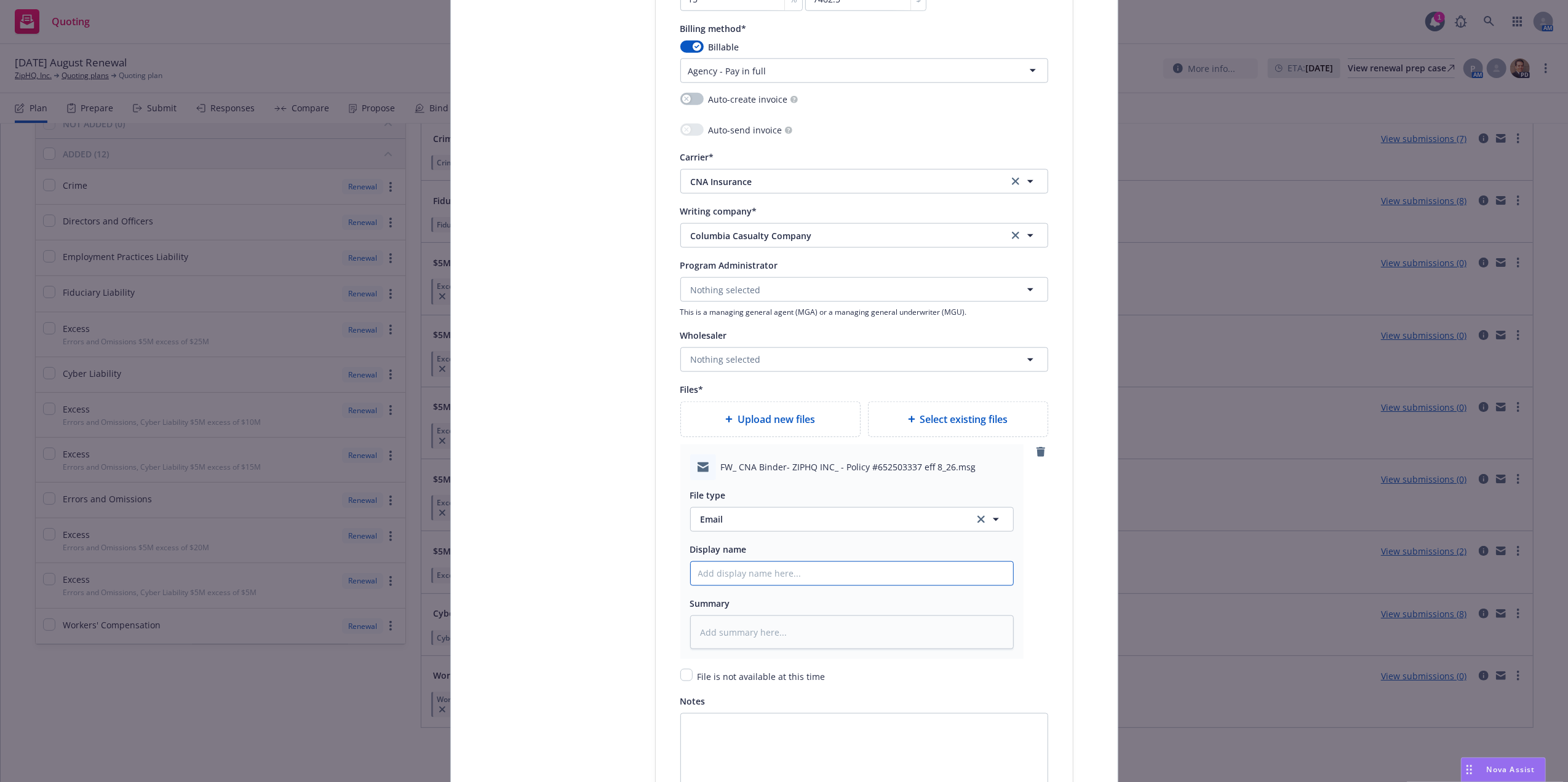
paste input "49,750"
type textarea "x"
type input "49,750"
type textarea "x"
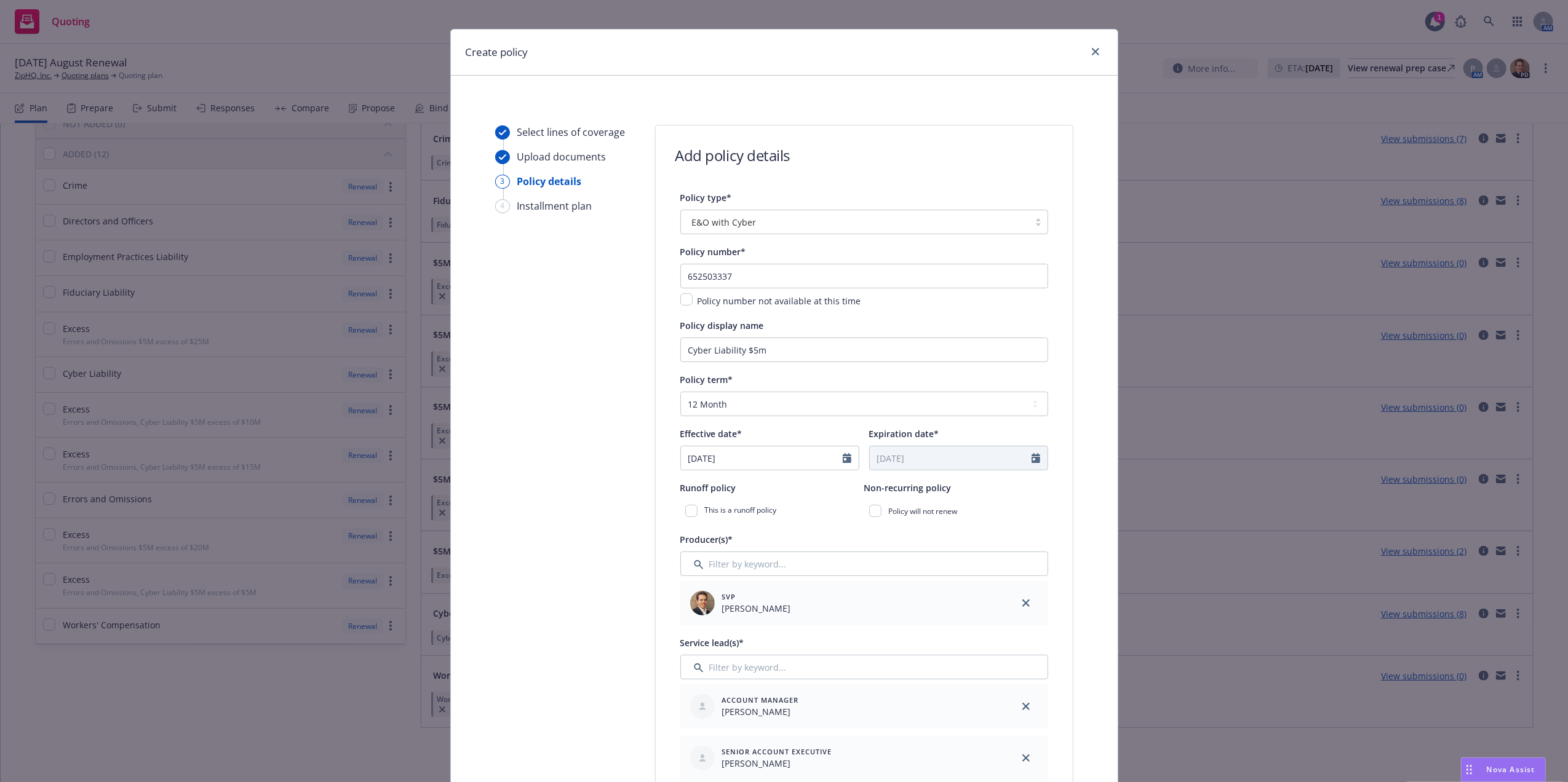
scroll to position [0, 0]
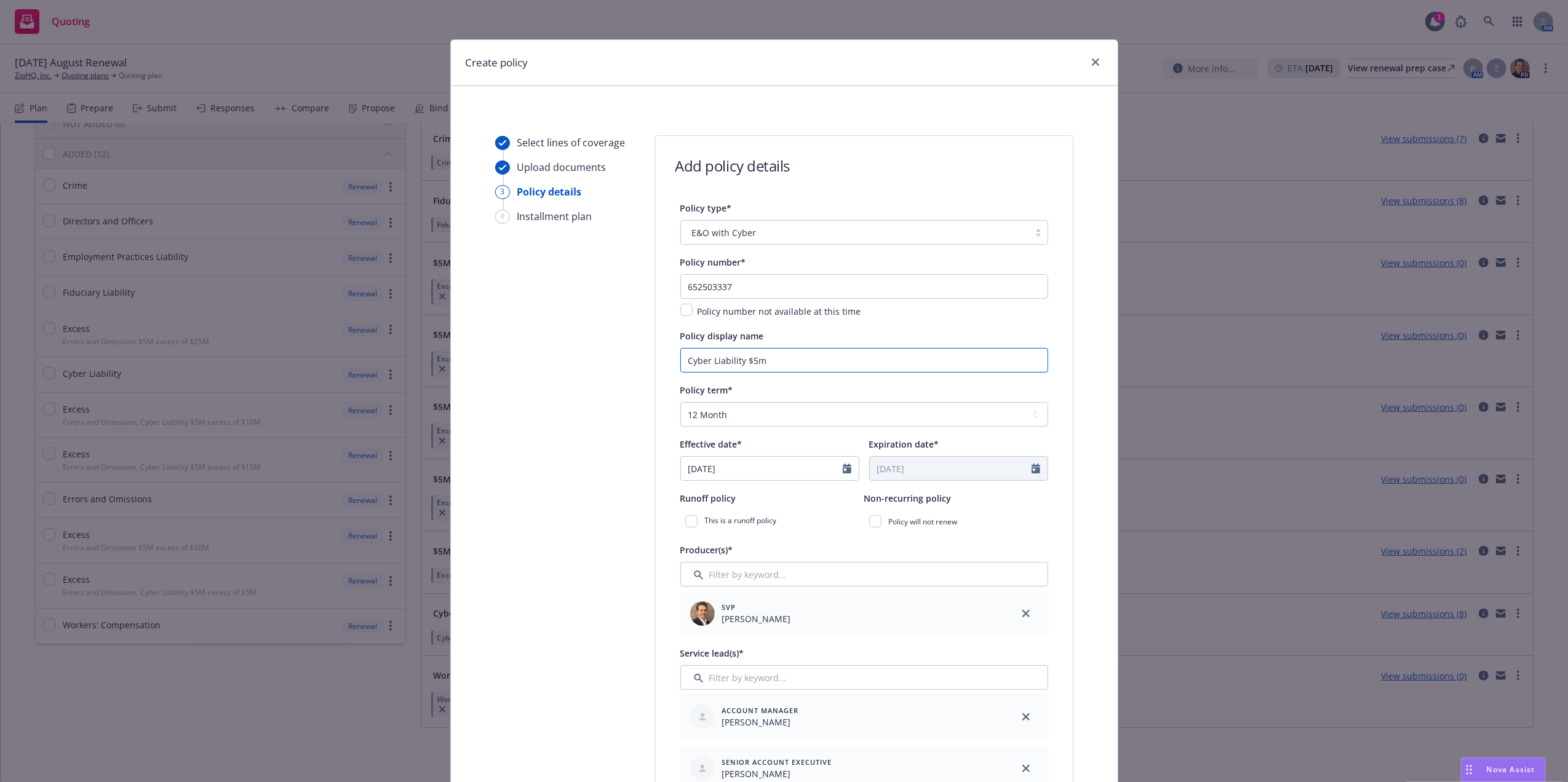
drag, startPoint x: 808, startPoint y: 362, endPoint x: 489, endPoint y: 344, distance: 319.5
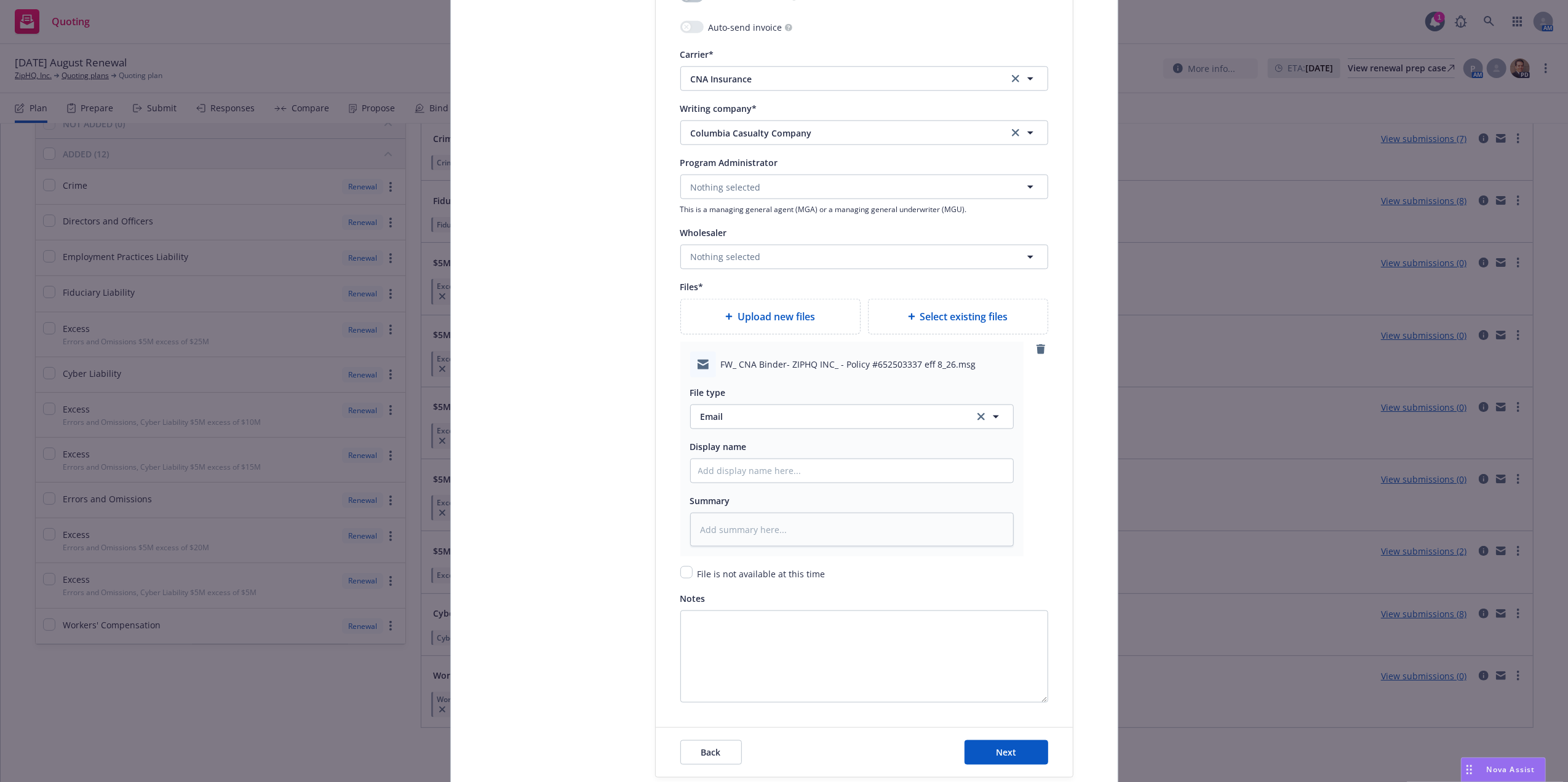
scroll to position [1359, 0]
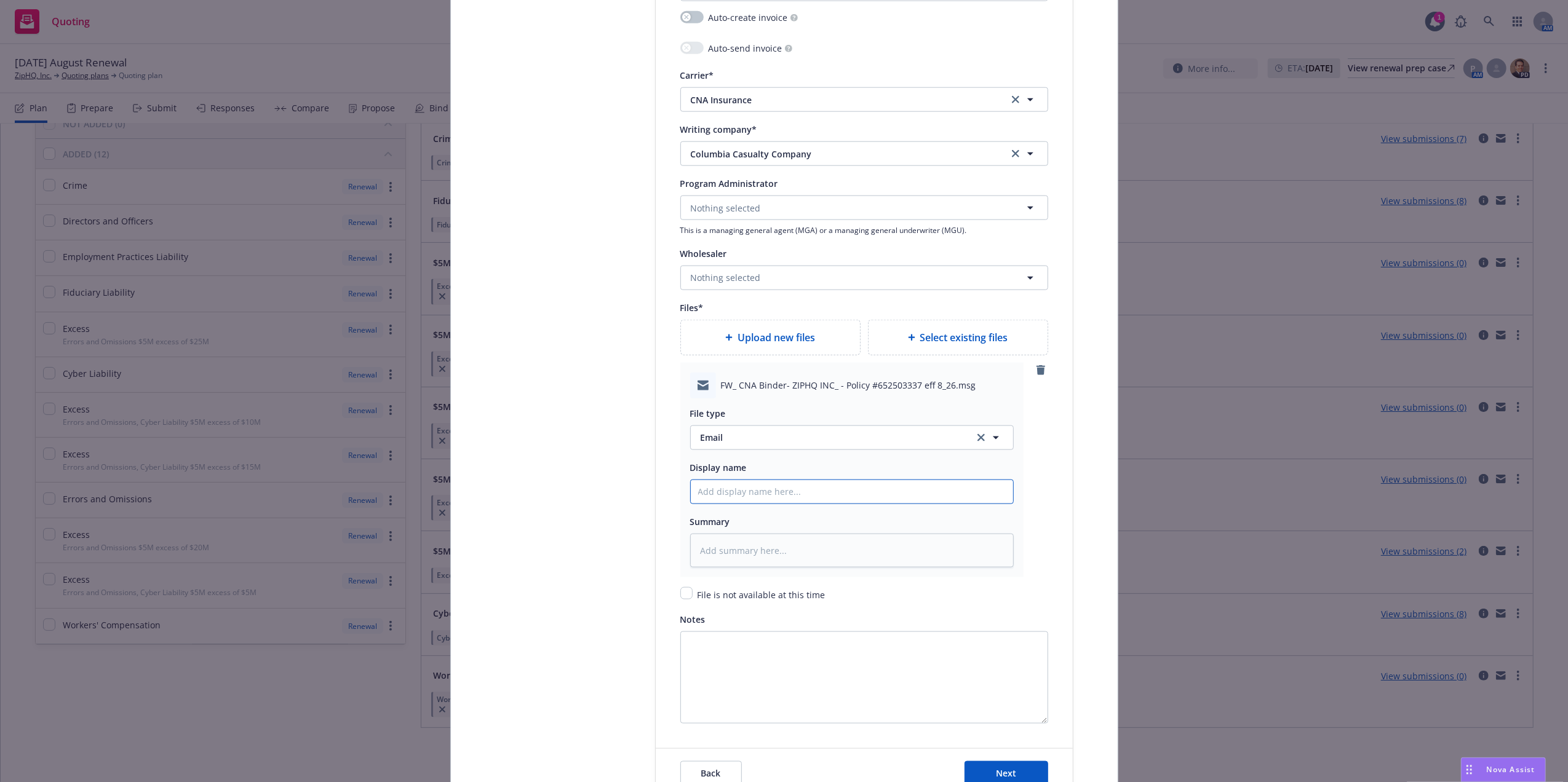
click at [746, 500] on input "Policy display name" at bounding box center [852, 492] width 322 height 24
paste input "Cyber Liability $5m"
type textarea "x"
type input "Cyber Liability $5m"
click at [696, 492] on input "Cyber Liability $5m" at bounding box center [852, 492] width 322 height 24
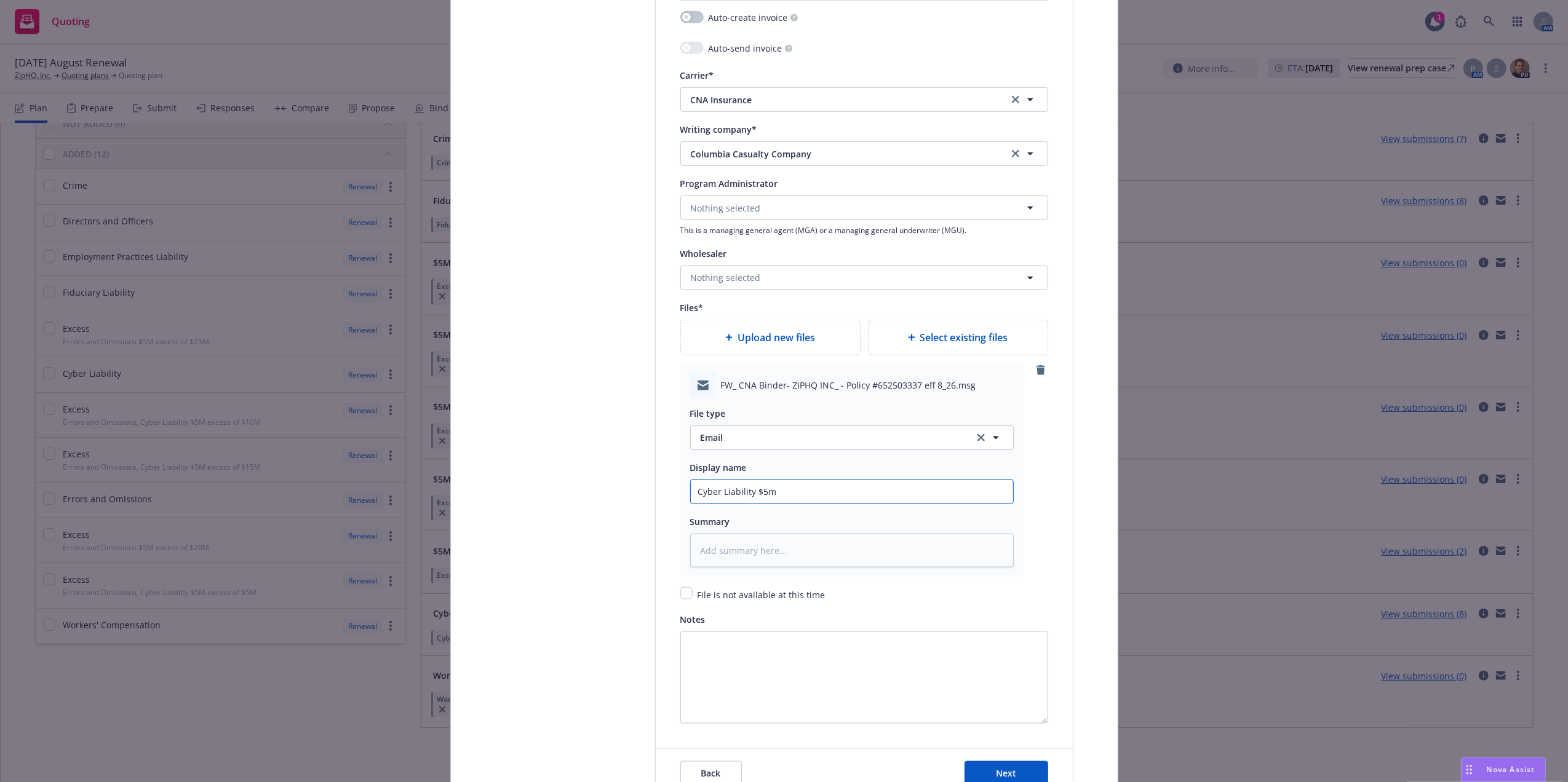
click at [694, 495] on input "Cyber Liability $5m" at bounding box center [852, 492] width 322 height 24
type textarea "x"
type input "2Cyber Liability $5m"
type textarea "x"
type input "25Cyber Liability $5m"
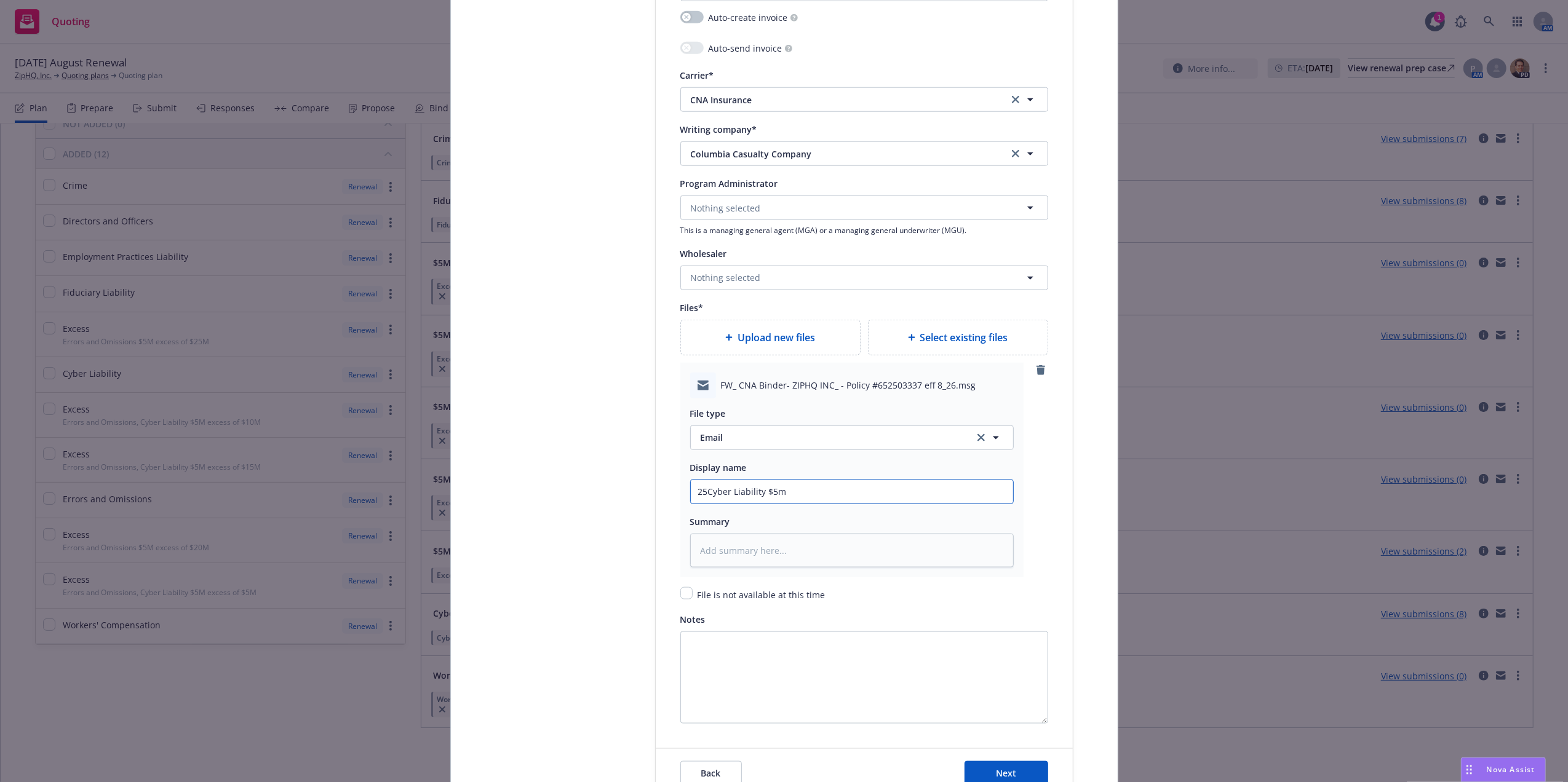
type textarea "x"
type input "25-2Cyber Liability $5m"
type textarea "x"
type input "25-26 Cyber Liability $5m"
click at [828, 488] on input "25-26 Cyber Liability $5m" at bounding box center [852, 492] width 322 height 24
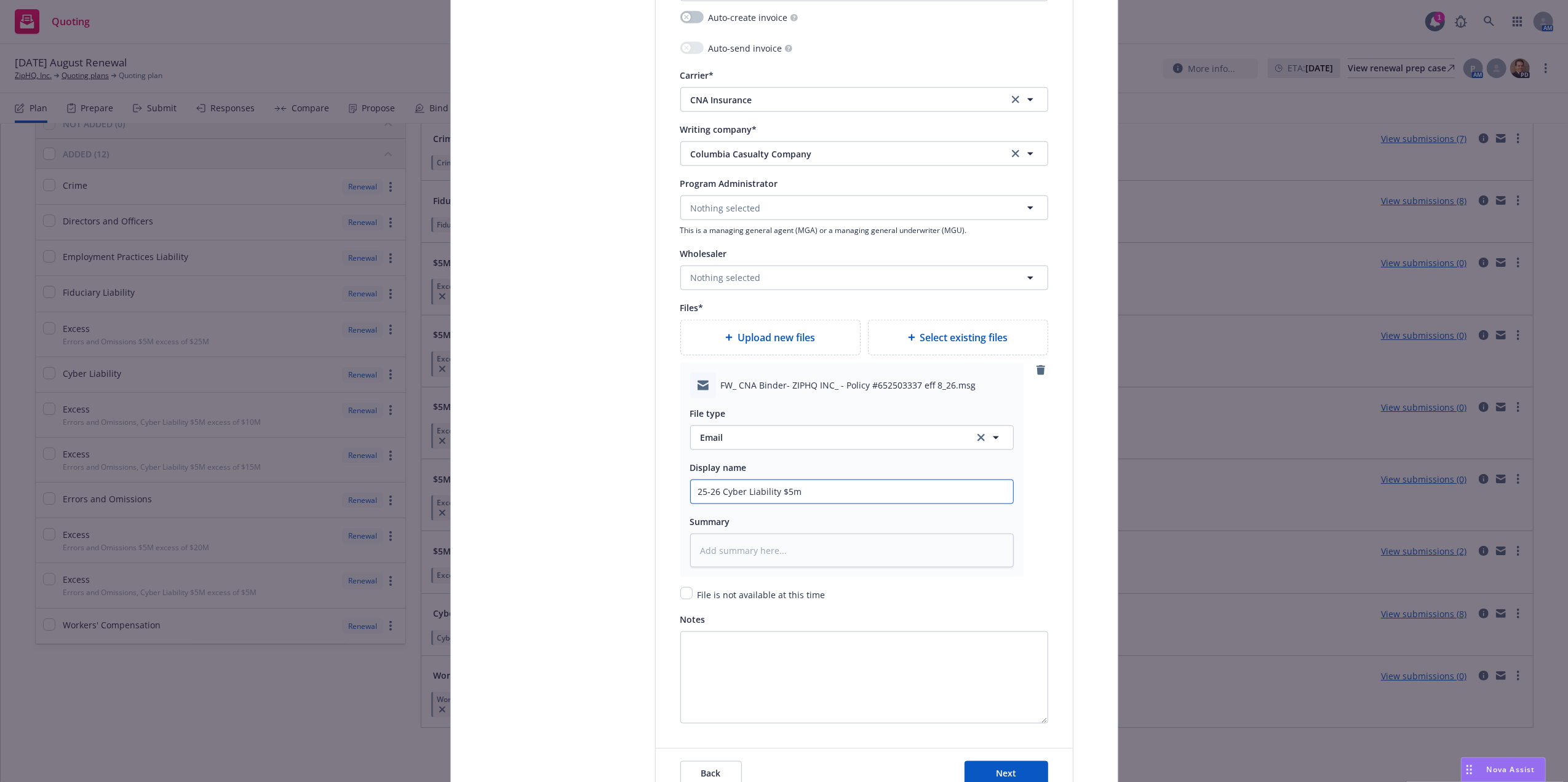
type textarea "x"
type input "25-26 Cyber Liability $5m"
type textarea "x"
type input "25-26 Cyber Liability $5m L"
type textarea "x"
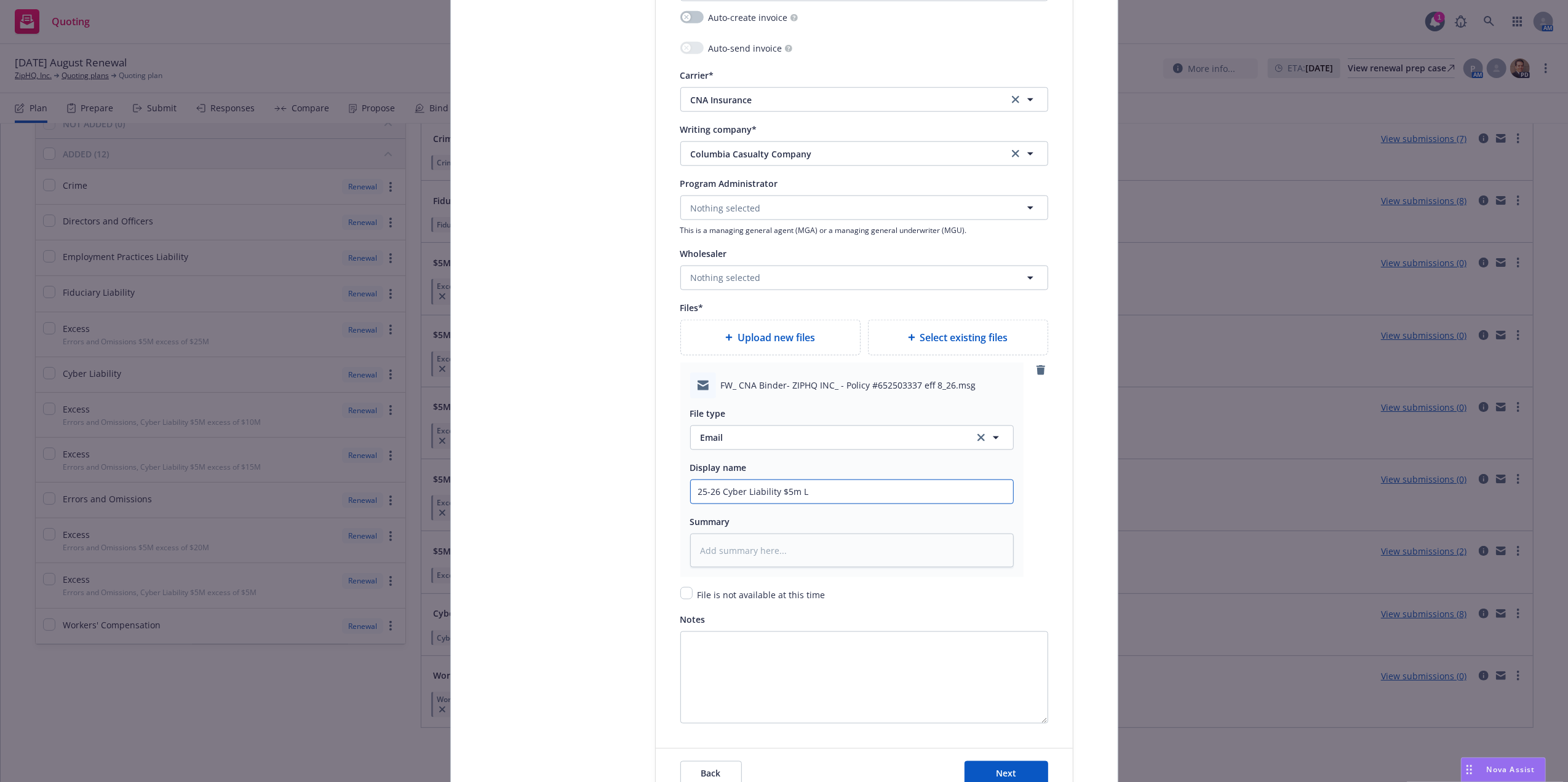
type input "25-26 Cyber Liability $5m Li"
type textarea "x"
type input "25-26 Cyber Liability $5m Lim"
type textarea "x"
type input "25-26 Cyber Liability $5m Li"
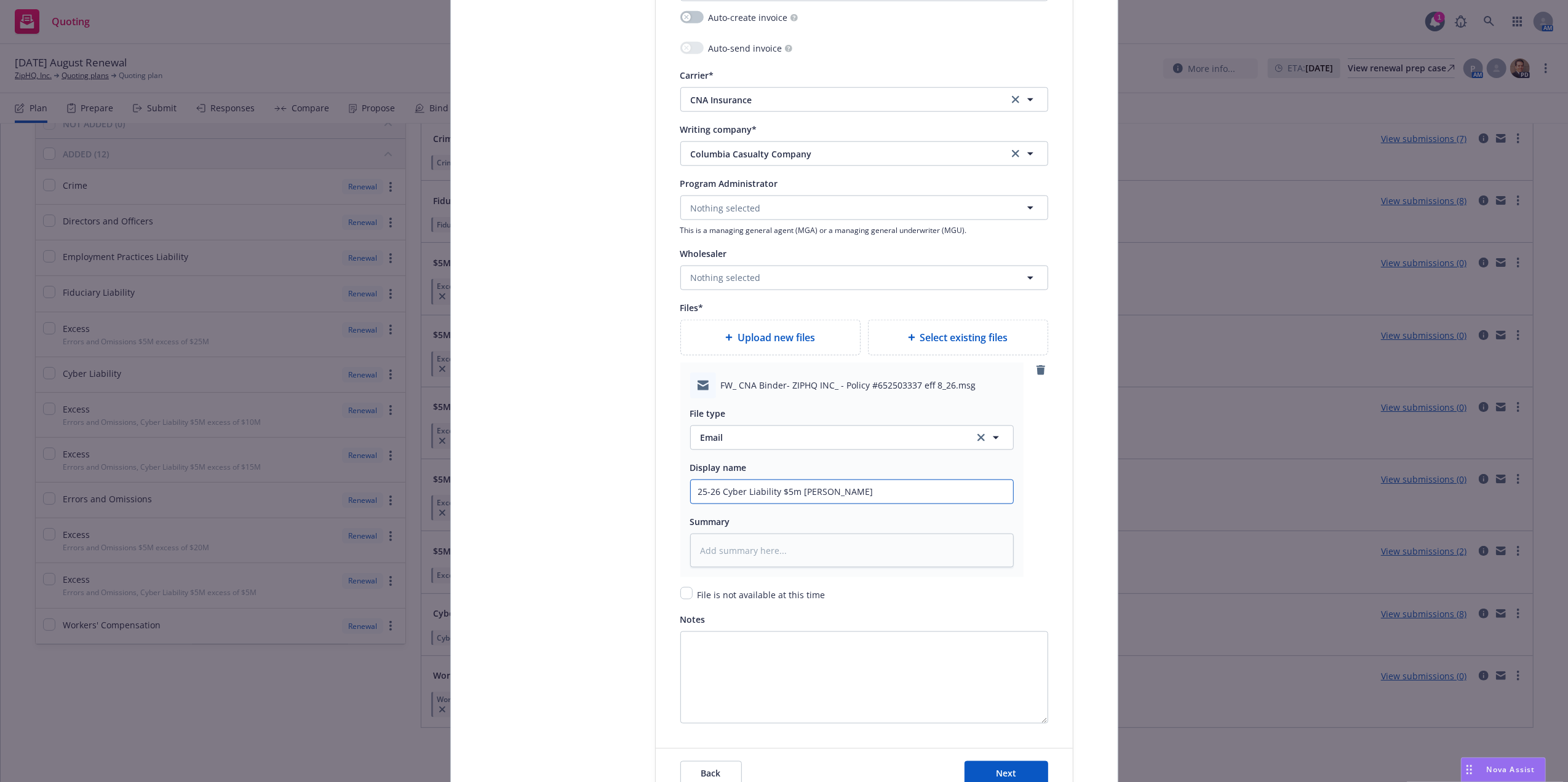
type textarea "x"
type input "25-26 Cyber Liability $5m L"
type textarea "x"
type input "25-26 Cyber Liability $5m"
type textarea "x"
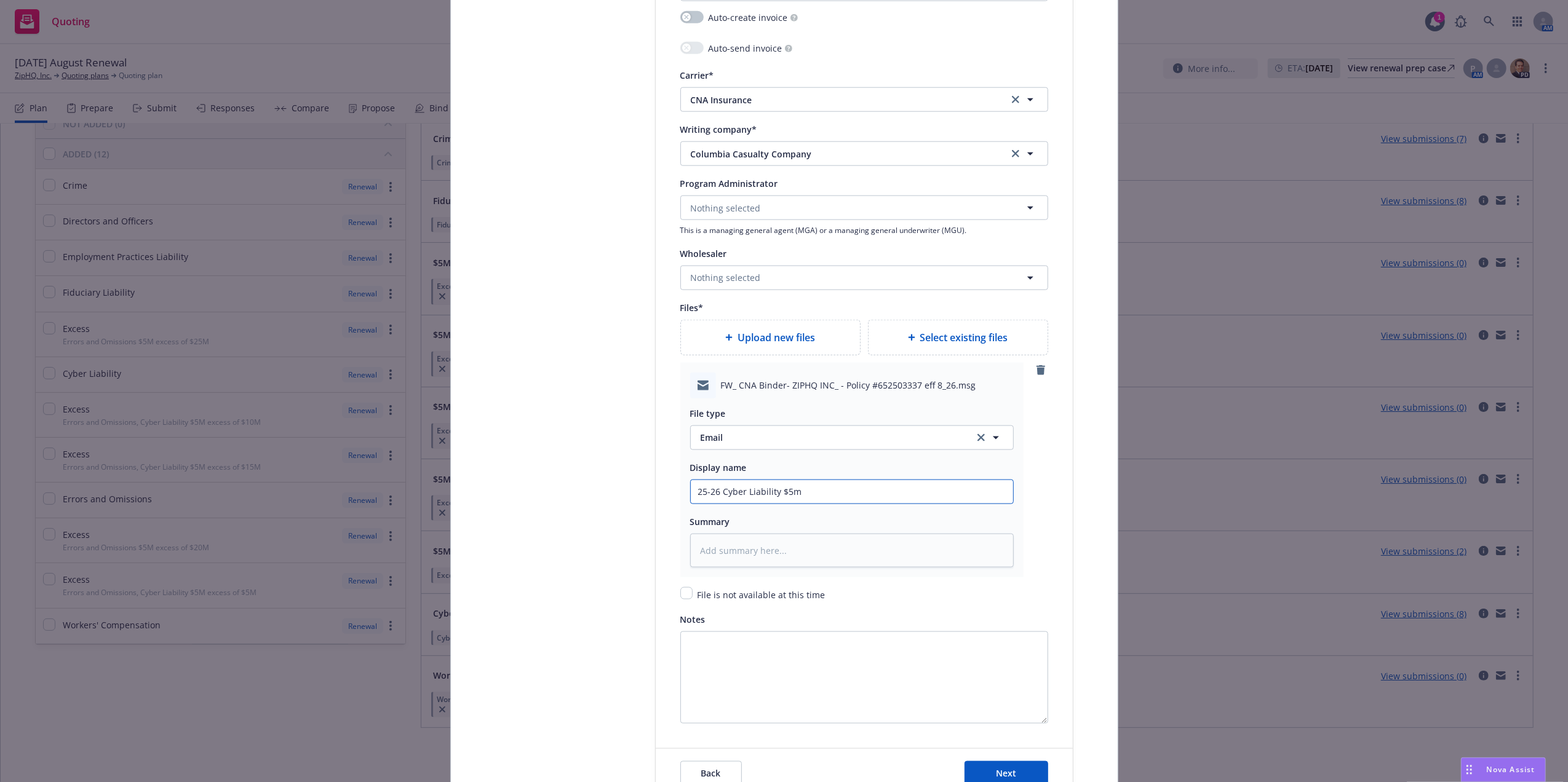
type input "25-26 Cyber Liability $5m L"
type textarea "x"
type input "25-26 Cyber Liability $5m Lim"
type textarea "x"
type input "25-26 Cyber Liability $5m Limi"
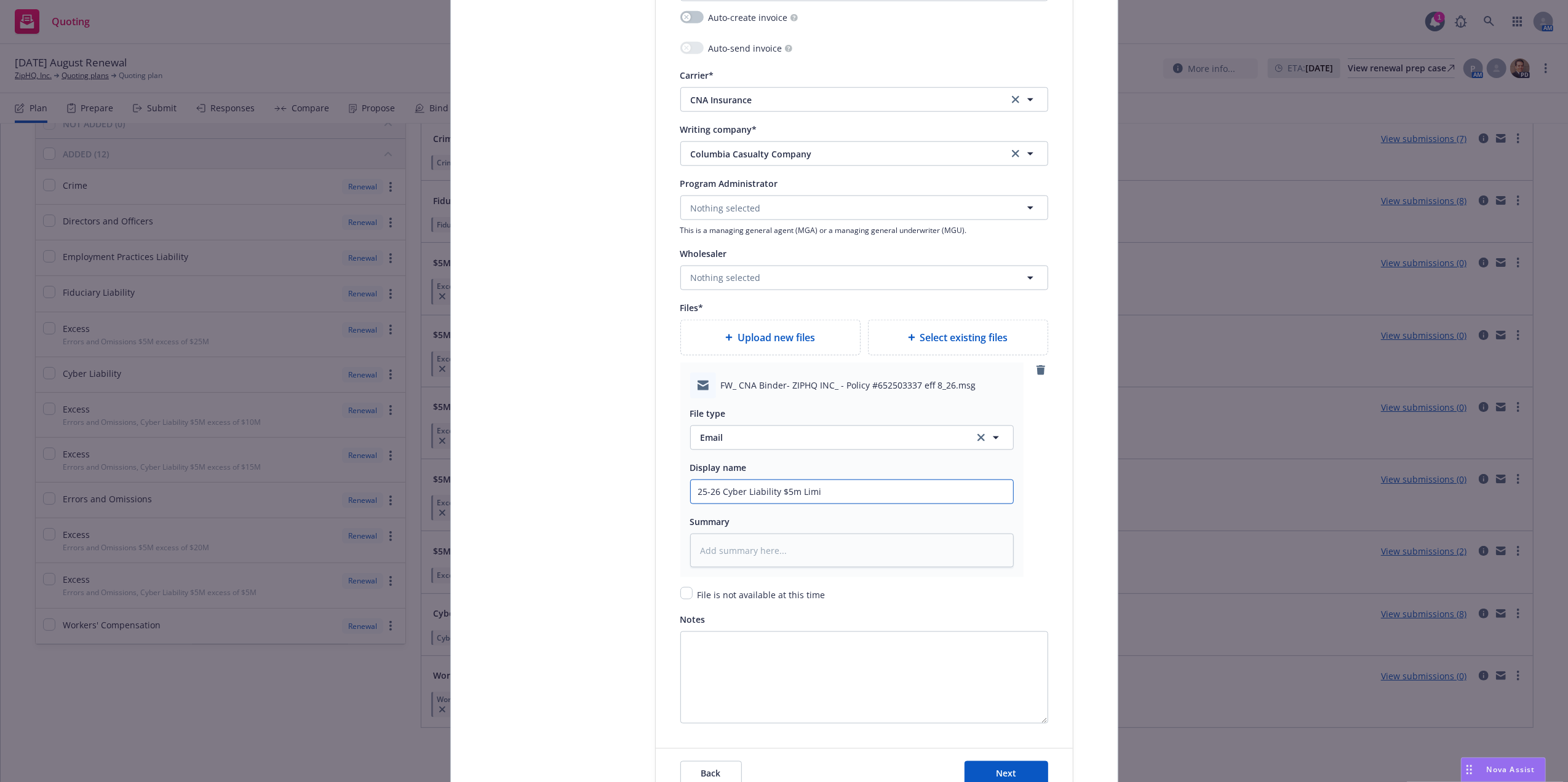
type textarea "x"
type input "25-26 Cyber Liability $5m Limit"
type textarea "x"
type input "25-26 Cyber Liability $5m Limit Em"
type textarea "x"
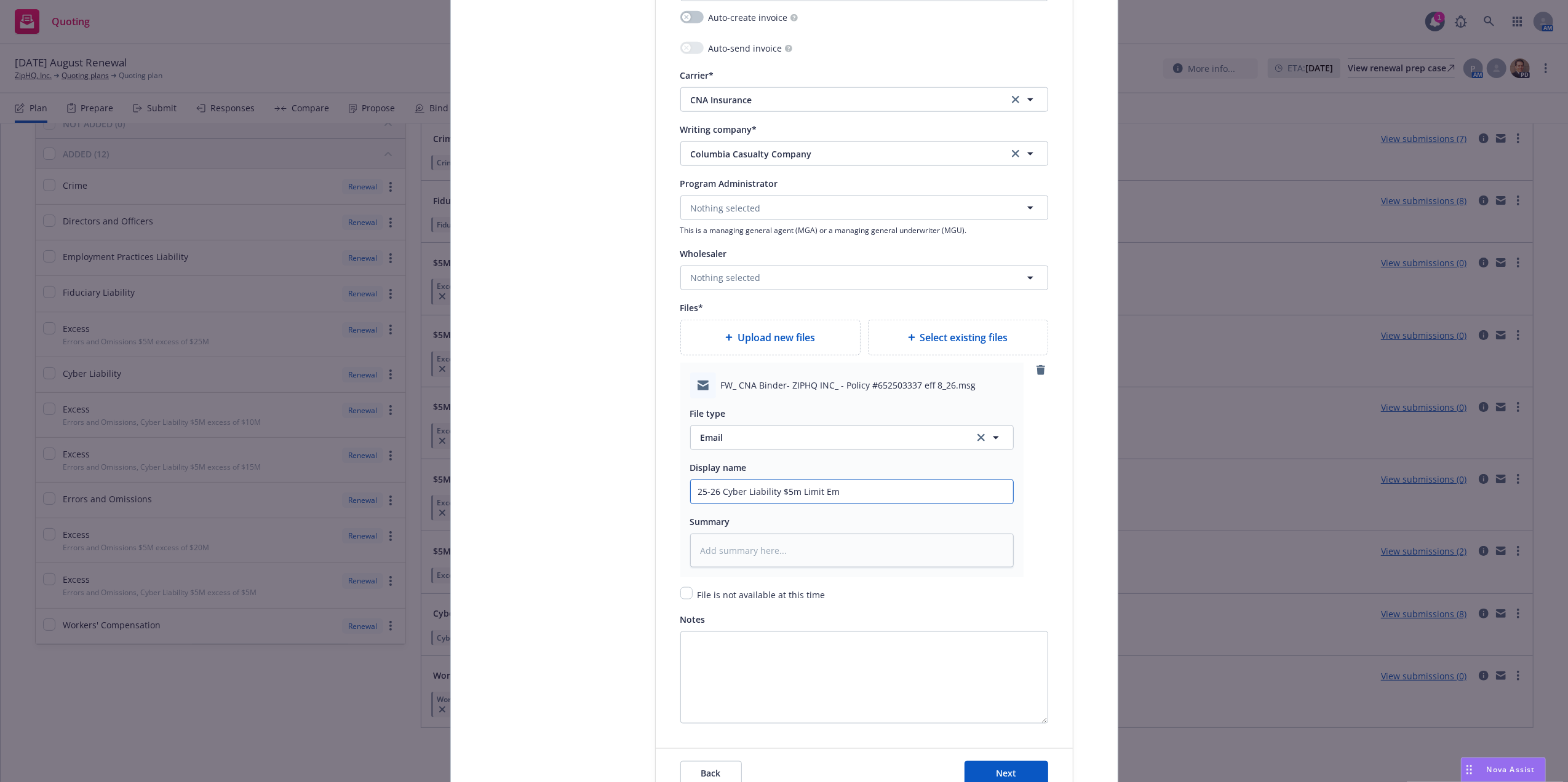
type input "25-26 Cyber Liability $5m Limit Ema"
type textarea "x"
type input "25-26 Cyber Liability $5m Limit Emai"
type textarea "x"
type input "25-26 Cyber Liability $5m Limit Email"
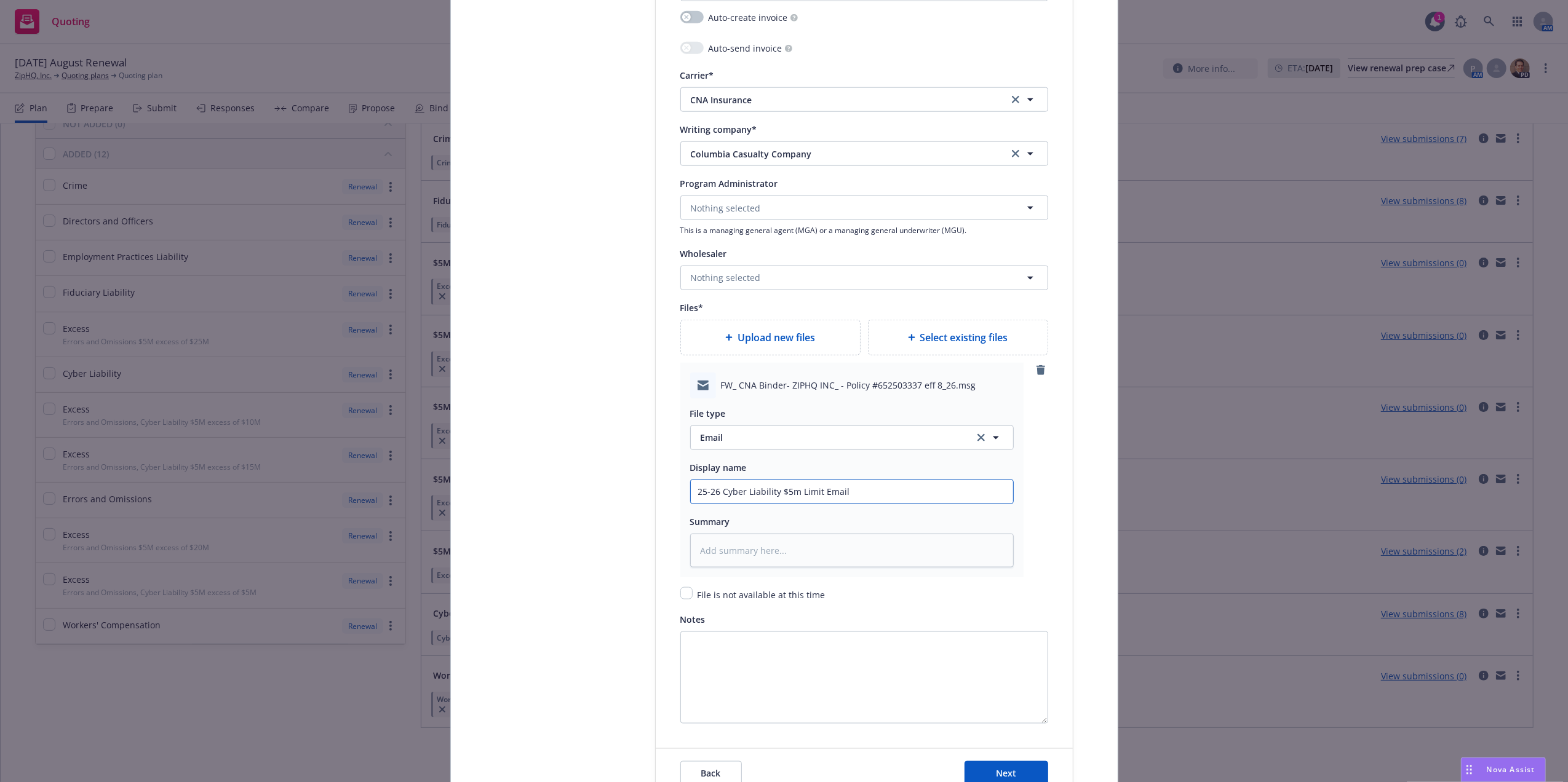
type textarea "x"
type input "25-26 Cyber Liability $5m Limit Email"
type textarea "x"
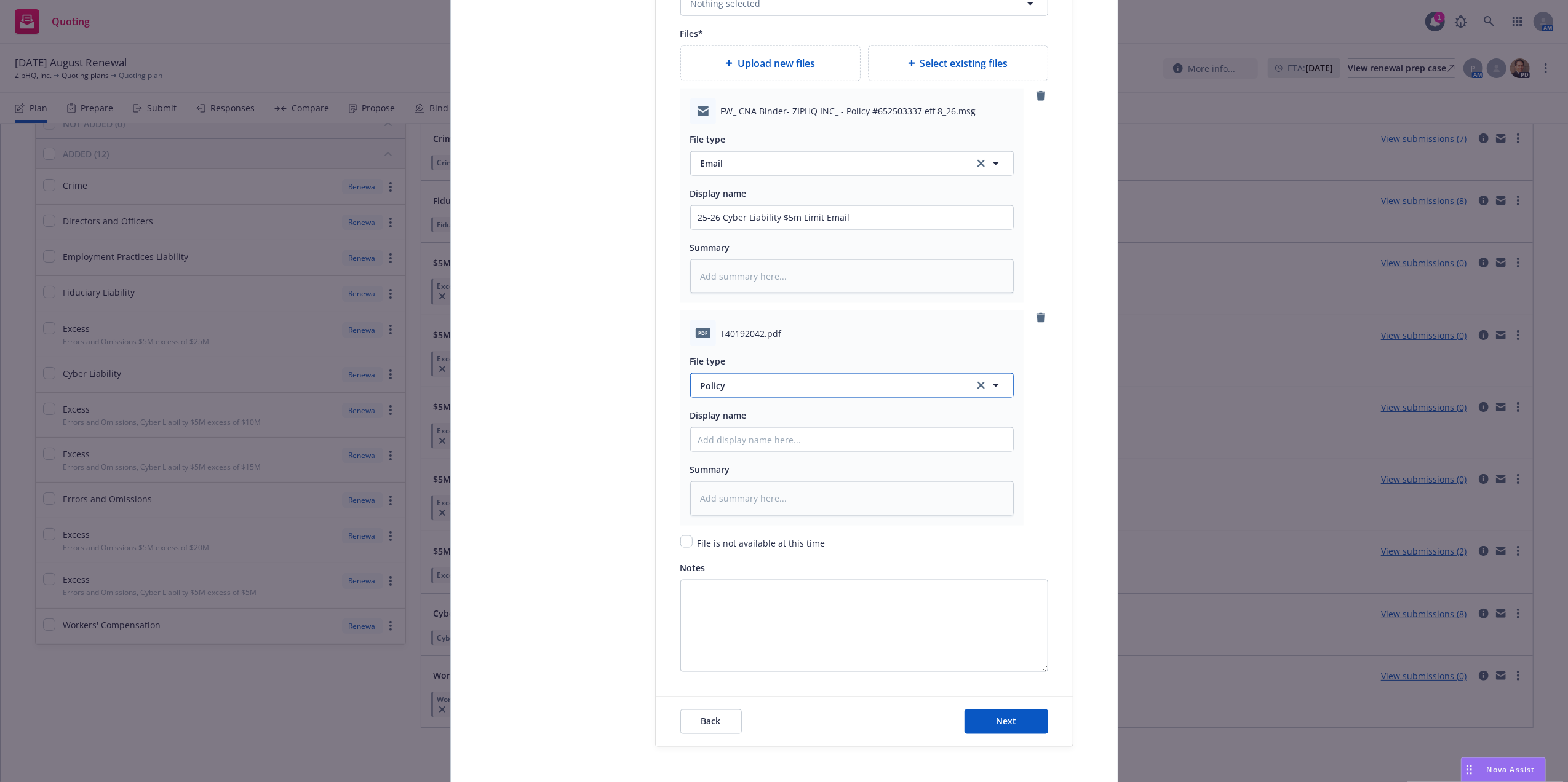
click at [727, 391] on span "Policy" at bounding box center [830, 386] width 259 height 13
type input "Bind"
click at [732, 436] on div "Binder" at bounding box center [852, 419] width 322 height 33
click at [732, 435] on div "Binder Bind Order Bind confirmation Binder not-published" at bounding box center [852, 465] width 322 height 131
click at [737, 229] on input "Policy display name" at bounding box center [852, 218] width 322 height 24
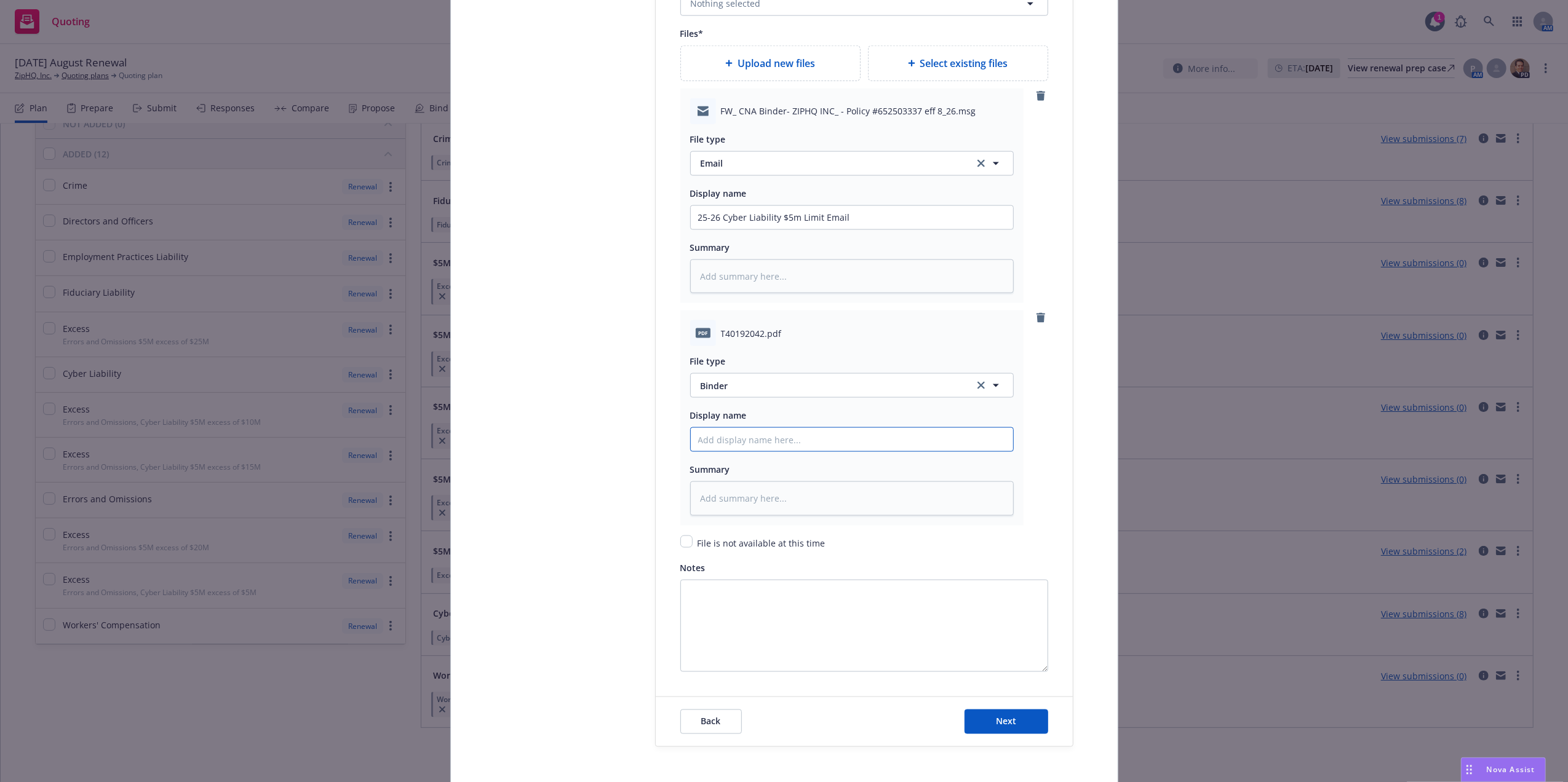
paste input "Cyber Liability $5m"
type textarea "x"
type input "Cyber Liability $5m"
drag, startPoint x: 815, startPoint y: 223, endPoint x: 487, endPoint y: 223, distance: 328.0
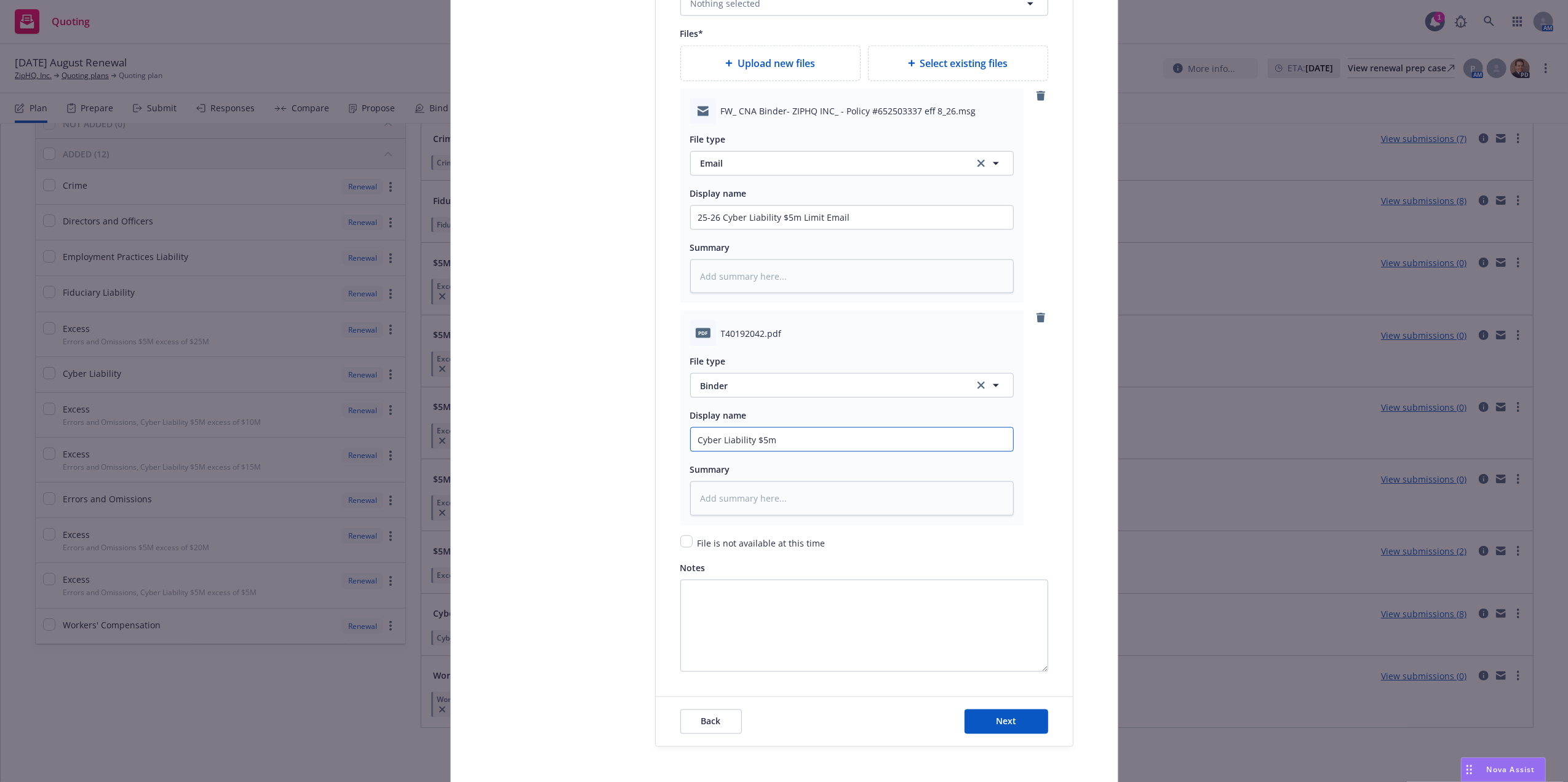
drag, startPoint x: 852, startPoint y: 437, endPoint x: 525, endPoint y: 434, distance: 327.0
paste input "25-26 Cyber Liability $5m Limit"
type textarea "x"
type input "25-26 Cyber Liability $5m Limit"
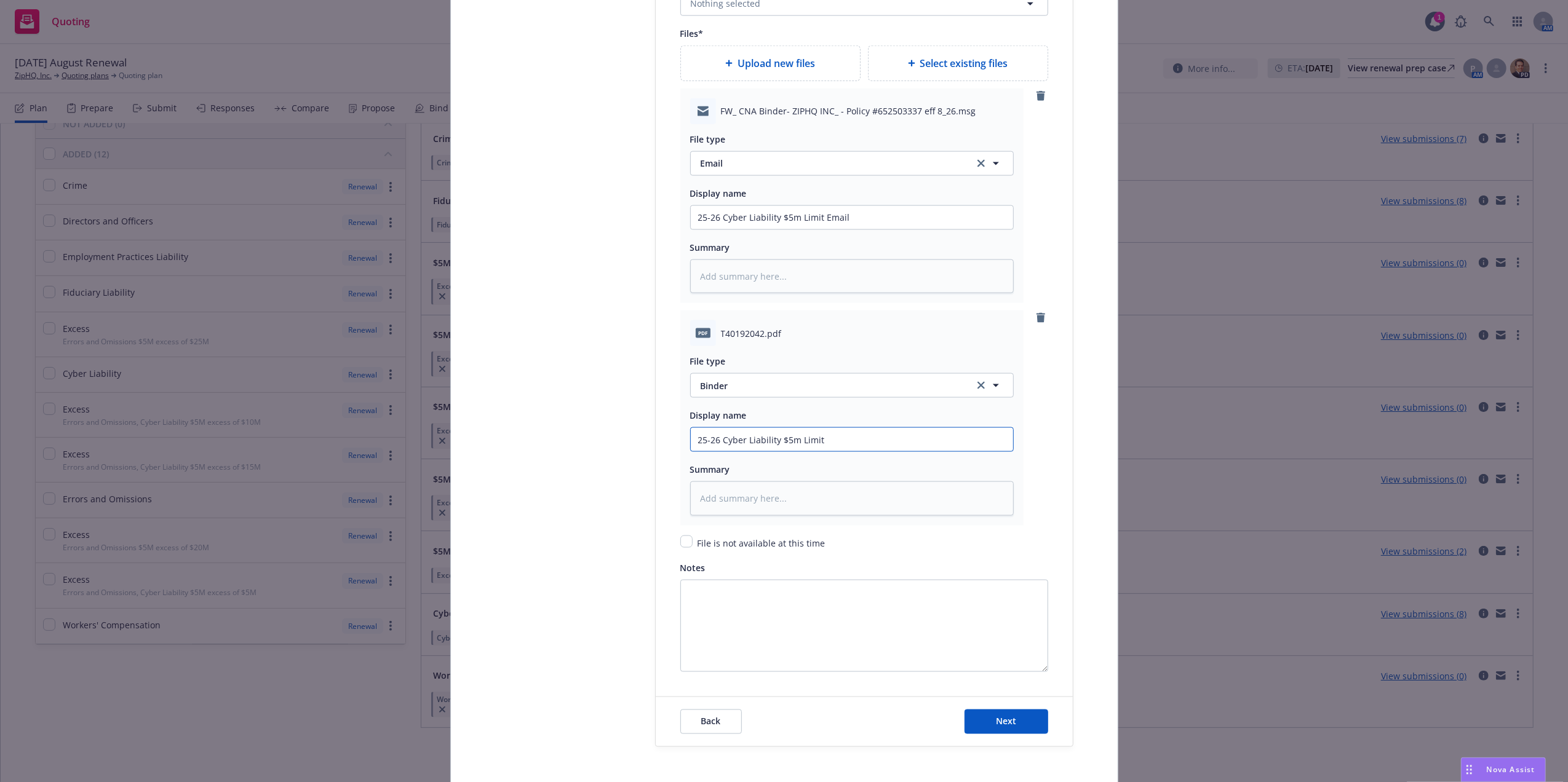
type textarea "x"
type input "25-26 Cyber Liability $5m Limit"
type textarea "x"
type input "25-26 Cyber Liability $5m Limit P"
type textarea "x"
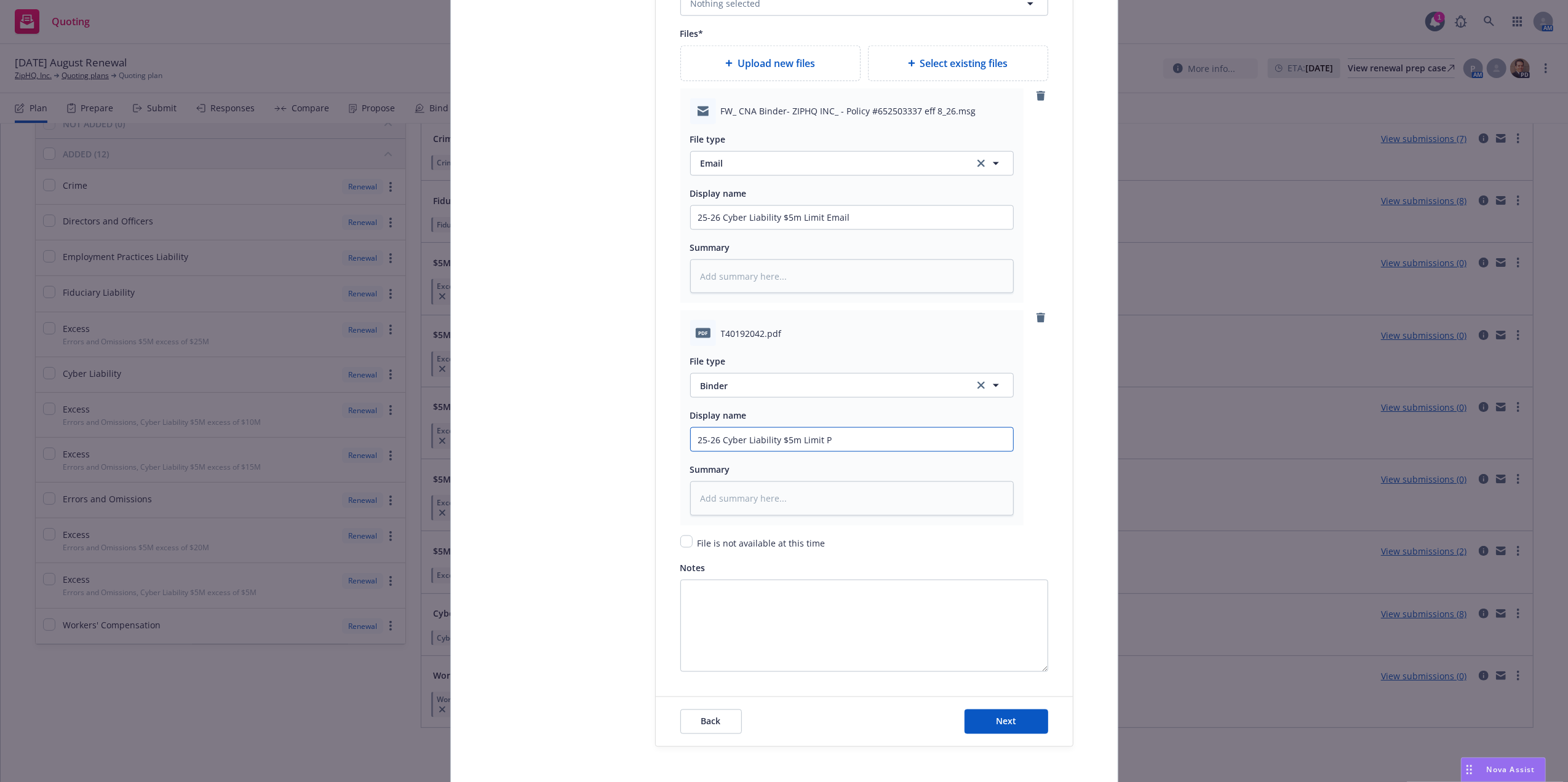
type input "25-26 Cyber Liability $5m Limit Po"
type textarea "x"
type input "25-26 Cyber Liability $5m Limit Pol"
type textarea "x"
type input "25-26 Cyber Liability $5m Limit Polic"
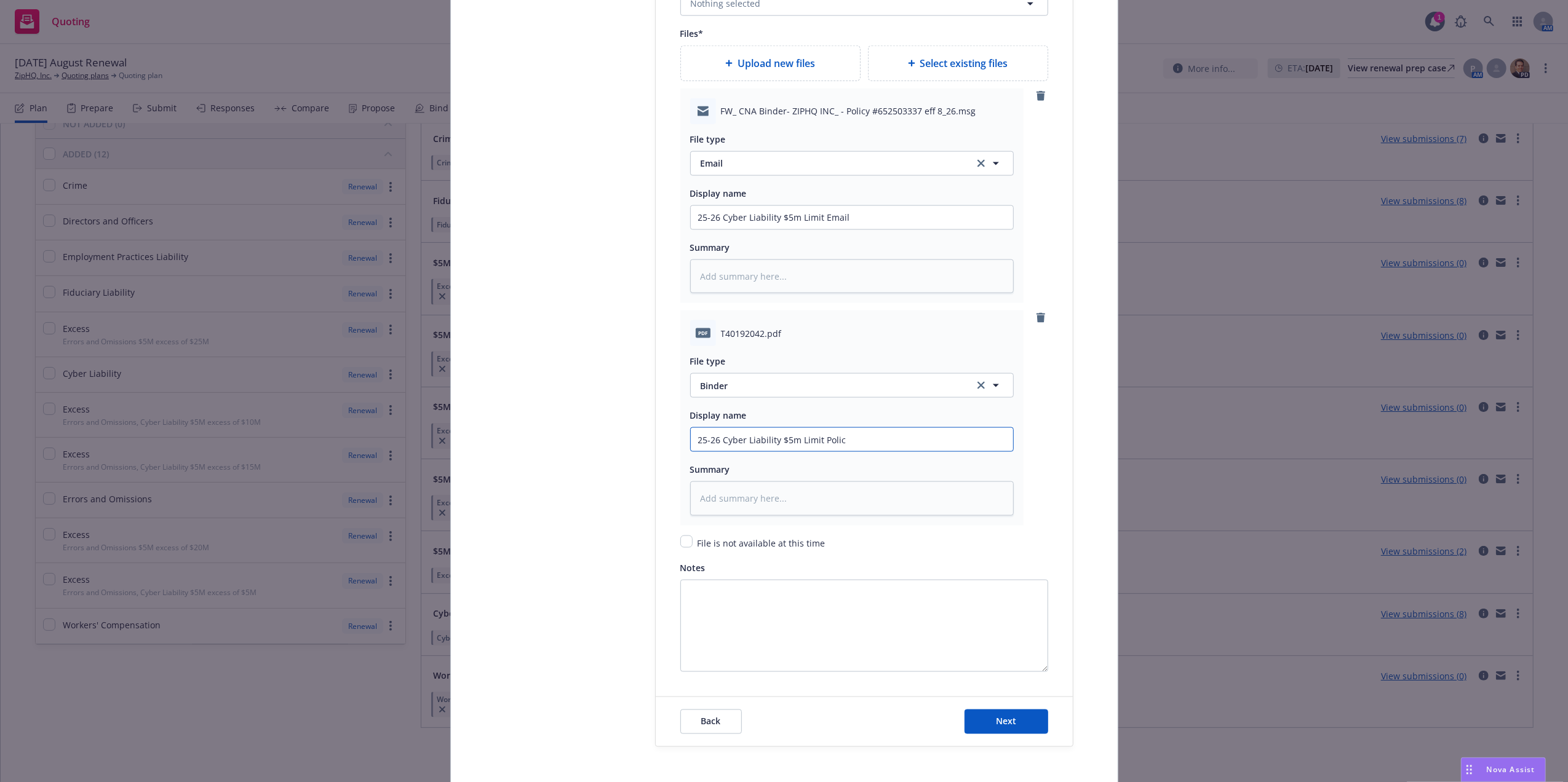
type textarea "x"
type input "25-26 Cyber Liability $5m Limit Policy"
type textarea "x"
type input "25-26 Cyber Liability $5m Limit Policy"
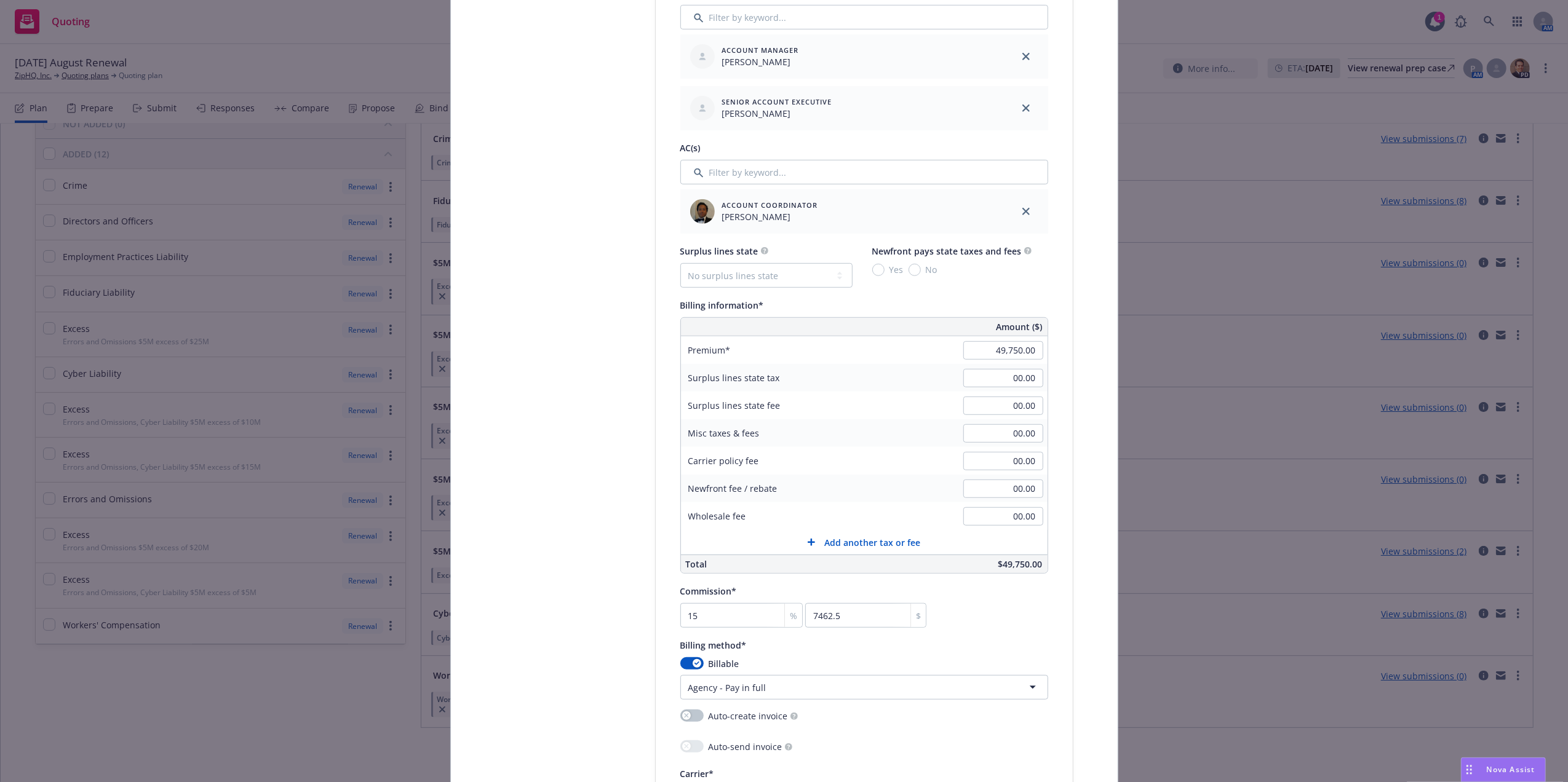
scroll to position [658, 0]
click at [769, 277] on select "No surplus lines state Alaska Alabama Arkansas Arizona California Colorado Conn…" at bounding box center [766, 278] width 172 height 24
select select "CA"
click at [680, 266] on select "No surplus lines state Alaska Alabama Arkansas Arizona California Colorado Conn…" at bounding box center [766, 278] width 172 height 24
type input "1,492.50"
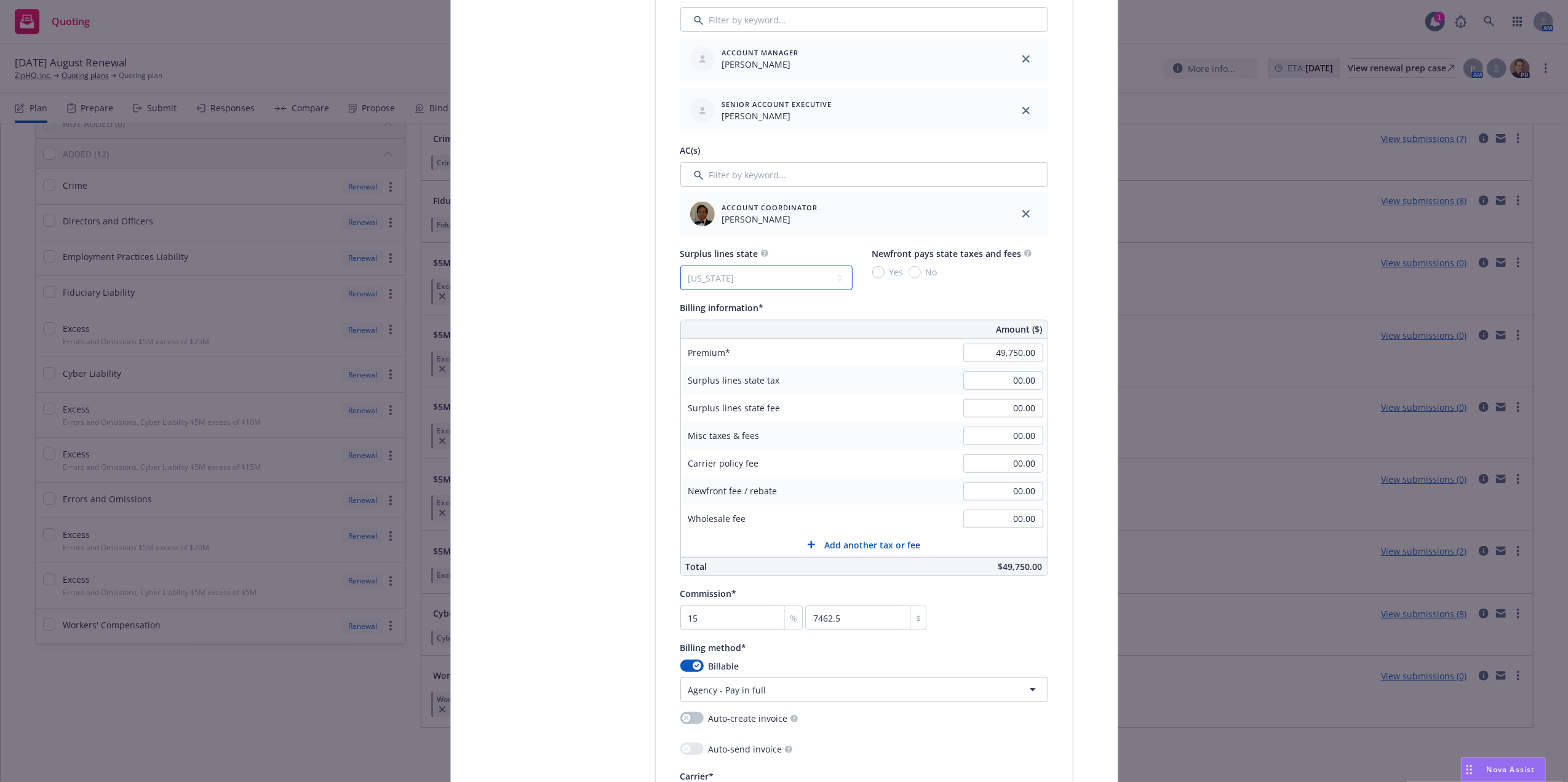
type input "89.55"
click at [1062, 268] on div "Policy type* E&O with Cyber Policy number* 652503337 Policy number not availabl…" at bounding box center [864, 595] width 417 height 2104
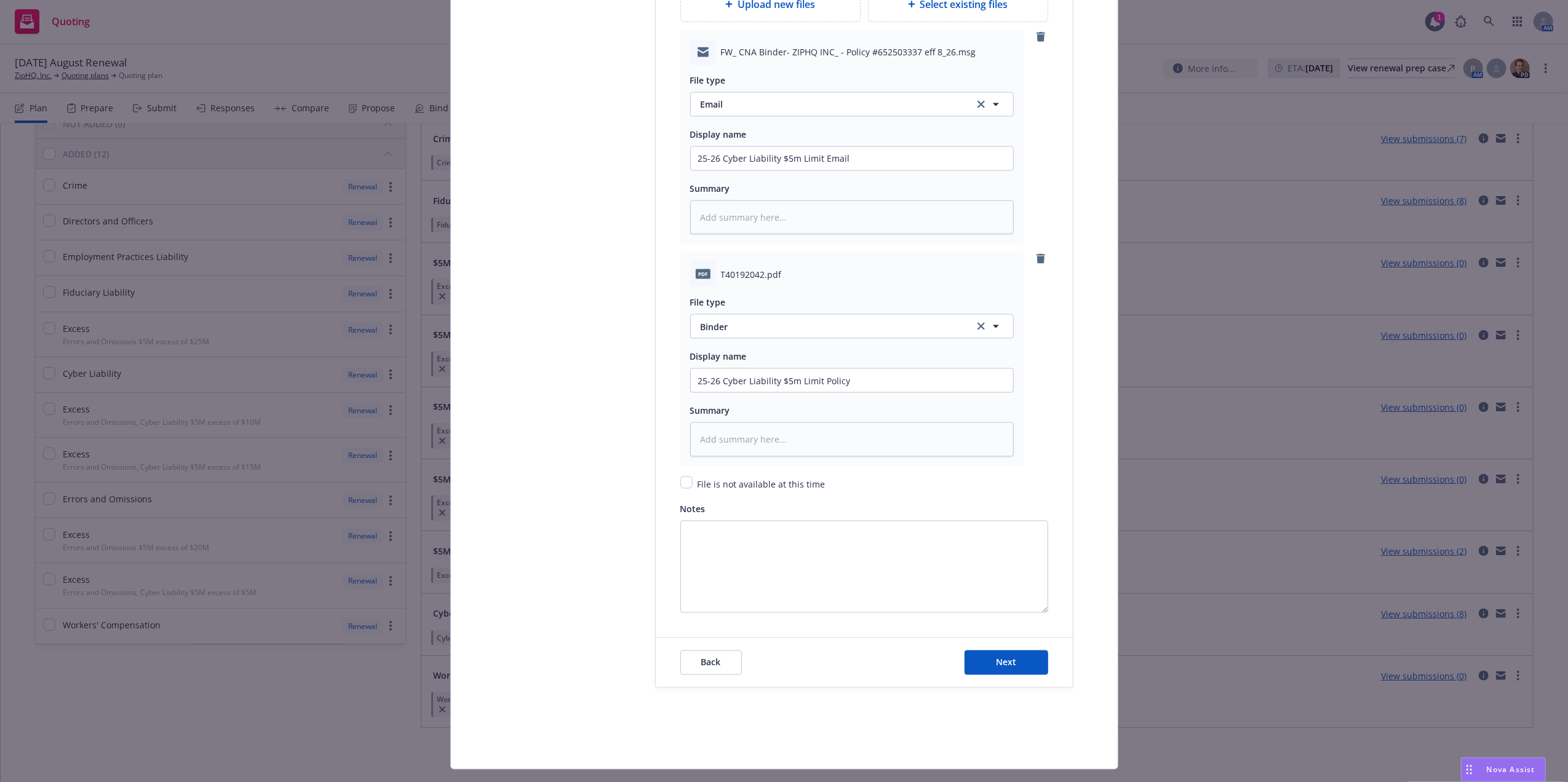
scroll to position [1723, 0]
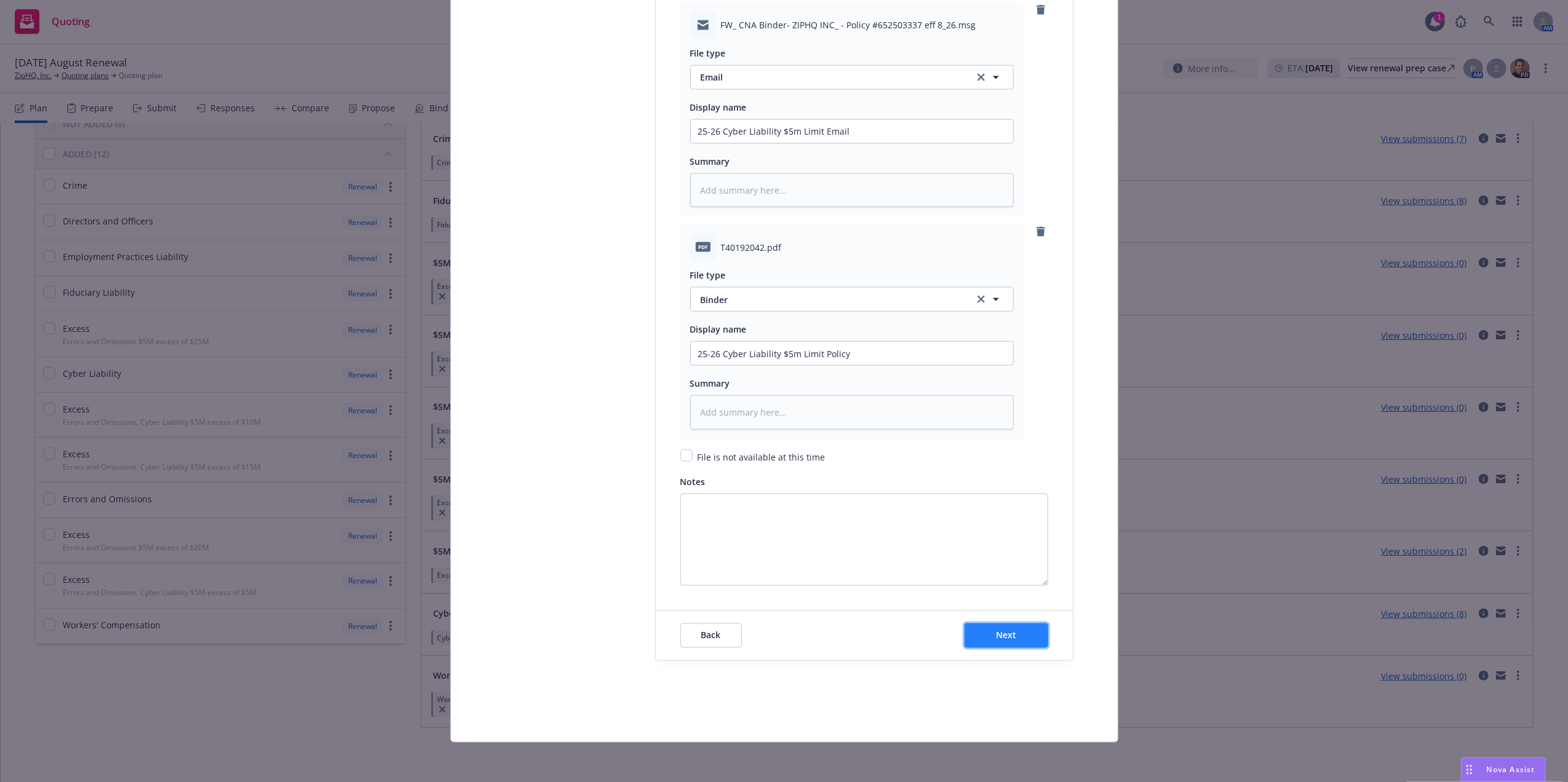
click at [990, 642] on button "Next" at bounding box center [1006, 635] width 84 height 24
type textarea "x"
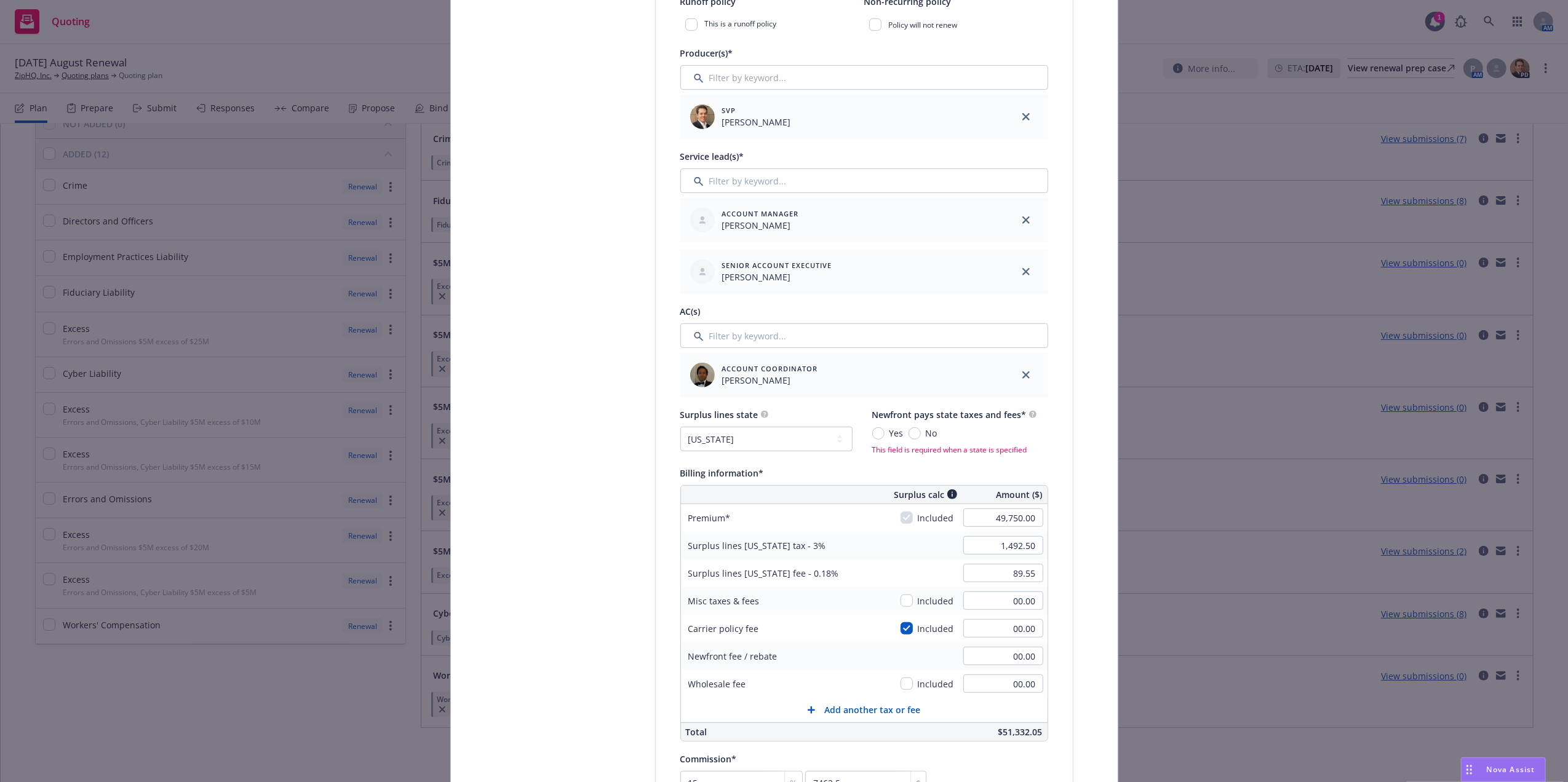
scroll to position [491, 0]
click at [909, 440] on input "No" at bounding box center [915, 440] width 13 height 13
radio input "true"
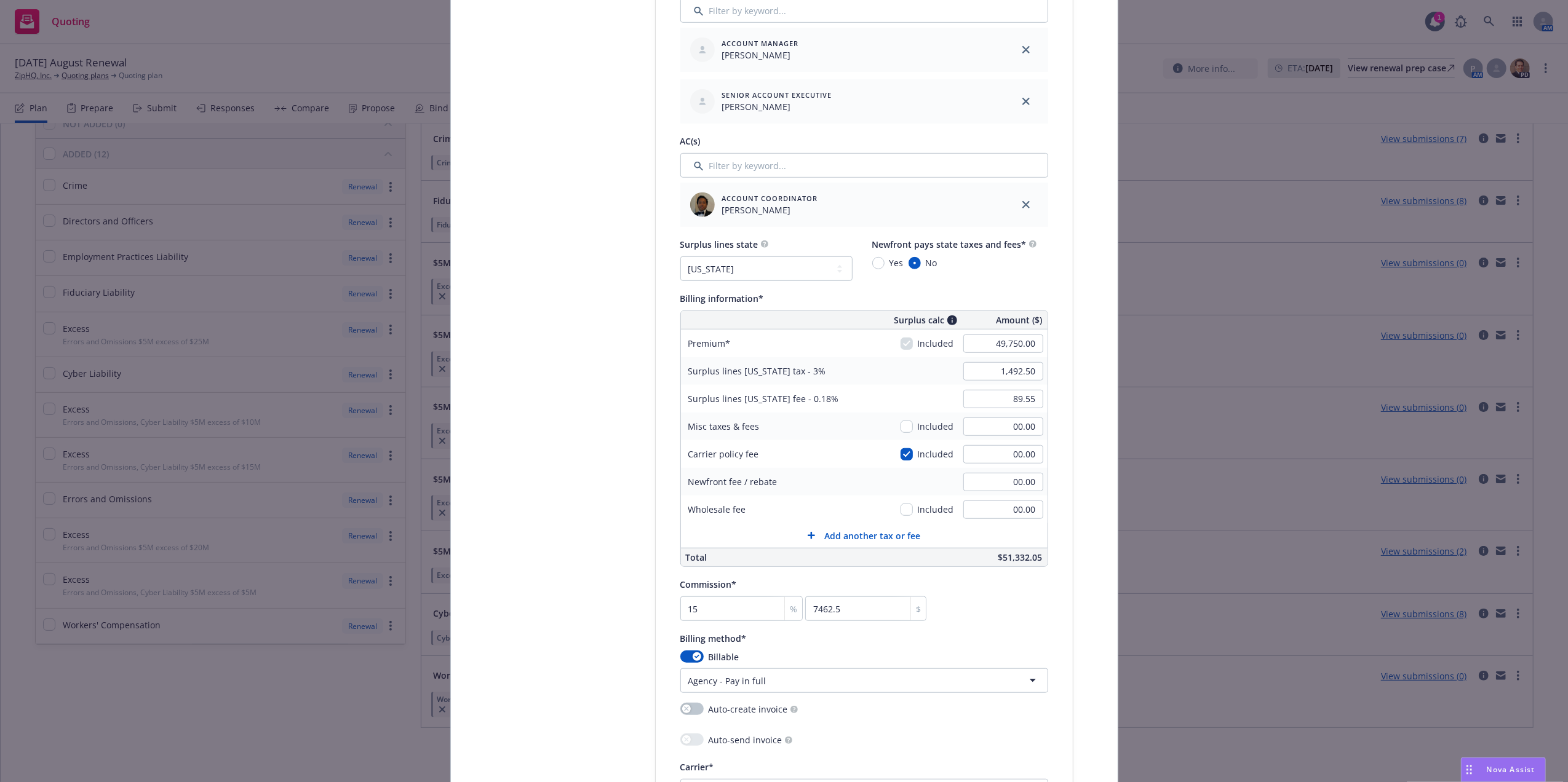
scroll to position [1723, 0]
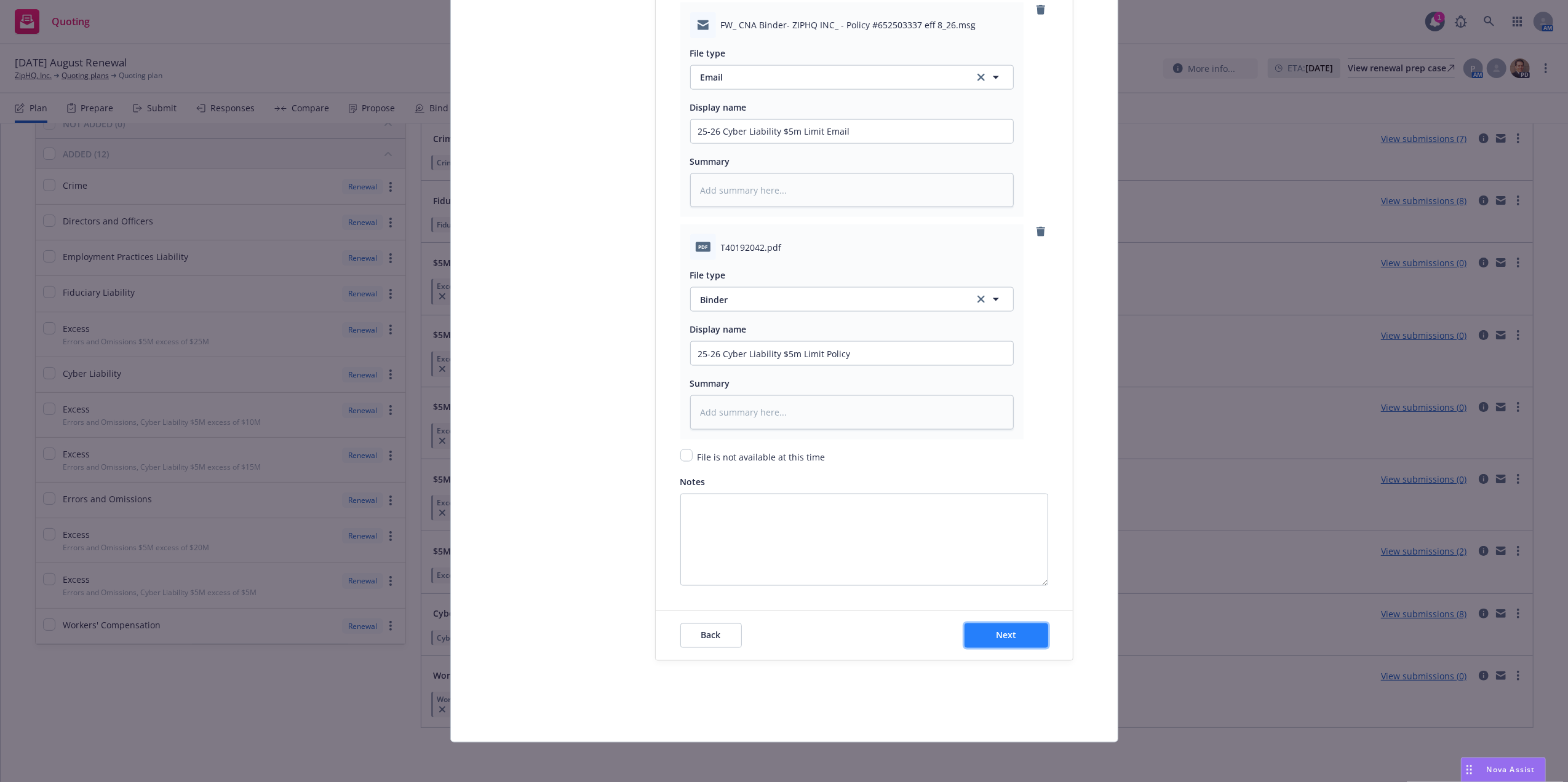
click at [997, 645] on button "Next" at bounding box center [1006, 635] width 84 height 24
type textarea "x"
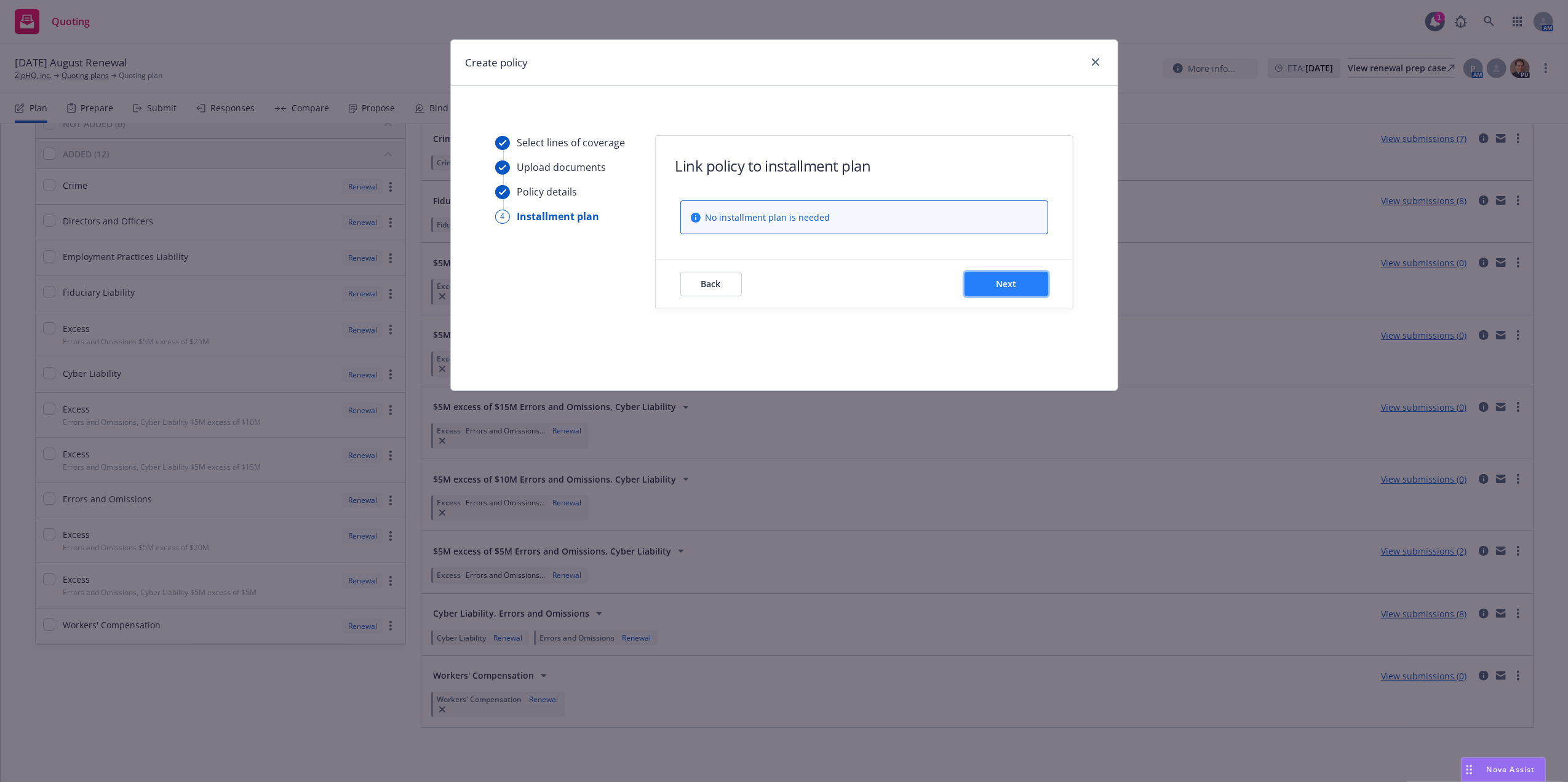
click at [1034, 286] on button "Next" at bounding box center [1006, 283] width 84 height 24
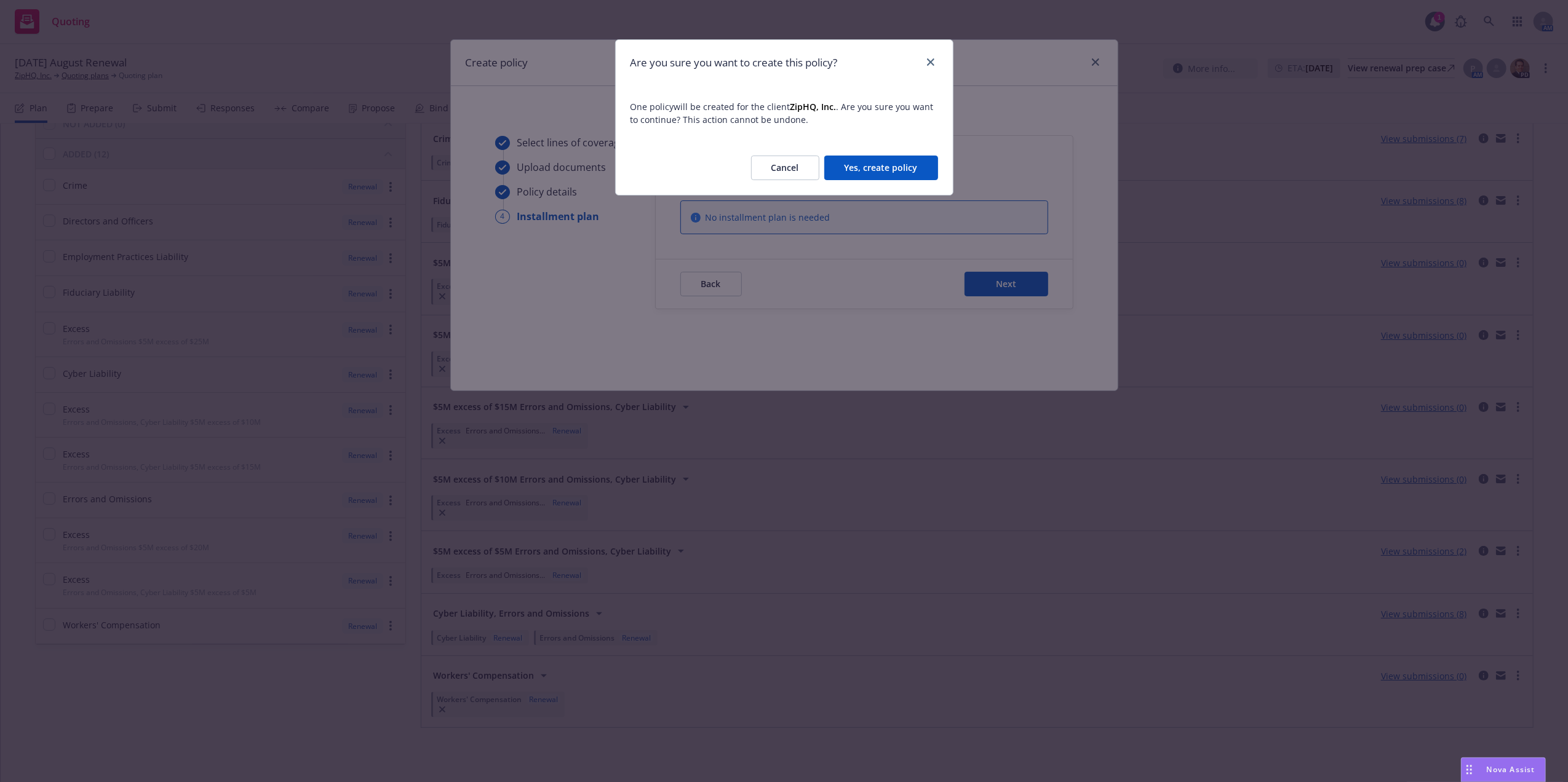
click at [900, 172] on button "Yes, create policy" at bounding box center [881, 167] width 114 height 24
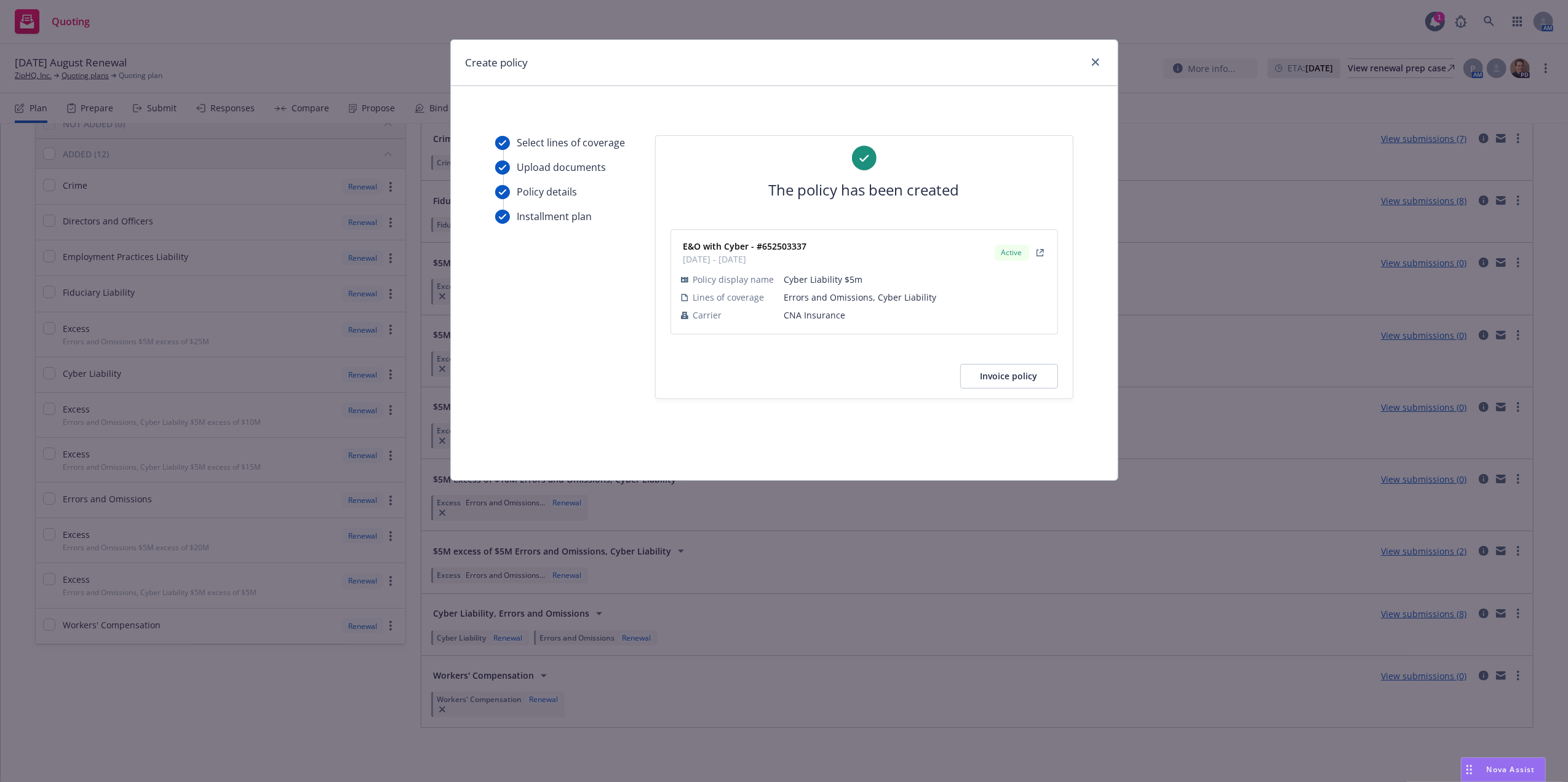
click at [1093, 69] on div at bounding box center [1093, 62] width 19 height 16
click at [1094, 62] on icon "close" at bounding box center [1095, 62] width 8 height 8
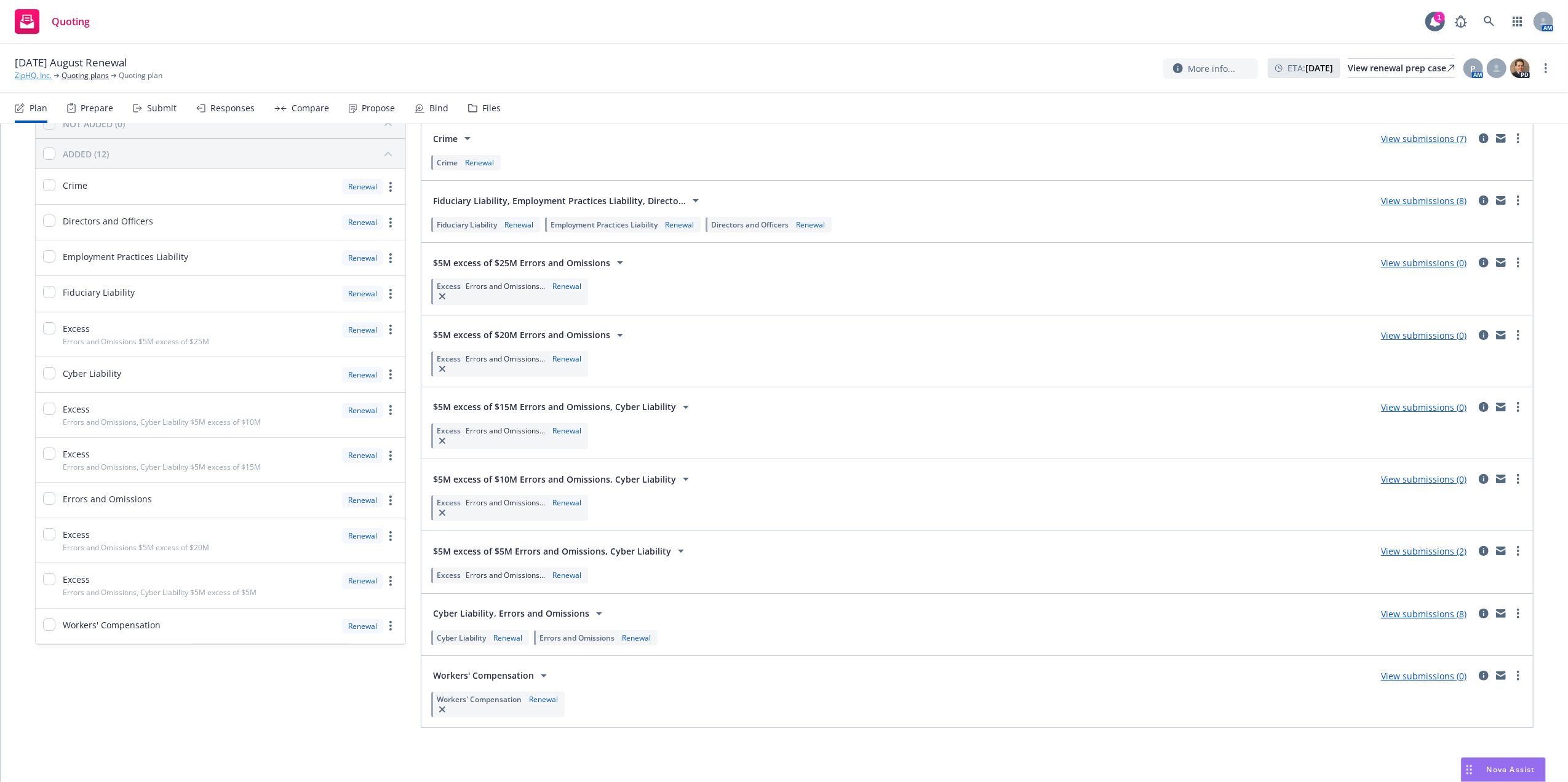
click at [40, 79] on link "ZipHQ, Inc." at bounding box center [33, 75] width 37 height 11
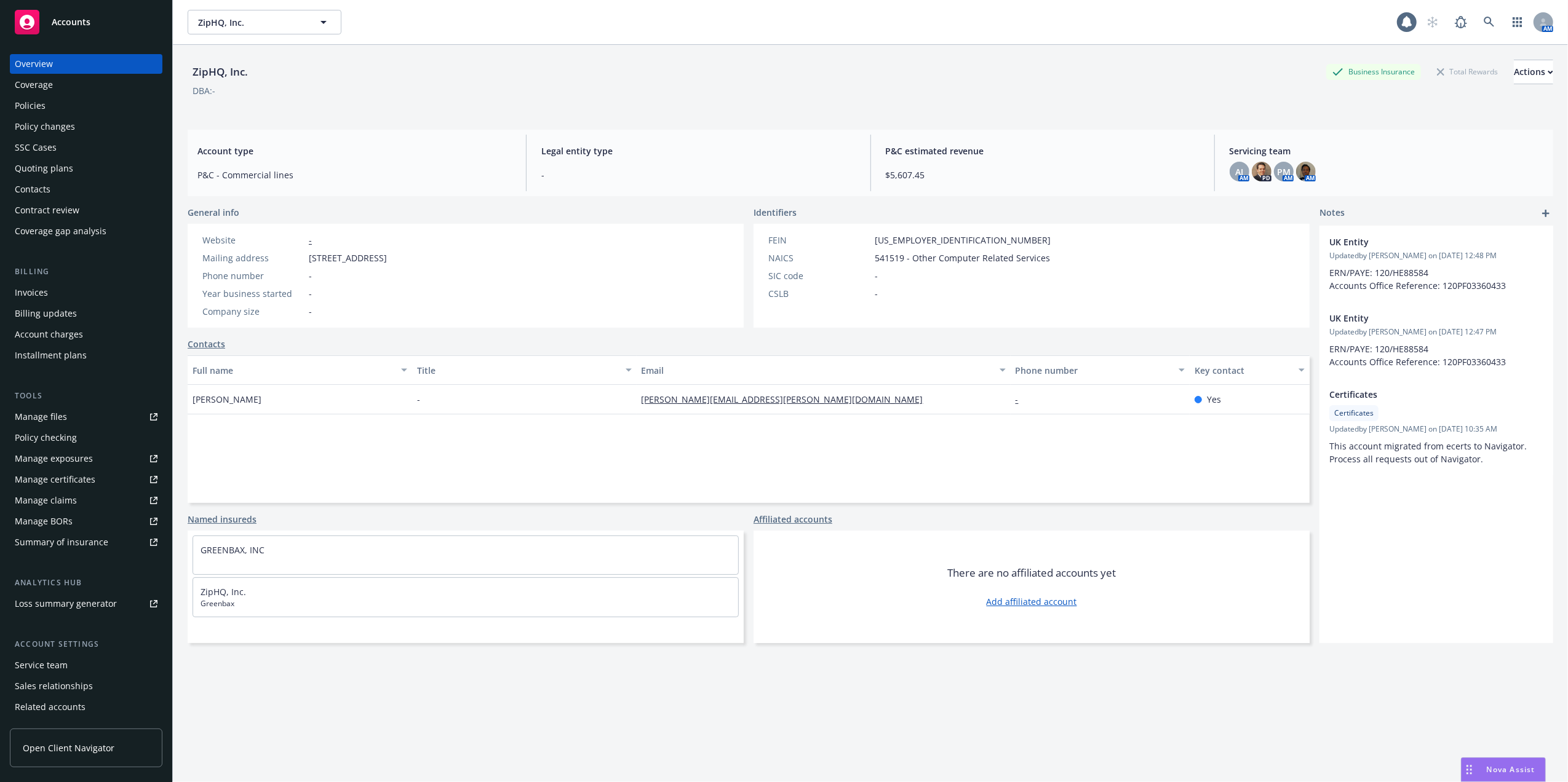
drag, startPoint x: 0, startPoint y: 0, endPoint x: 50, endPoint y: 104, distance: 115.4
click at [50, 104] on div "Policies" at bounding box center [85, 105] width 143 height 19
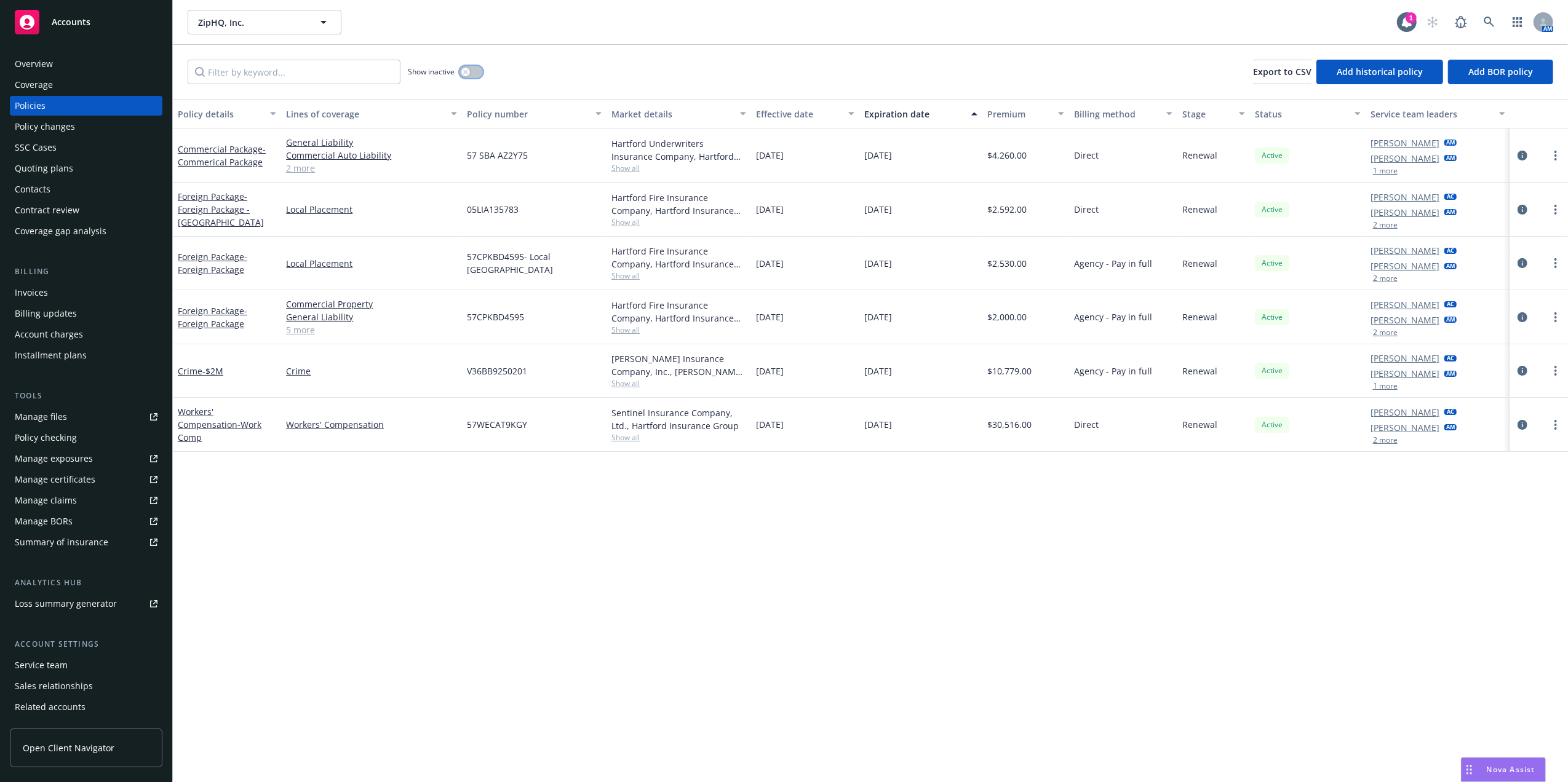
drag, startPoint x: 473, startPoint y: 76, endPoint x: 373, endPoint y: 76, distance: 100.0
click at [473, 75] on button "button" at bounding box center [471, 72] width 24 height 13
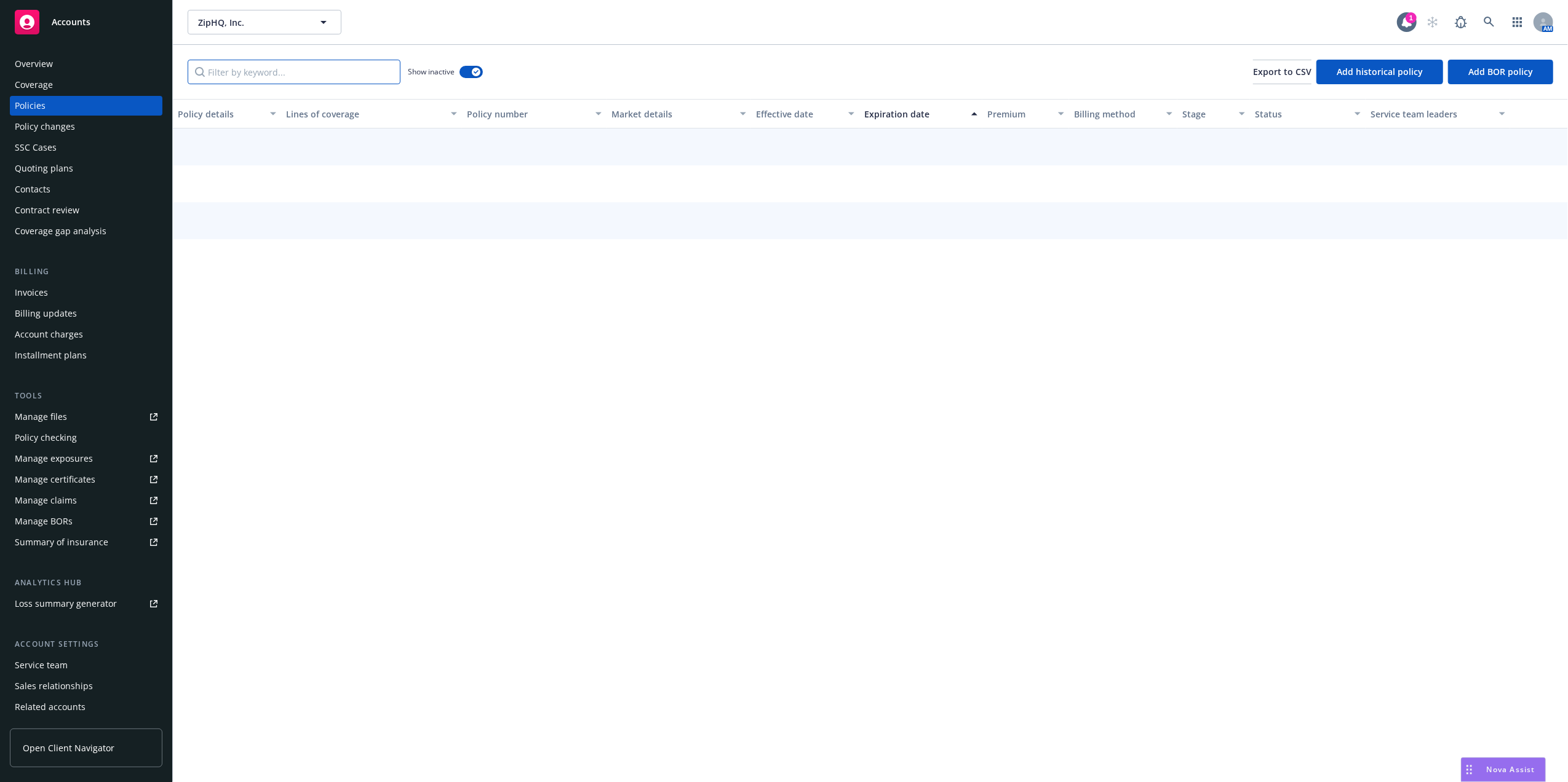
click at [326, 76] on input "Filter by keyword..." at bounding box center [294, 72] width 213 height 24
paste input "652503337"
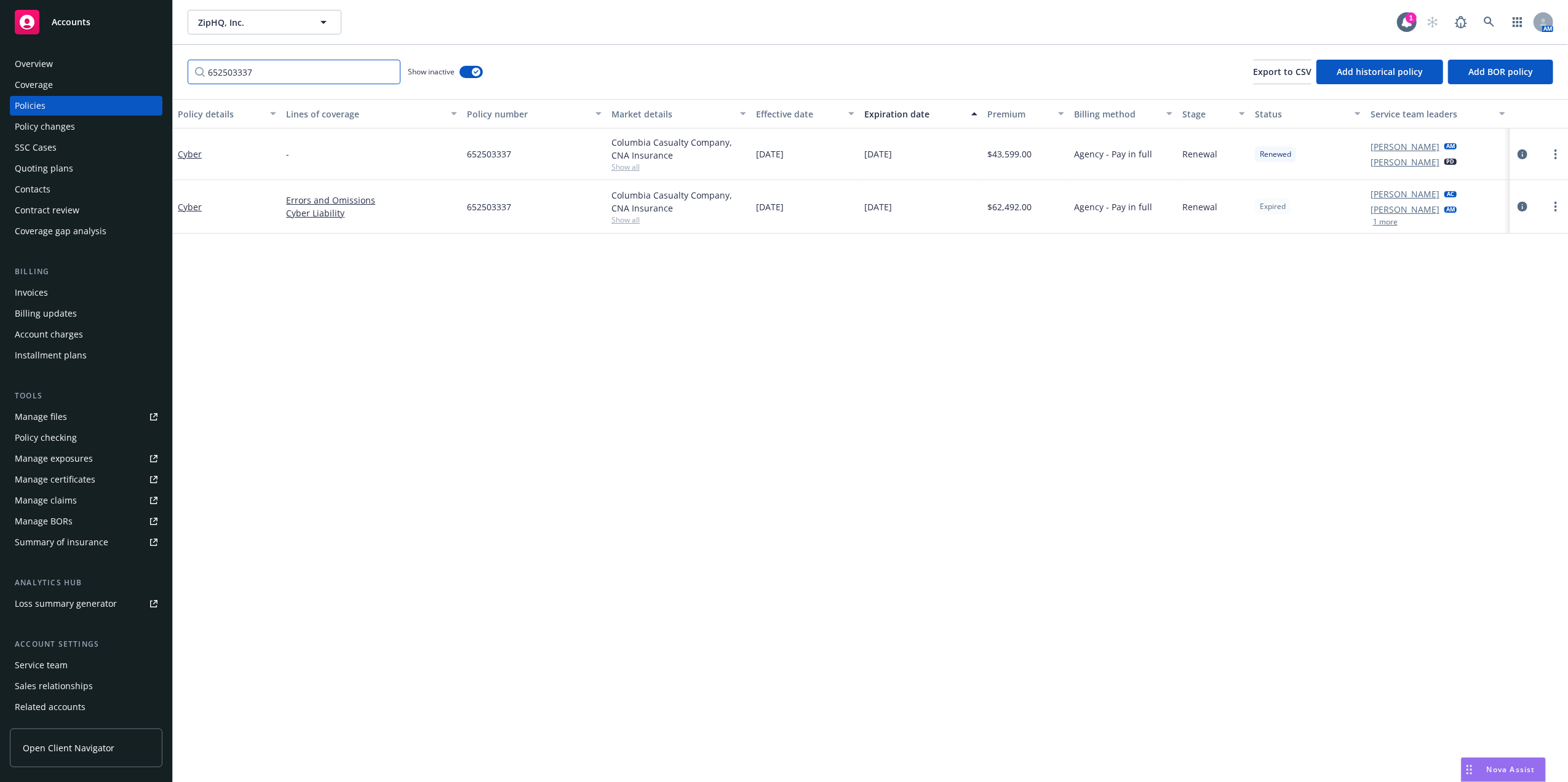
type input "652503337"
click at [70, 67] on div "Overview" at bounding box center [85, 63] width 143 height 19
